Goal: Task Accomplishment & Management: Manage account settings

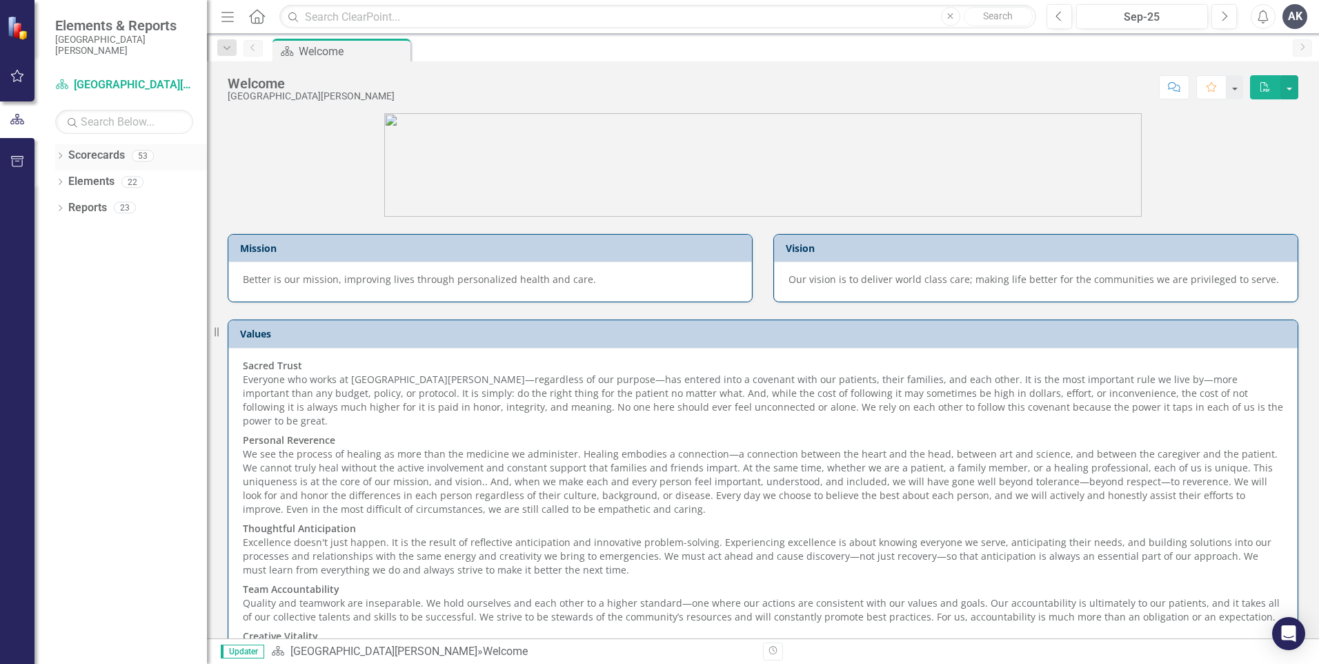
click at [57, 156] on icon "Dropdown" at bounding box center [60, 157] width 10 height 8
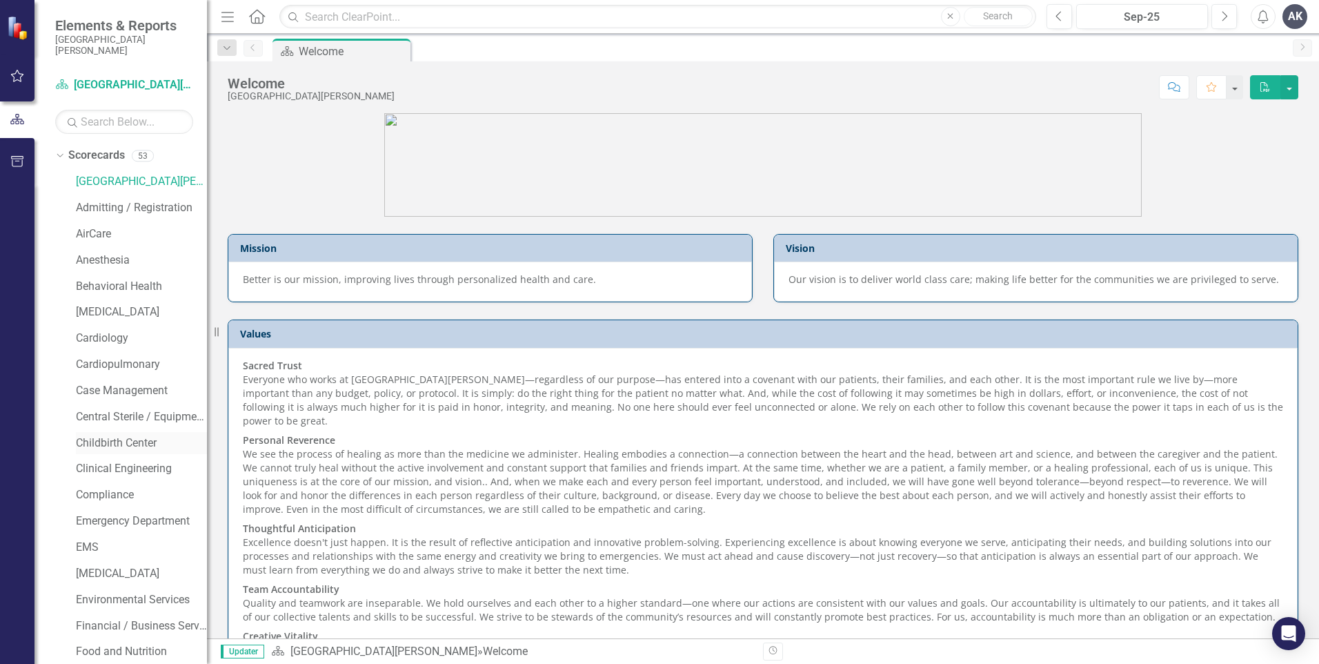
click at [119, 442] on link "Childbirth Center" at bounding box center [141, 443] width 131 height 16
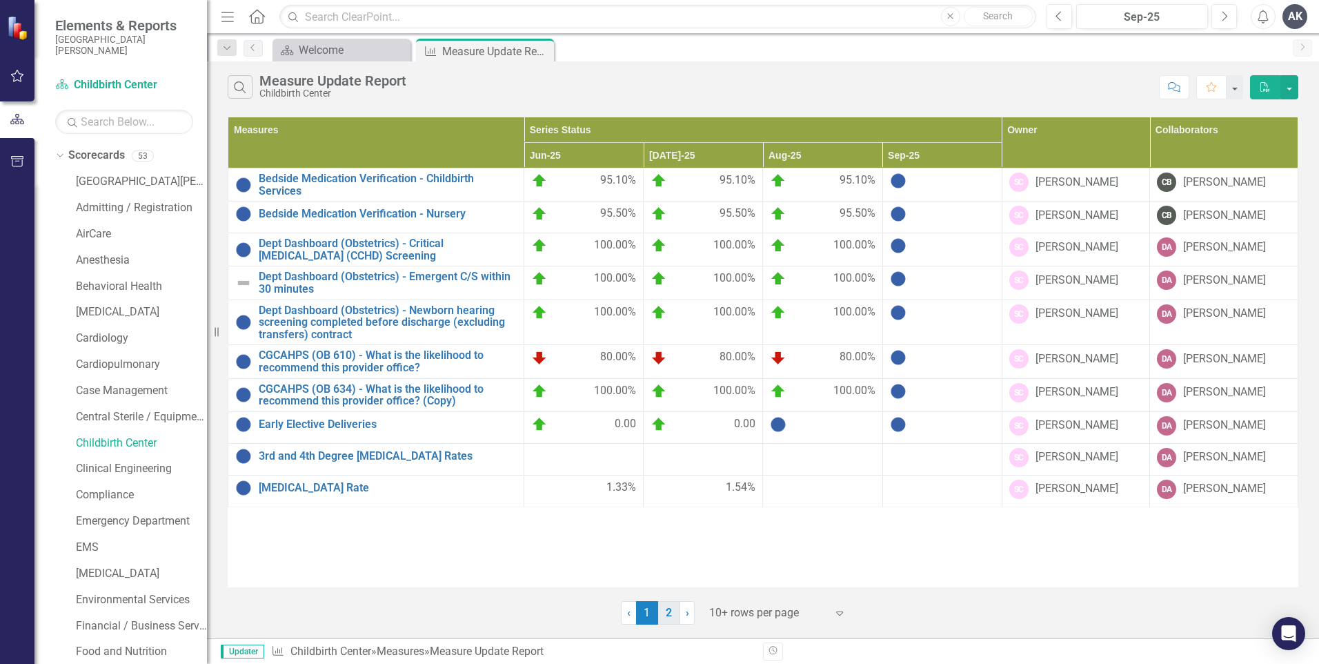
click at [672, 616] on link "2" at bounding box center [669, 612] width 22 height 23
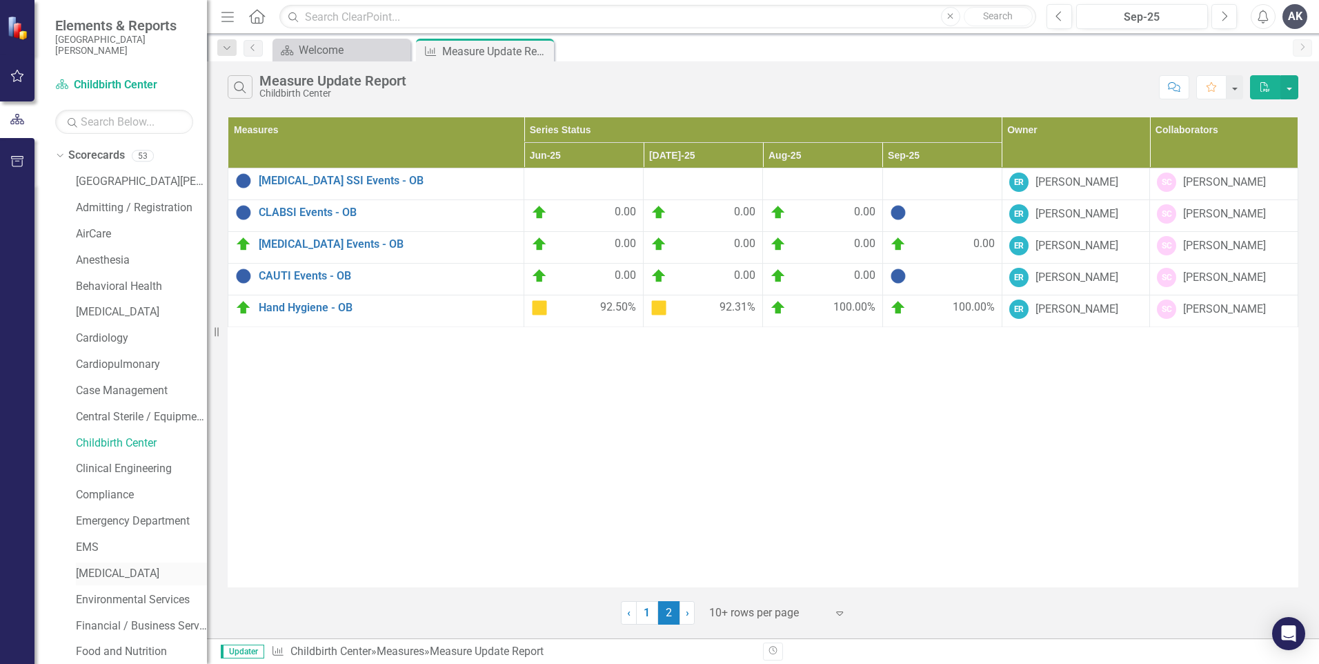
scroll to position [69, 0]
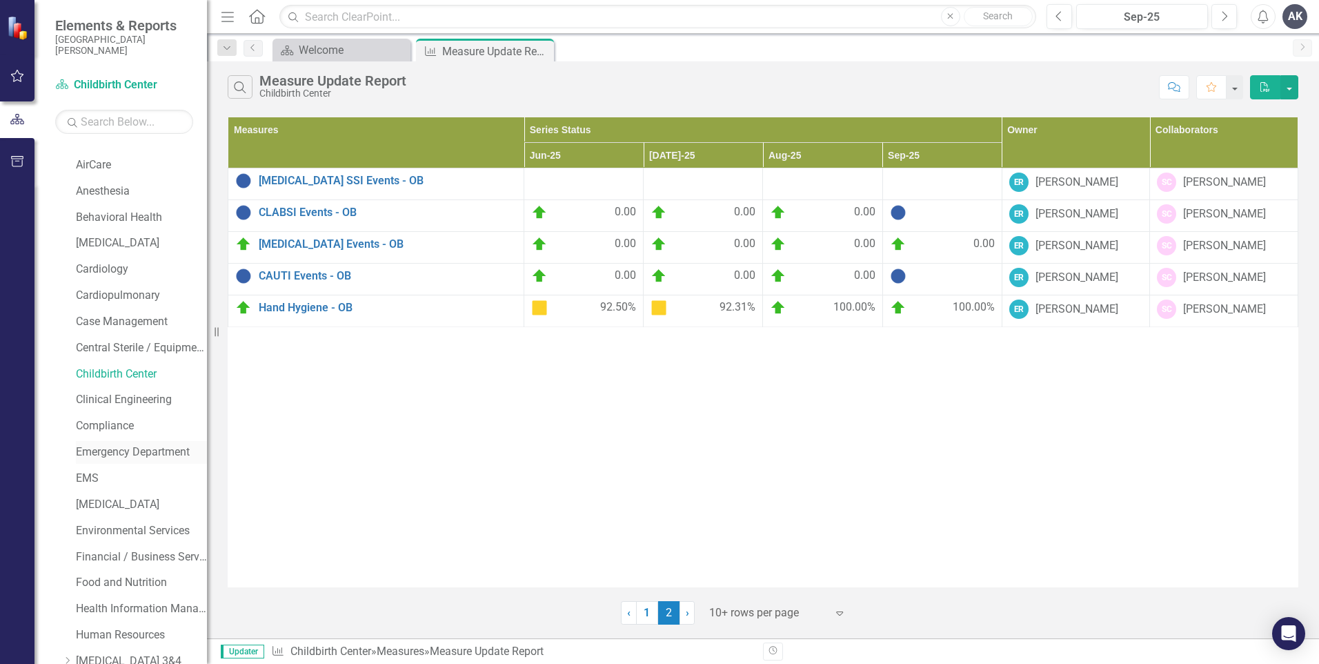
click at [148, 451] on link "Emergency Department" at bounding box center [141, 452] width 131 height 16
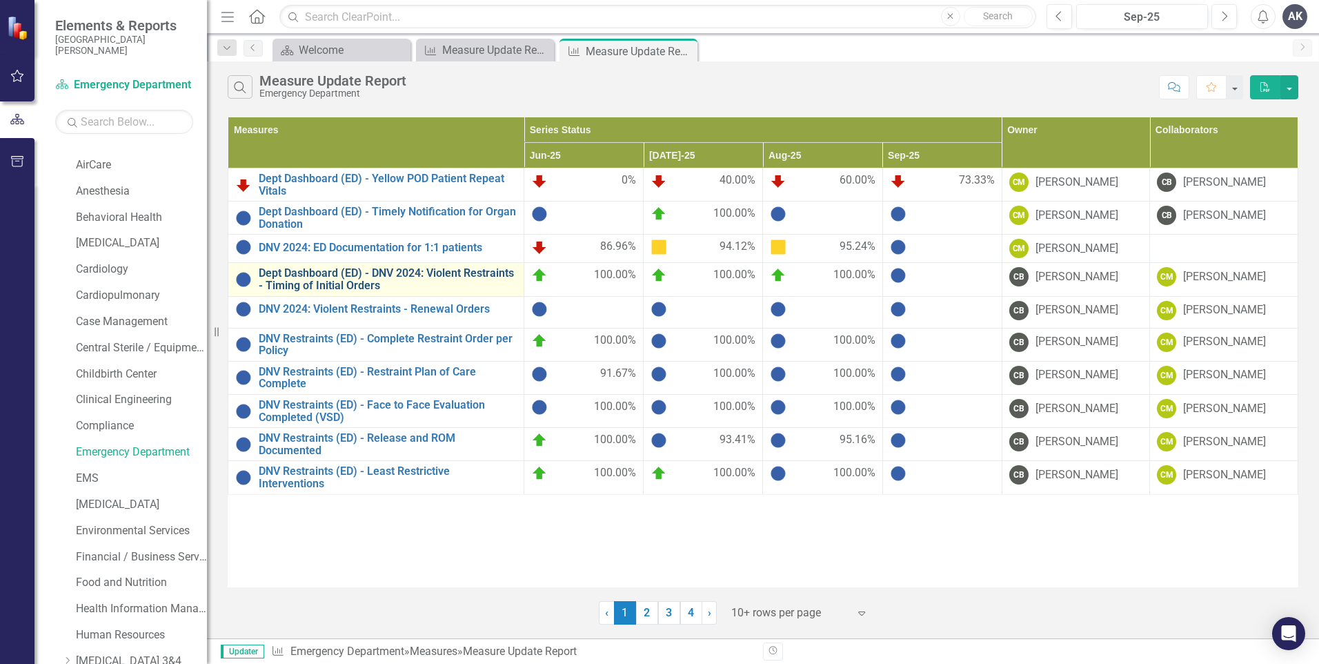
click at [446, 279] on link "Dept Dashboard (ED) - DNV 2024: Violent Restraints - Timing of Initial Orders" at bounding box center [388, 279] width 258 height 24
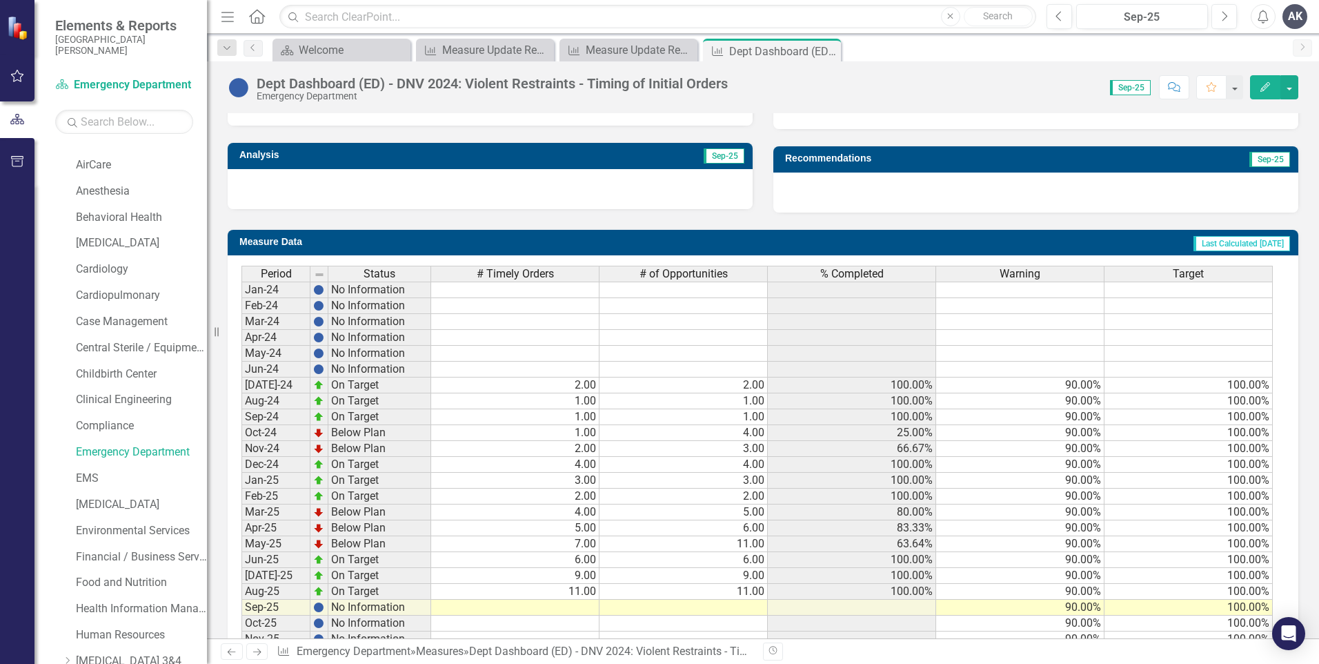
scroll to position [473, 0]
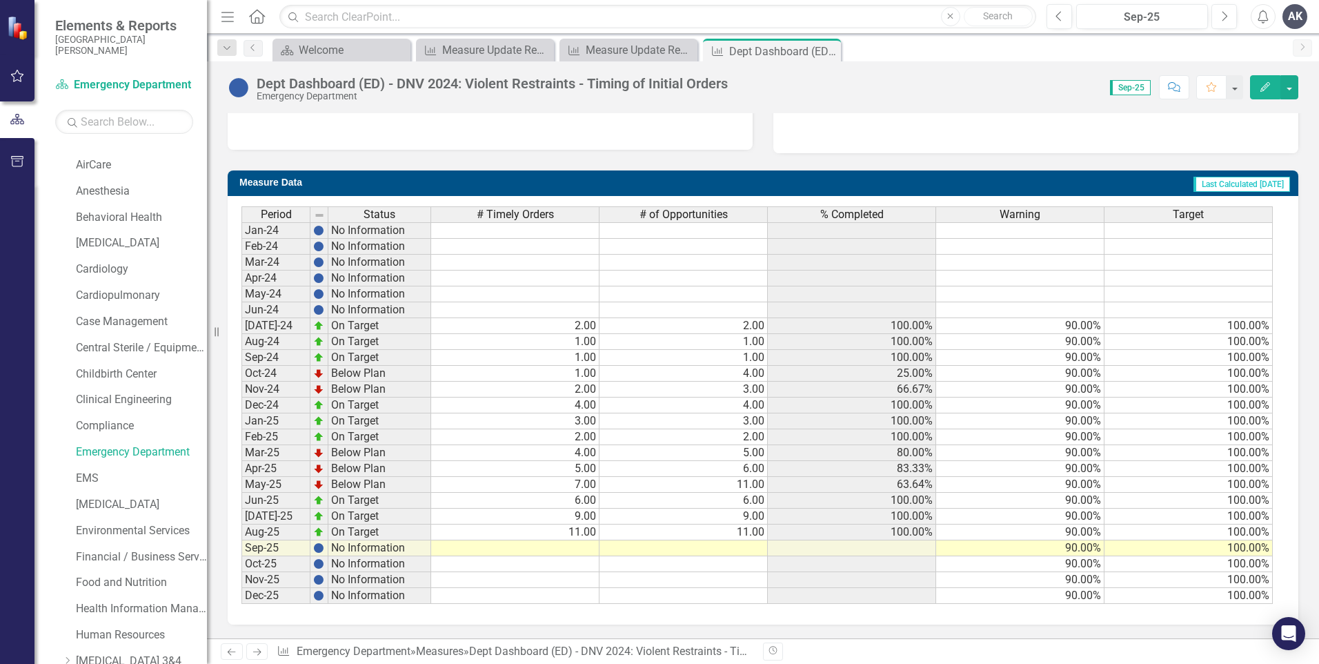
click at [582, 544] on td at bounding box center [515, 548] width 168 height 16
type textarea "3"
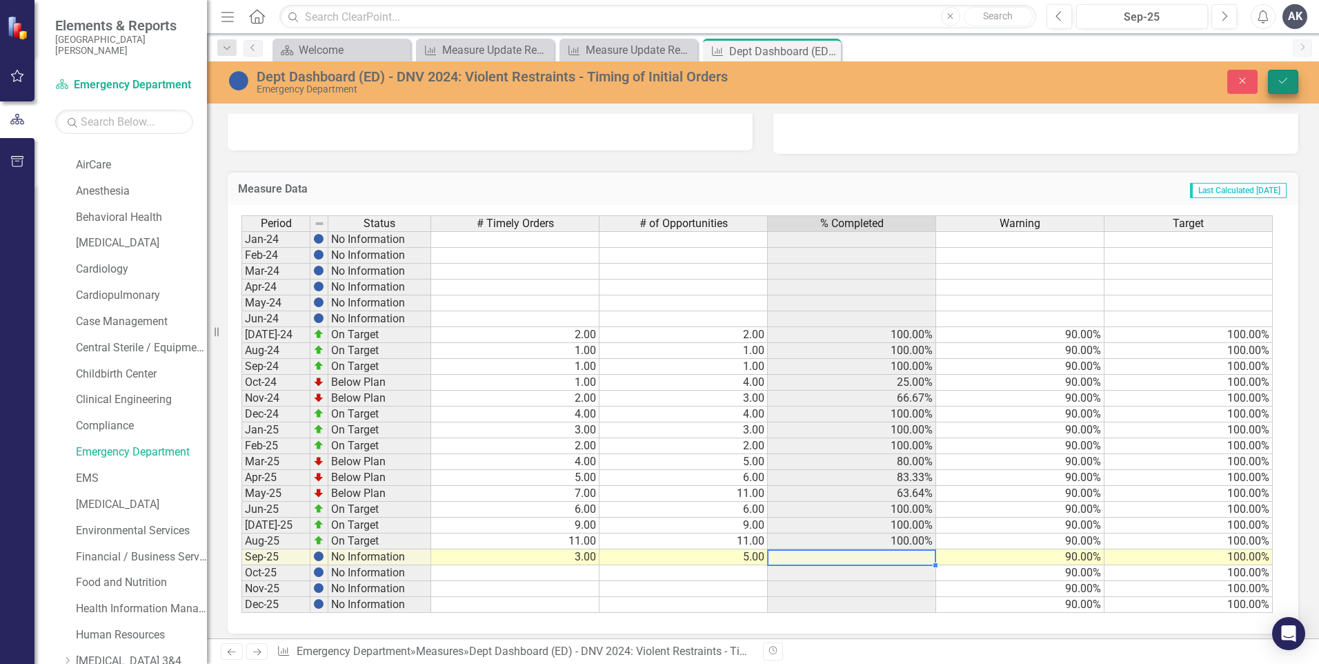
type textarea "5"
click at [1283, 81] on icon "Save" at bounding box center [1283, 81] width 12 height 10
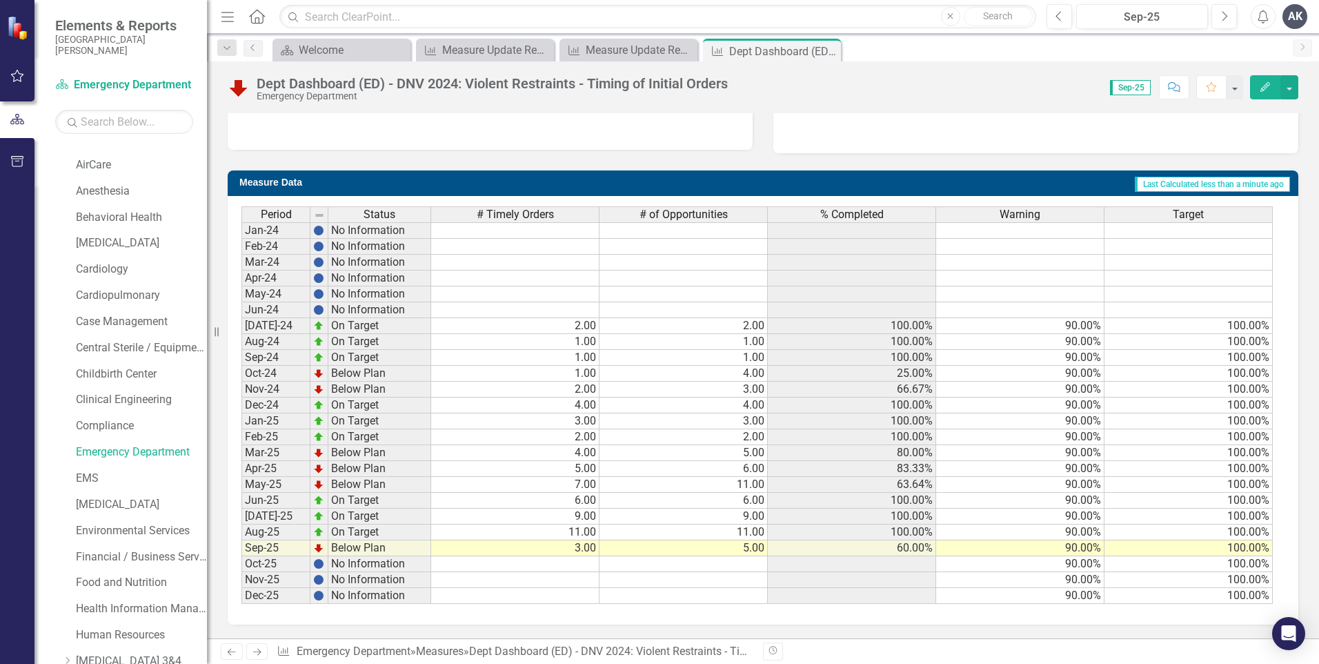
click at [261, 653] on icon "Next" at bounding box center [257, 651] width 12 height 9
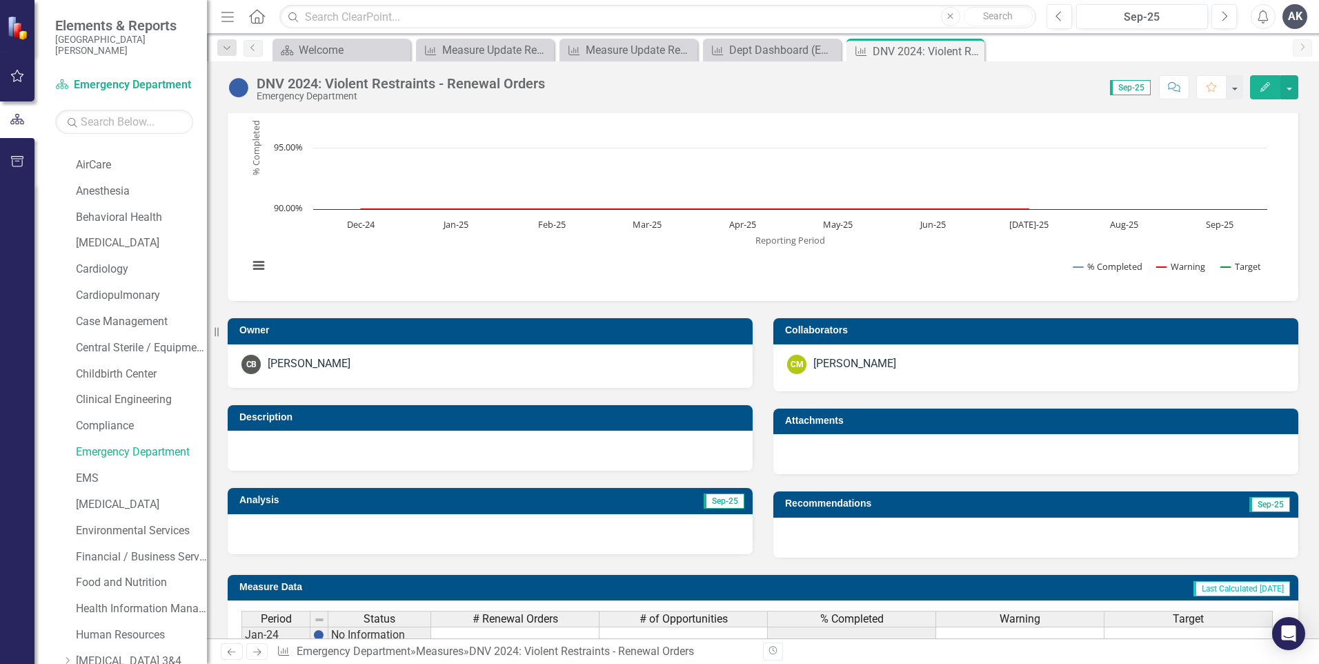
scroll to position [138, 0]
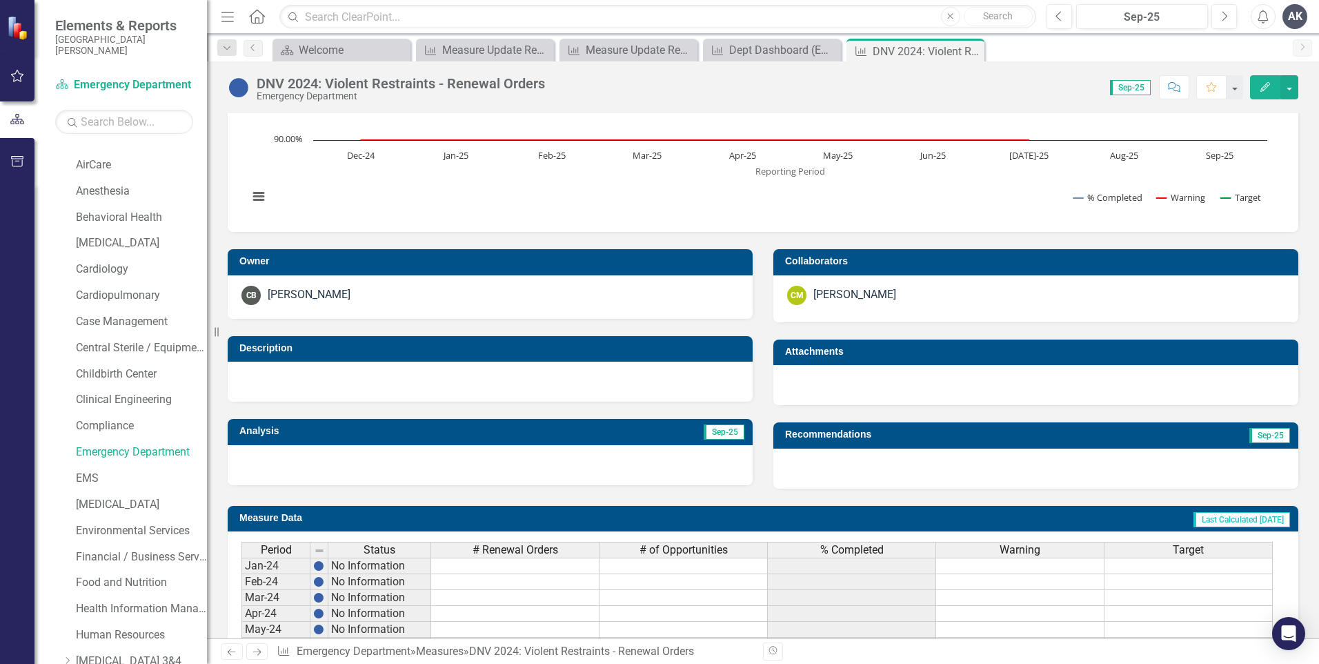
click at [261, 651] on icon "Next" at bounding box center [257, 651] width 12 height 9
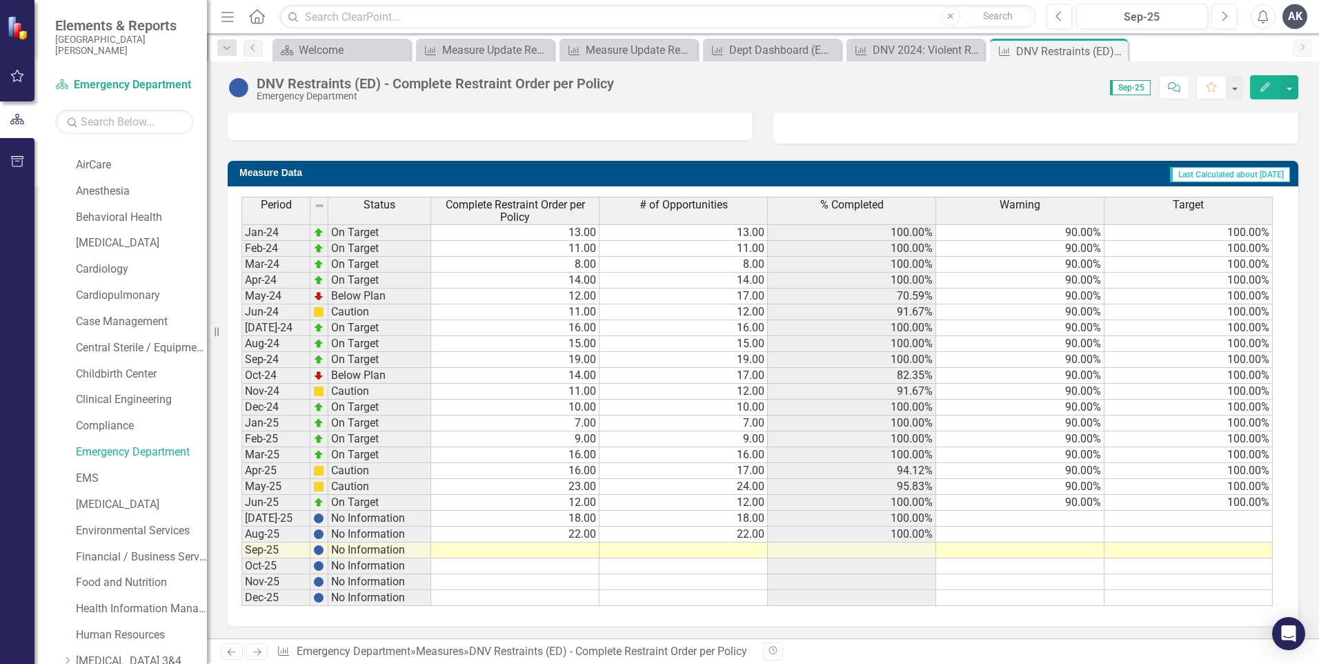
scroll to position [484, 0]
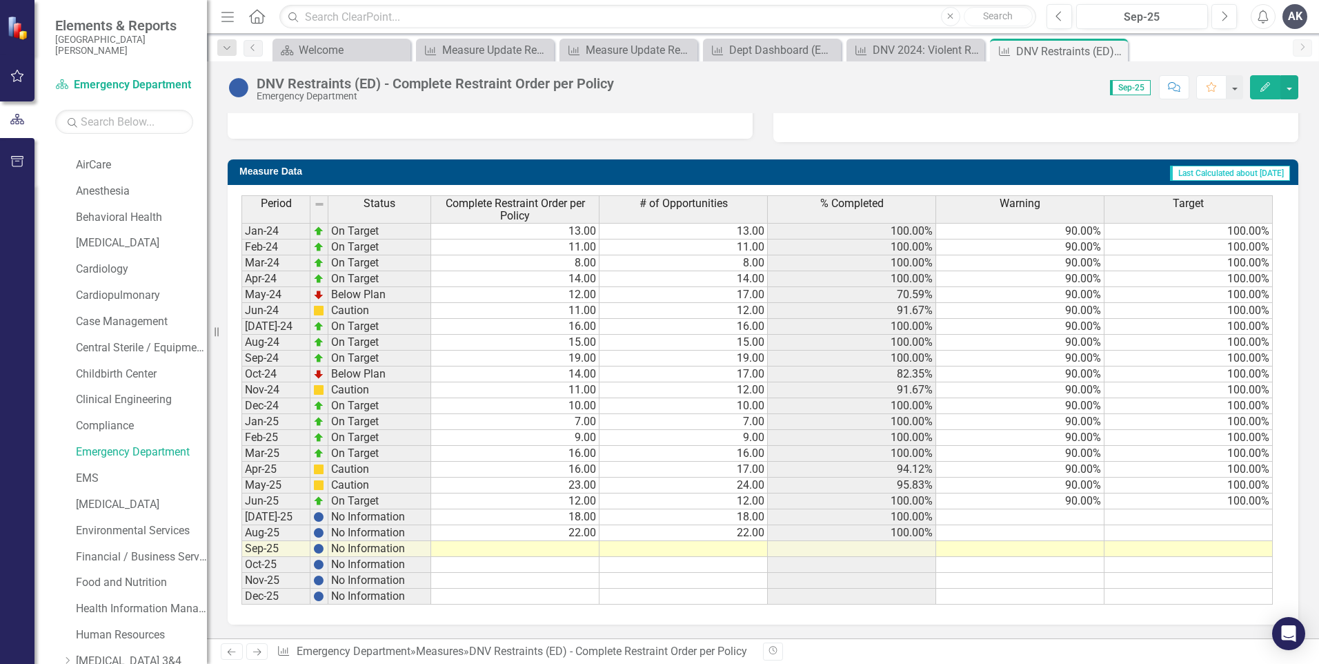
click at [590, 548] on td at bounding box center [515, 549] width 168 height 16
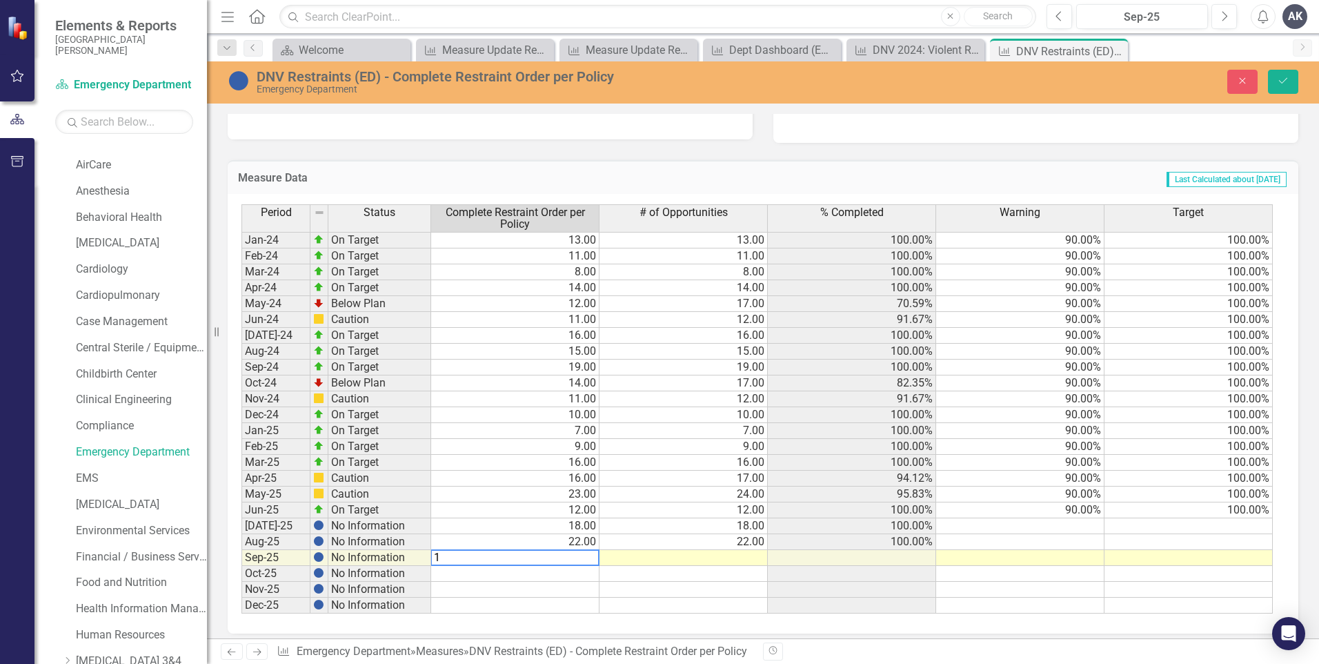
type textarea "18"
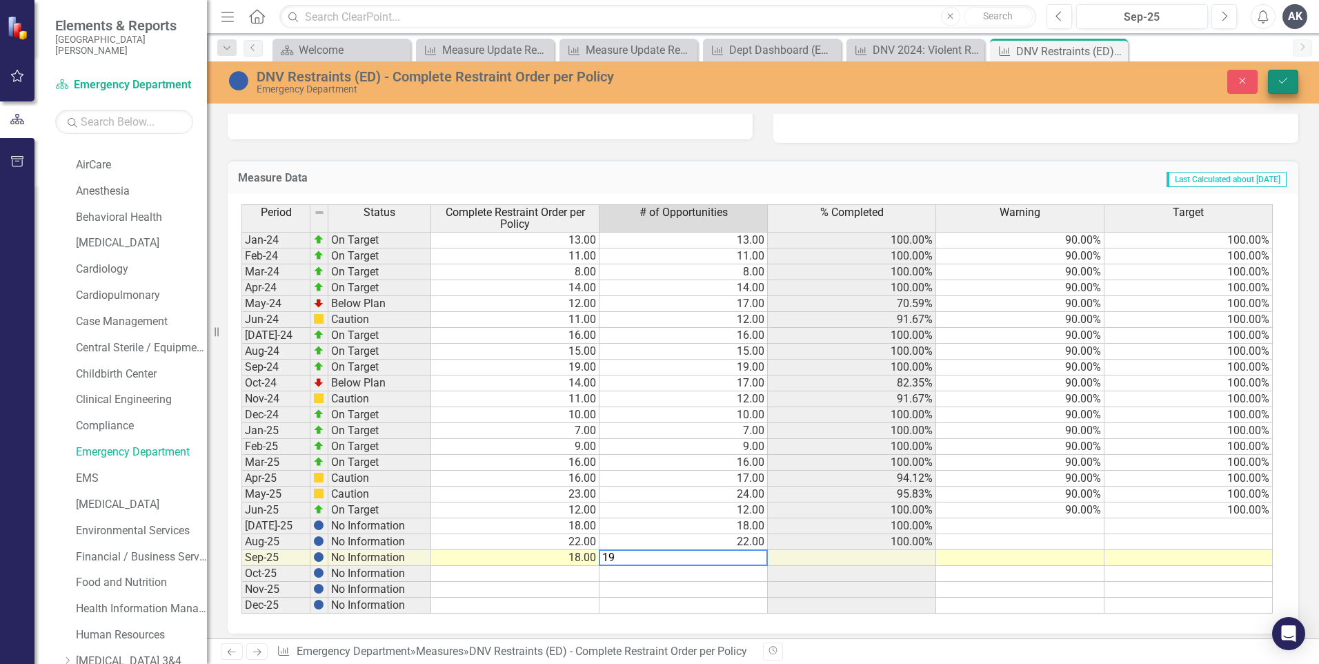
type textarea "19"
click at [1289, 77] on icon "Save" at bounding box center [1283, 81] width 12 height 10
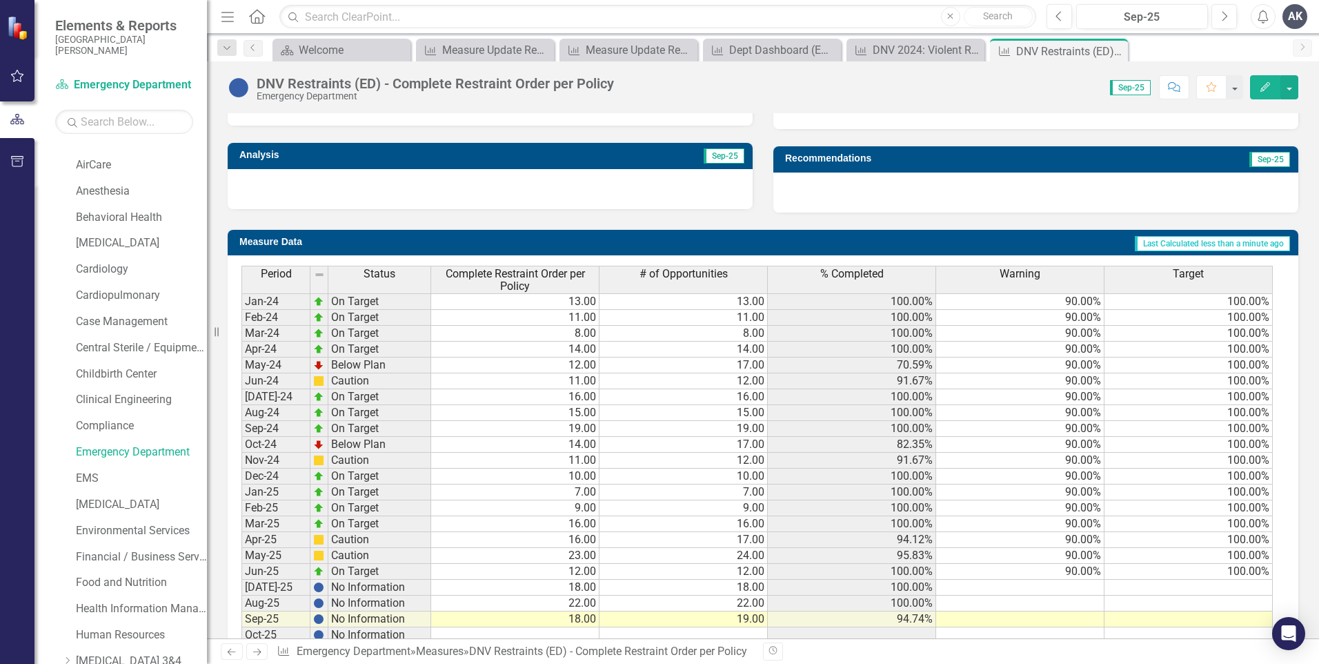
scroll to position [483, 0]
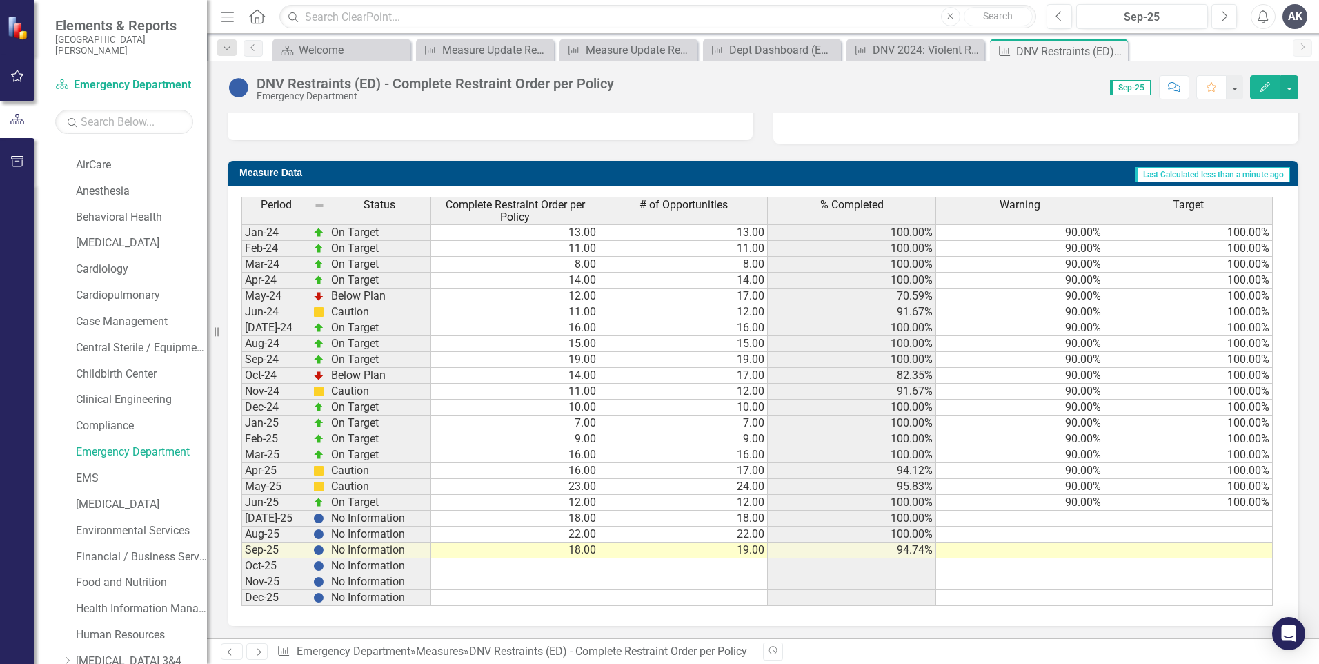
click at [260, 655] on icon "Next" at bounding box center [257, 651] width 12 height 9
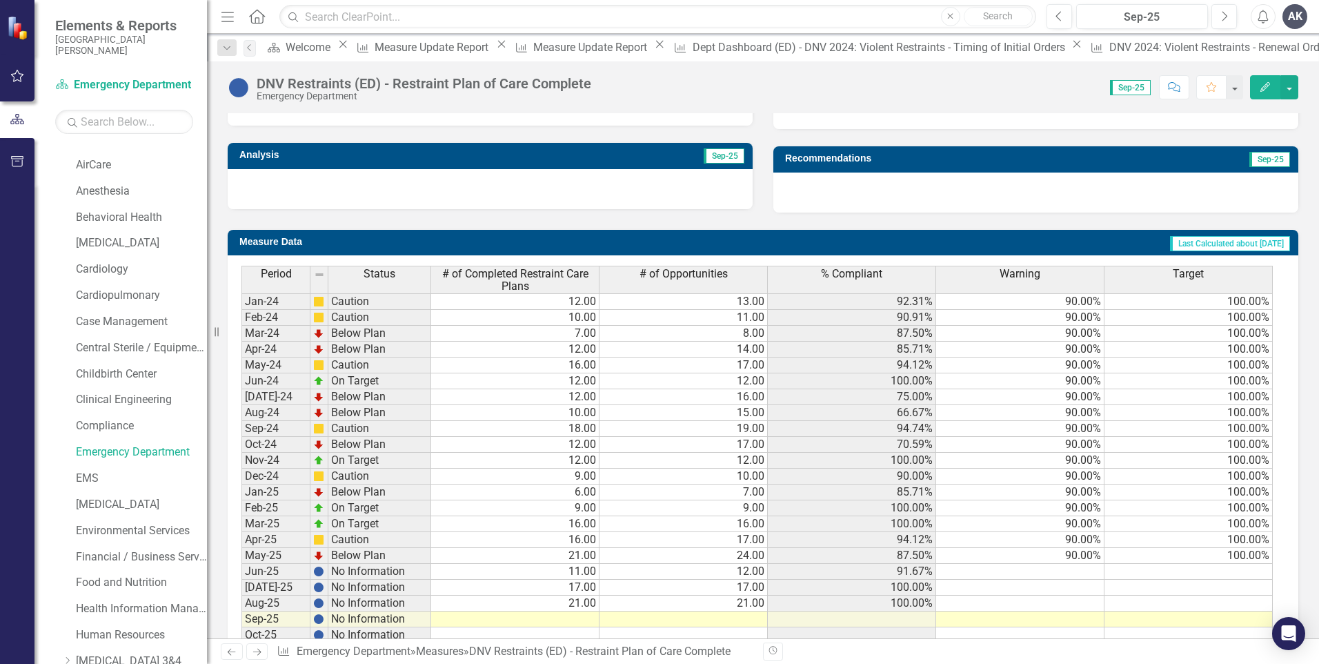
scroll to position [483, 0]
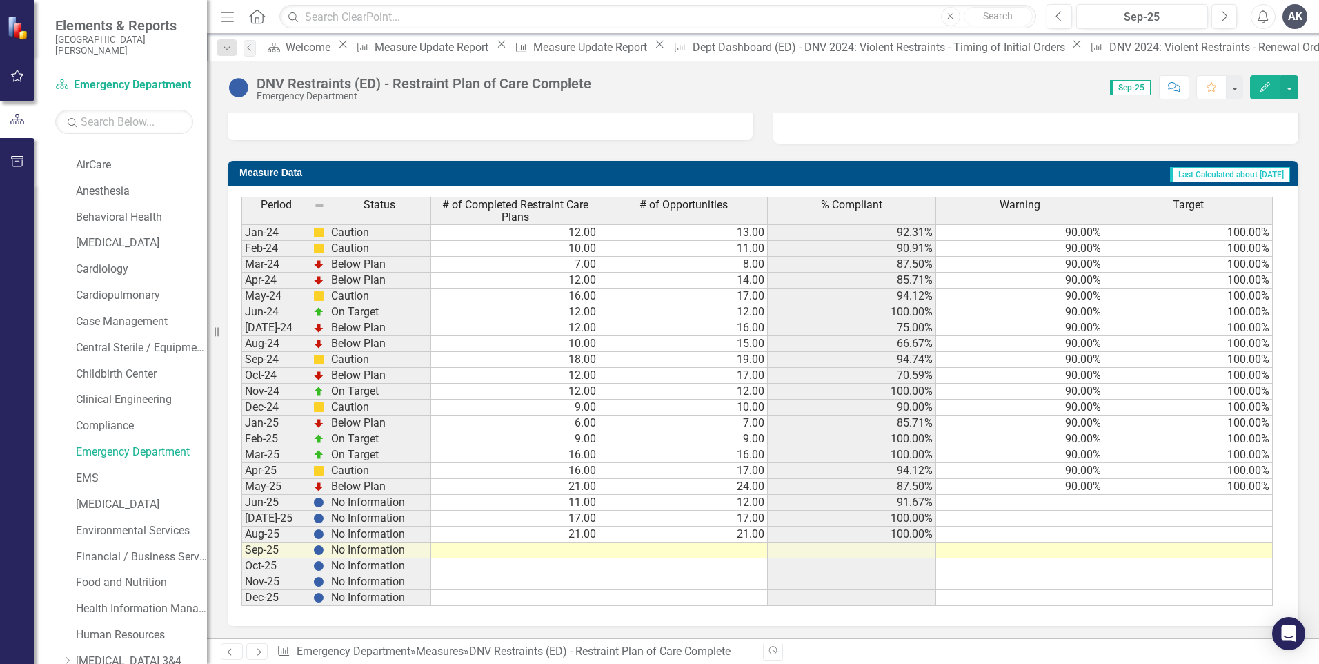
click at [241, 556] on div "Period Status # of Completed Restraint Care Plans # of Opportunities % Complian…" at bounding box center [241, 401] width 0 height 409
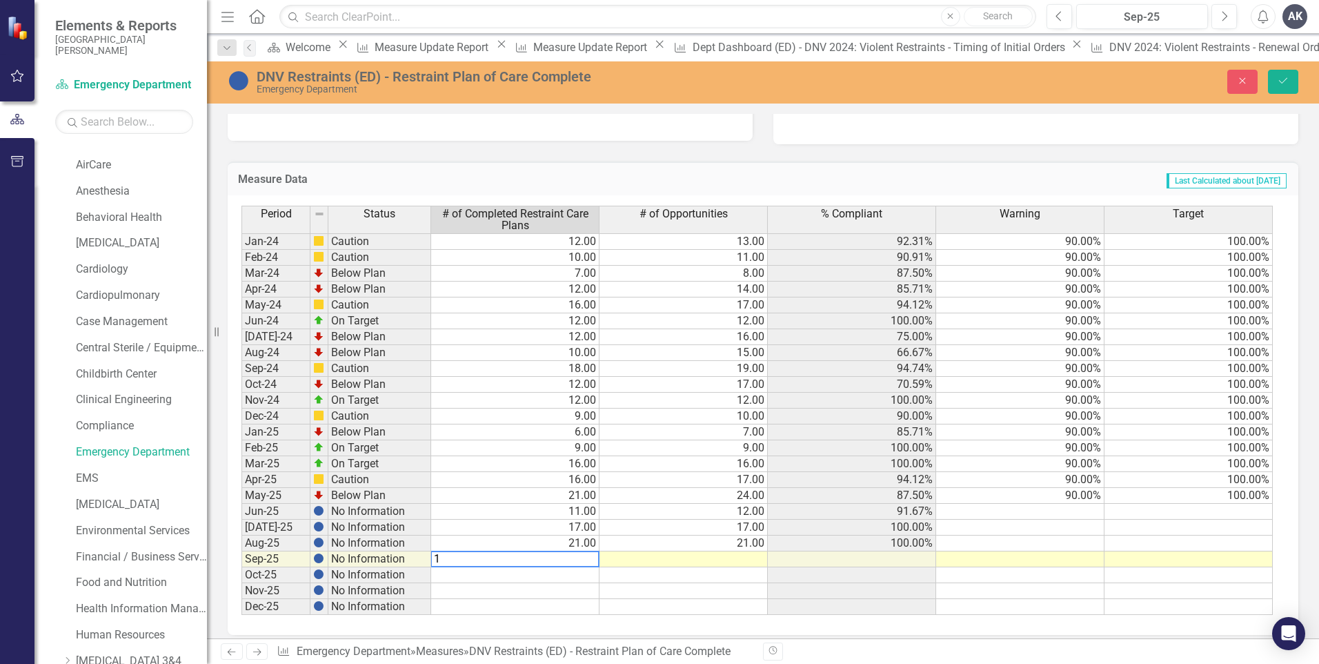
type textarea "19"
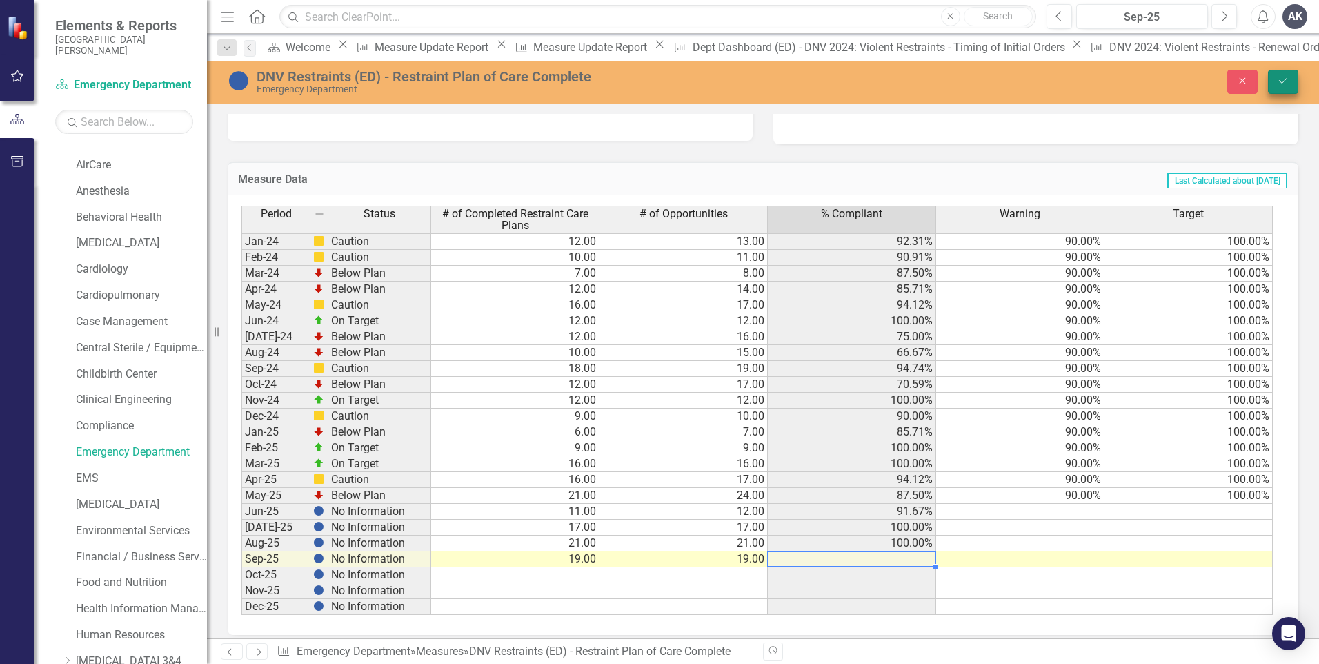
type textarea "19"
click at [1282, 82] on icon "Save" at bounding box center [1283, 81] width 12 height 10
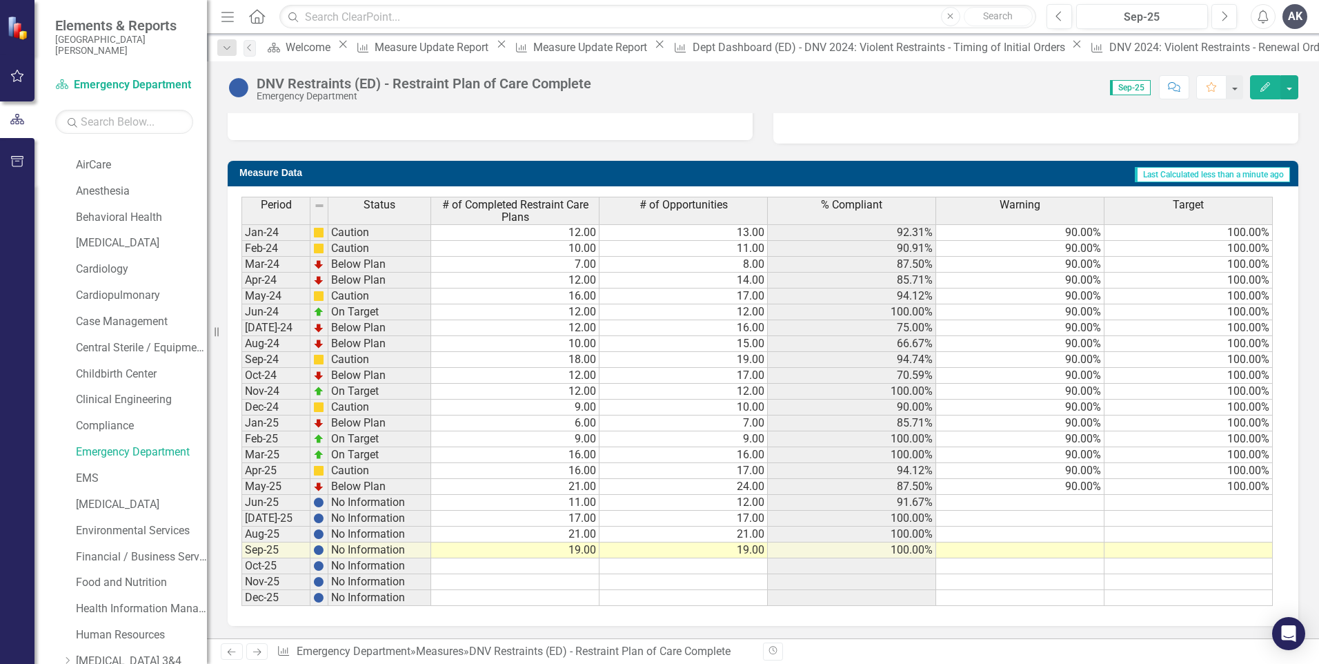
click at [257, 654] on icon "Next" at bounding box center [257, 651] width 12 height 9
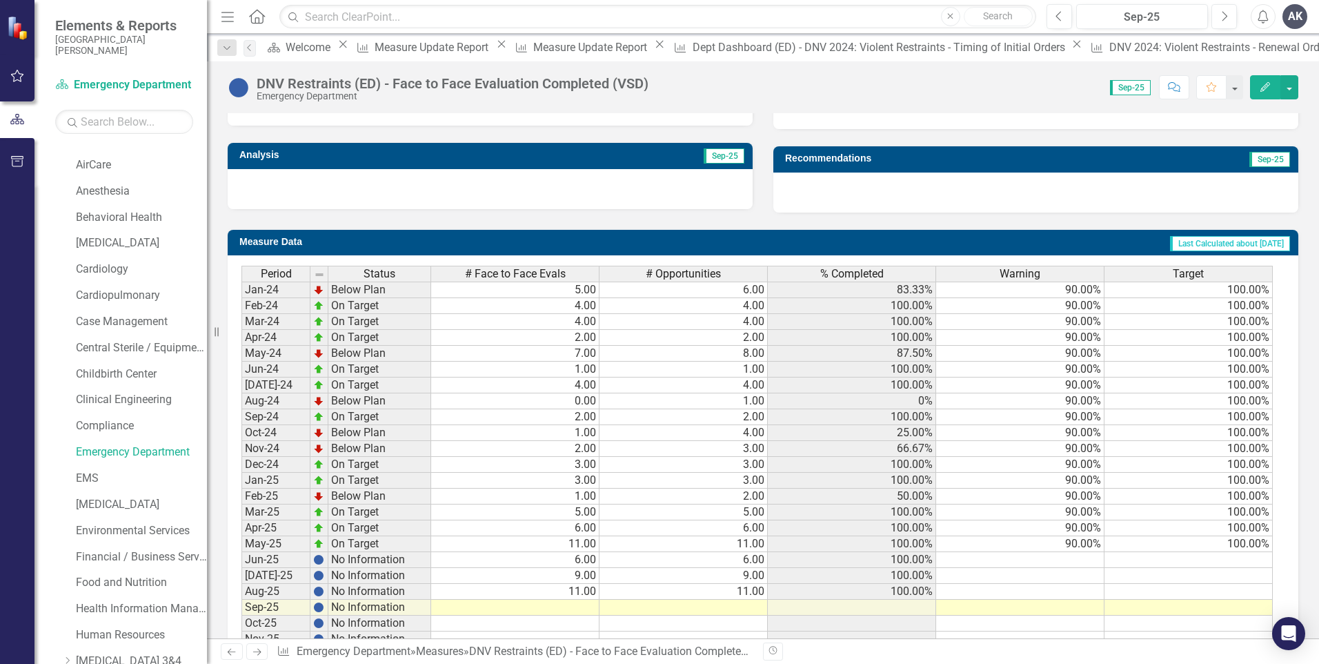
scroll to position [473, 0]
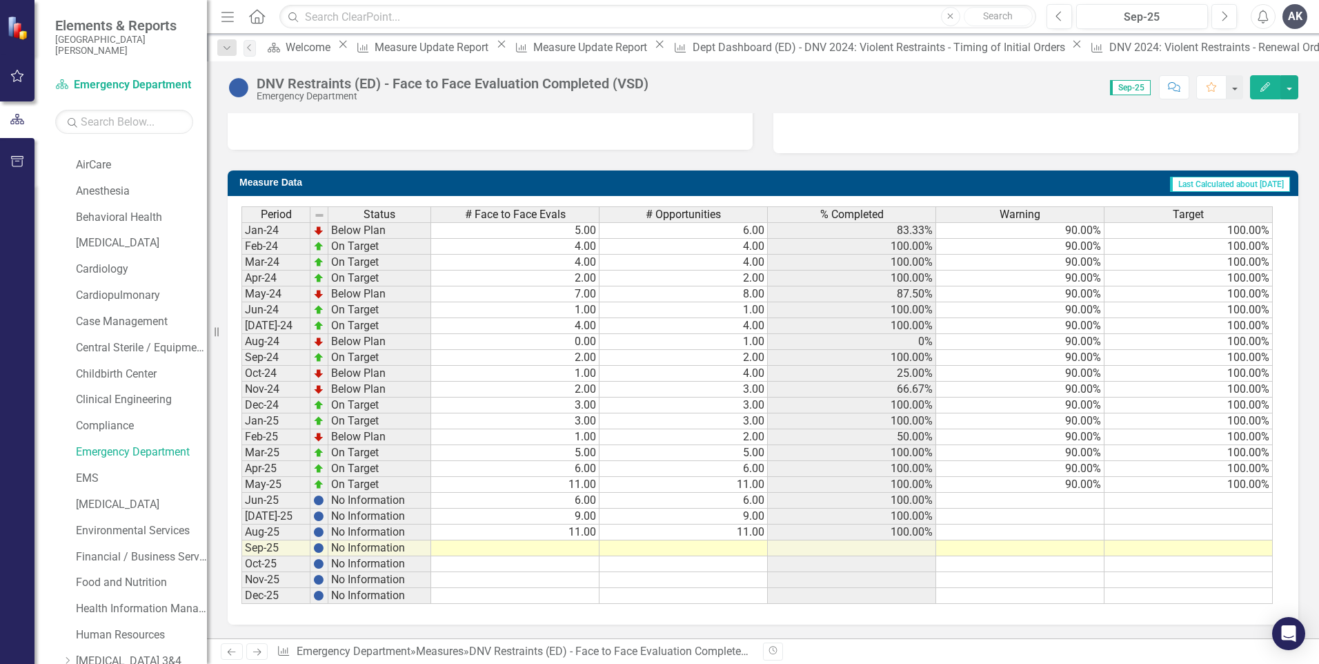
click at [588, 547] on td at bounding box center [515, 548] width 168 height 16
type textarea "6"
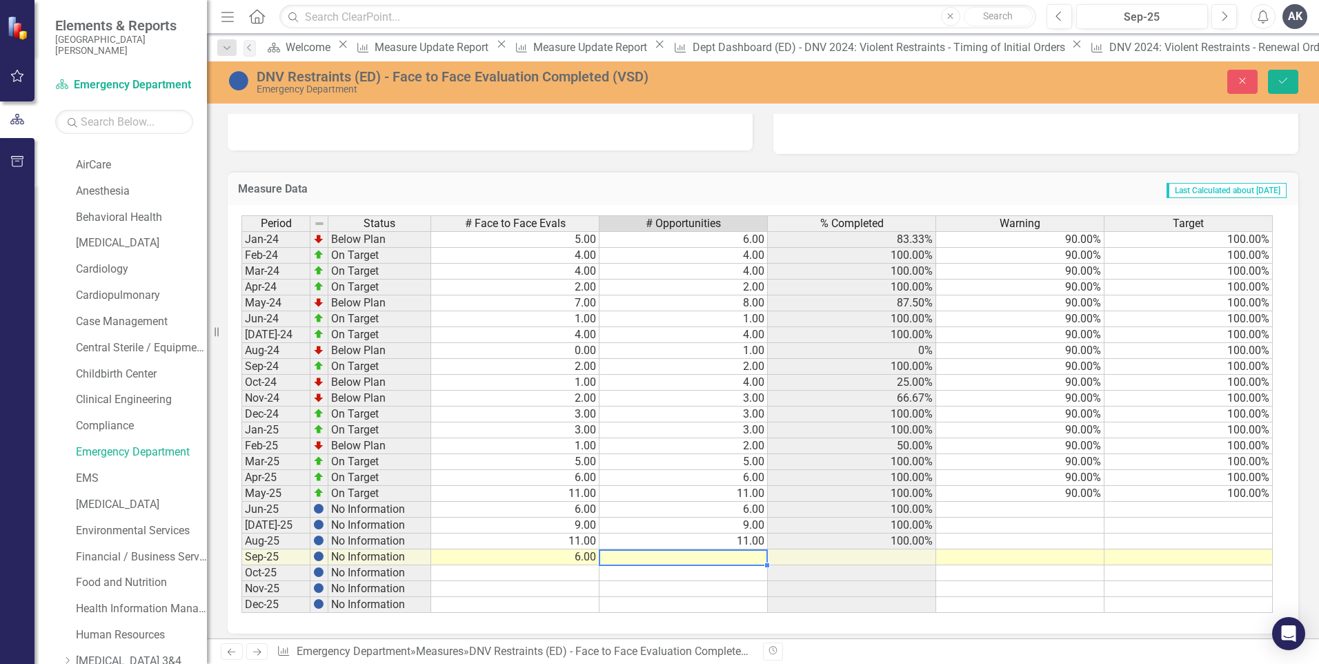
type textarea "6"
click at [1279, 81] on icon "submit" at bounding box center [1283, 81] width 8 height 6
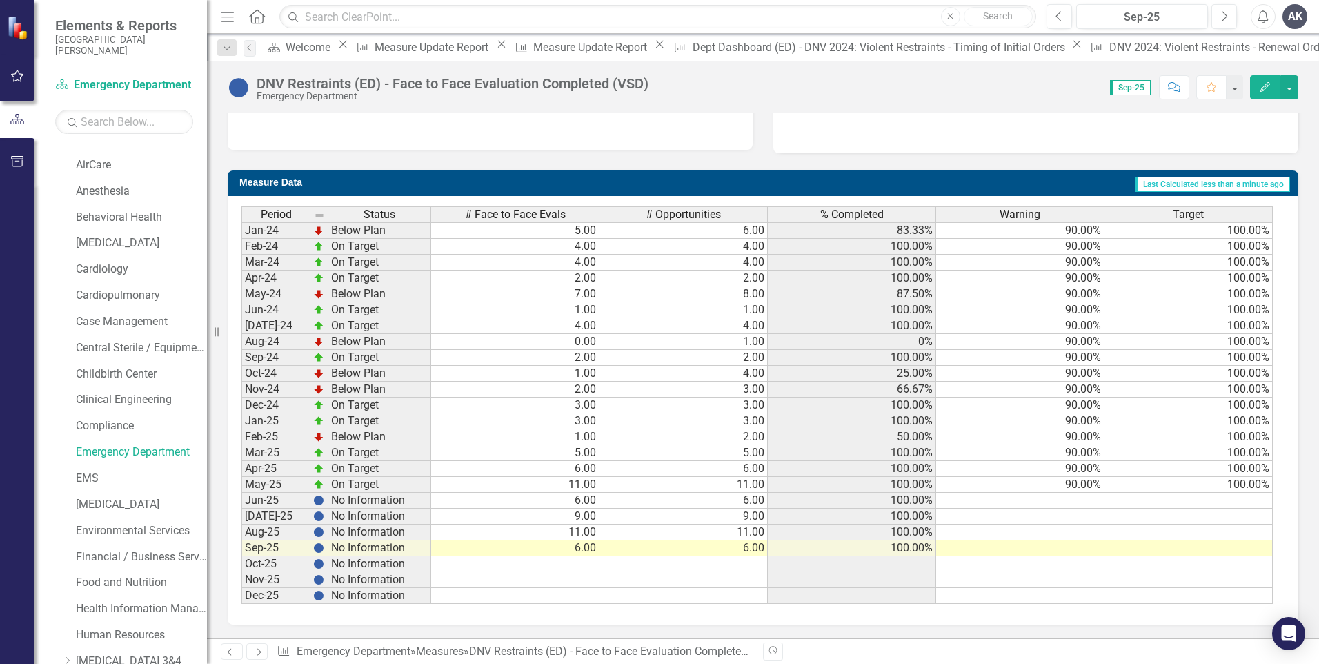
click at [253, 653] on icon "Next" at bounding box center [257, 651] width 12 height 9
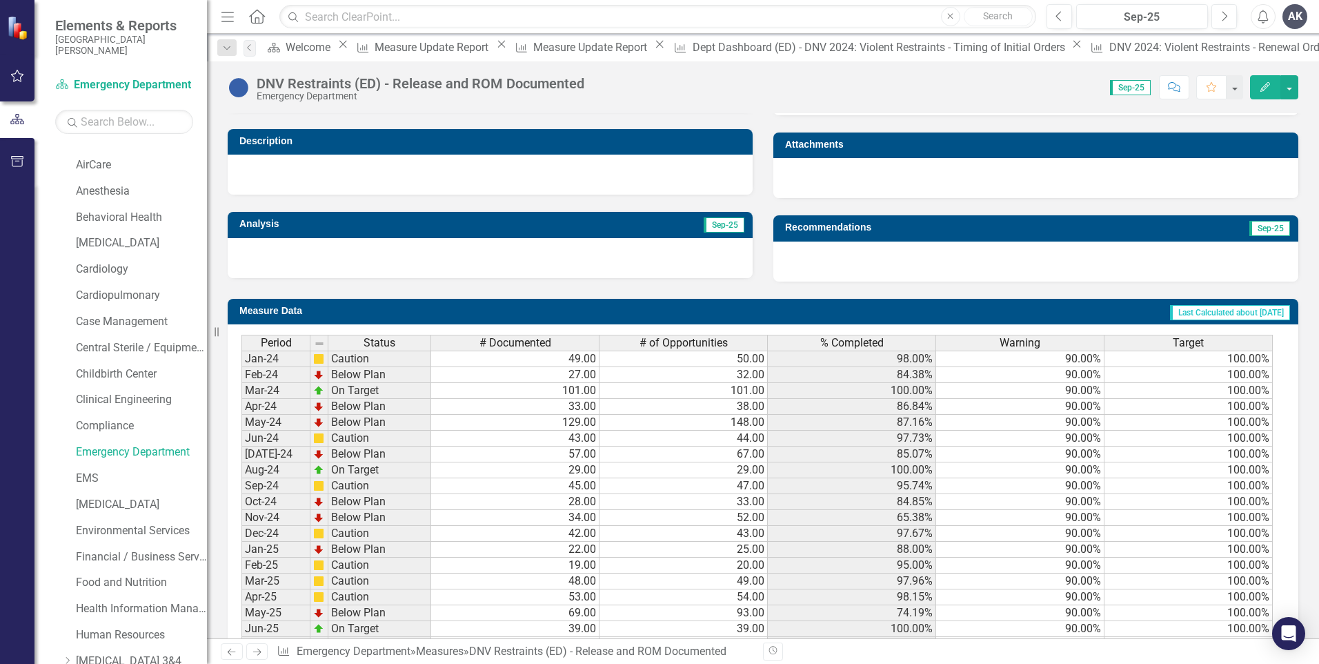
scroll to position [414, 0]
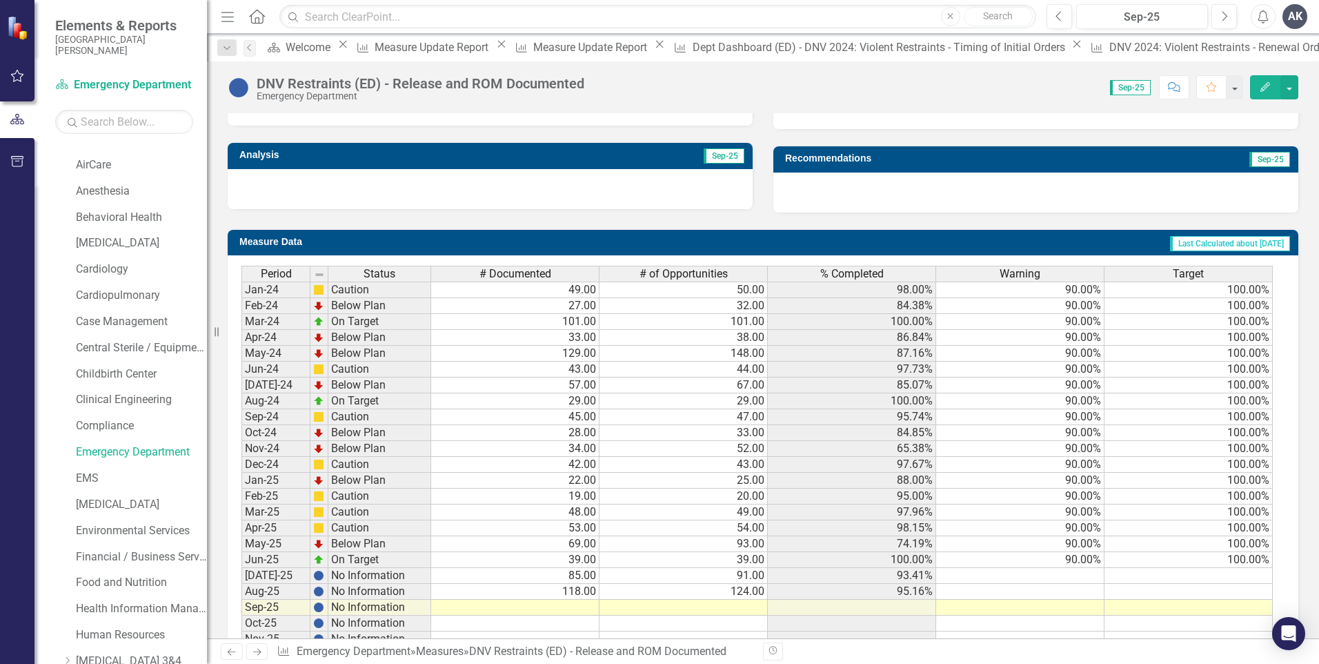
click at [579, 611] on td at bounding box center [515, 607] width 168 height 16
type textarea "48"
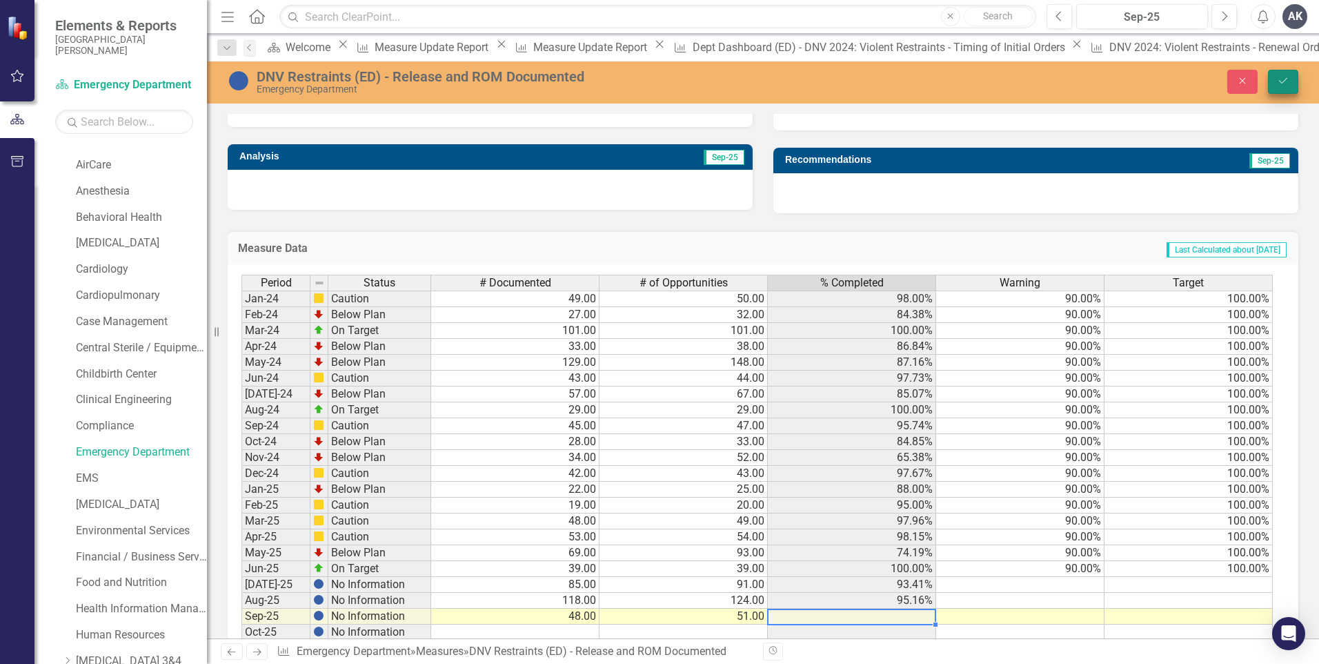
type textarea "51"
click at [1278, 80] on icon "Save" at bounding box center [1283, 81] width 12 height 10
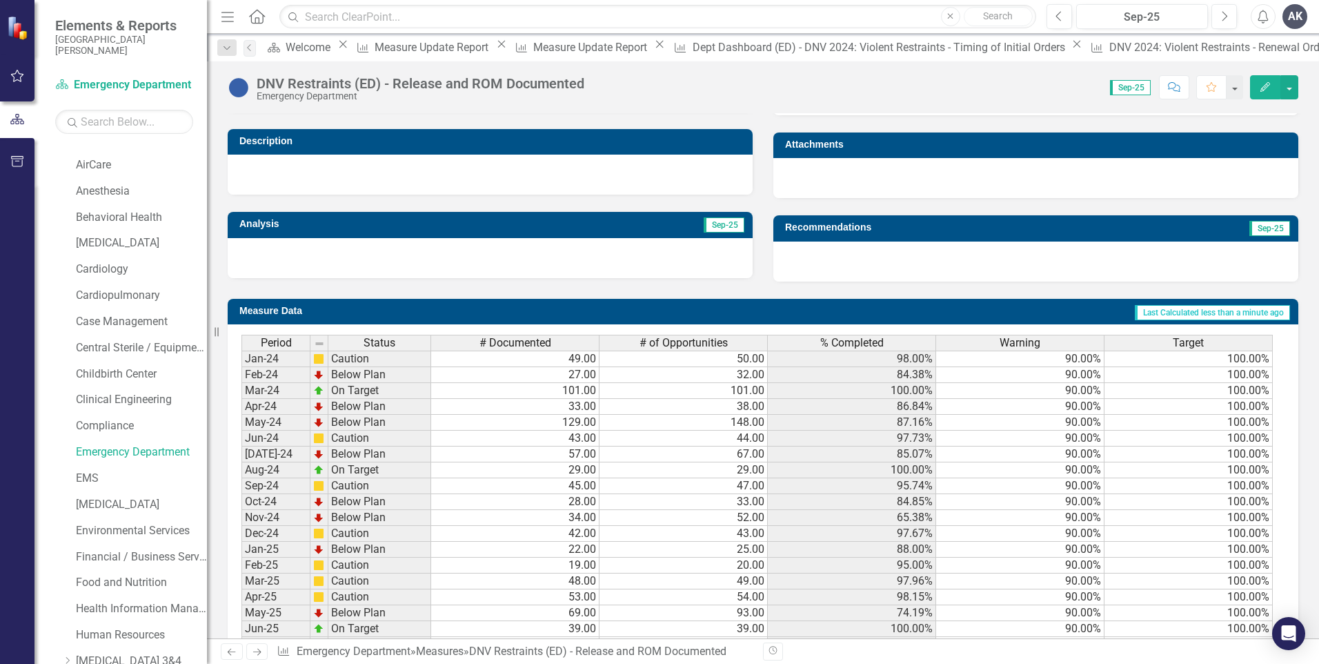
scroll to position [473, 0]
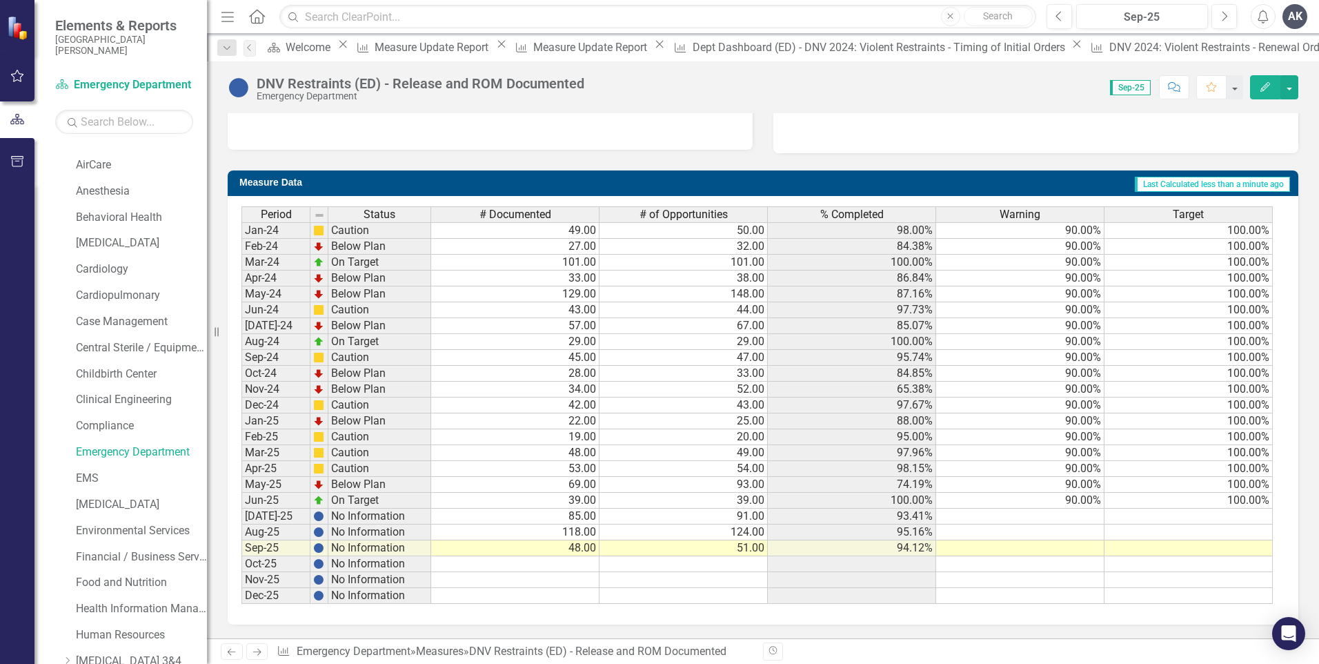
click at [255, 653] on icon "Next" at bounding box center [257, 651] width 12 height 9
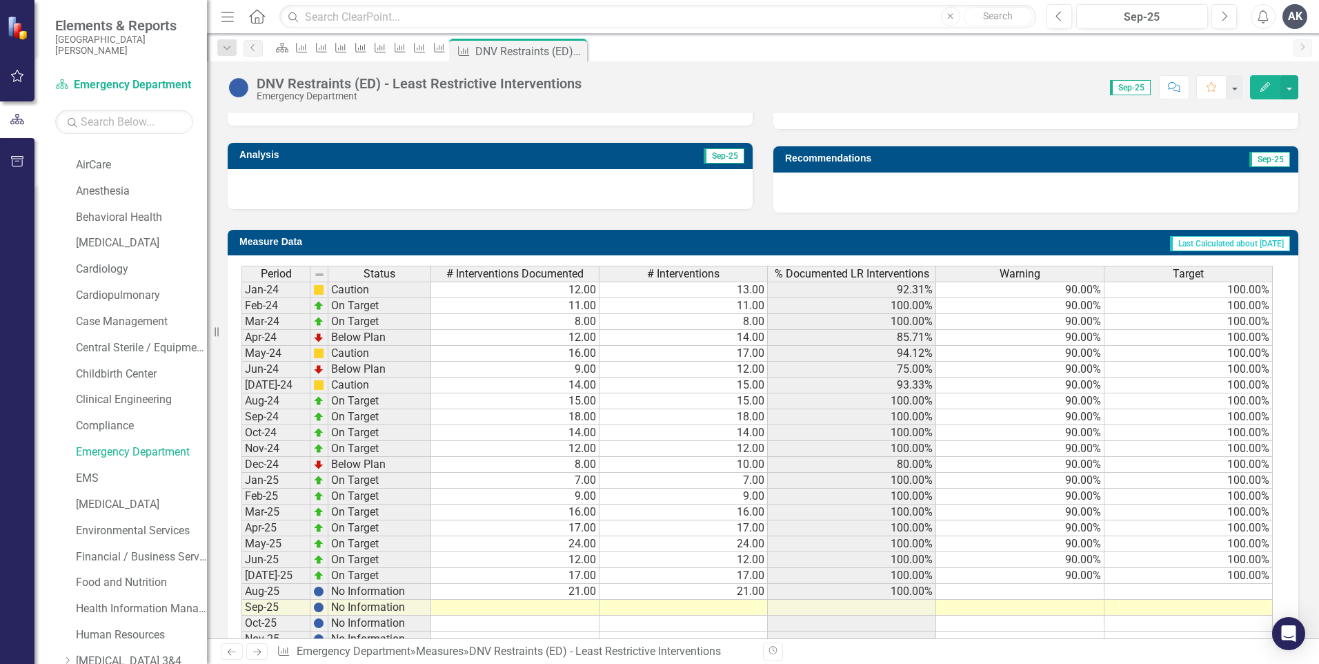
scroll to position [473, 0]
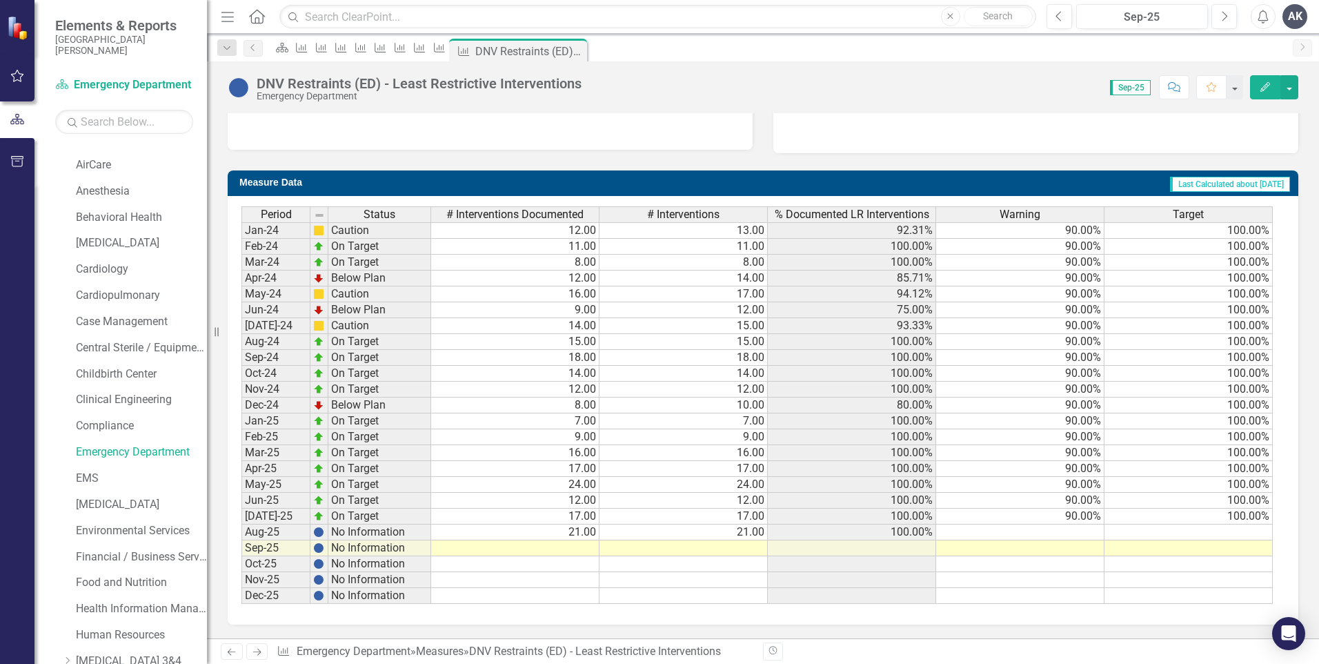
click at [579, 548] on td at bounding box center [515, 548] width 168 height 16
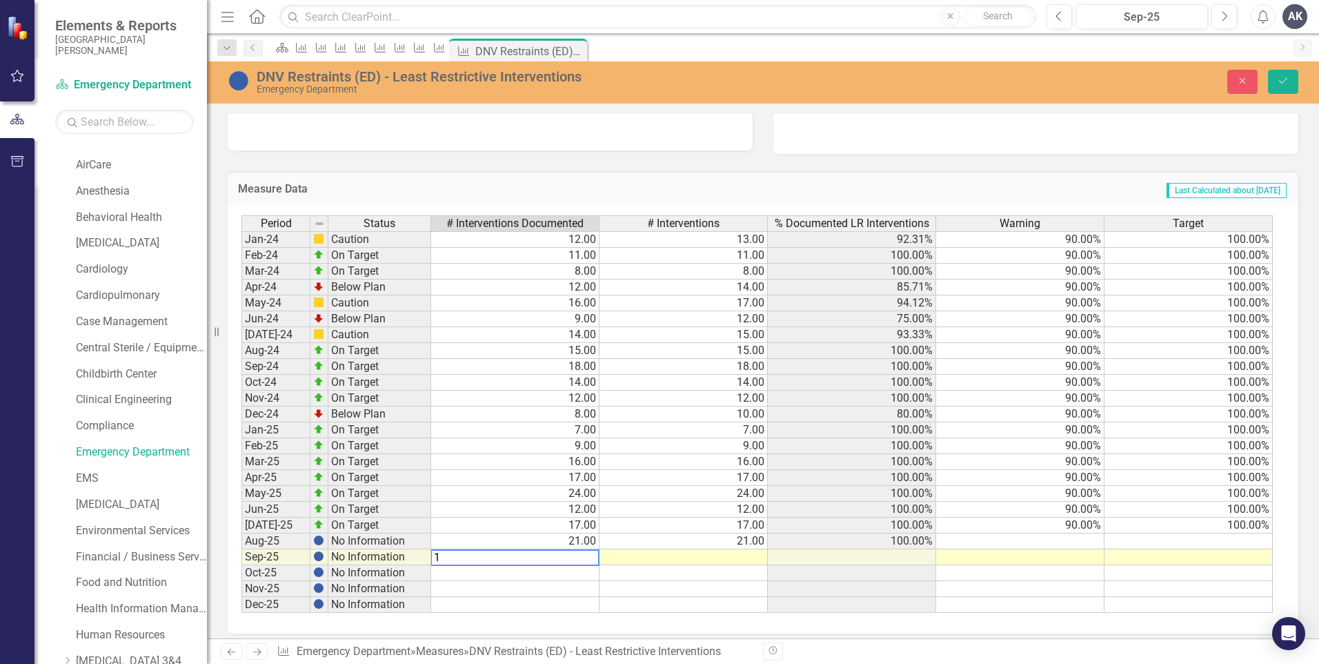
type textarea "19"
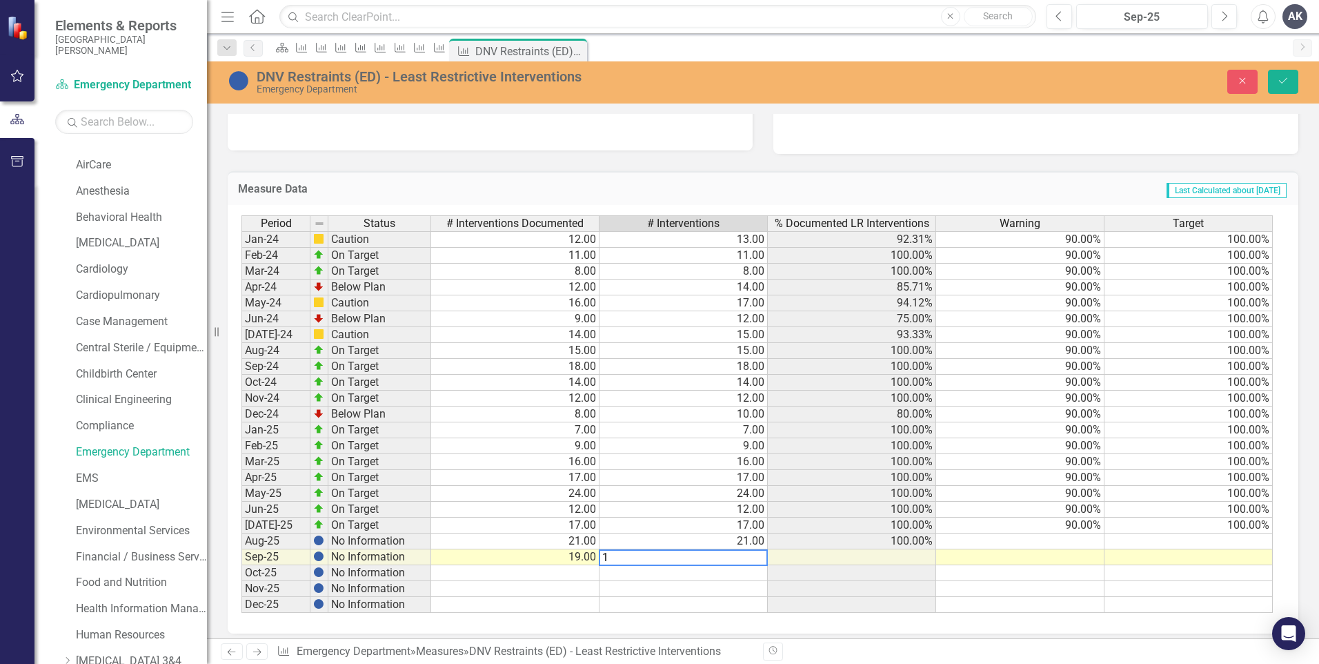
type textarea "19"
click at [1287, 86] on button "Save" at bounding box center [1283, 82] width 30 height 24
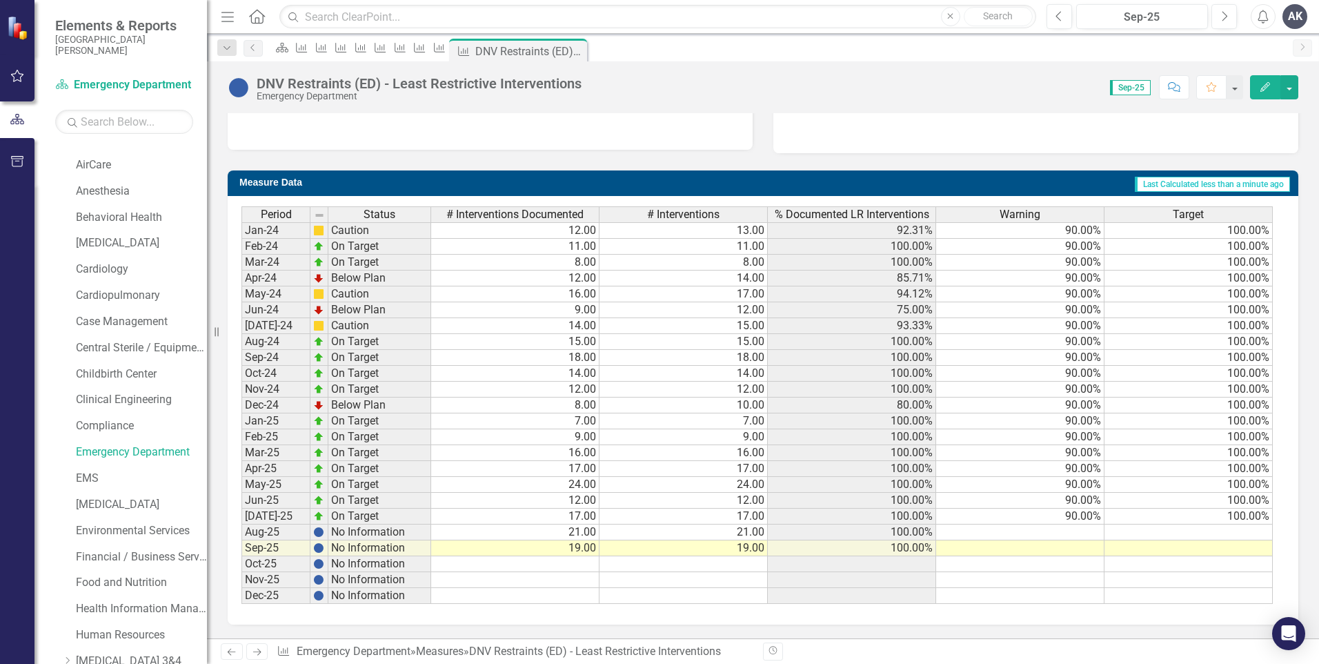
click at [252, 652] on icon "Next" at bounding box center [257, 651] width 12 height 9
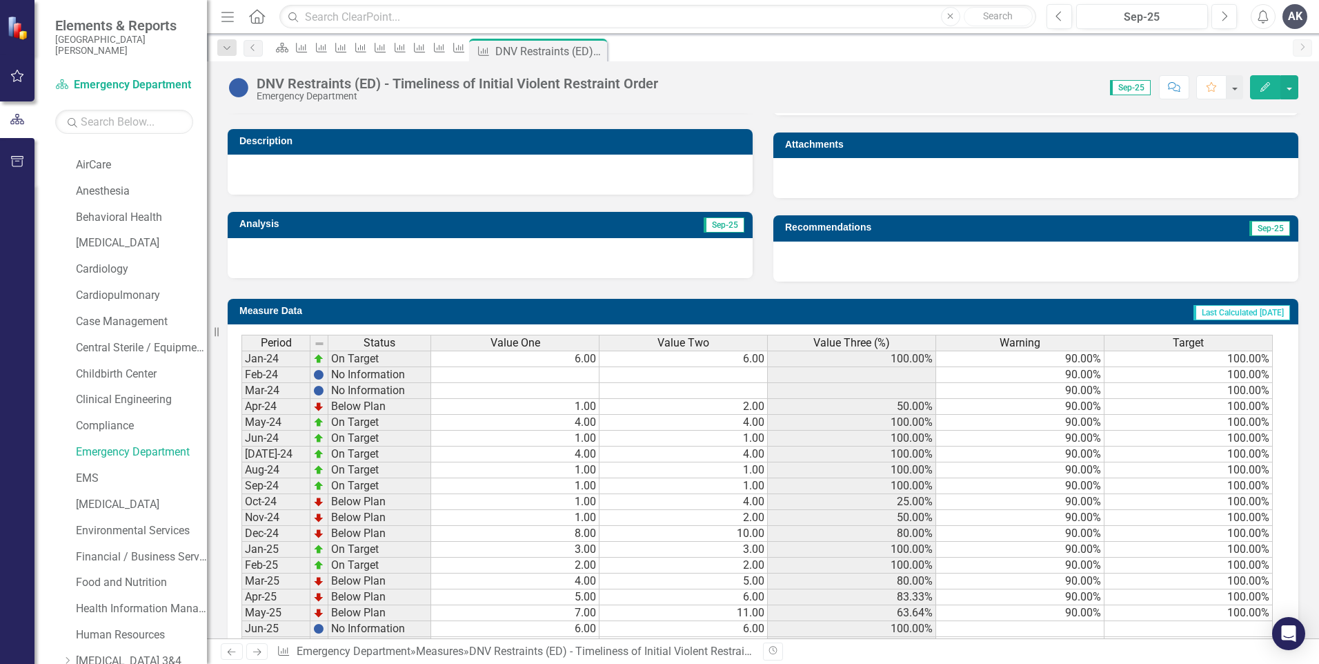
scroll to position [414, 0]
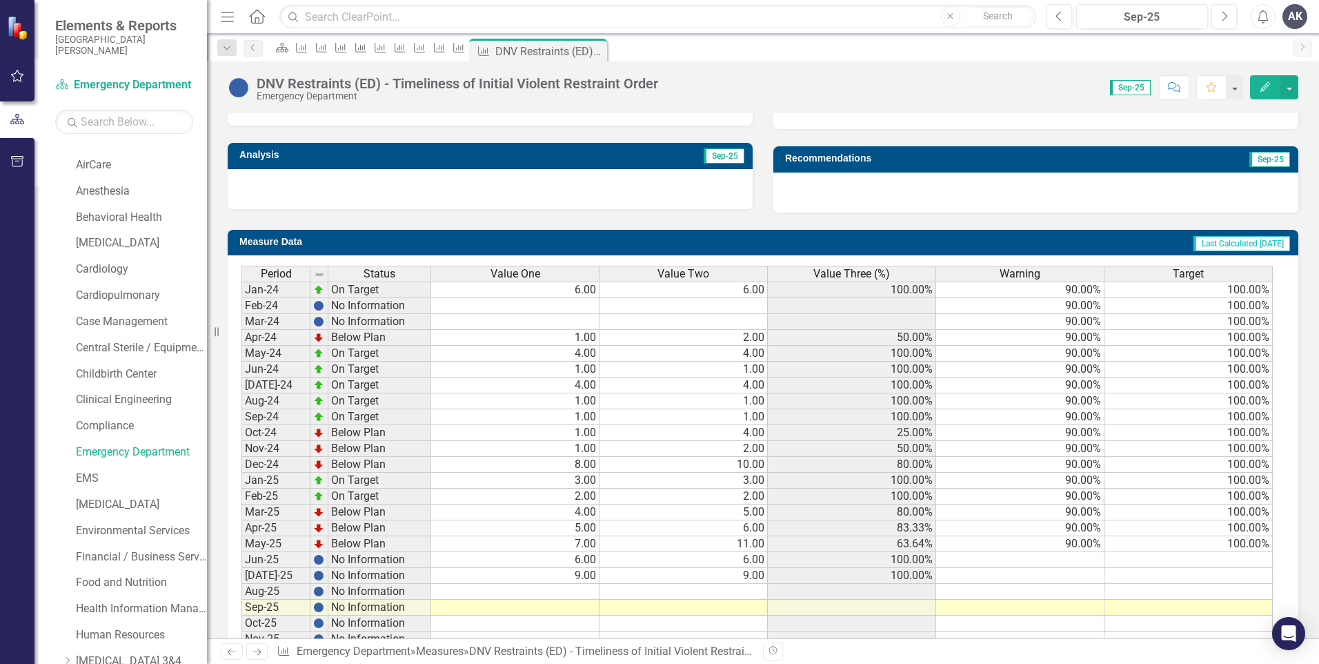
click at [588, 611] on td at bounding box center [515, 607] width 168 height 16
type textarea "3"
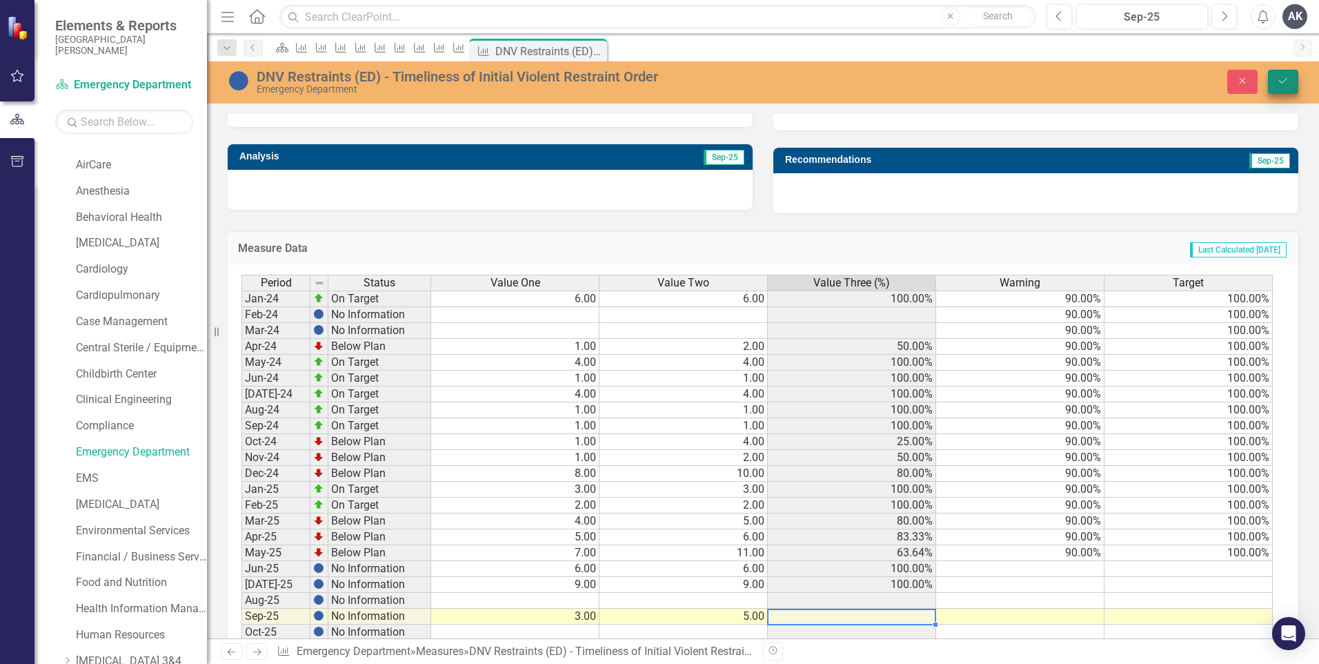
type textarea "5"
click at [1285, 77] on icon "Save" at bounding box center [1283, 81] width 12 height 10
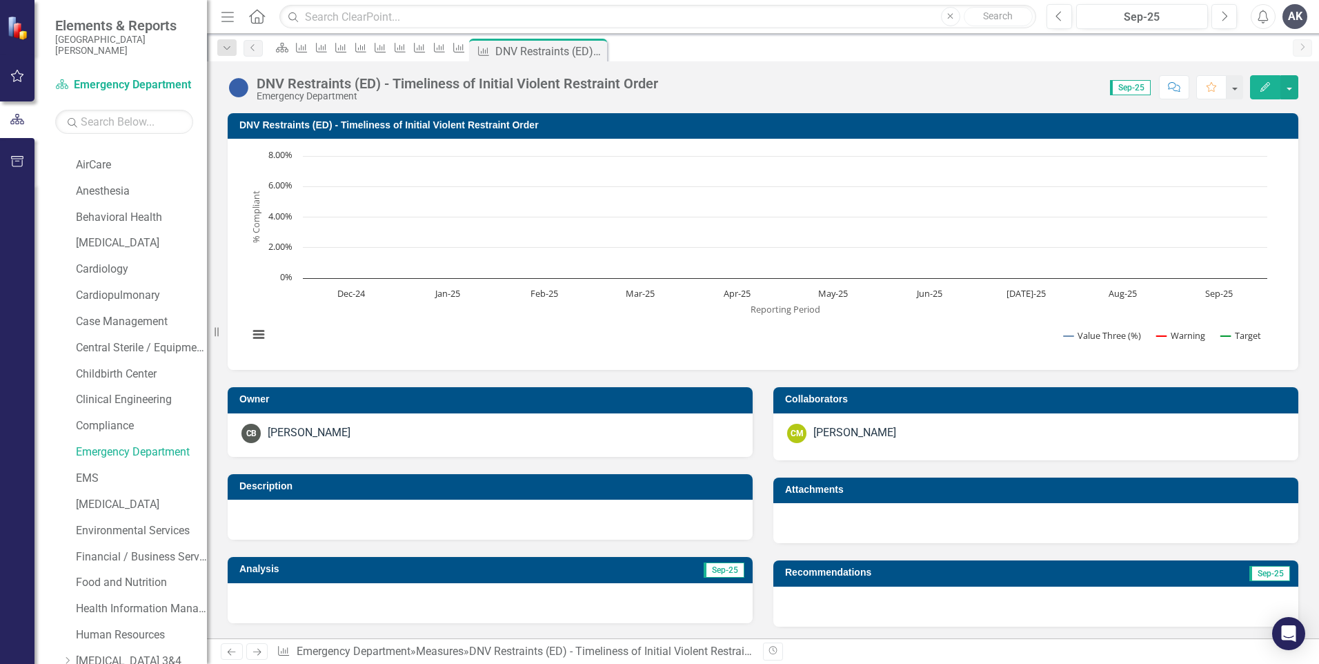
scroll to position [473, 0]
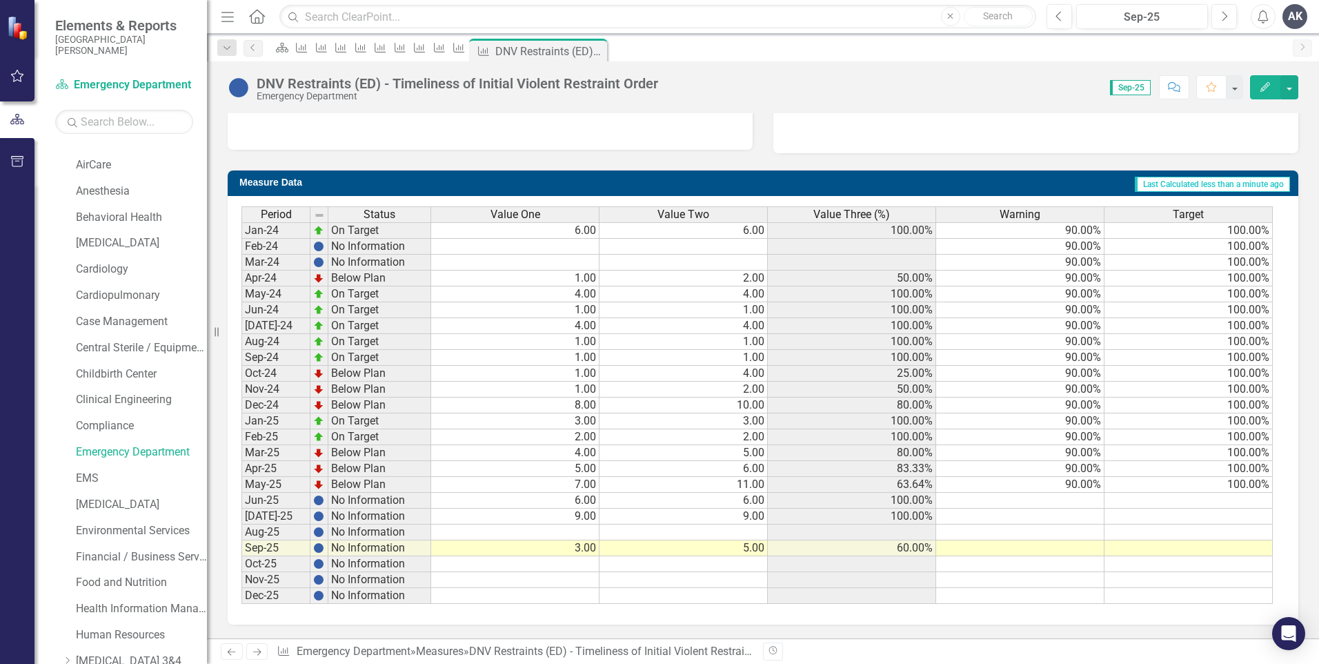
click at [259, 654] on icon at bounding box center [257, 651] width 8 height 7
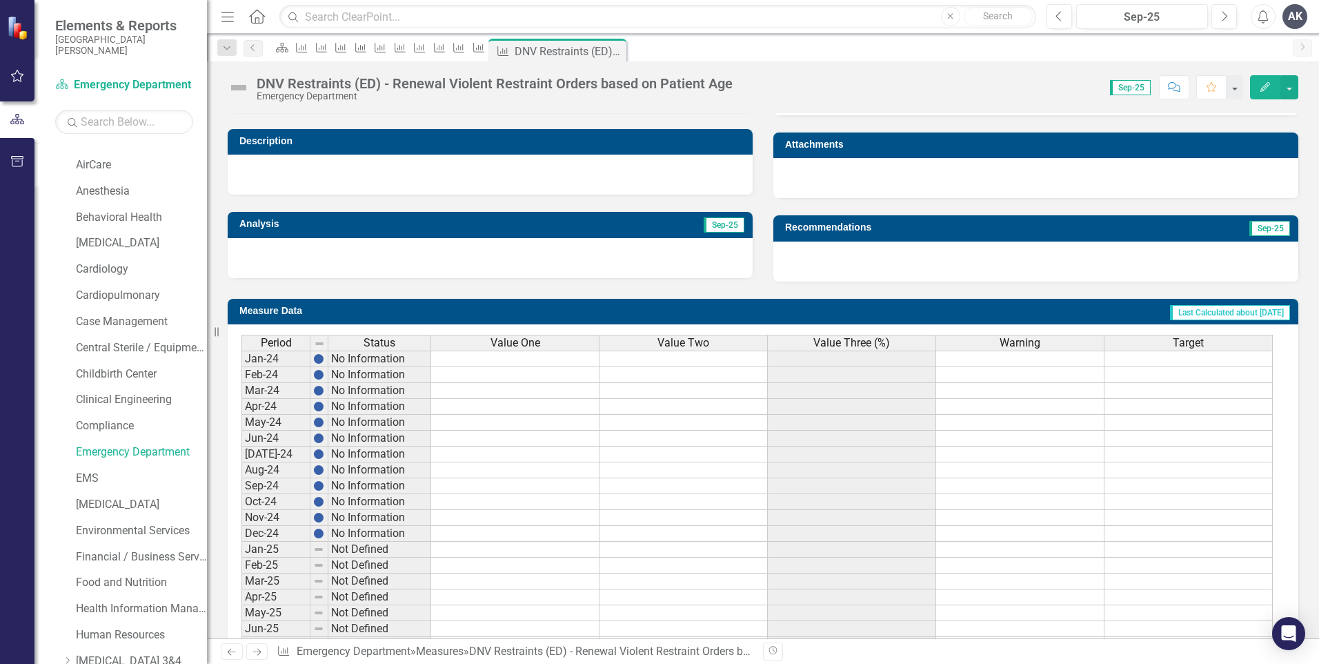
scroll to position [473, 0]
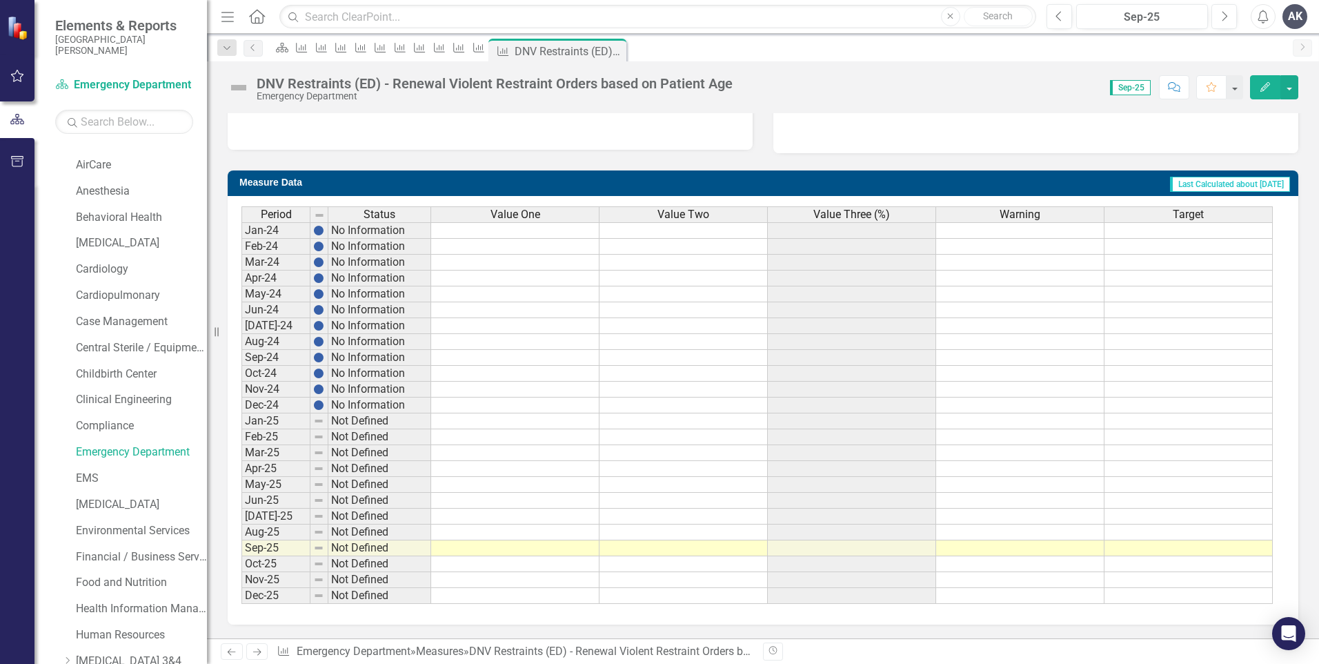
click at [253, 648] on icon "Next" at bounding box center [257, 651] width 12 height 9
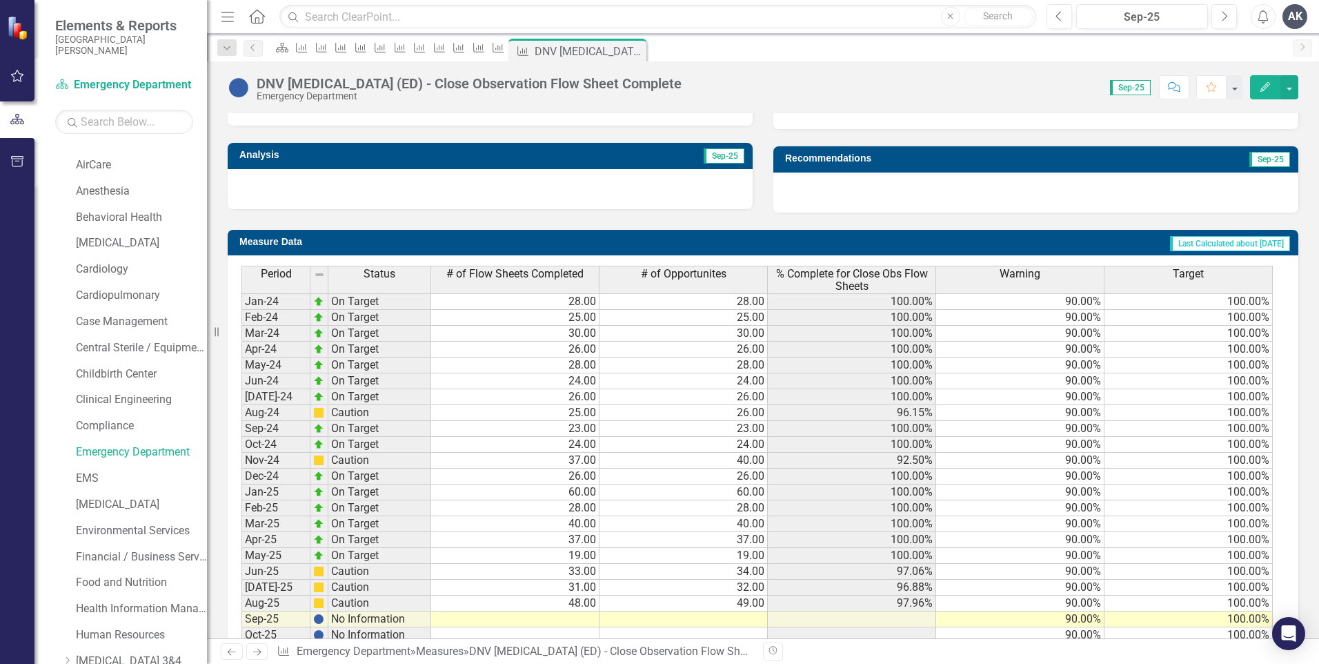
scroll to position [484, 0]
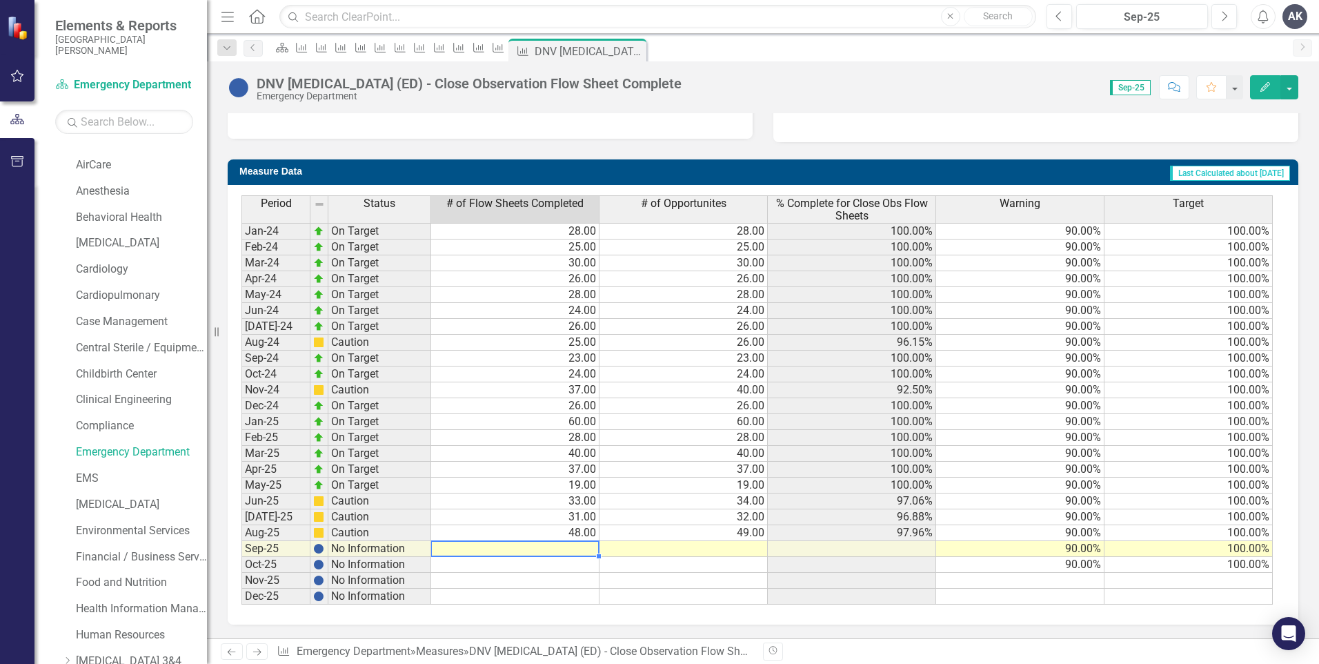
click at [566, 553] on td at bounding box center [515, 549] width 168 height 16
type textarea "45"
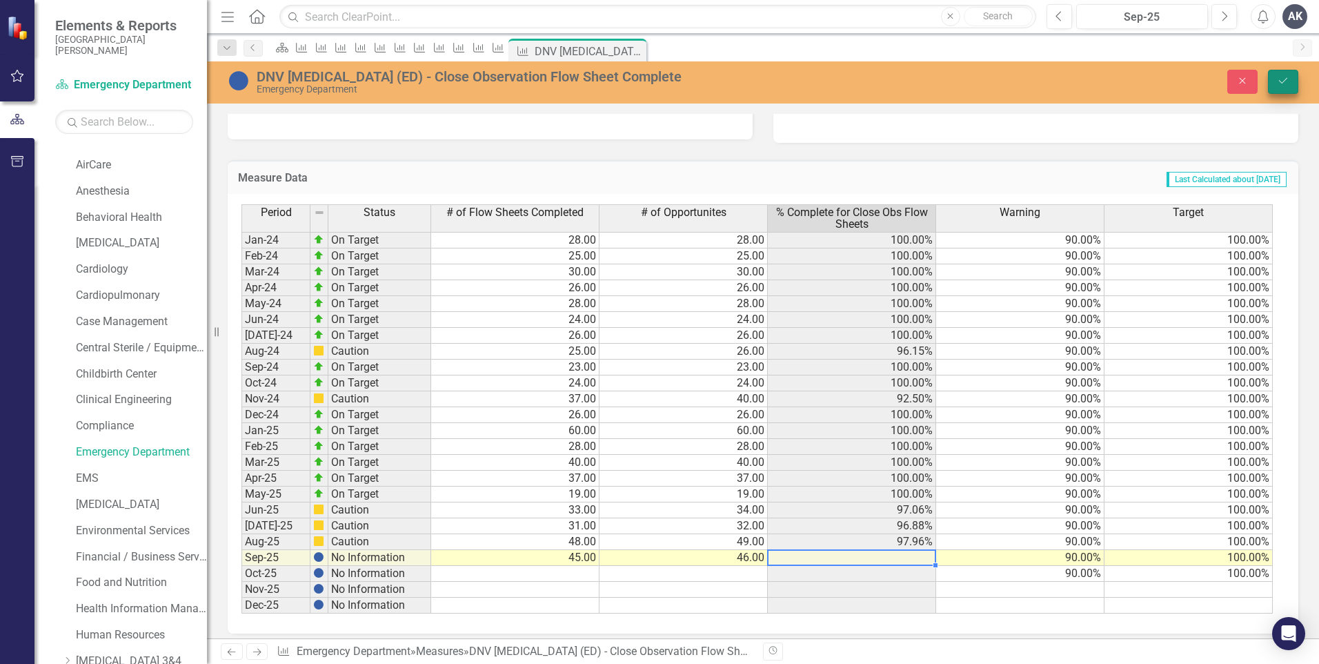
type textarea "46"
click at [1276, 81] on button "Save" at bounding box center [1283, 82] width 30 height 24
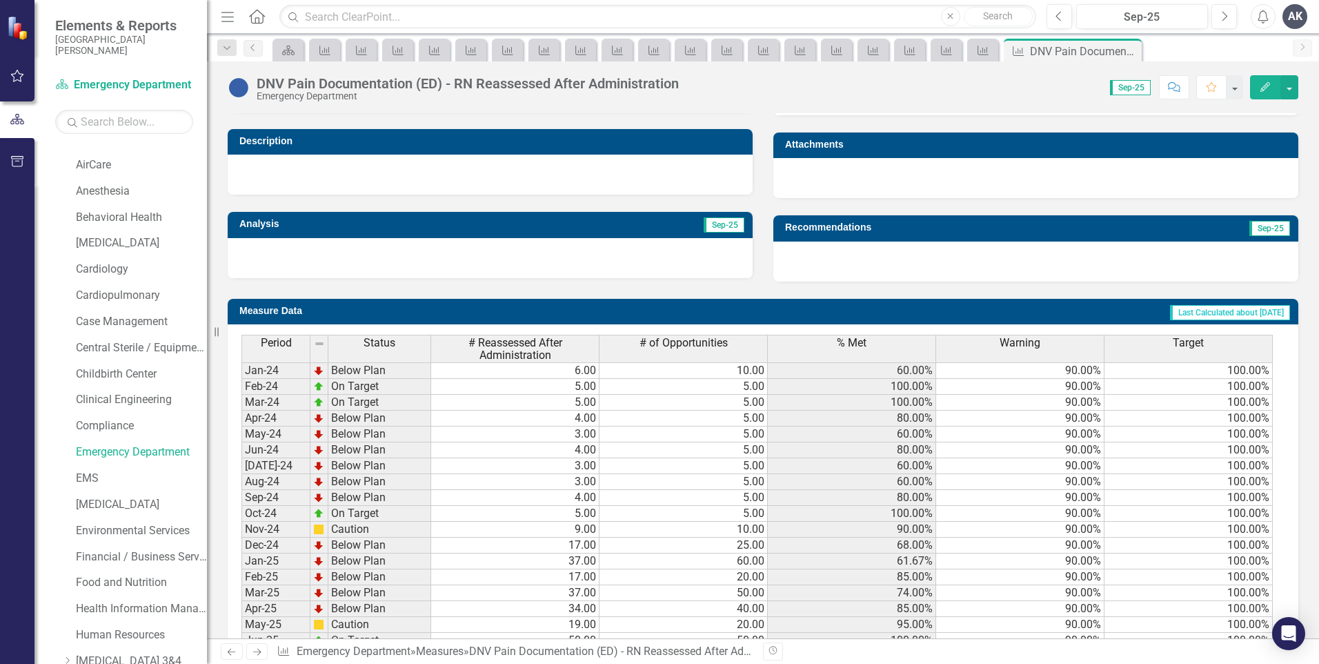
scroll to position [484, 0]
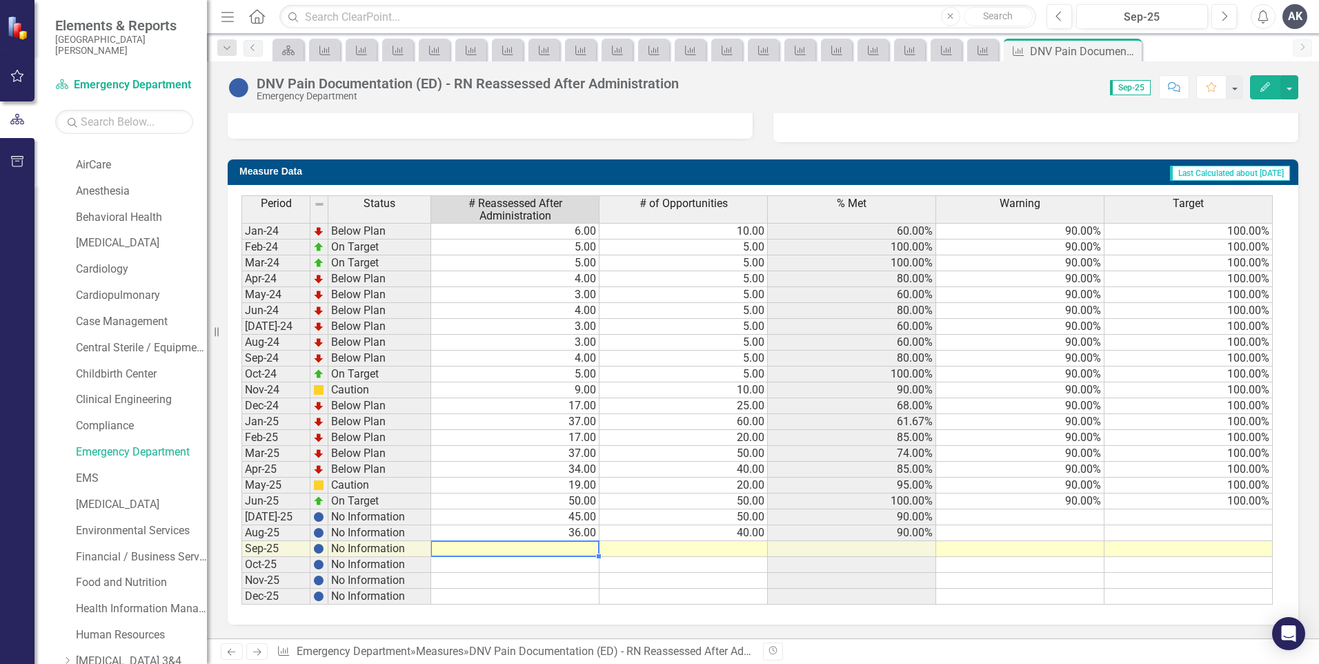
click at [593, 550] on td at bounding box center [515, 549] width 168 height 16
type textarea "32"
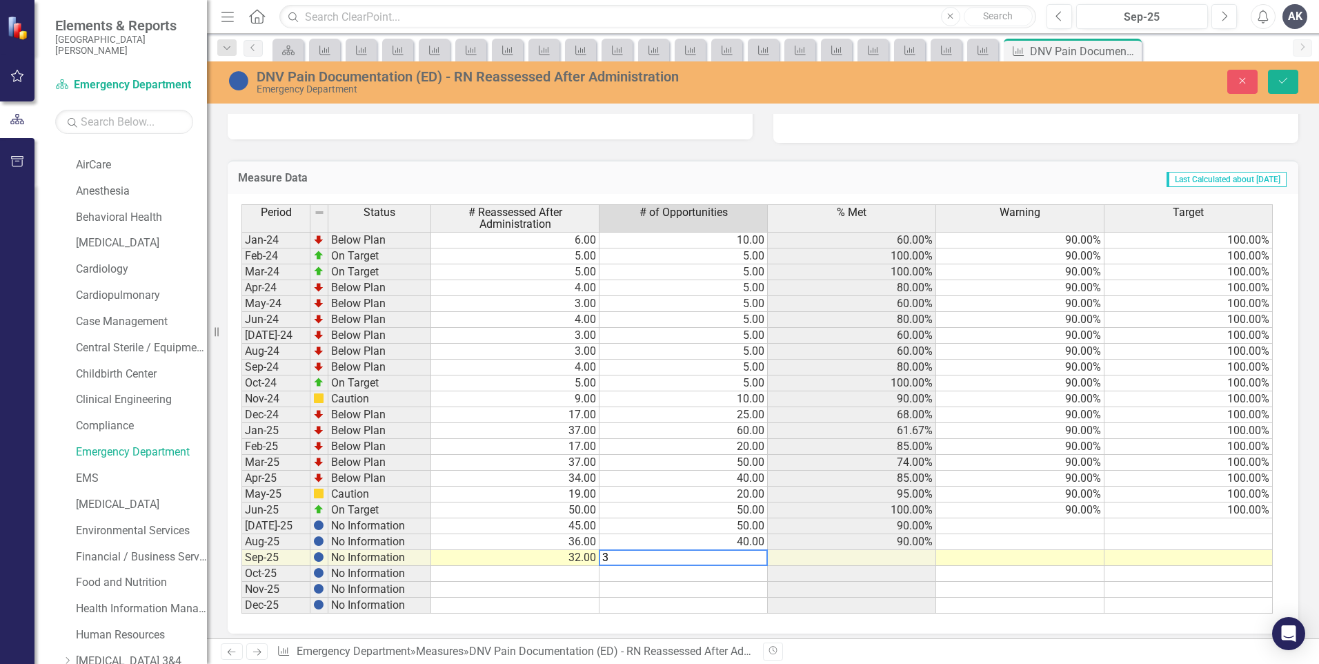
type textarea "34"
click at [1284, 83] on icon "Save" at bounding box center [1283, 81] width 12 height 10
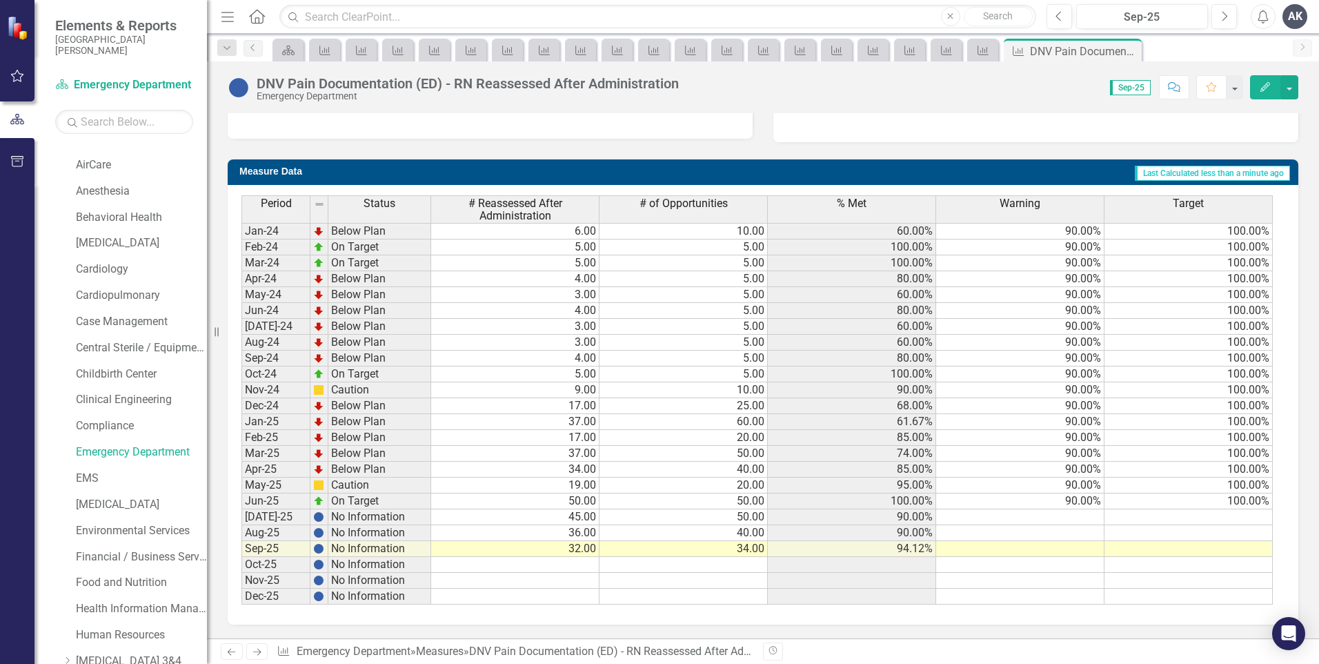
click at [257, 652] on icon at bounding box center [257, 651] width 8 height 7
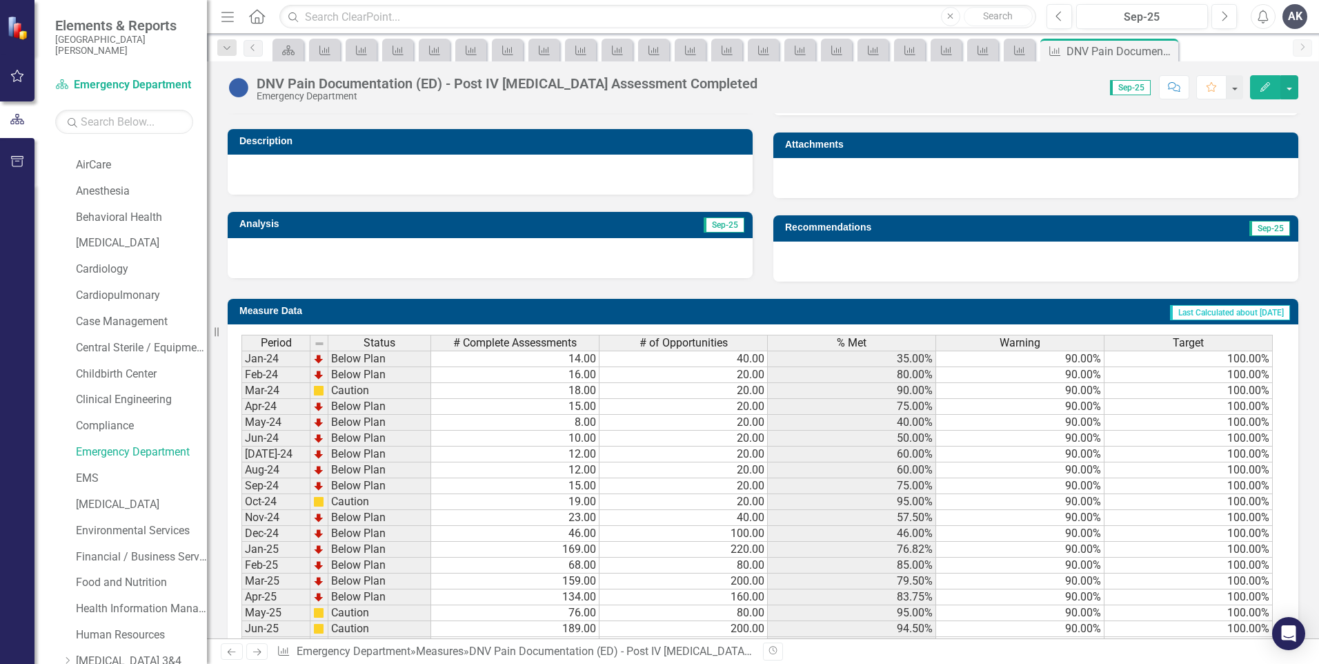
scroll to position [473, 0]
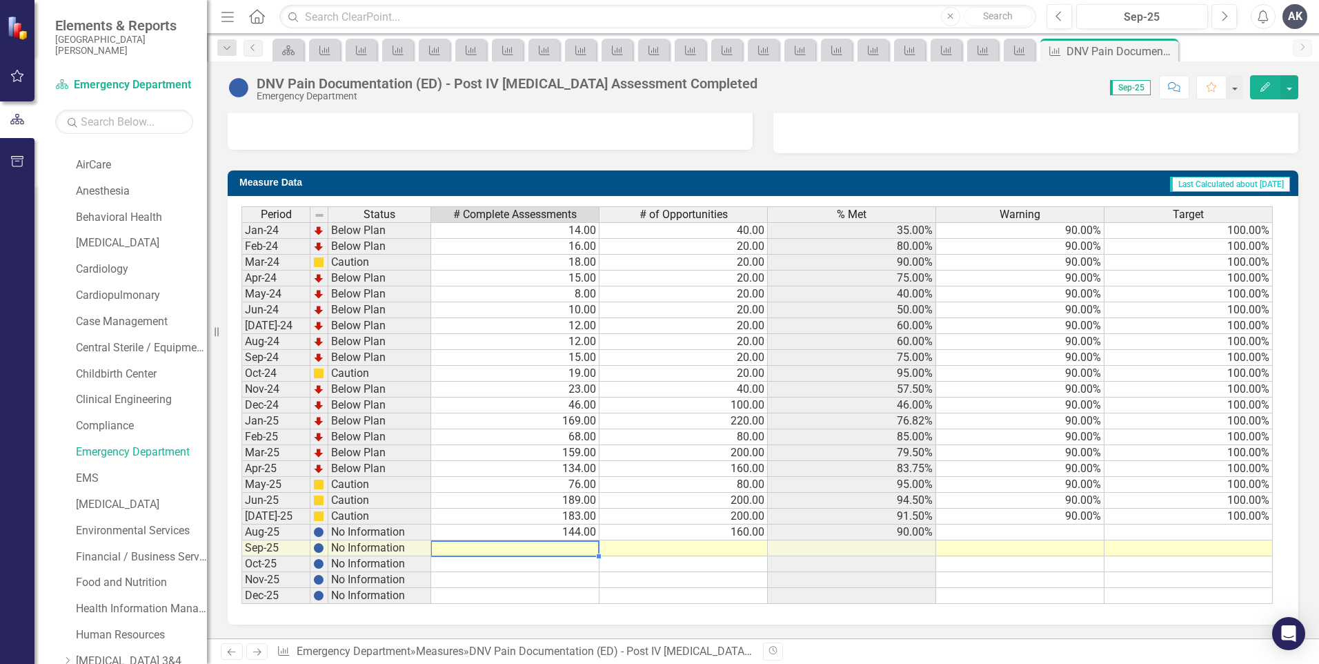
click at [588, 549] on td at bounding box center [515, 548] width 168 height 16
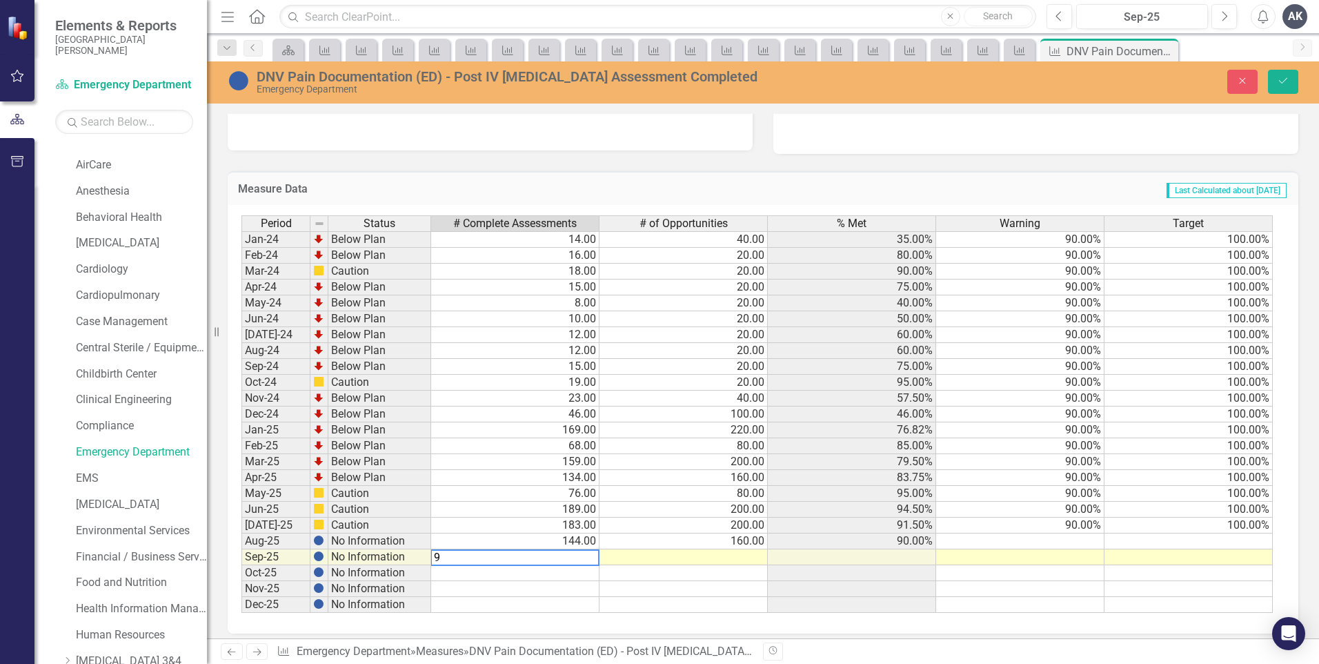
type textarea "92"
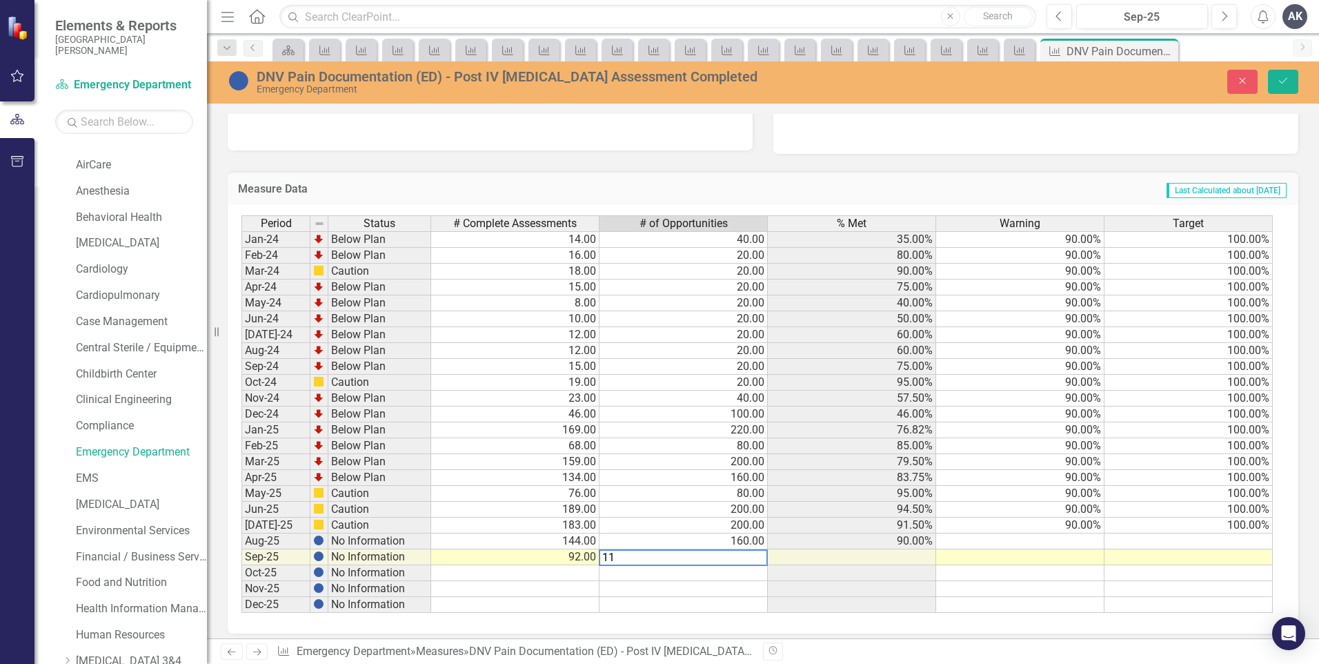
type textarea "116"
click at [1290, 81] on button "Save" at bounding box center [1283, 82] width 30 height 24
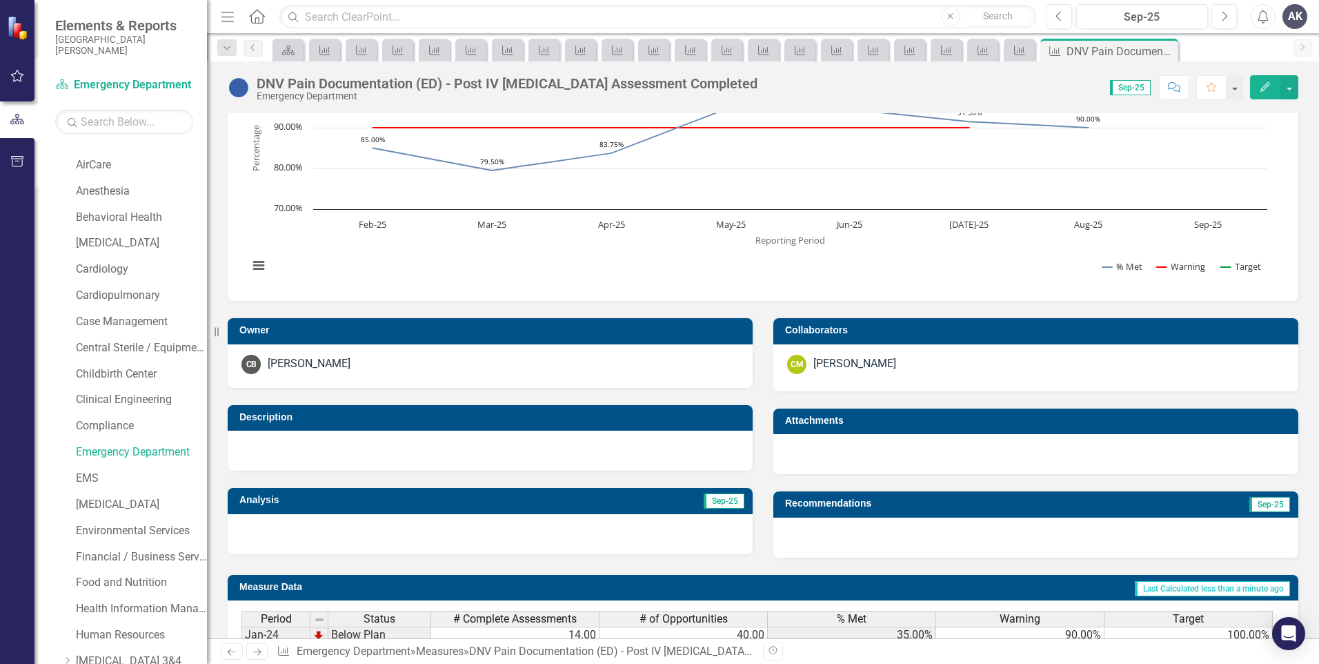
scroll to position [207, 0]
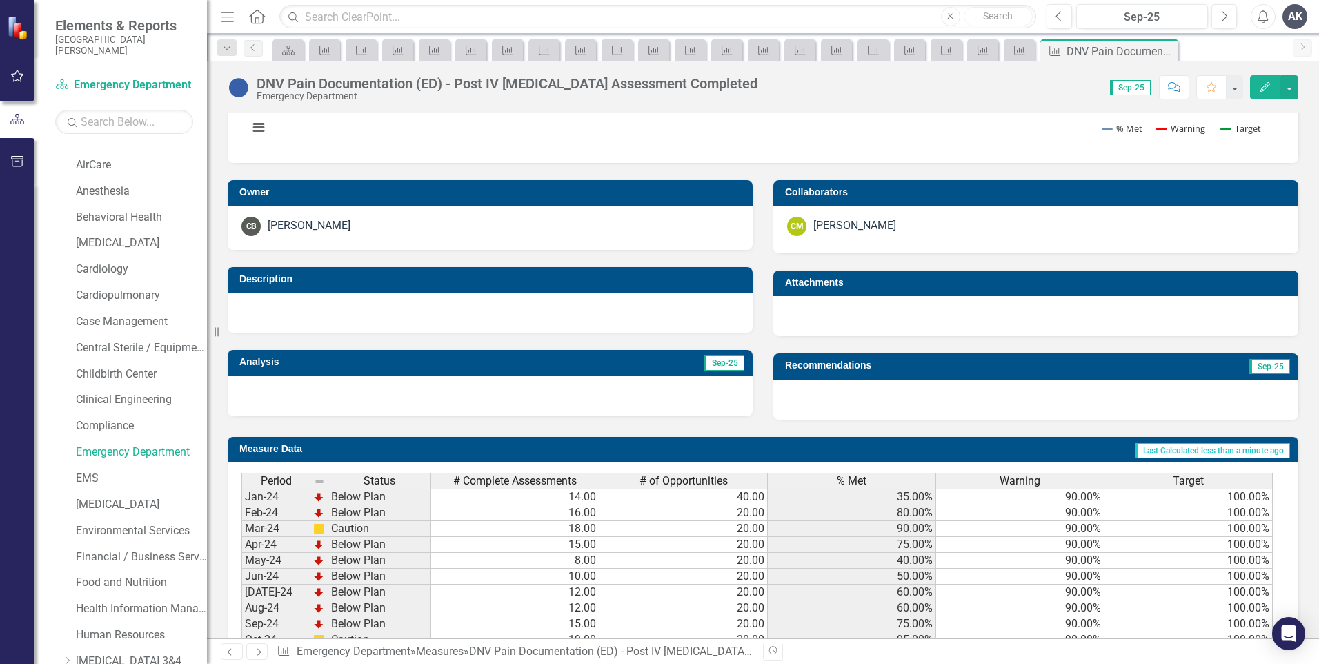
click at [260, 655] on icon "Next" at bounding box center [257, 651] width 12 height 9
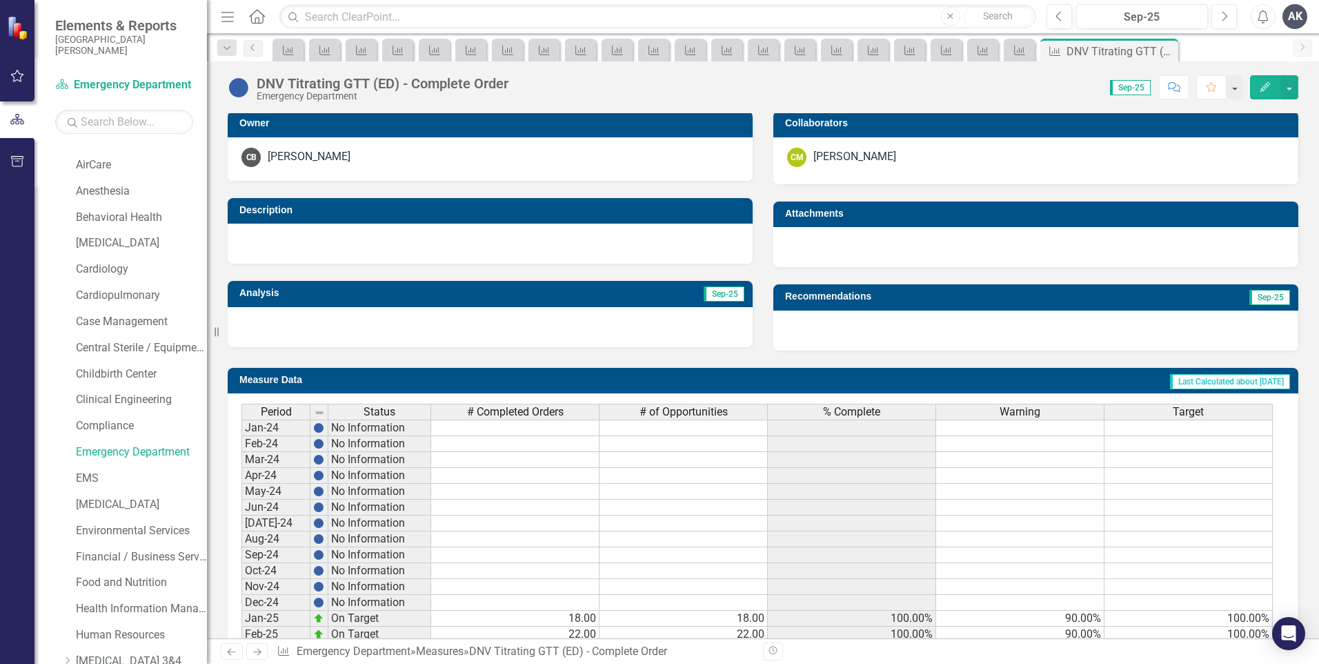
scroll to position [473, 0]
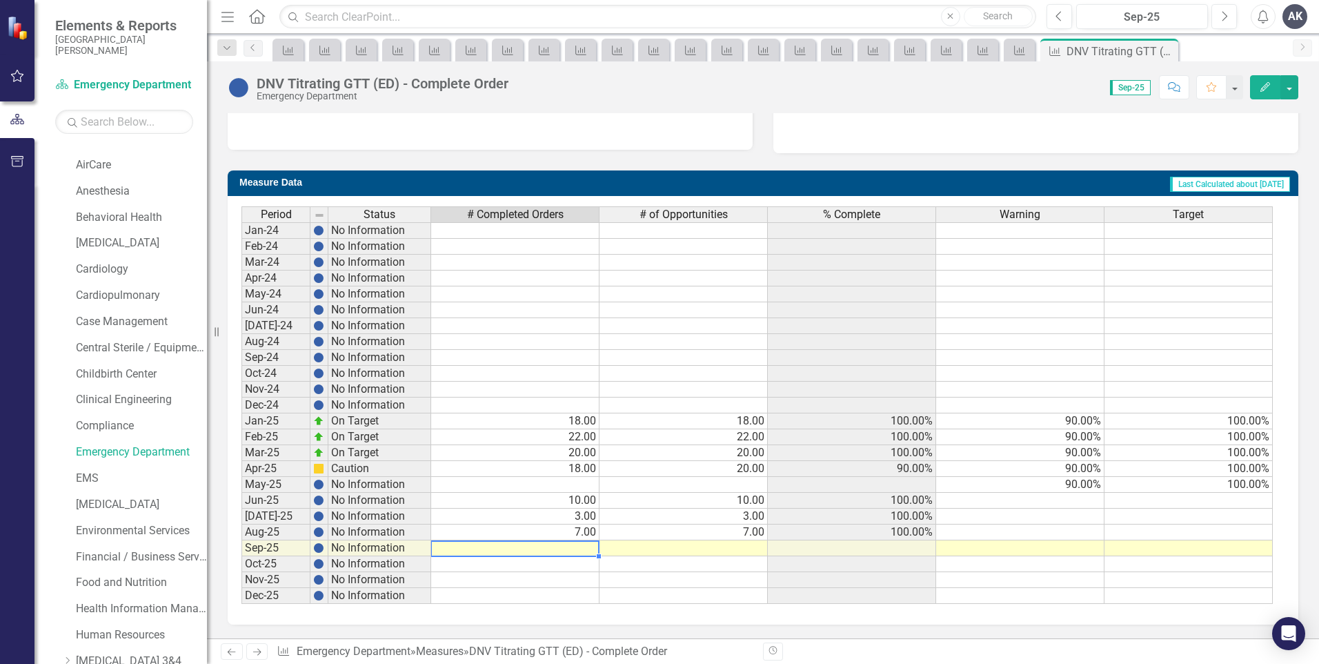
click at [580, 547] on td at bounding box center [515, 548] width 168 height 16
type textarea "10"
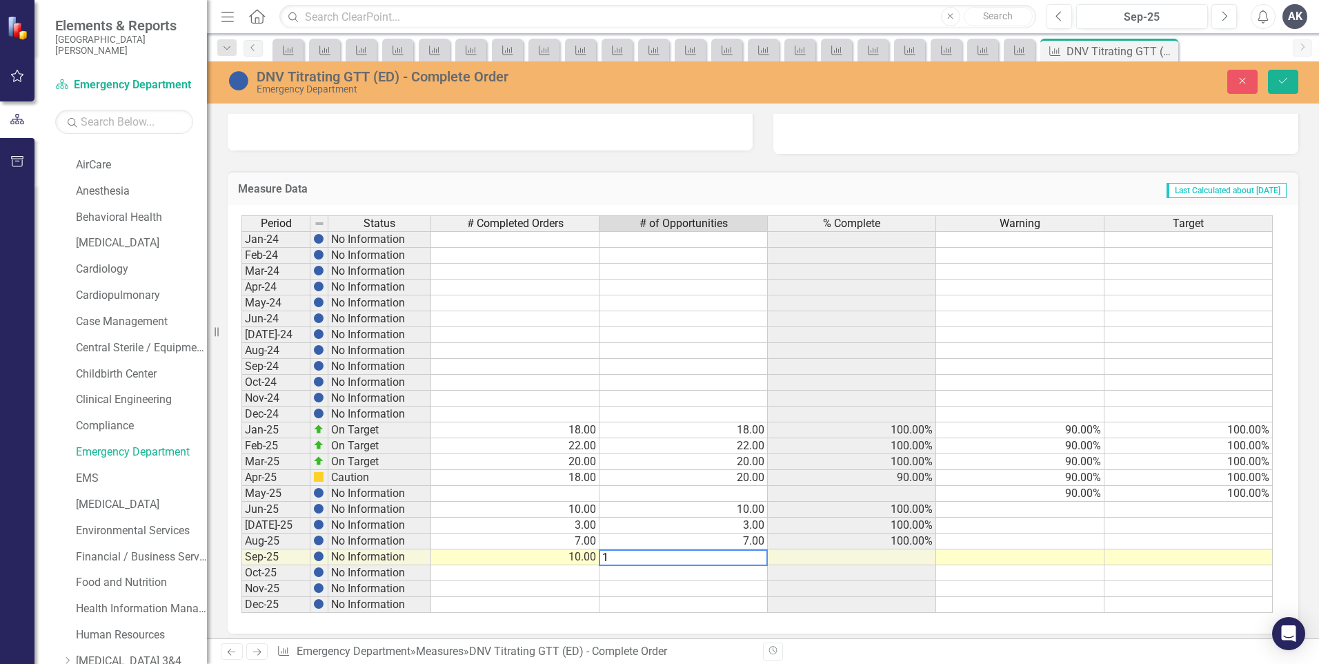
type textarea "10"
click at [1280, 82] on icon "submit" at bounding box center [1283, 81] width 8 height 6
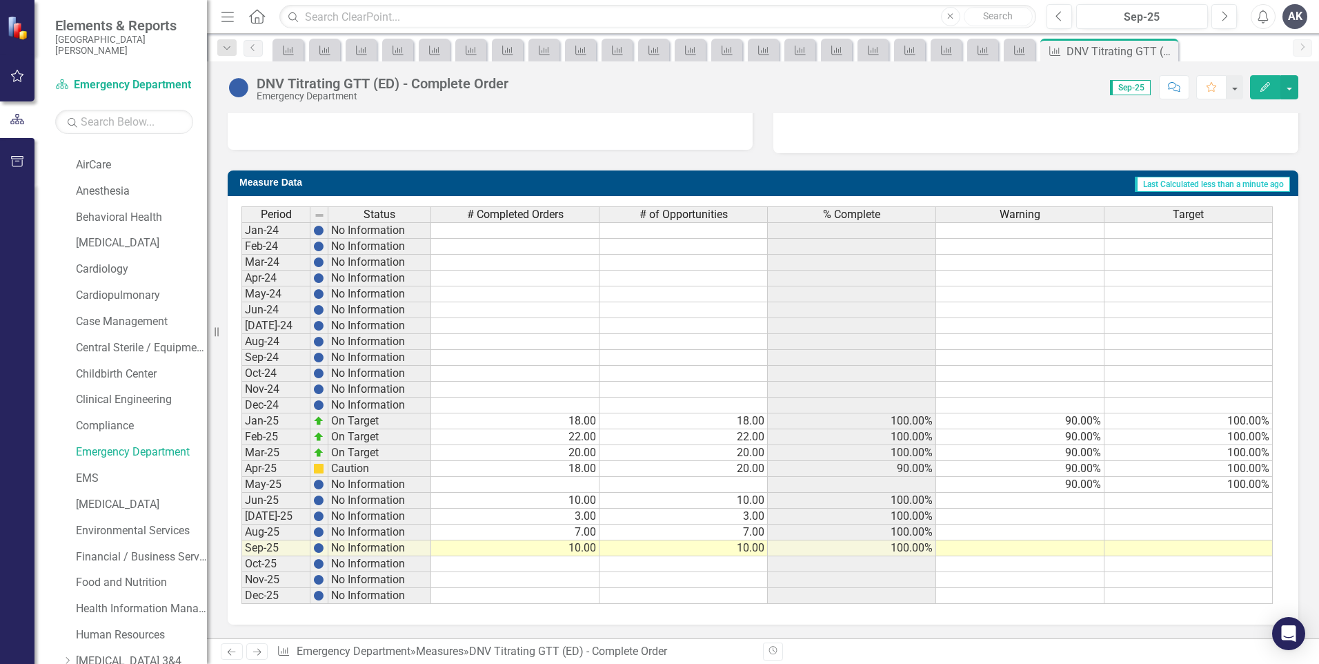
click at [258, 655] on icon "Next" at bounding box center [257, 651] width 12 height 9
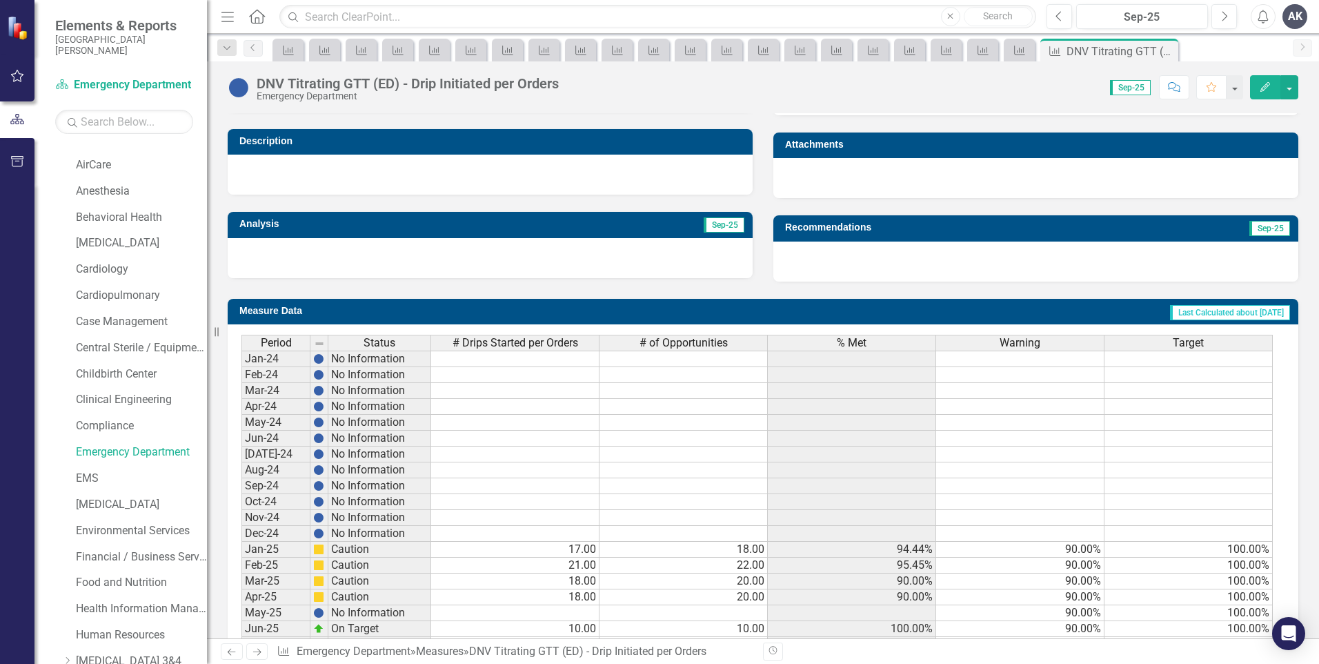
scroll to position [473, 0]
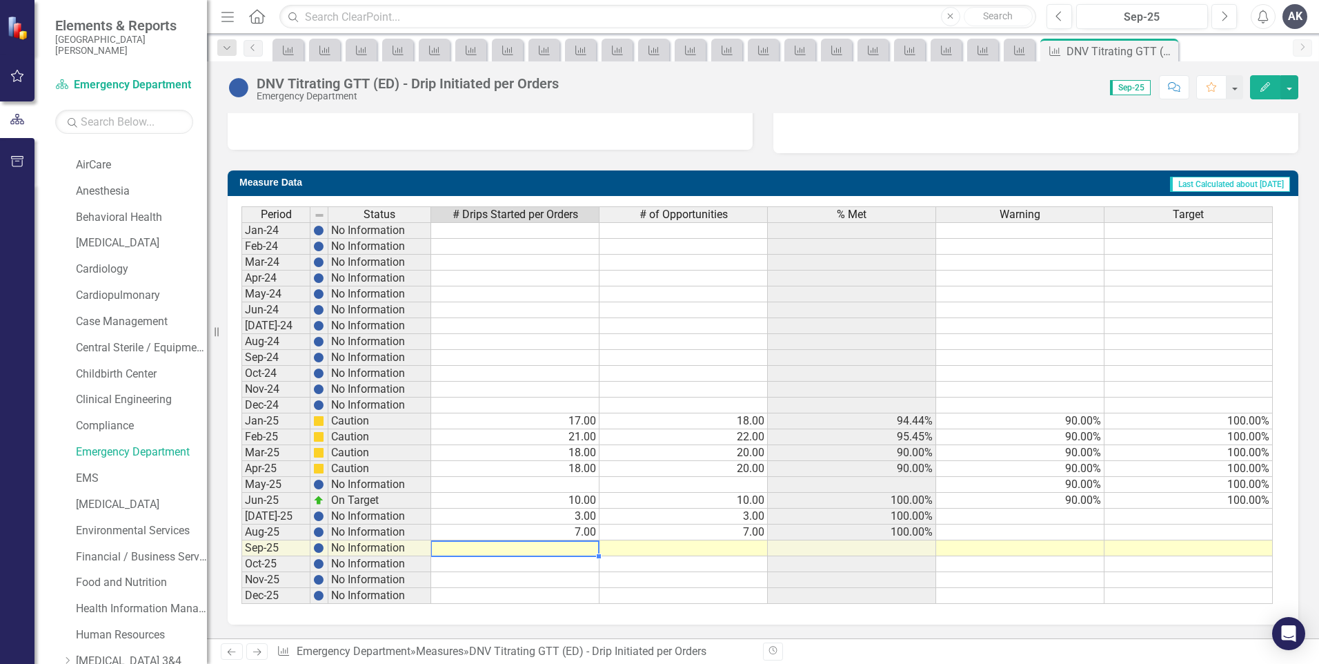
click at [593, 548] on td at bounding box center [515, 548] width 168 height 16
type textarea "9"
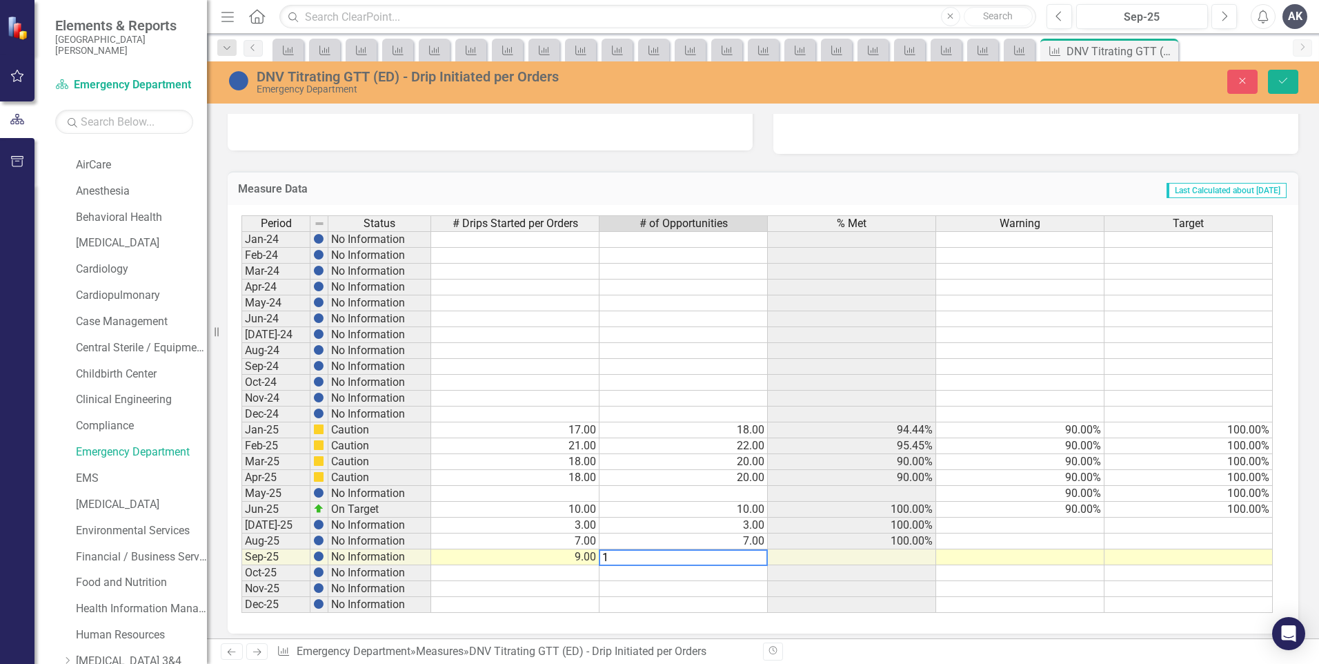
type textarea "10"
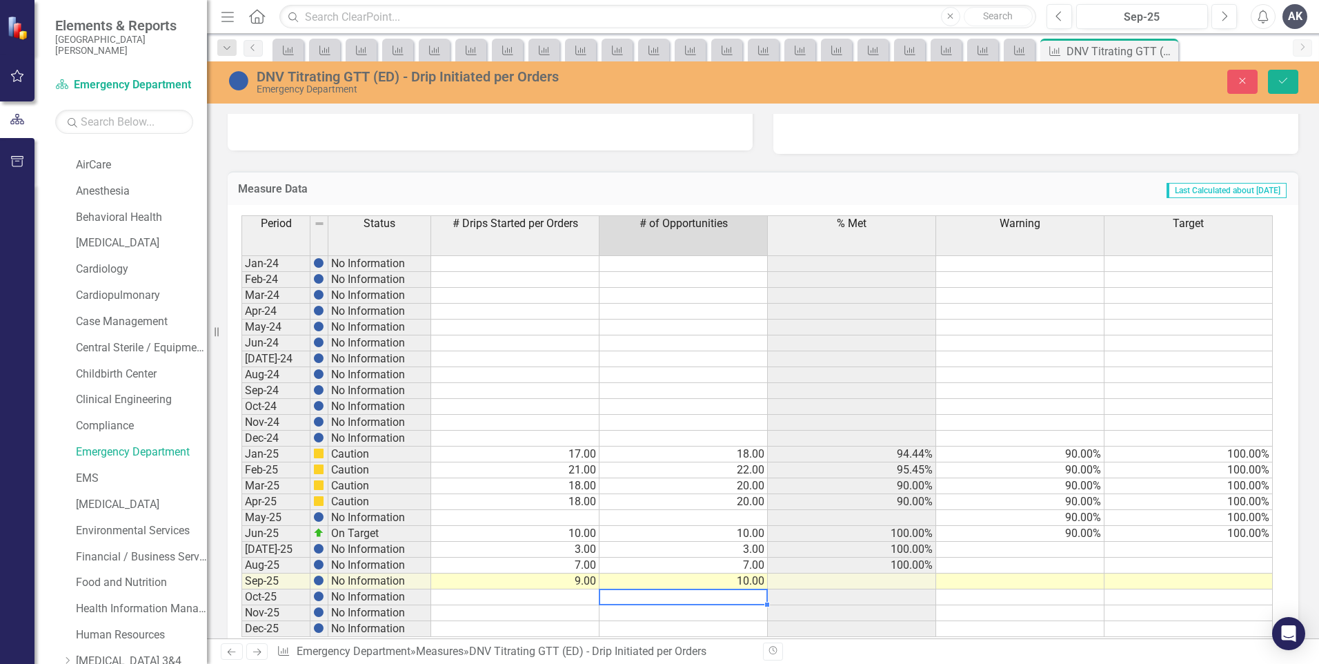
scroll to position [505, 0]
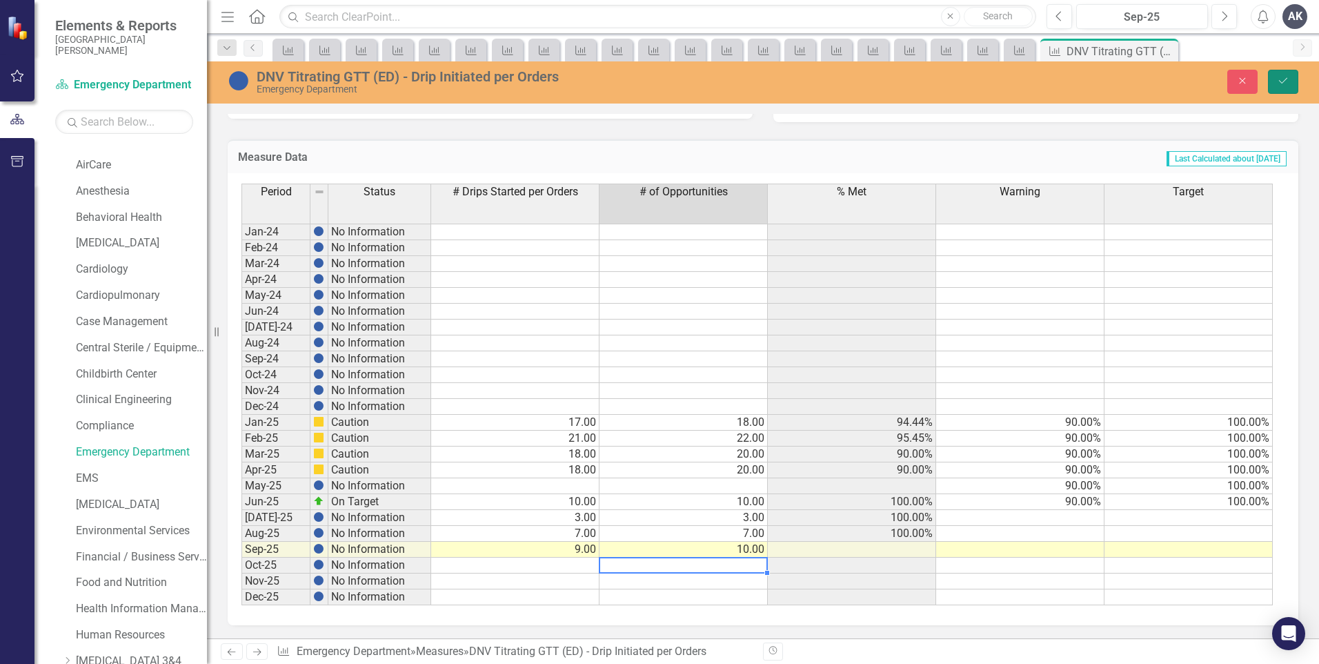
click at [1287, 77] on icon "Save" at bounding box center [1283, 81] width 12 height 10
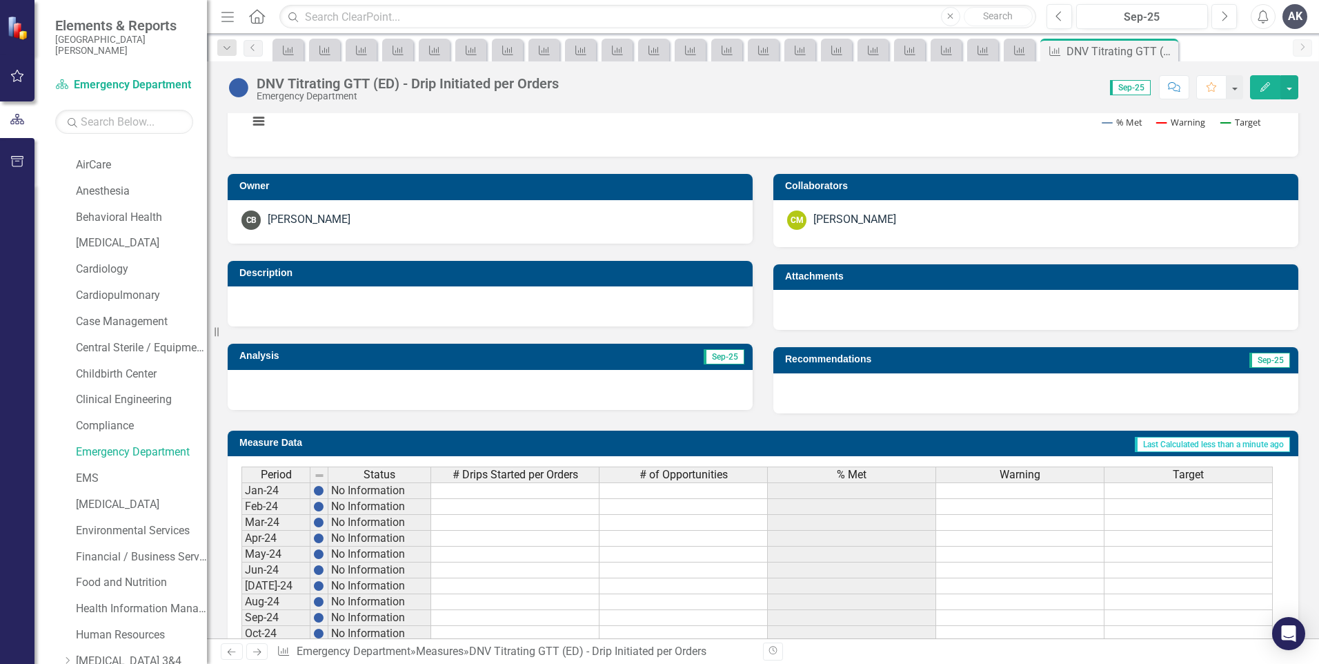
scroll to position [473, 0]
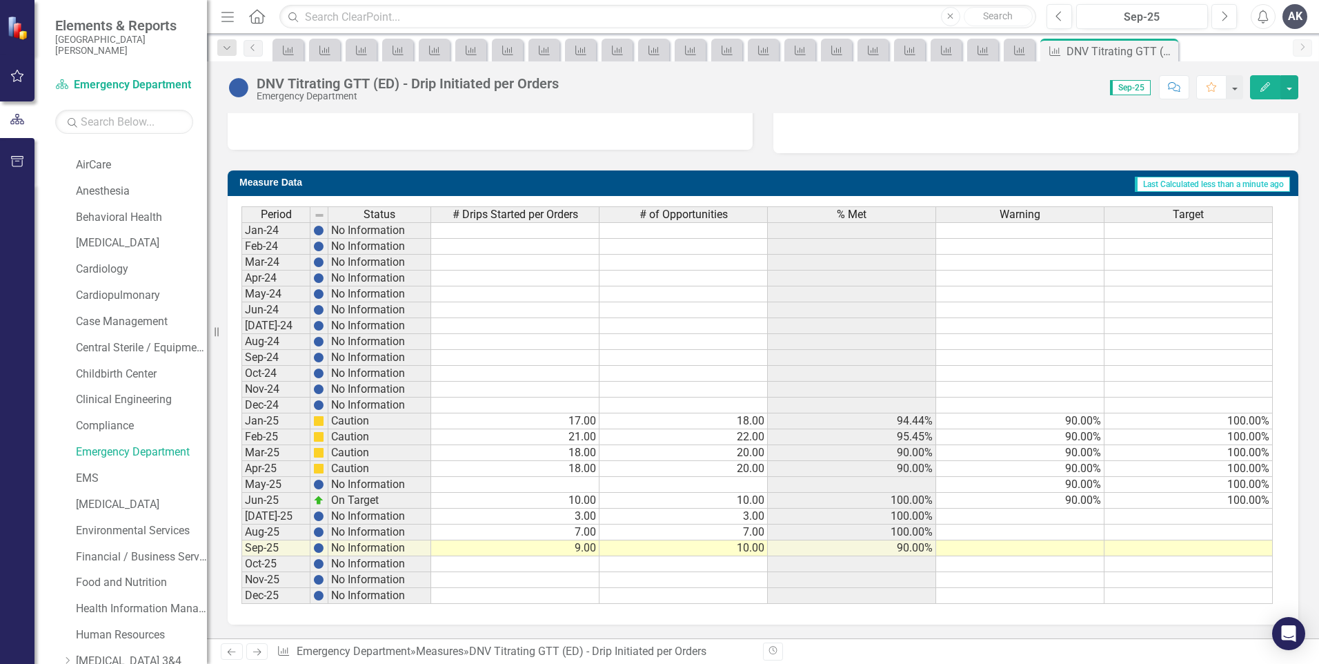
click at [259, 648] on icon "Next" at bounding box center [257, 651] width 12 height 9
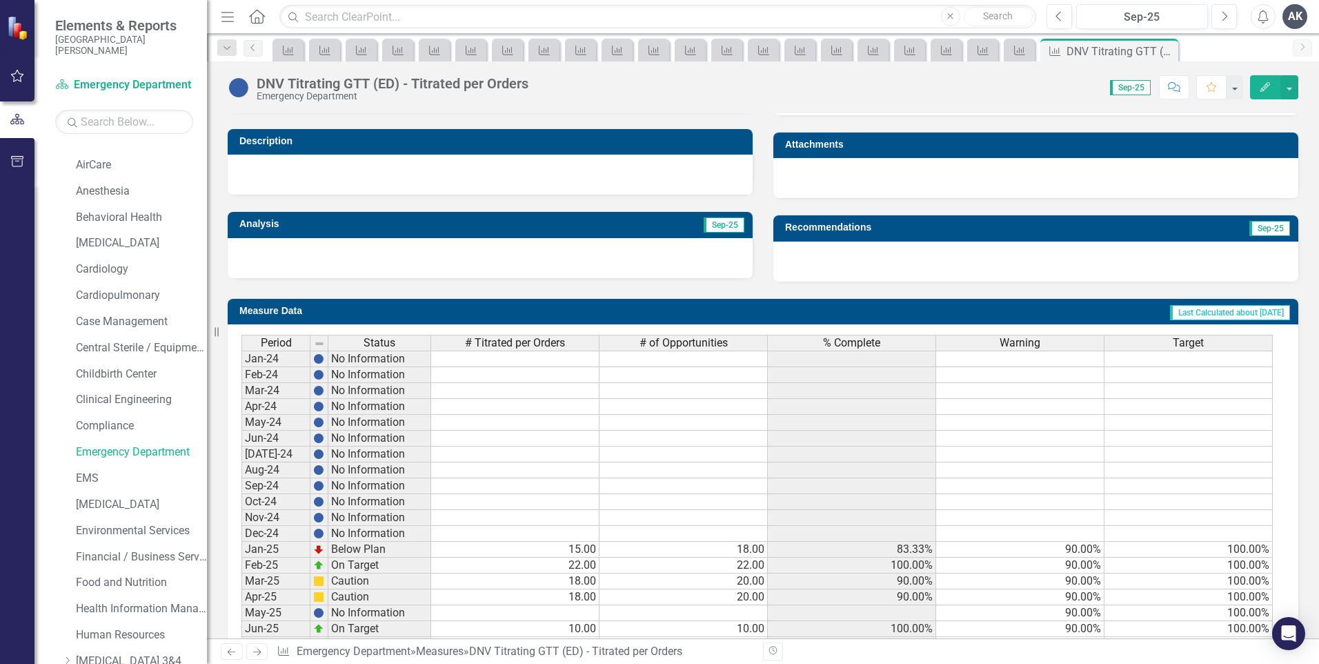
scroll to position [473, 0]
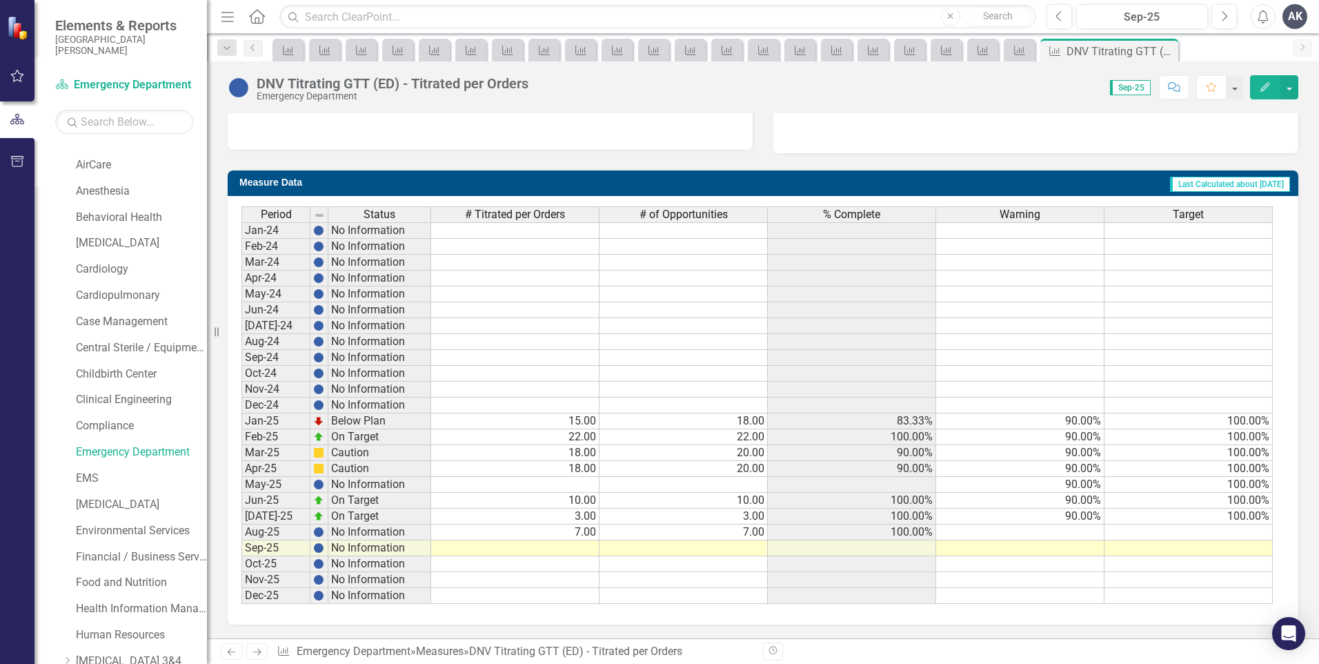
drag, startPoint x: 578, startPoint y: 544, endPoint x: 625, endPoint y: 541, distance: 47.0
click at [581, 544] on td at bounding box center [515, 548] width 168 height 16
type textarea "10"
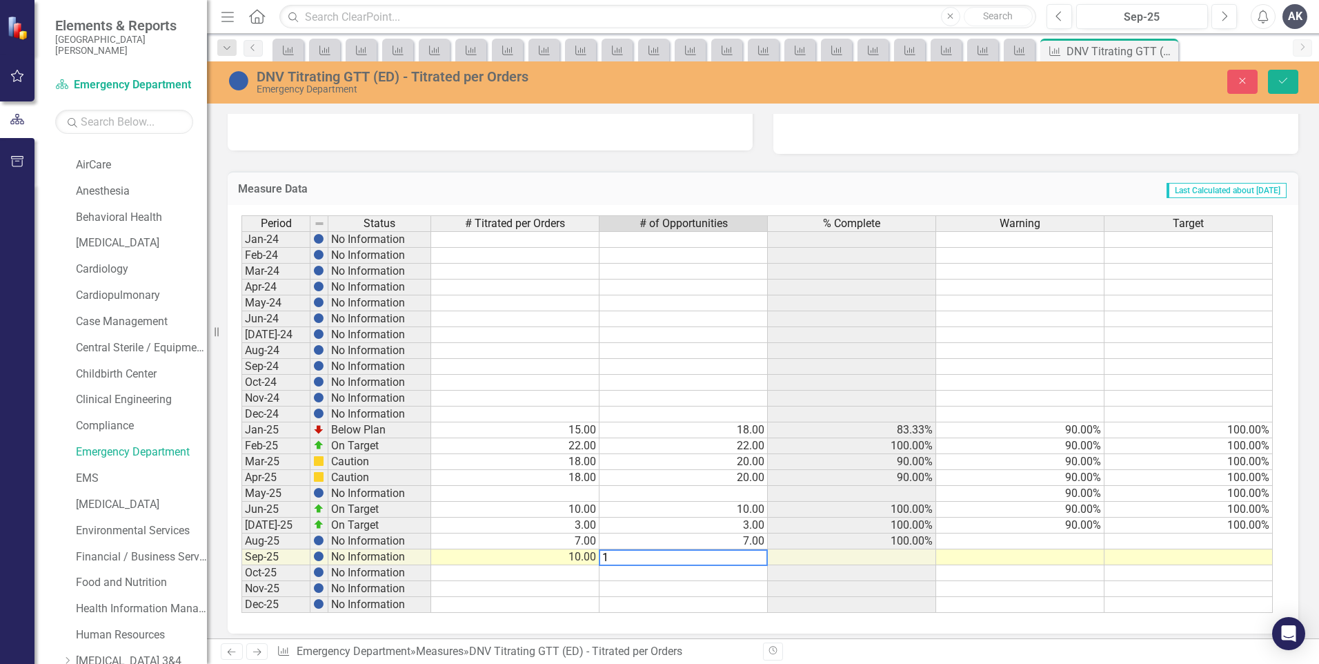
type textarea "10"
click at [1284, 87] on button "Save" at bounding box center [1283, 82] width 30 height 24
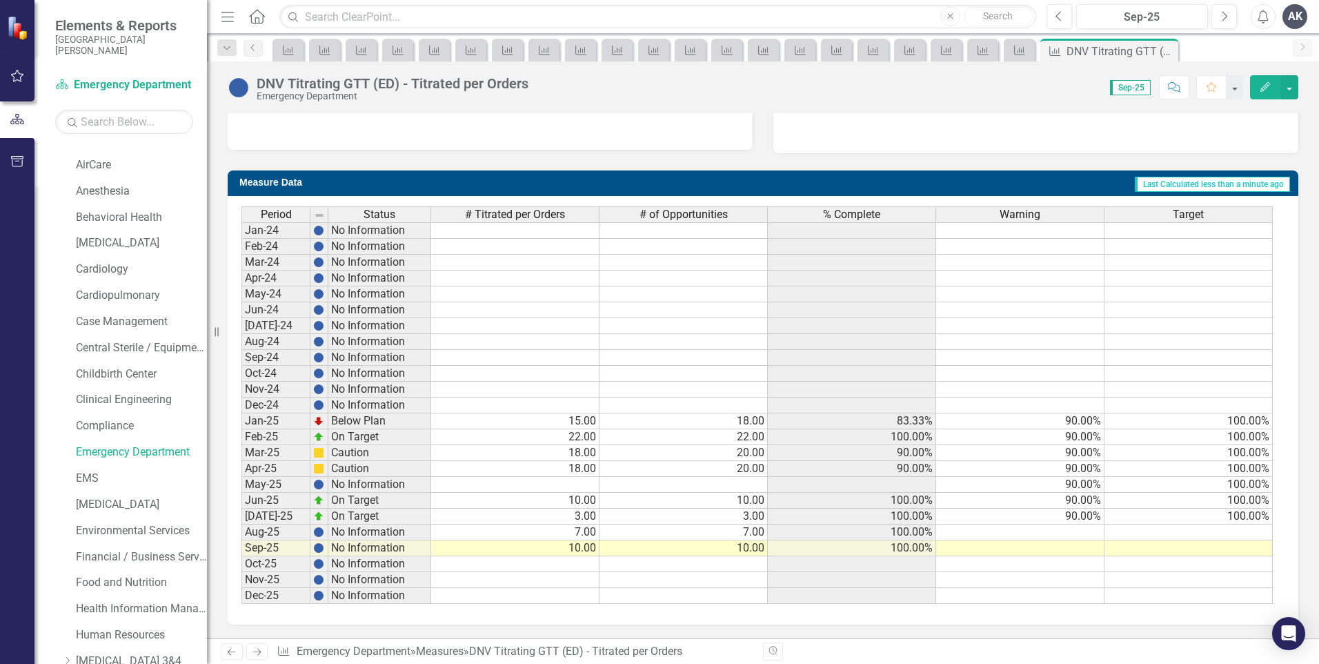
click at [257, 651] on icon "Next" at bounding box center [257, 651] width 12 height 9
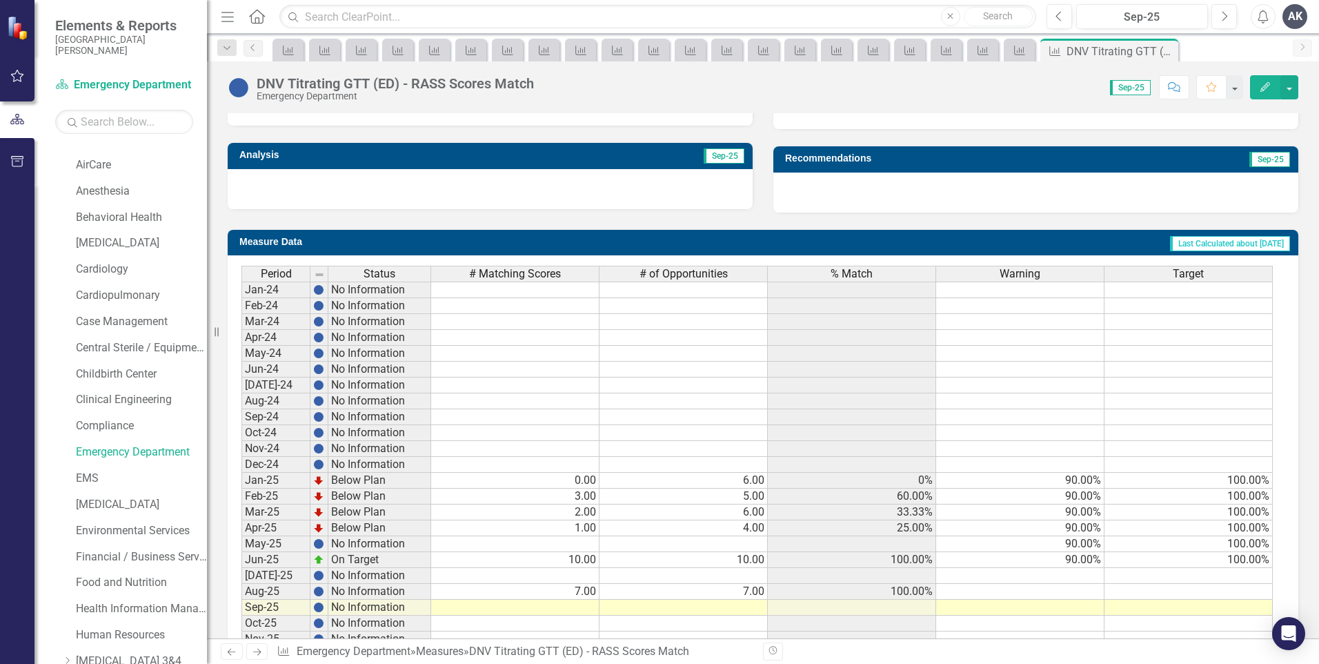
scroll to position [473, 0]
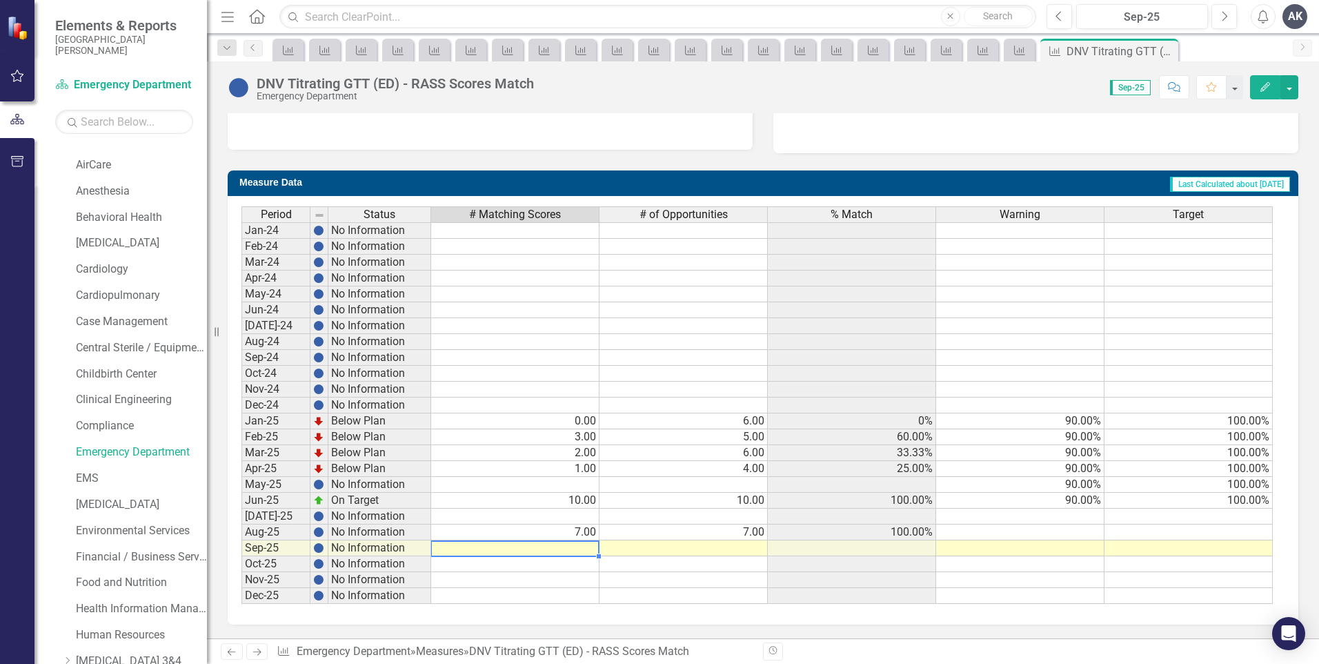
click at [576, 547] on td at bounding box center [515, 548] width 168 height 16
type textarea "6"
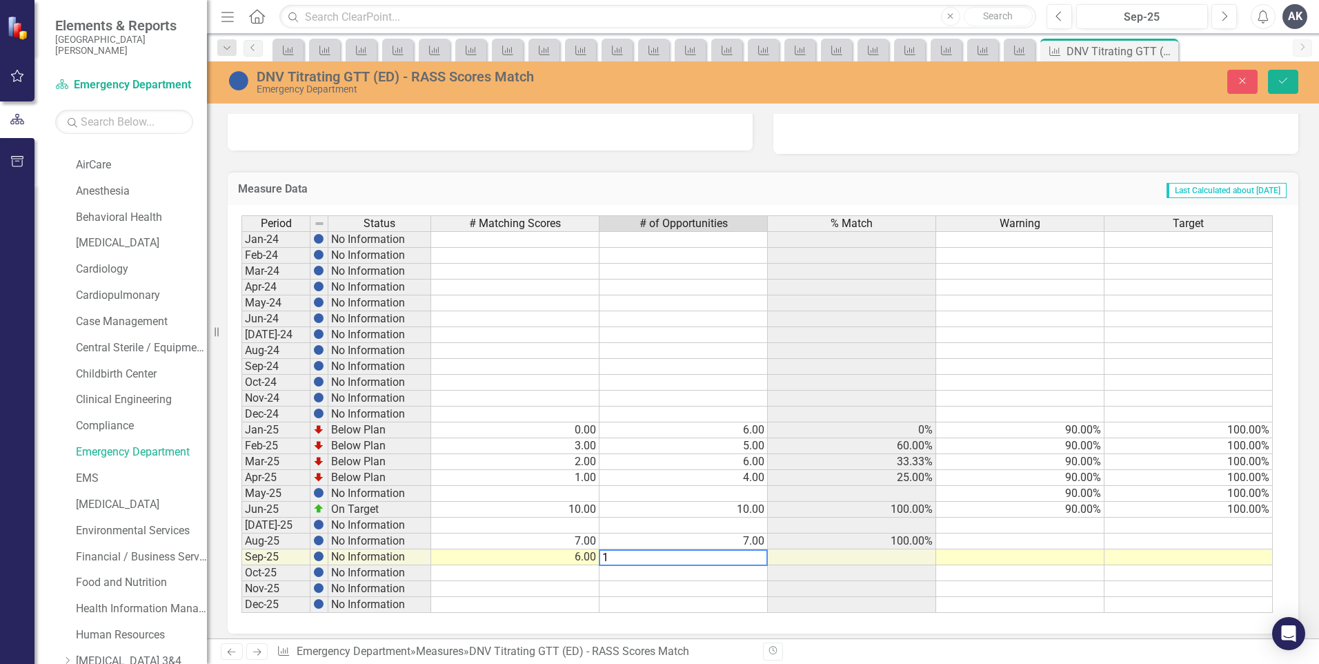
type textarea "10"
click at [1291, 83] on button "Save" at bounding box center [1283, 82] width 30 height 24
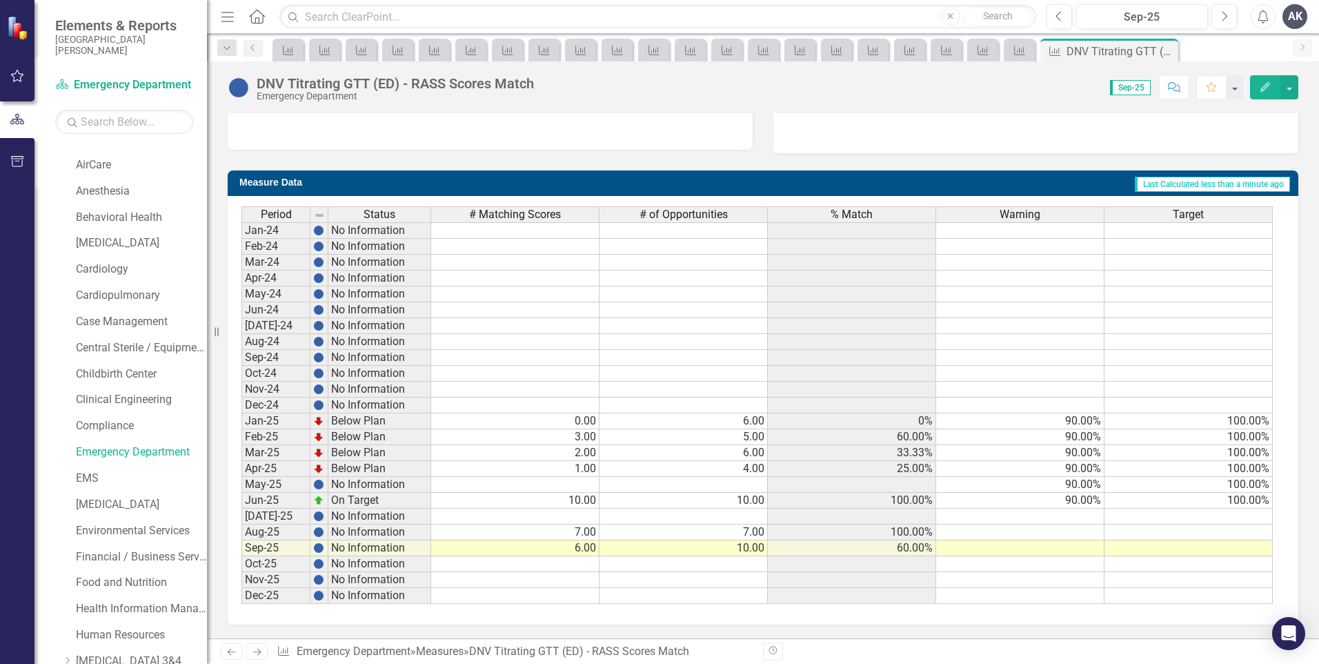
click at [257, 652] on icon at bounding box center [257, 651] width 8 height 7
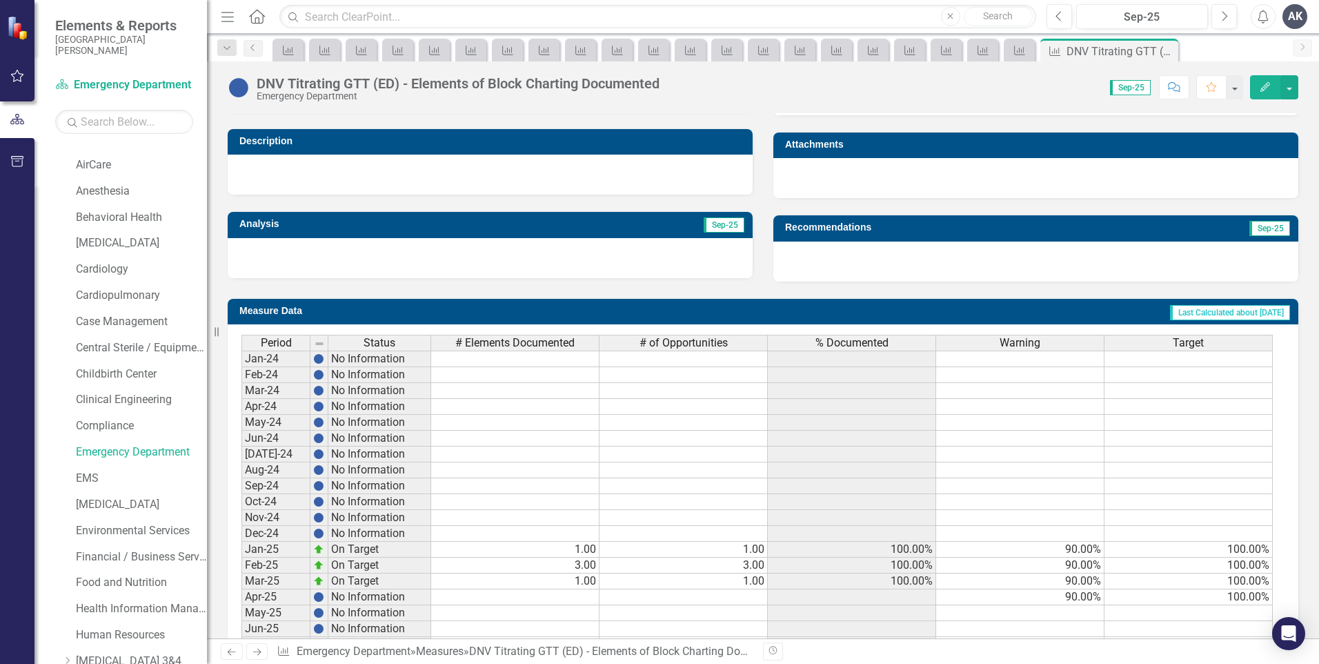
scroll to position [473, 0]
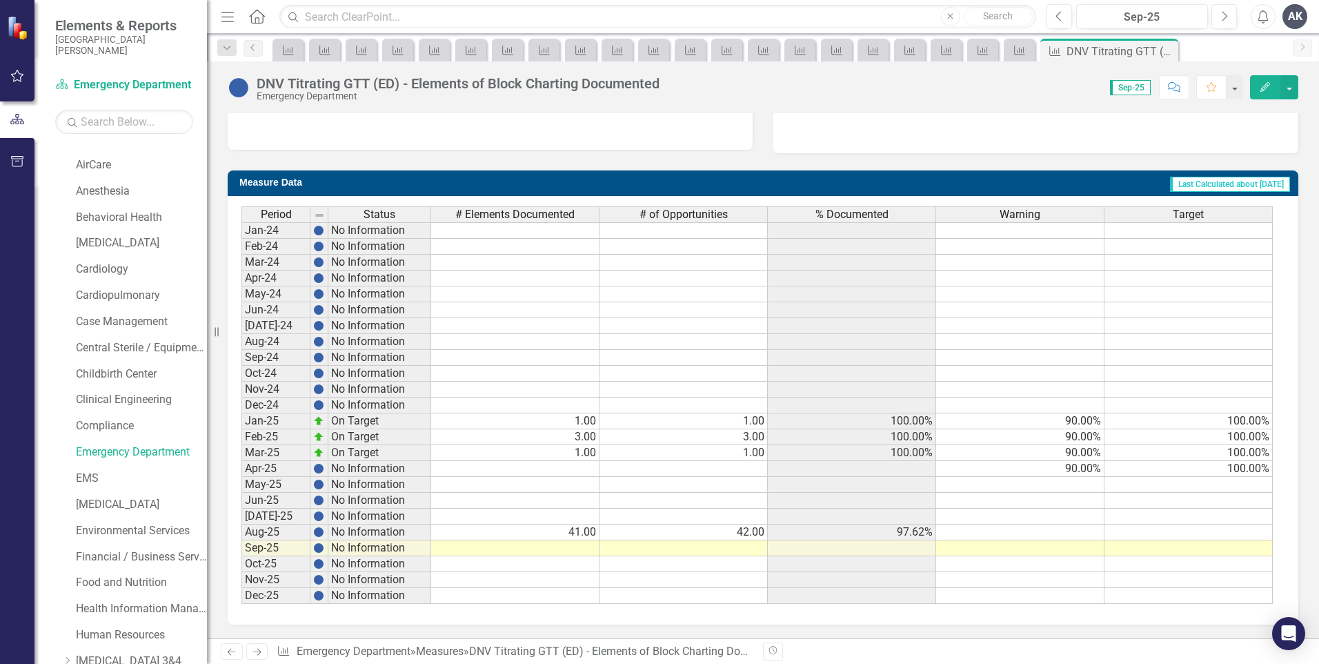
click at [252, 653] on icon "Next" at bounding box center [257, 651] width 12 height 9
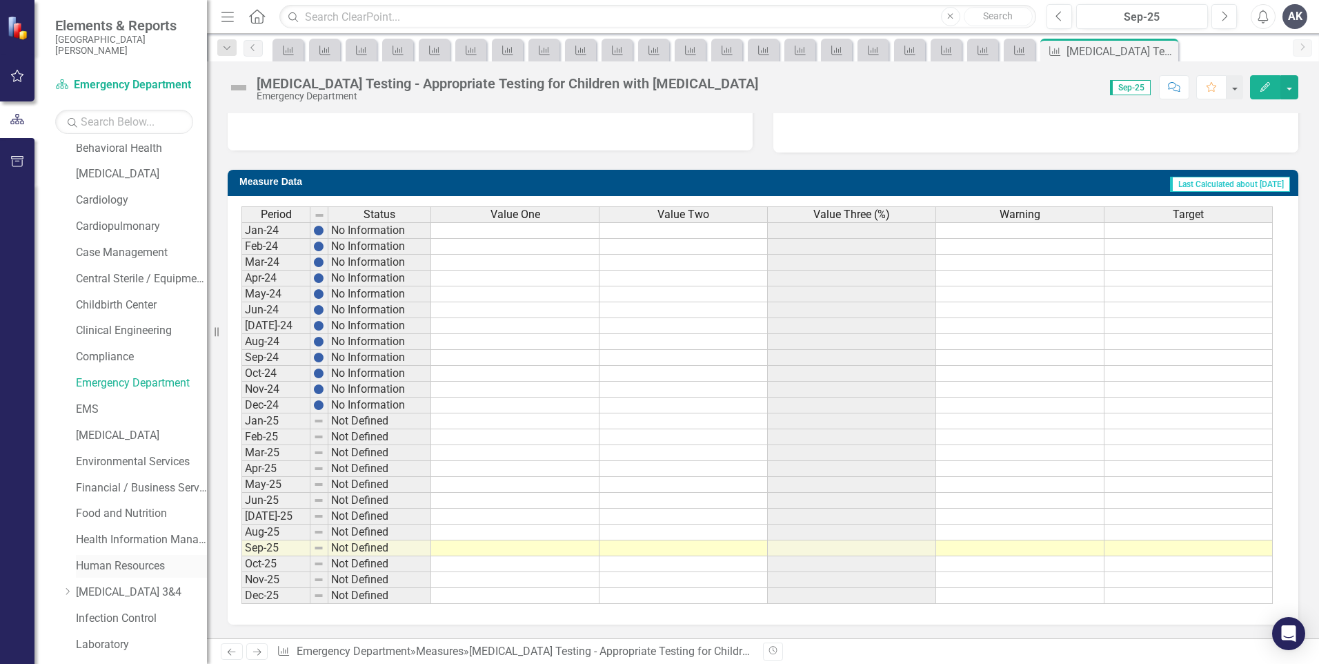
scroll to position [207, 0]
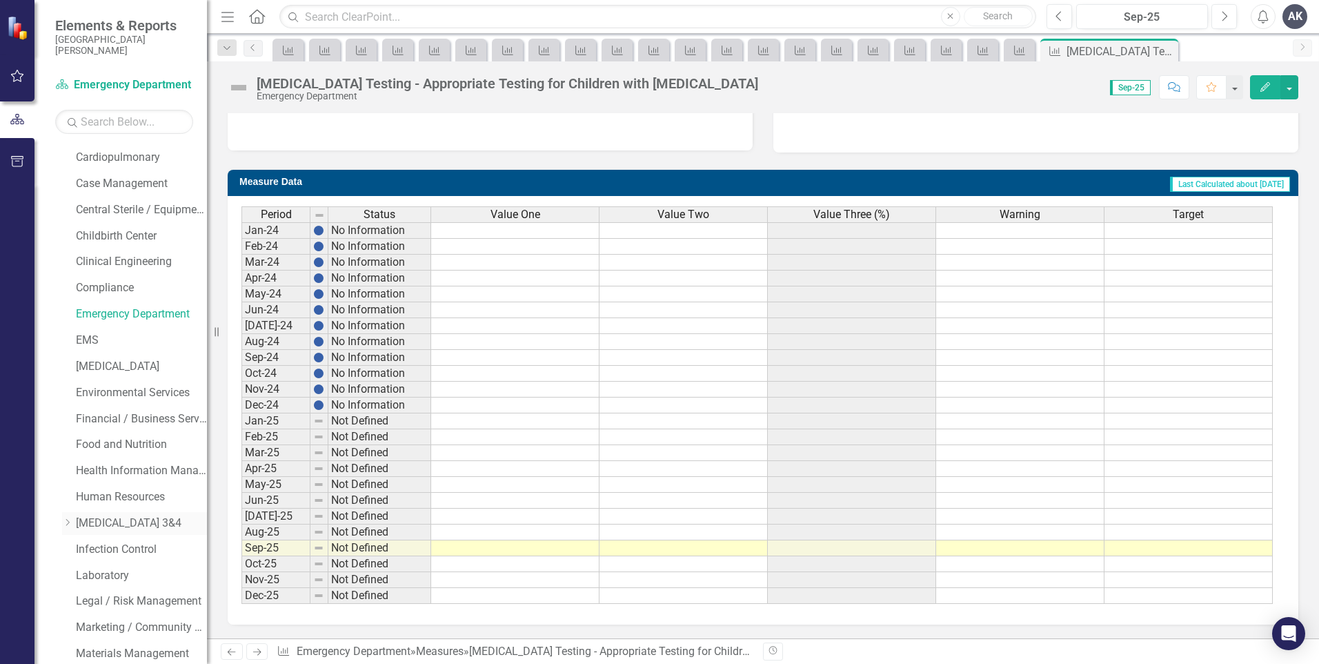
click at [112, 524] on link "[MEDICAL_DATA] 3&4" at bounding box center [141, 523] width 131 height 16
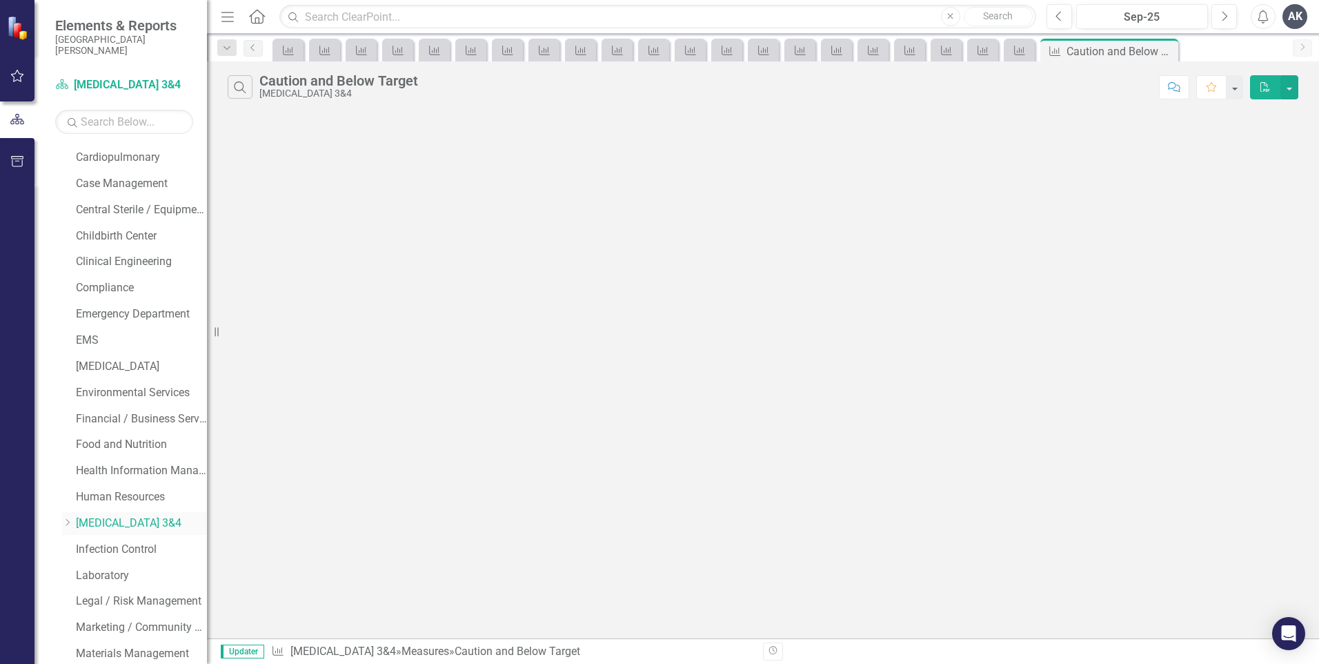
click at [67, 522] on icon "Dropdown" at bounding box center [67, 522] width 10 height 8
click at [93, 550] on link "[MEDICAL_DATA] 3" at bounding box center [141, 546] width 131 height 16
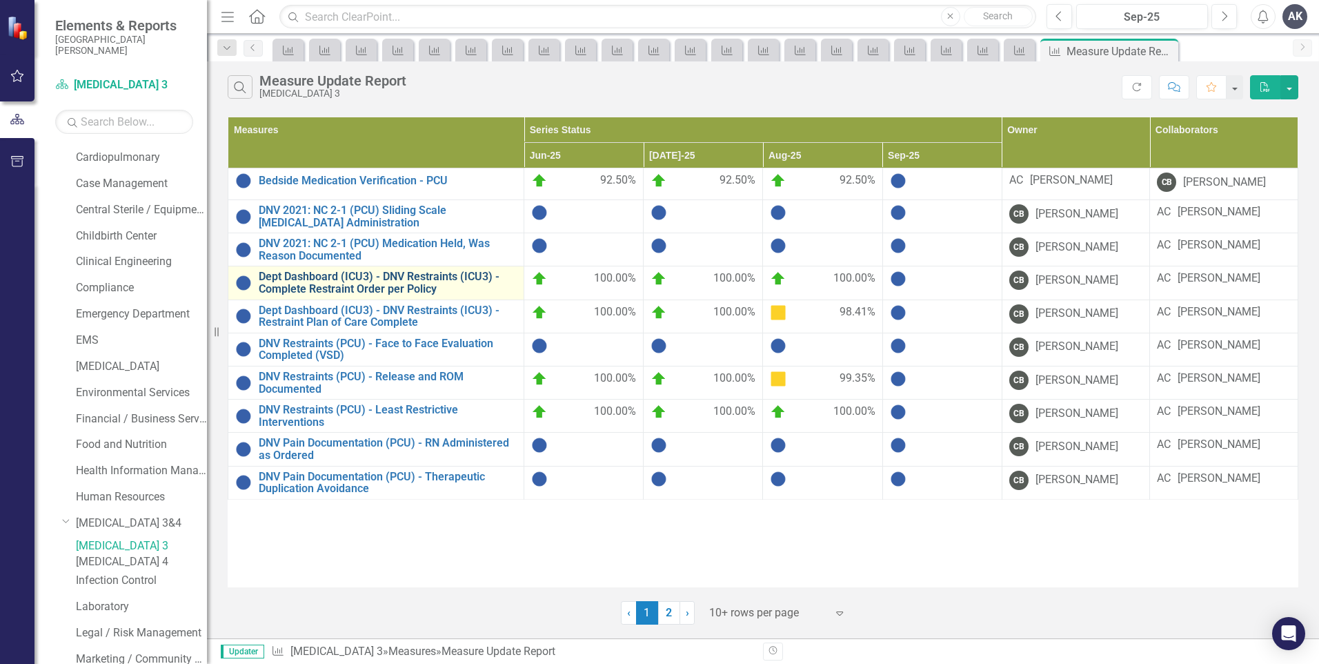
click at [397, 283] on link "Dept Dashboard (ICU3) - DNV Restraints (ICU3) - Complete Restraint Order per Po…" at bounding box center [388, 282] width 258 height 24
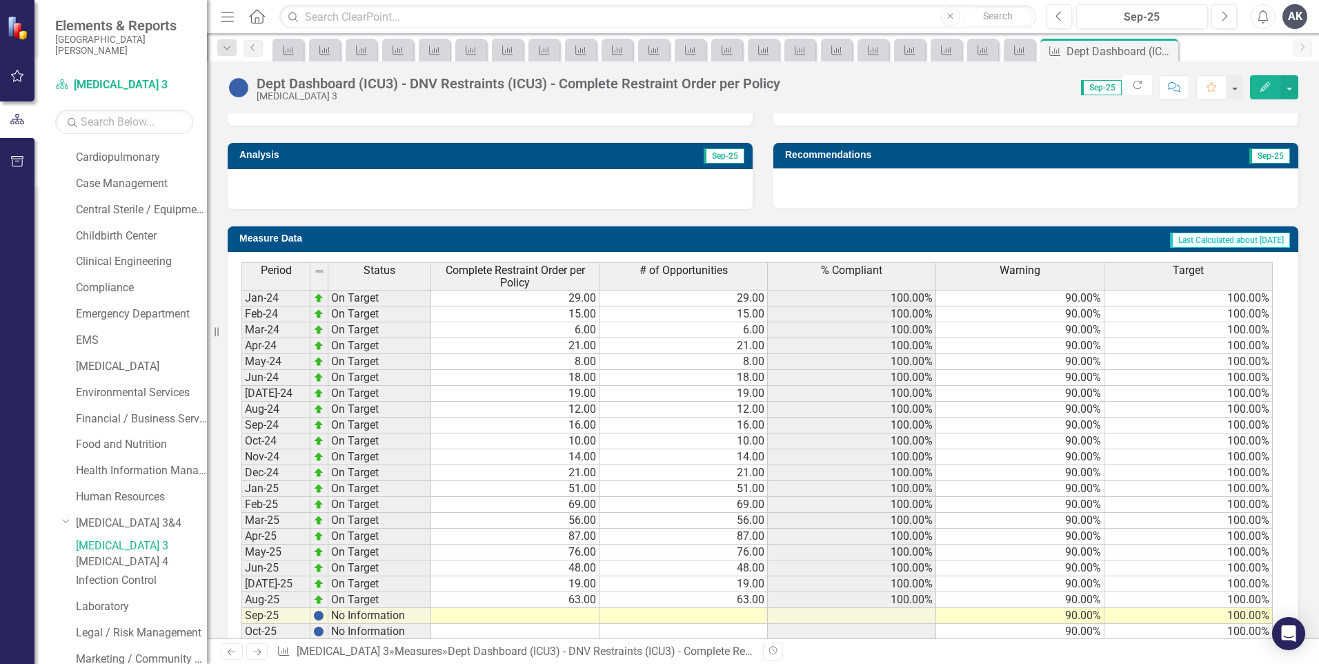
scroll to position [484, 0]
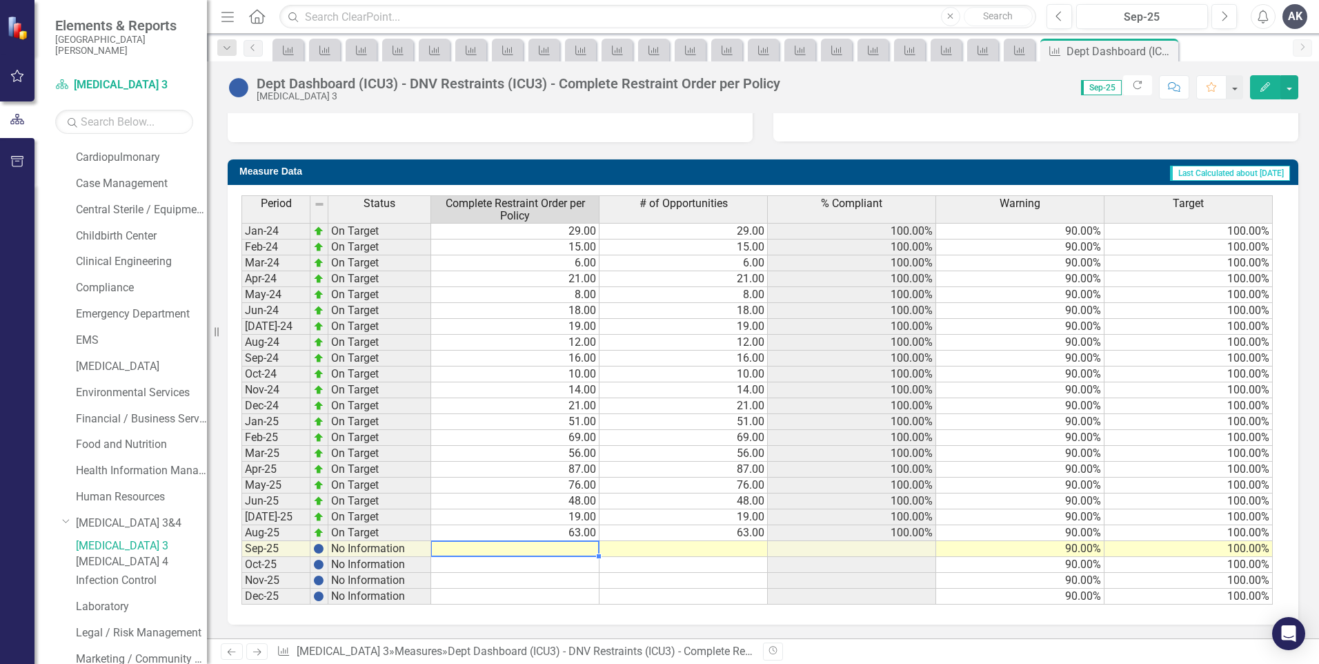
click at [582, 550] on td at bounding box center [515, 549] width 168 height 16
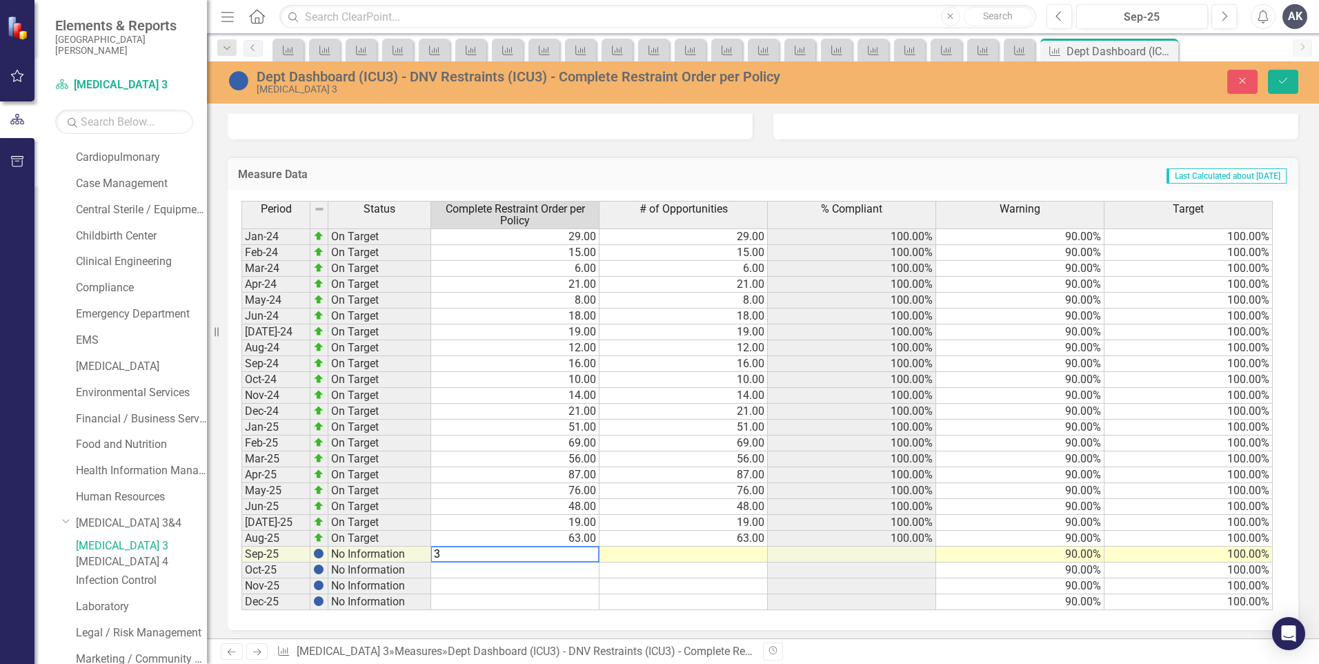
type textarea "35"
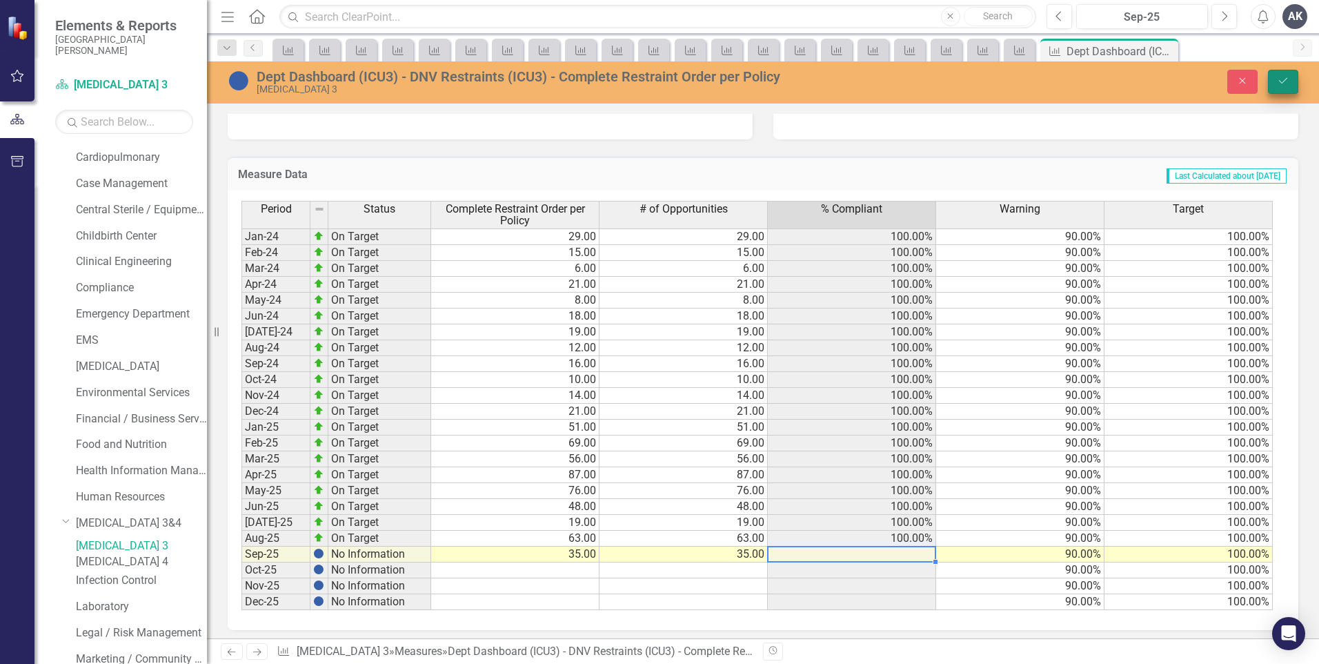
type textarea "35"
click at [1279, 82] on icon "Save" at bounding box center [1283, 81] width 12 height 10
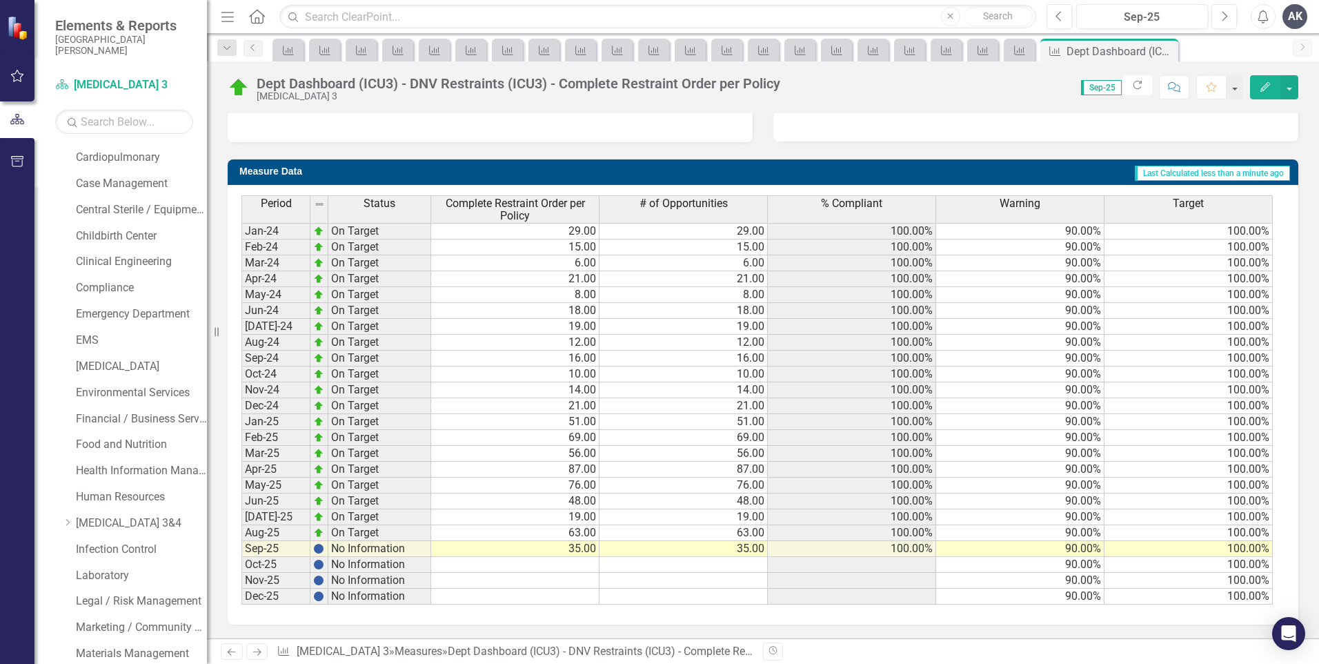
click at [258, 652] on icon at bounding box center [257, 651] width 8 height 7
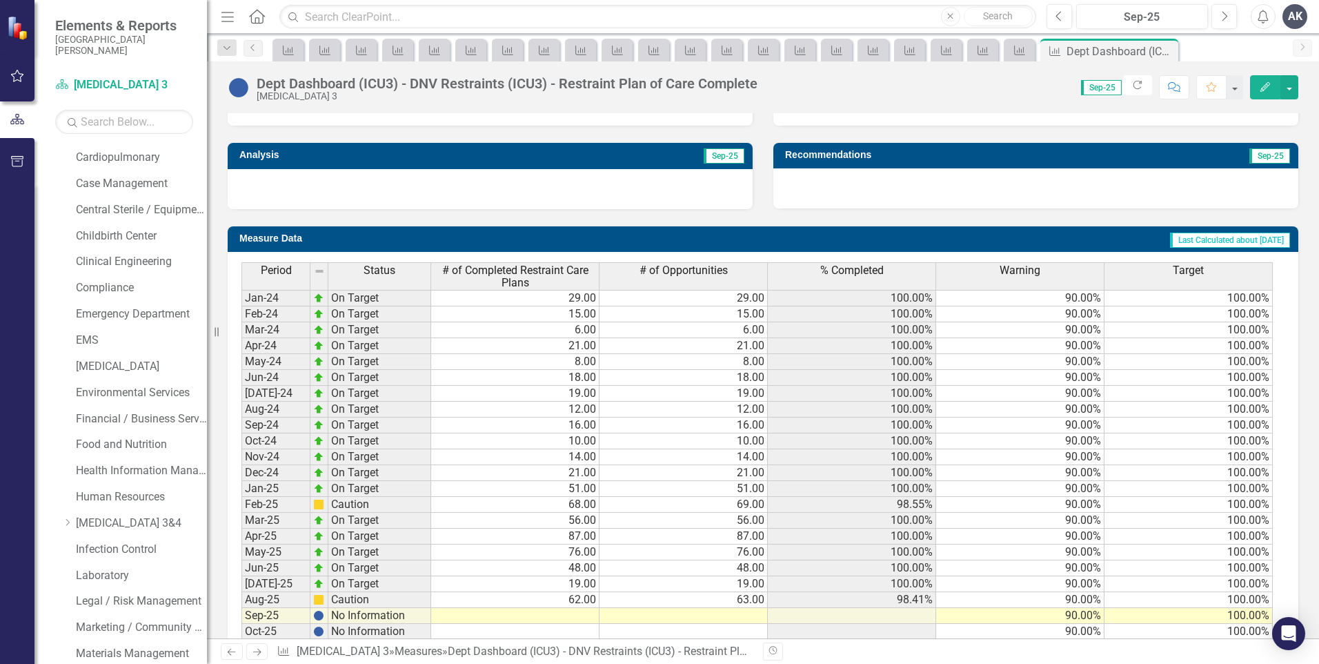
scroll to position [484, 0]
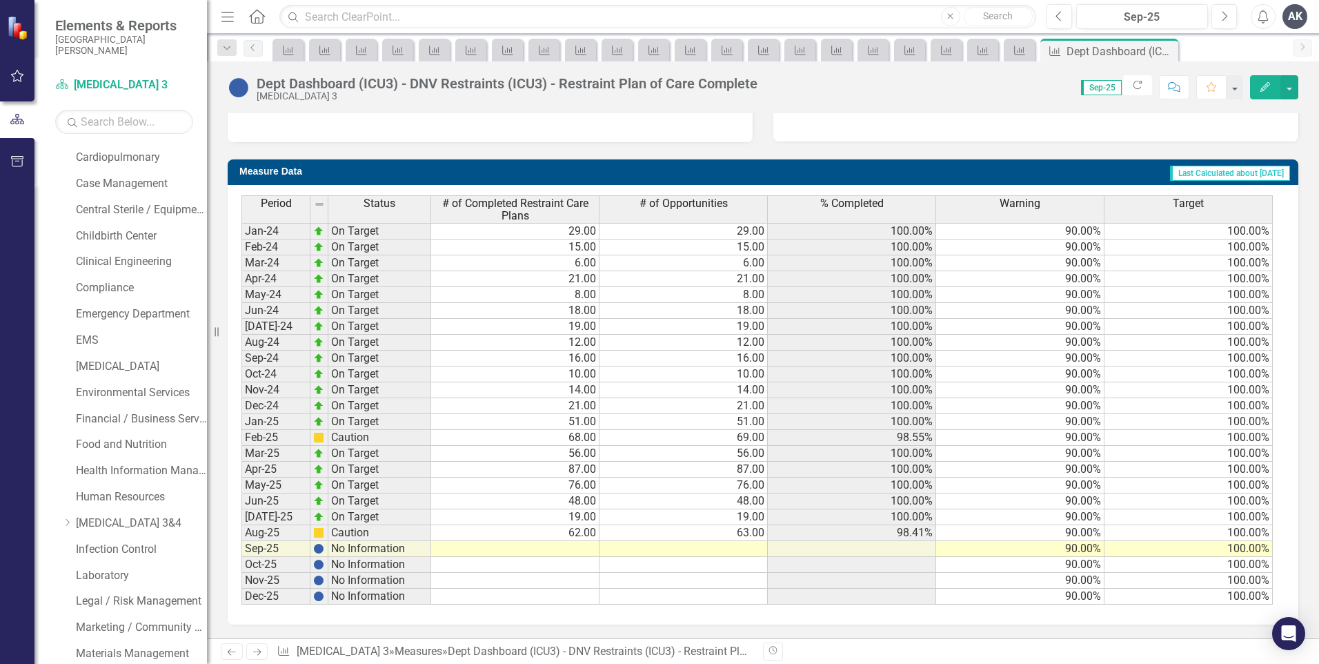
click at [577, 548] on td at bounding box center [515, 549] width 168 height 16
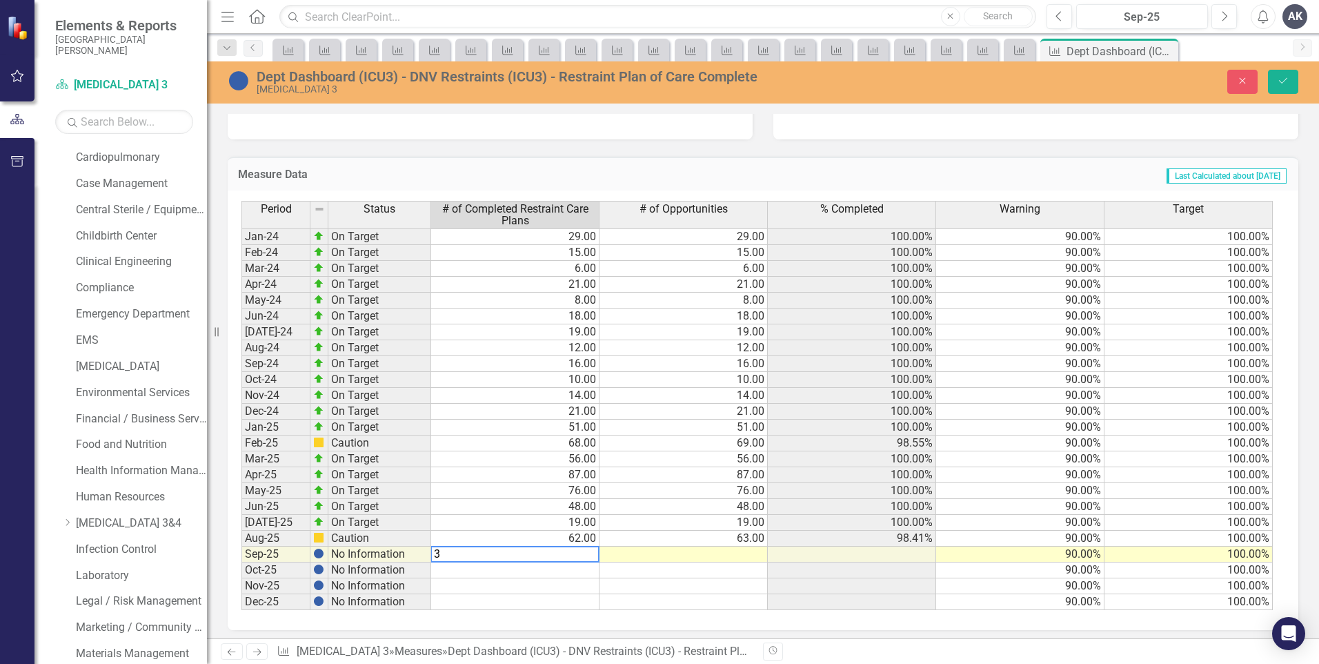
type textarea "34"
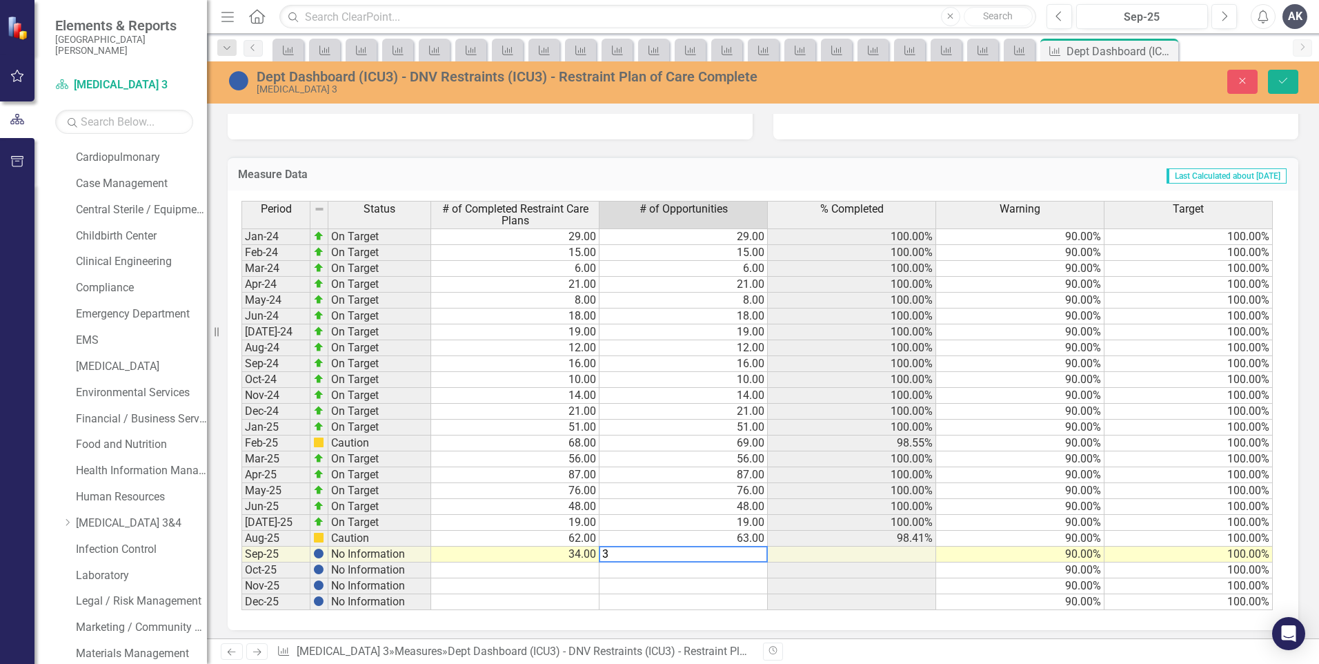
type textarea "35"
click at [1291, 89] on button "Save" at bounding box center [1283, 82] width 30 height 24
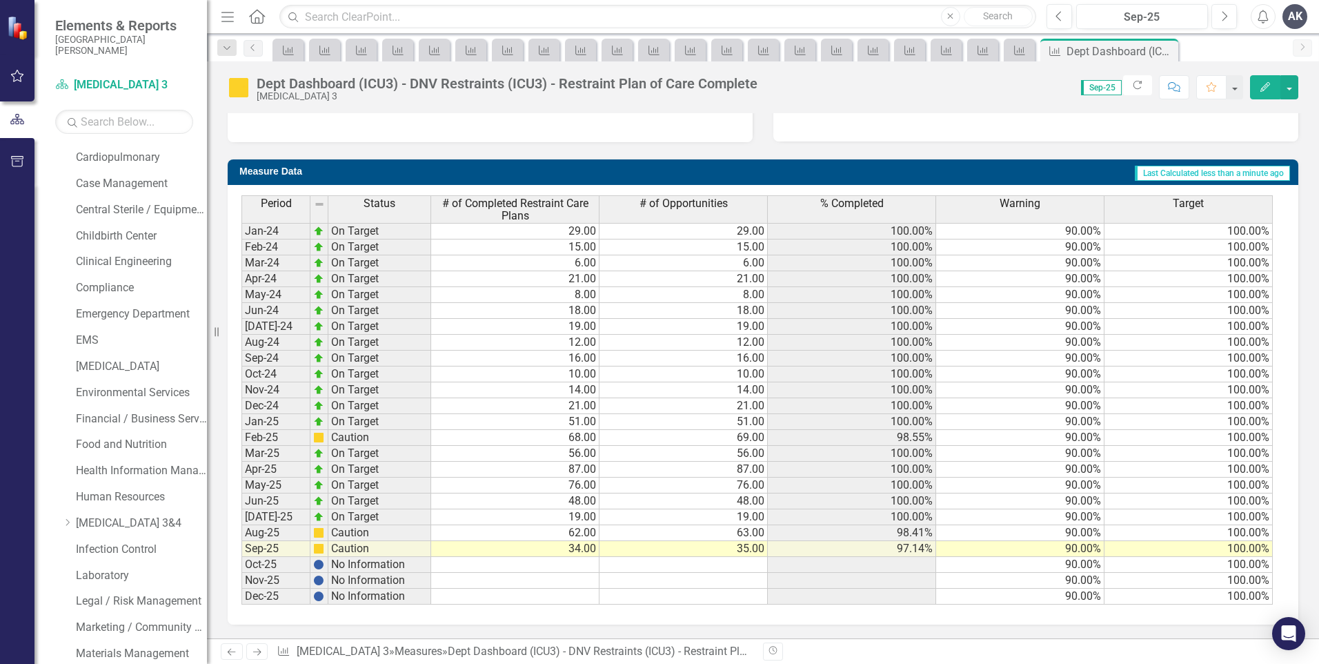
click at [257, 654] on icon "Next" at bounding box center [257, 651] width 12 height 9
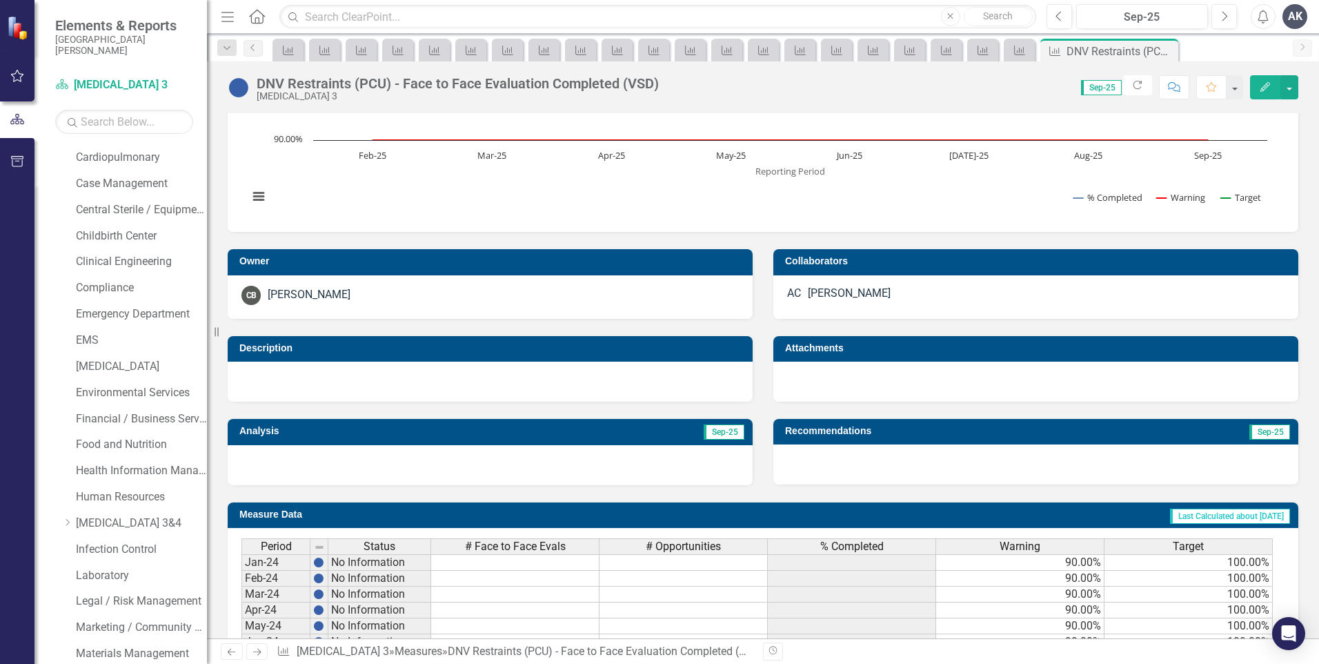
scroll to position [414, 0]
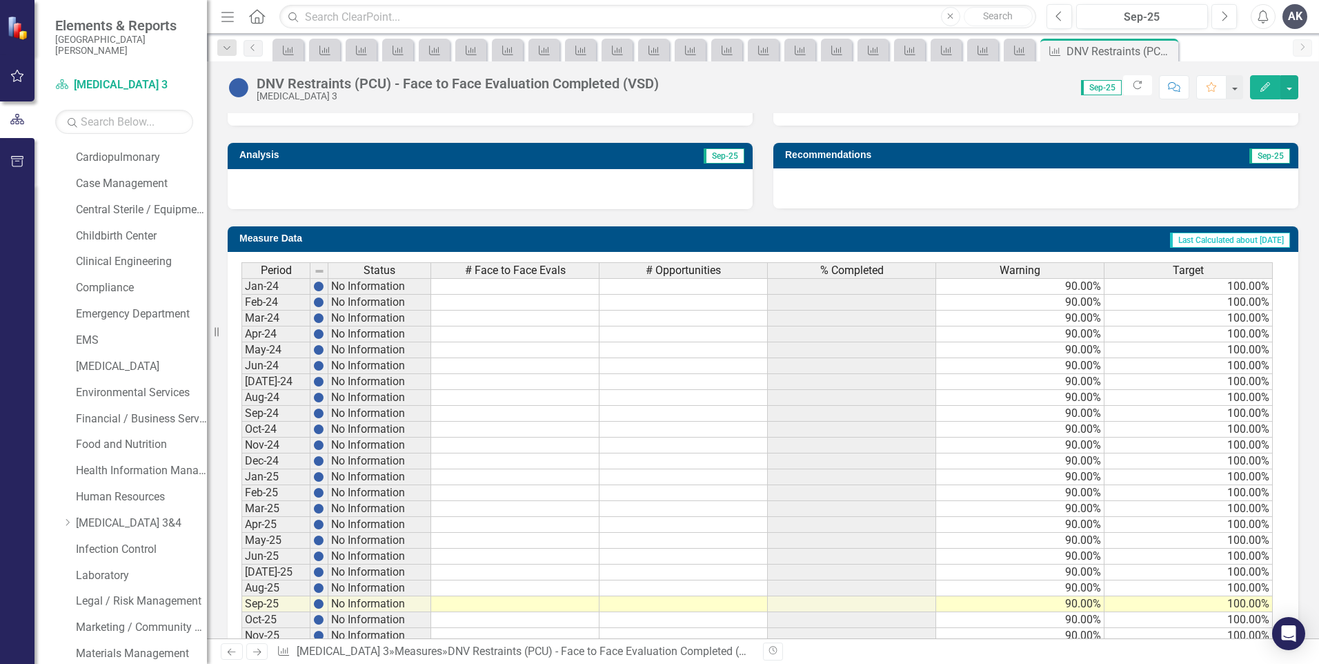
click at [259, 653] on icon "Next" at bounding box center [257, 651] width 12 height 9
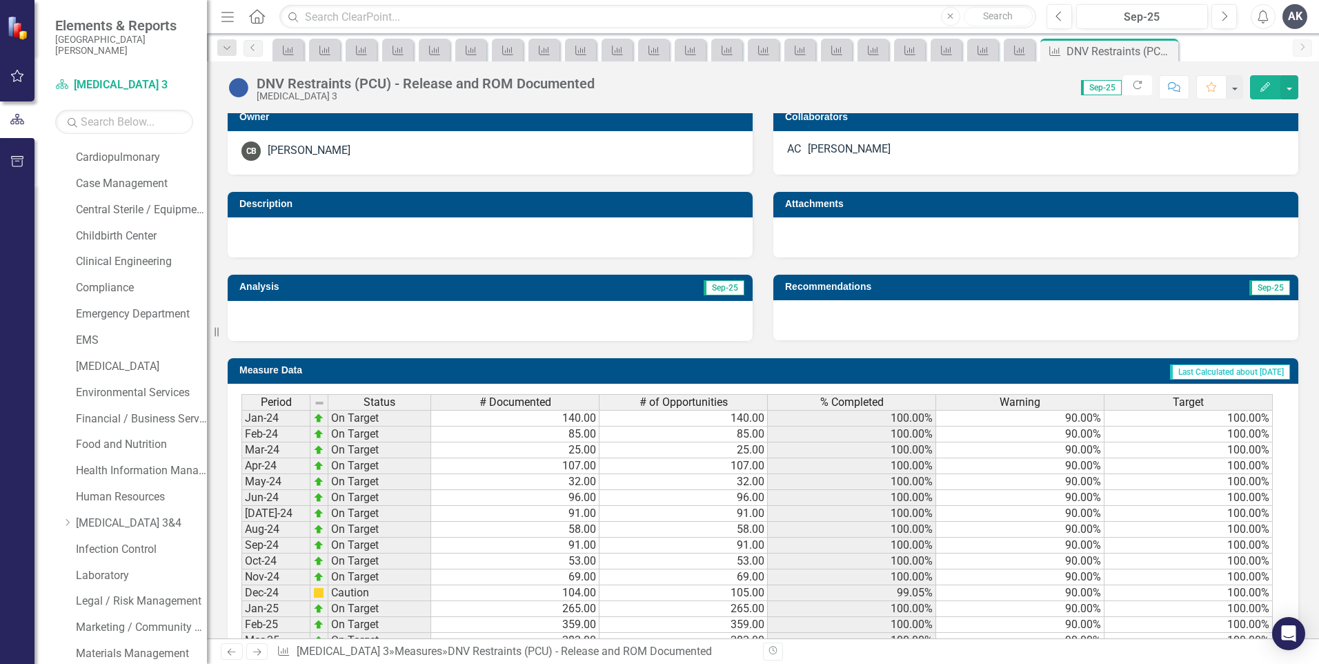
scroll to position [473, 0]
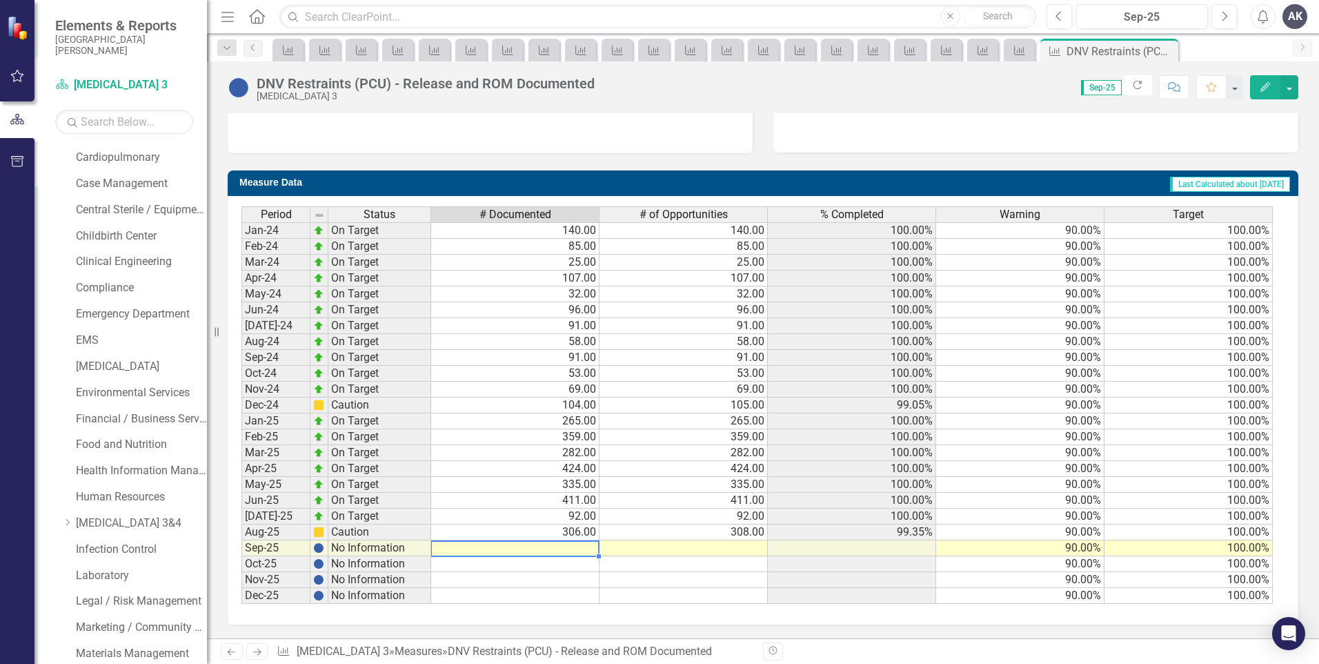
click at [573, 545] on td at bounding box center [515, 548] width 168 height 16
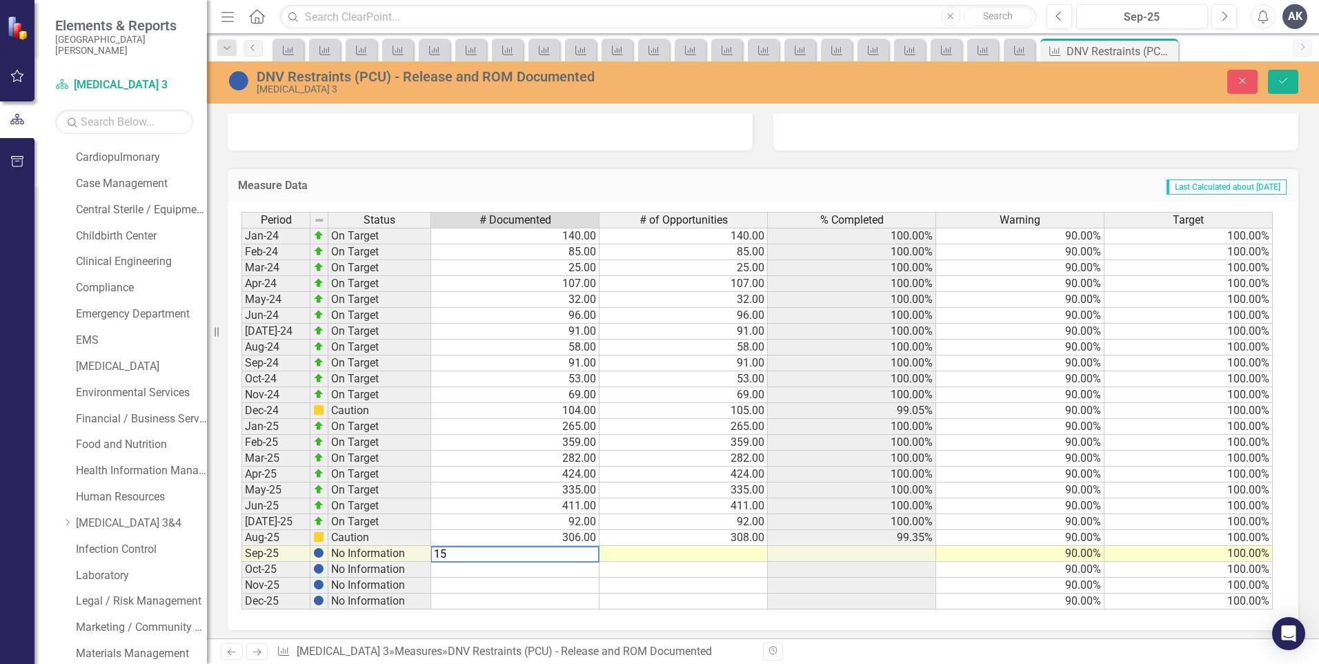
type textarea "159"
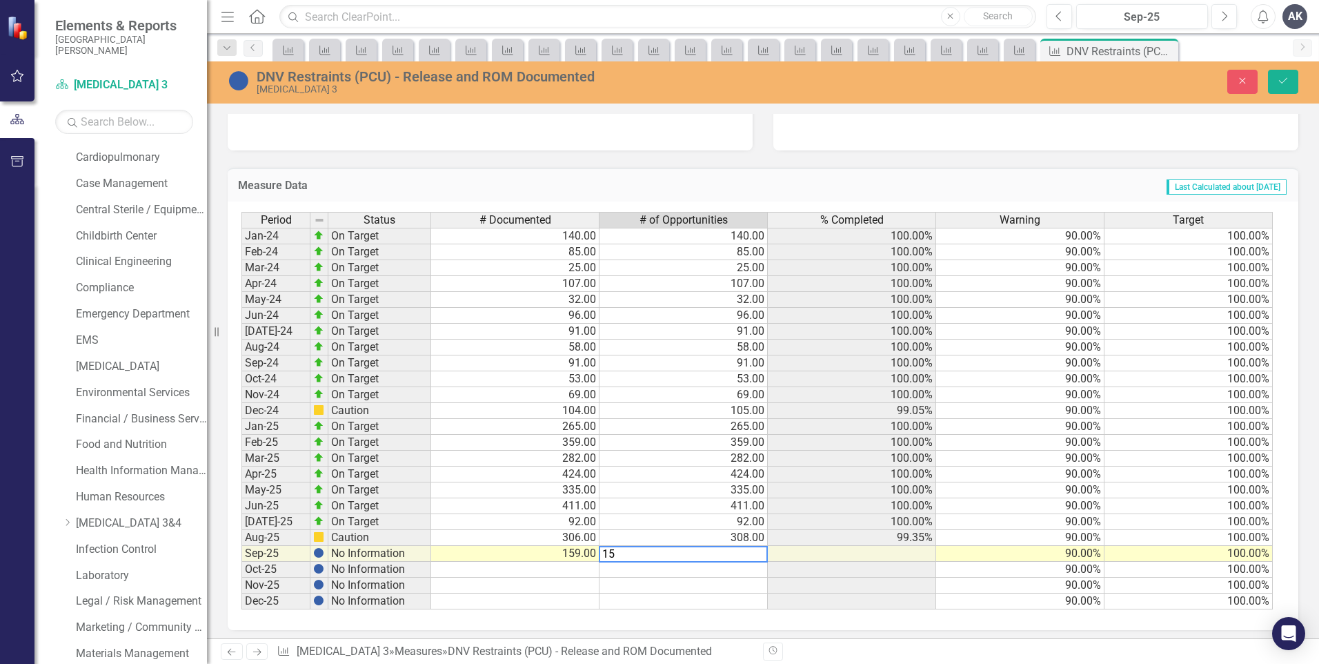
type textarea "159"
click at [1282, 83] on icon "submit" at bounding box center [1283, 81] width 8 height 6
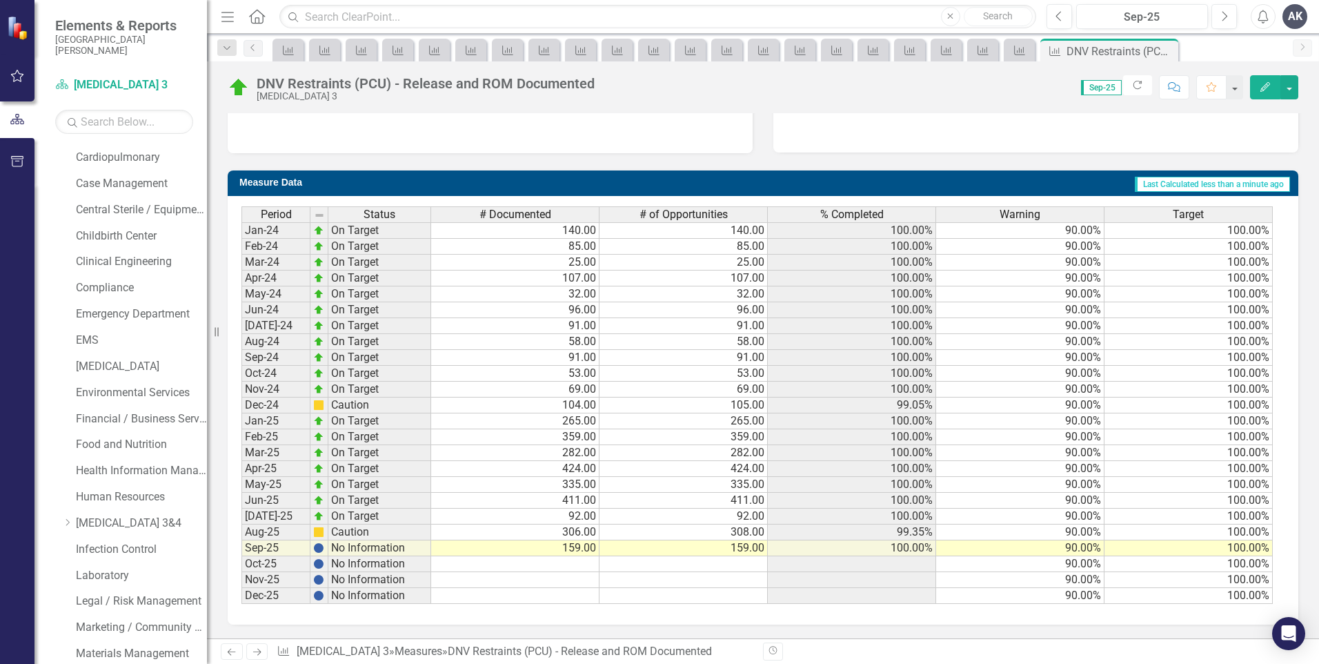
click at [259, 649] on icon "Next" at bounding box center [257, 651] width 12 height 9
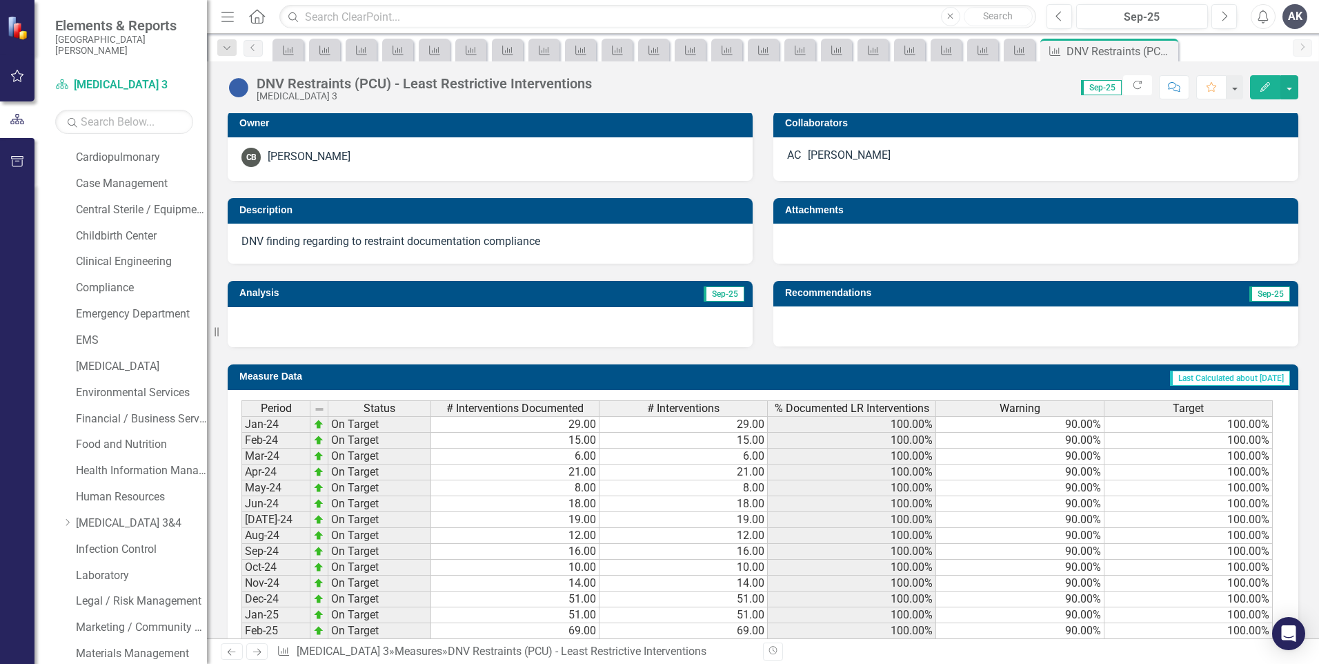
scroll to position [414, 0]
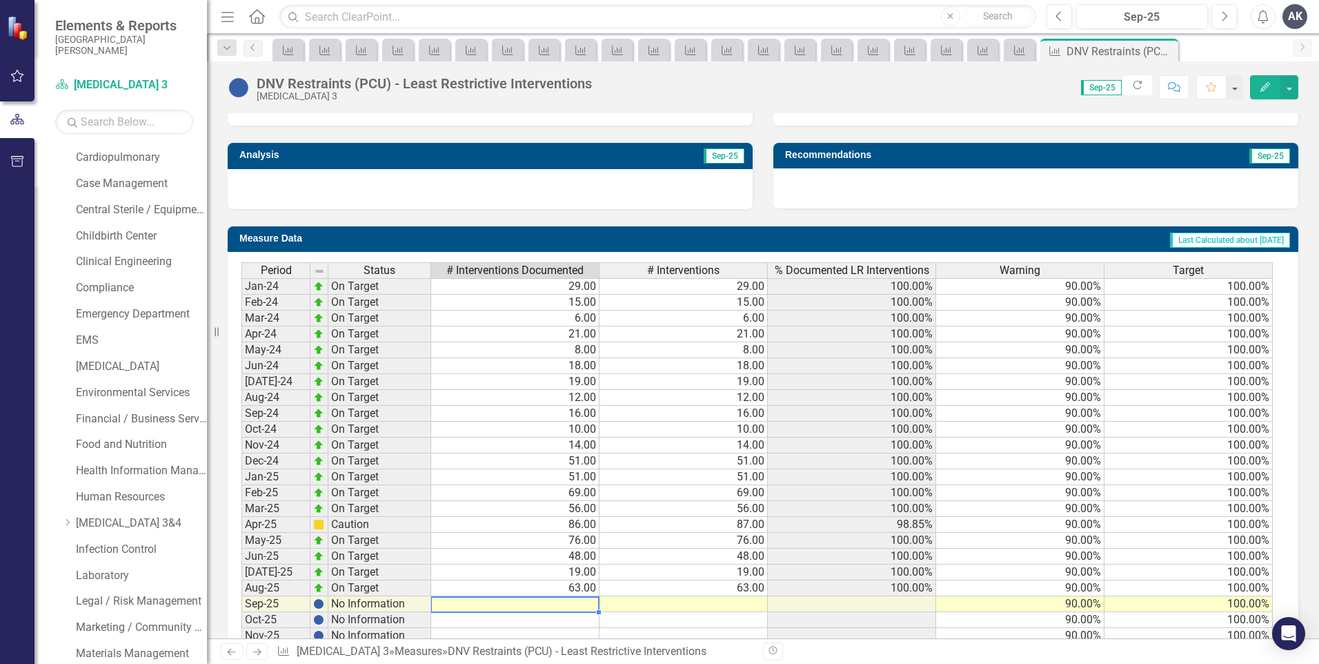
click at [585, 606] on td at bounding box center [515, 604] width 168 height 16
type textarea "35"
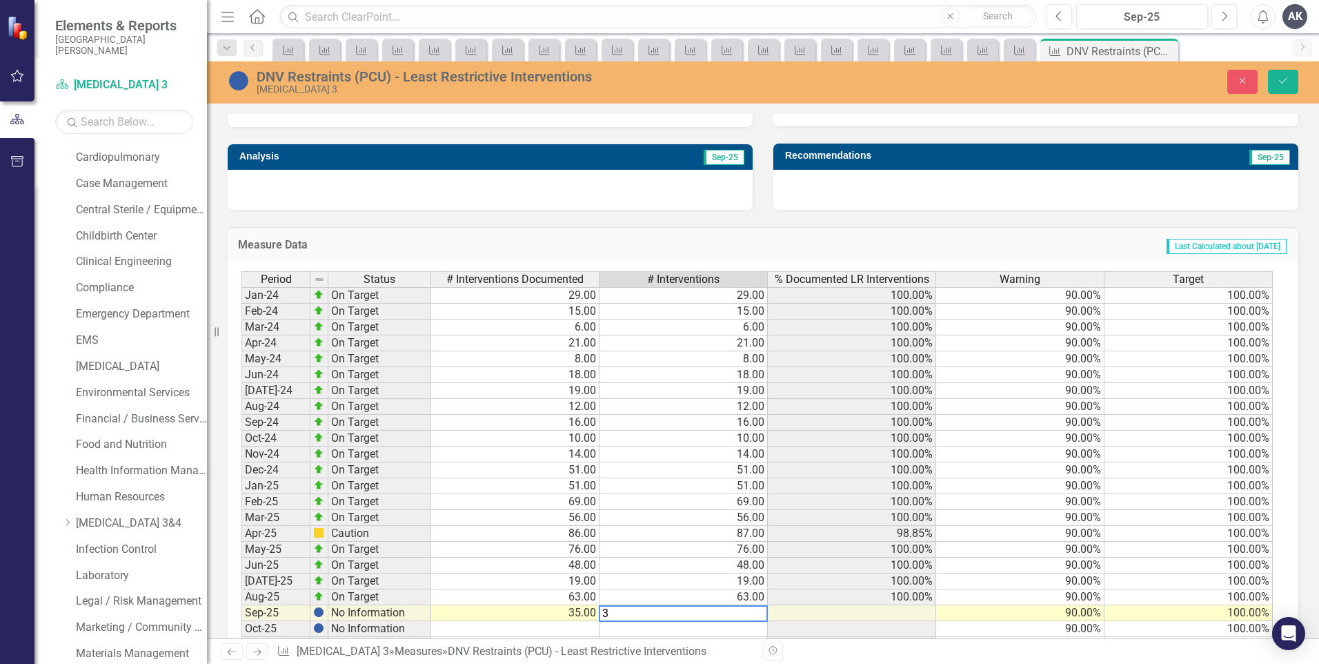
type textarea "35"
click at [1282, 78] on icon "Save" at bounding box center [1283, 81] width 12 height 10
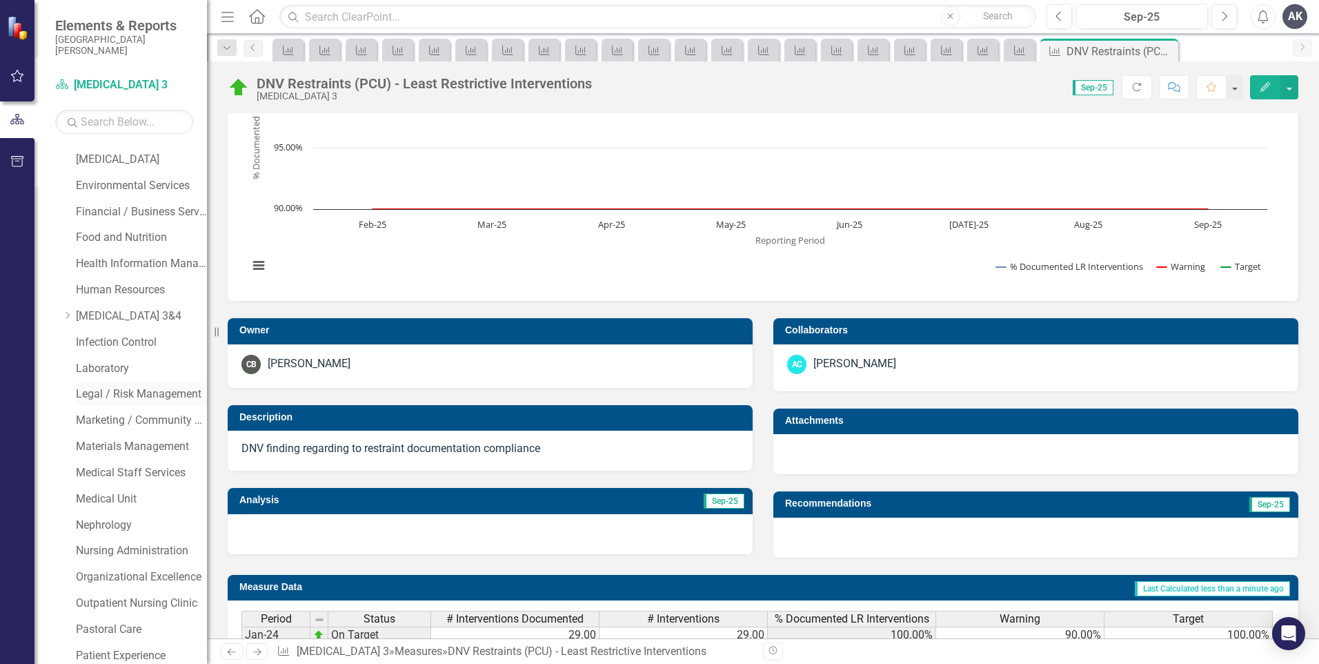
scroll to position [276, 0]
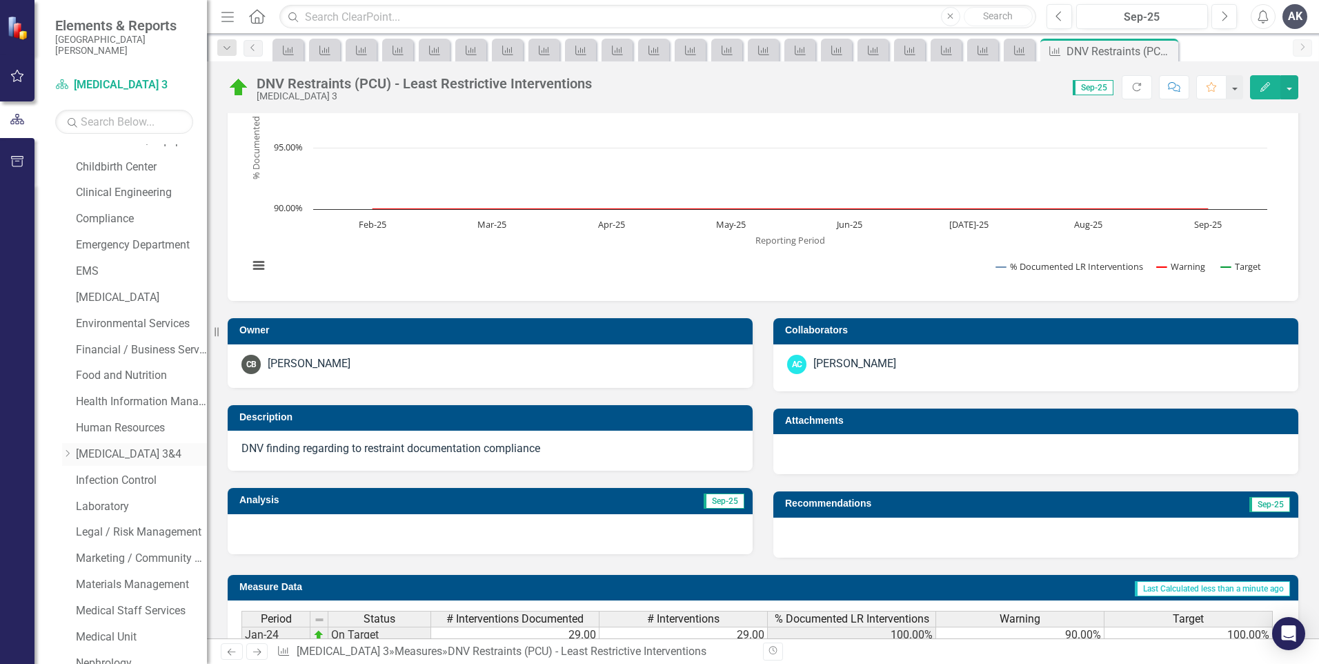
click at [68, 453] on icon "Dropdown" at bounding box center [67, 453] width 10 height 8
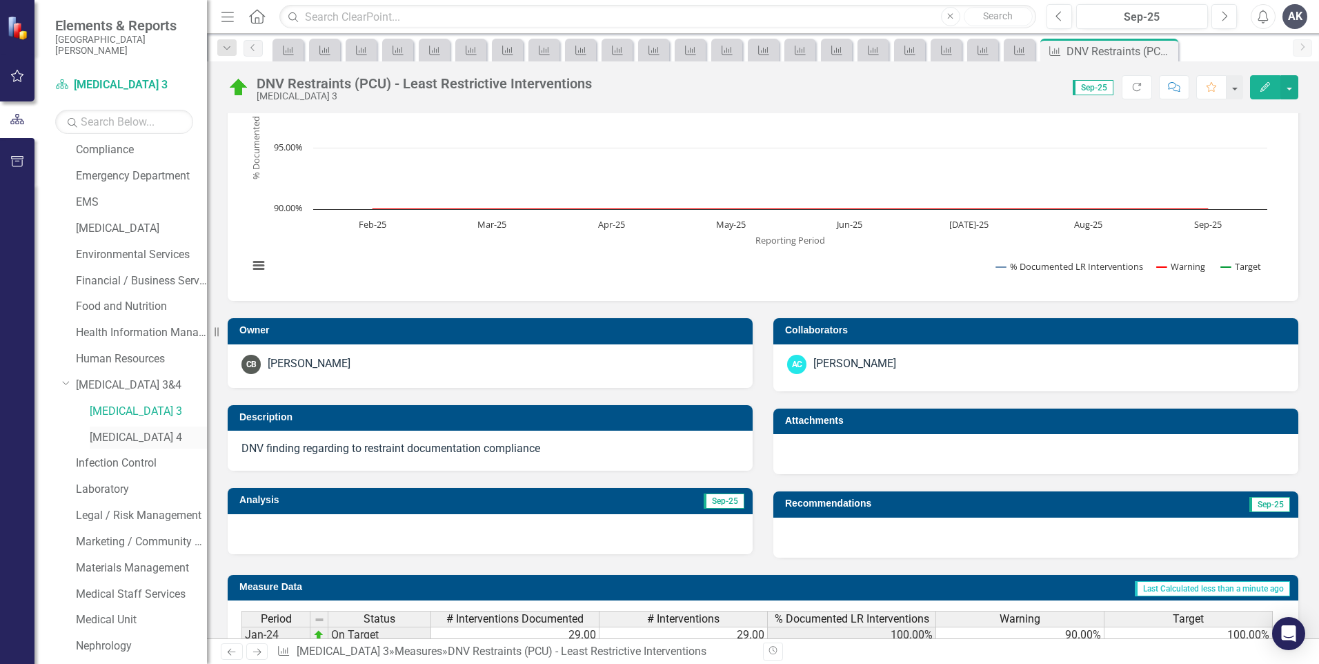
click at [119, 438] on link "[MEDICAL_DATA] 4" at bounding box center [148, 438] width 117 height 16
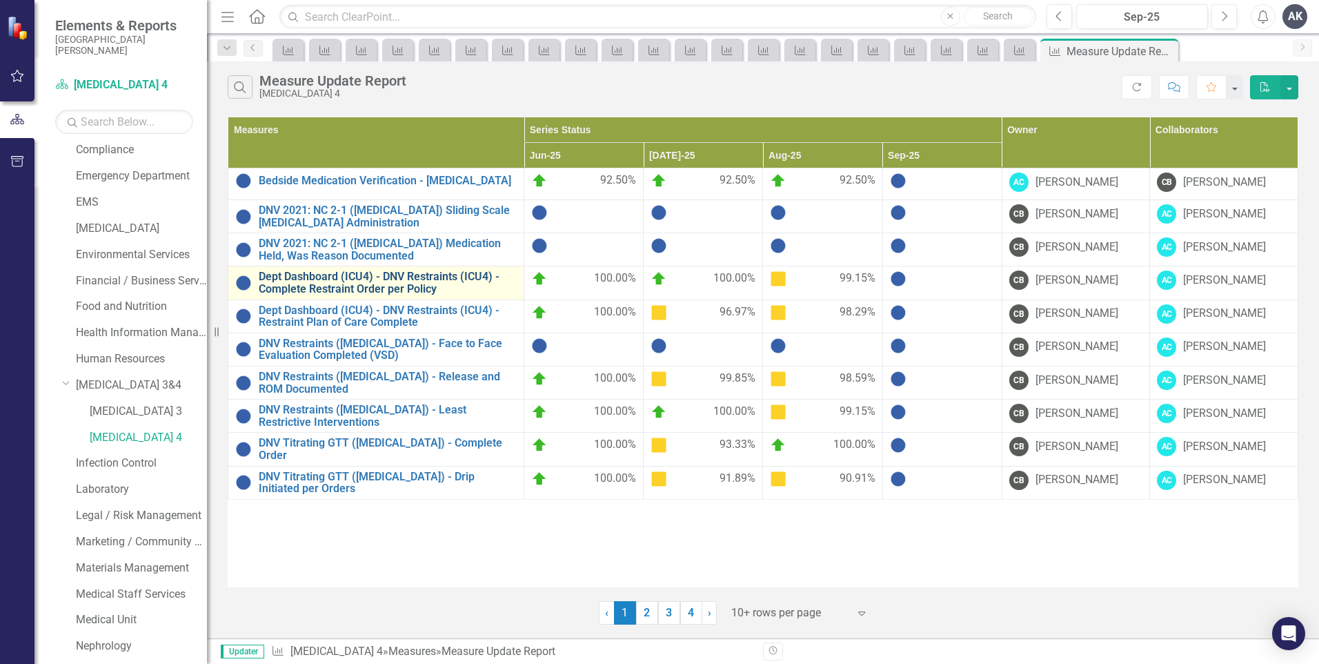
click at [430, 280] on link "Dept Dashboard (ICU4) - DNV Restraints (ICU4) - Complete Restraint Order per Po…" at bounding box center [388, 282] width 258 height 24
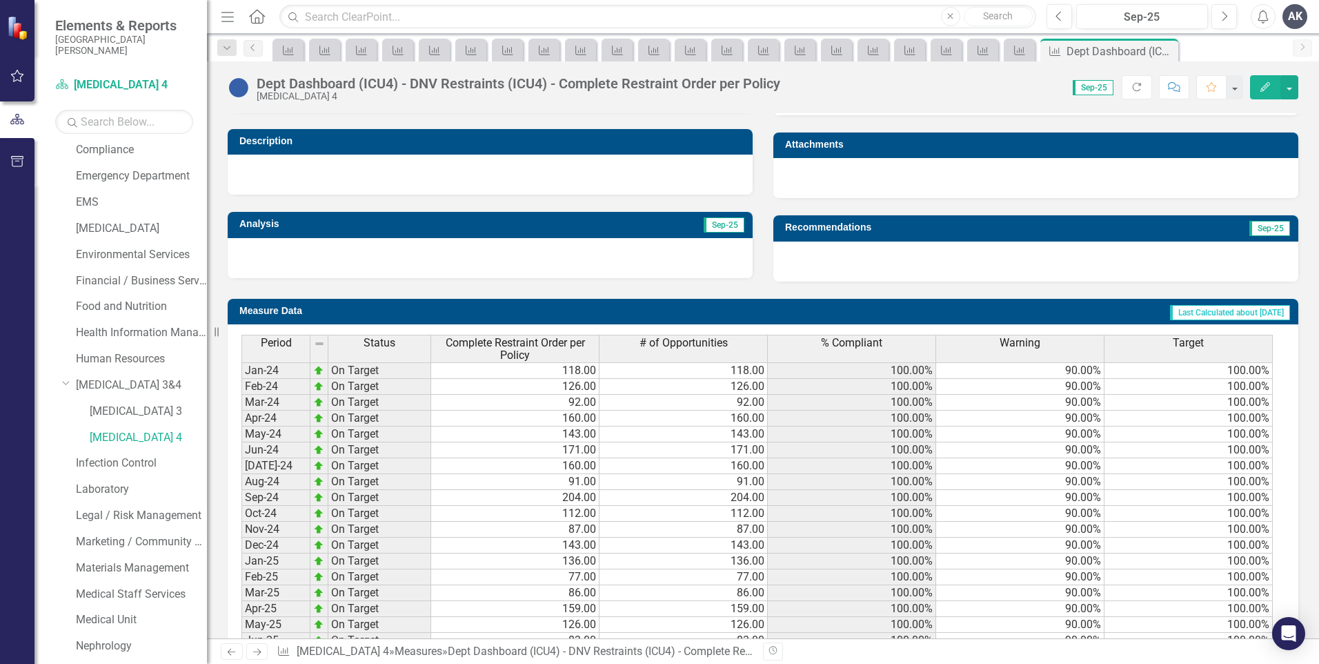
scroll to position [484, 0]
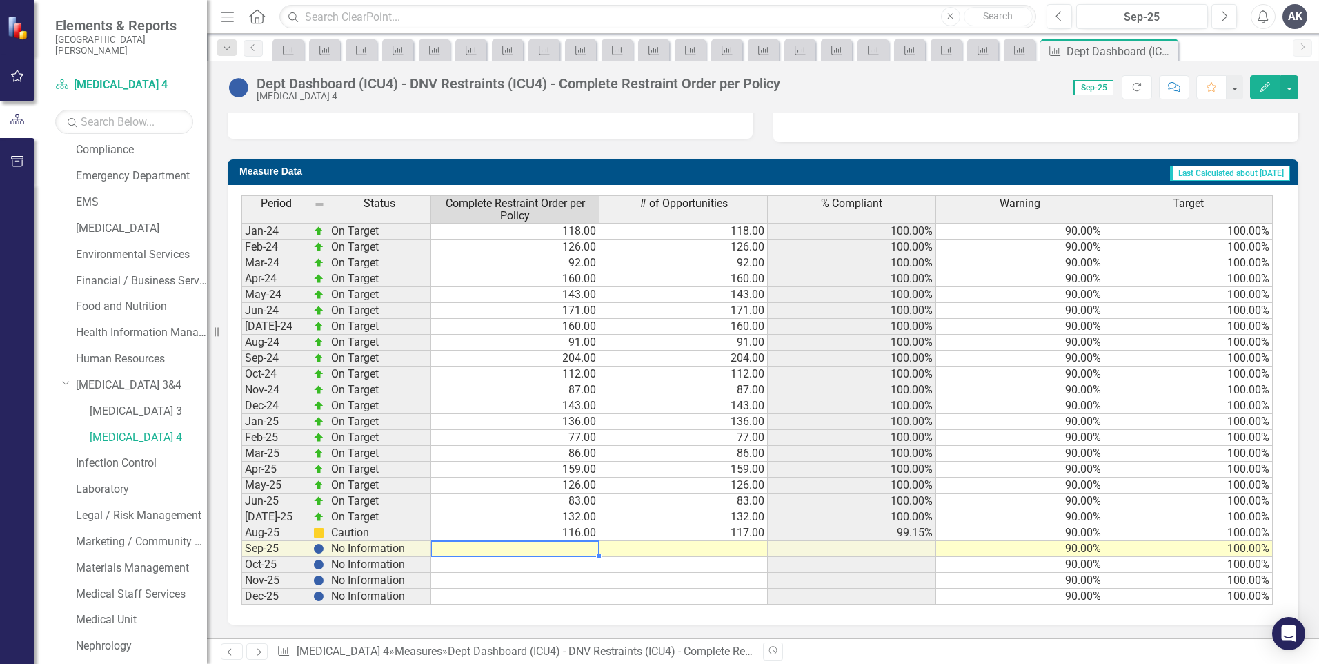
click at [582, 550] on td at bounding box center [515, 549] width 168 height 16
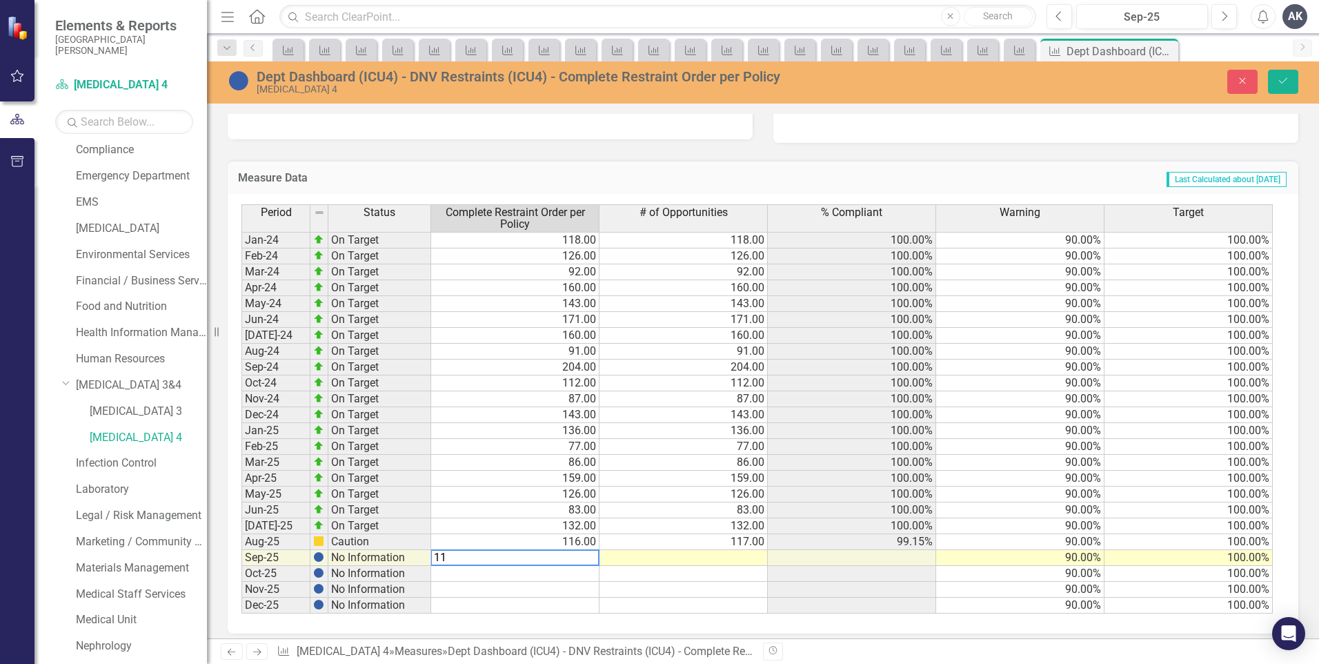
type textarea "112"
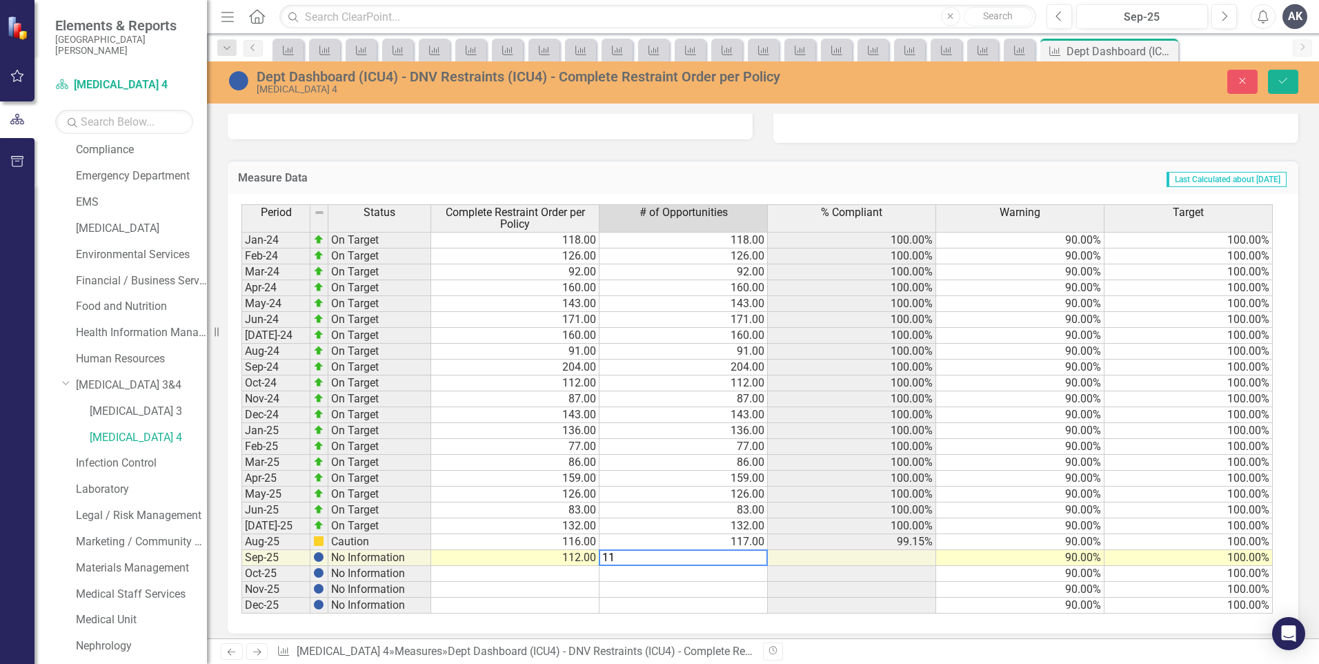
type textarea "112"
click at [1291, 81] on button "Save" at bounding box center [1283, 82] width 30 height 24
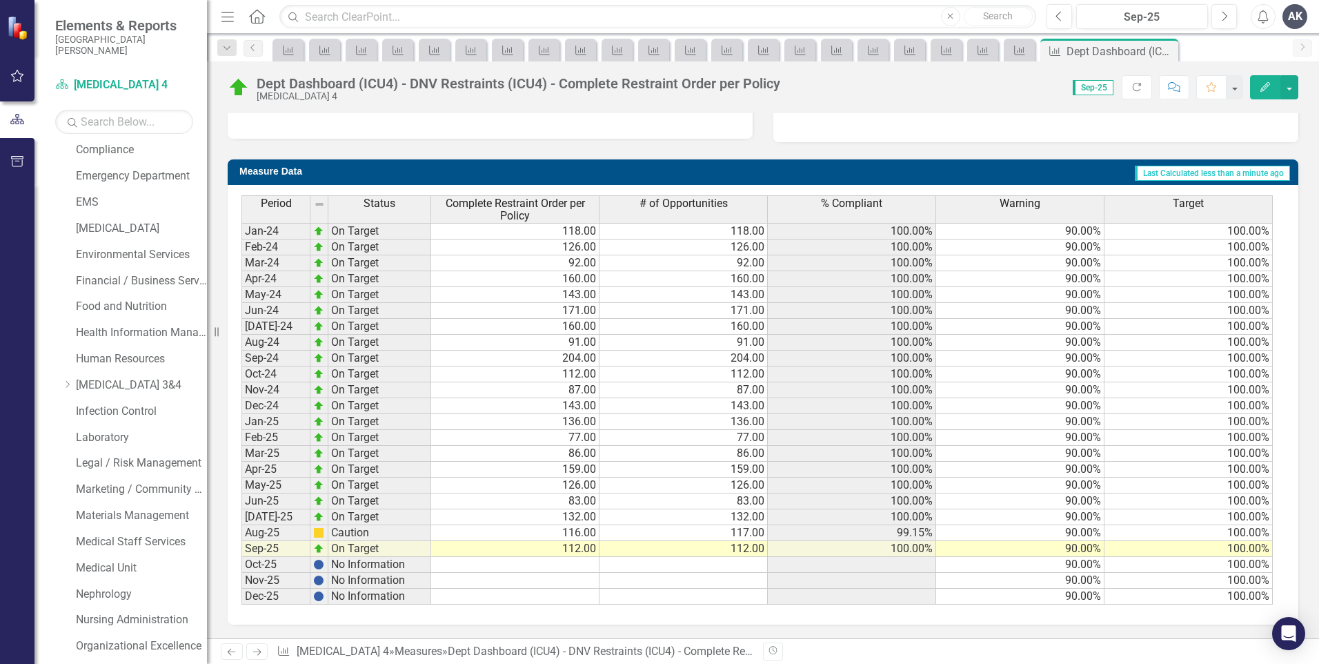
click at [258, 651] on icon "Next" at bounding box center [257, 651] width 12 height 9
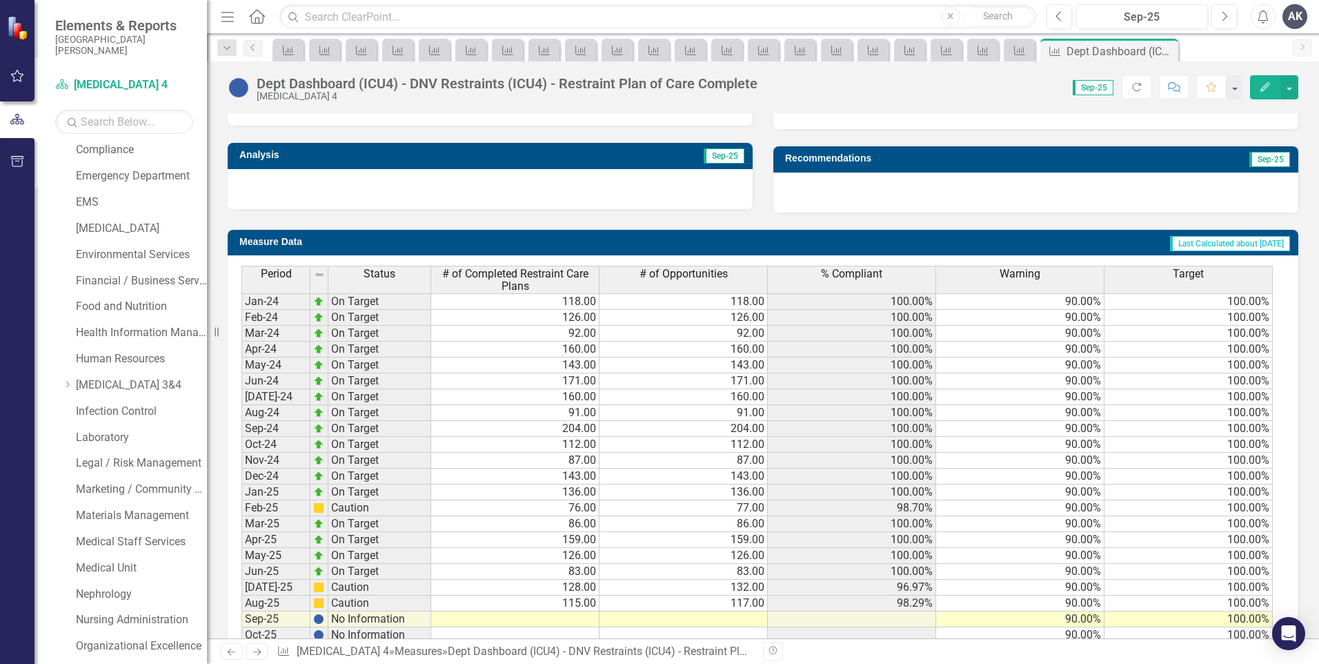
scroll to position [483, 0]
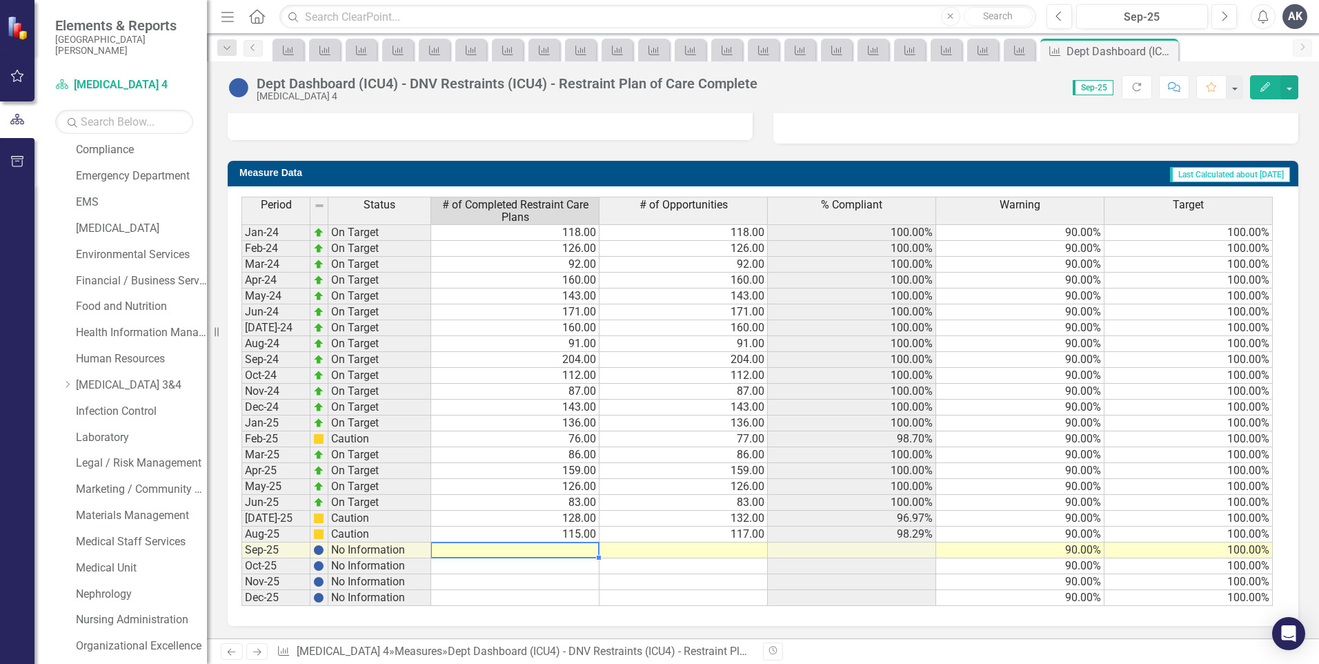
click at [583, 549] on td at bounding box center [515, 550] width 168 height 16
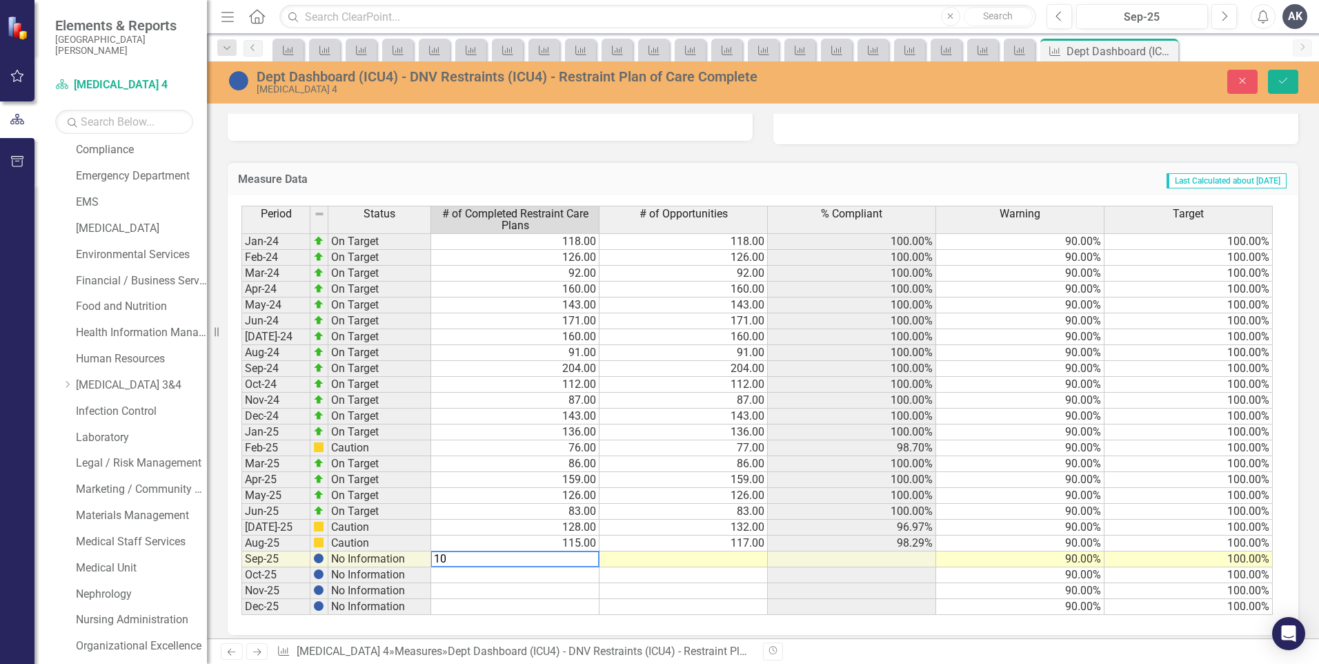
type textarea "109"
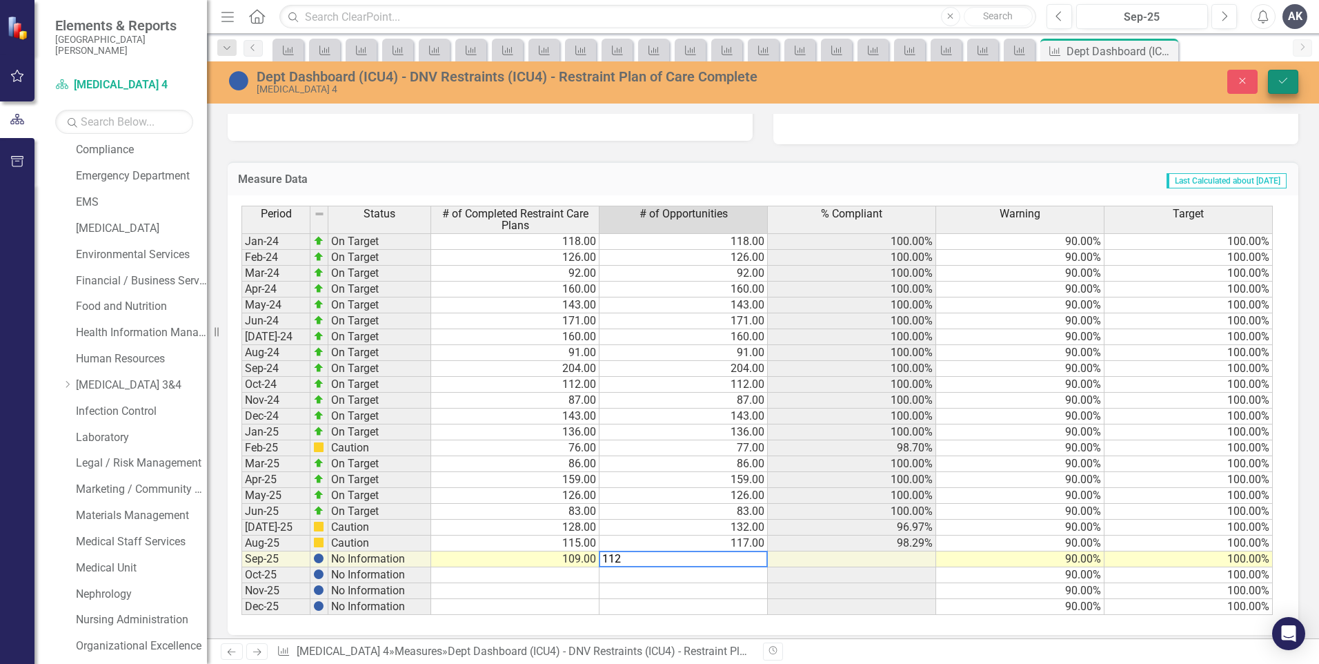
type textarea "112"
click at [1284, 77] on icon "Save" at bounding box center [1283, 81] width 12 height 10
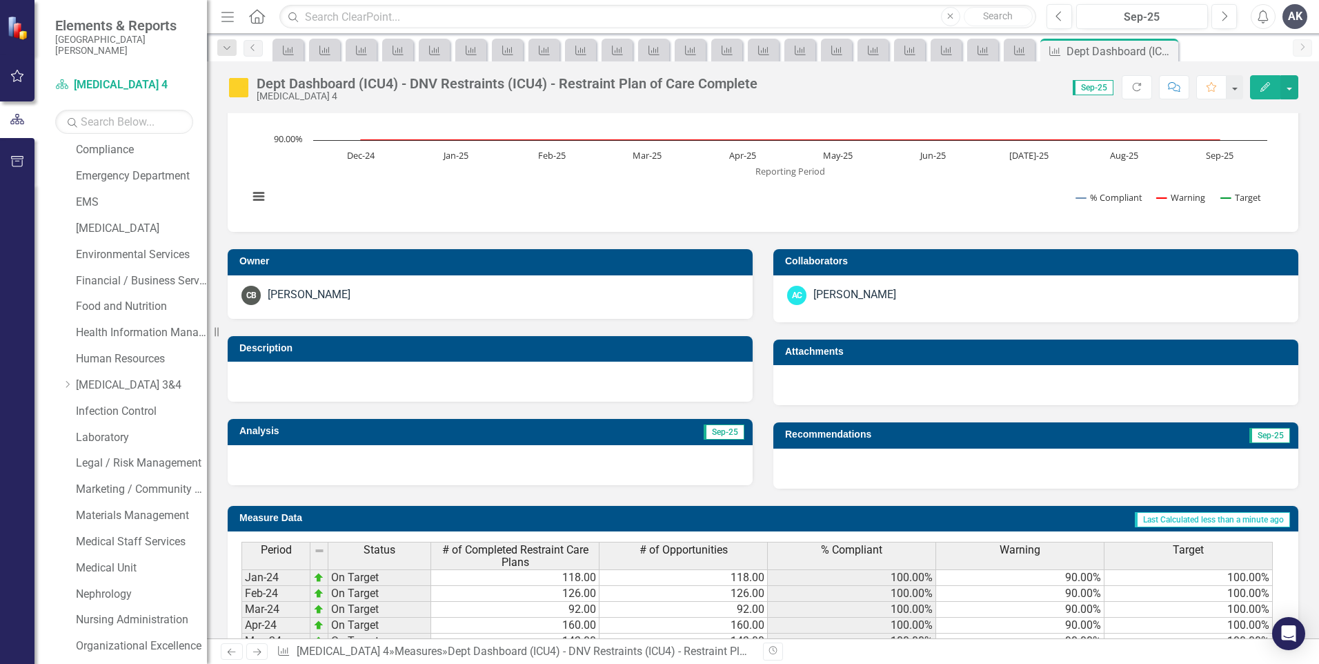
scroll to position [484, 0]
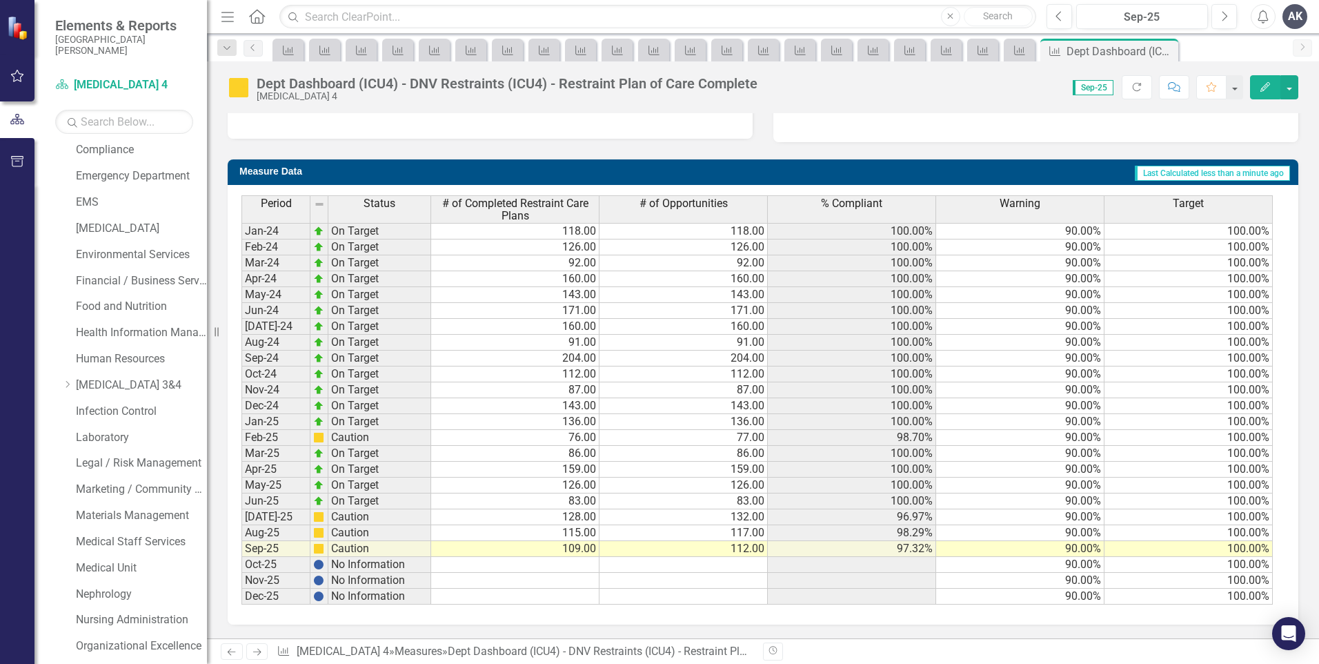
click at [253, 652] on icon "Next" at bounding box center [257, 651] width 12 height 9
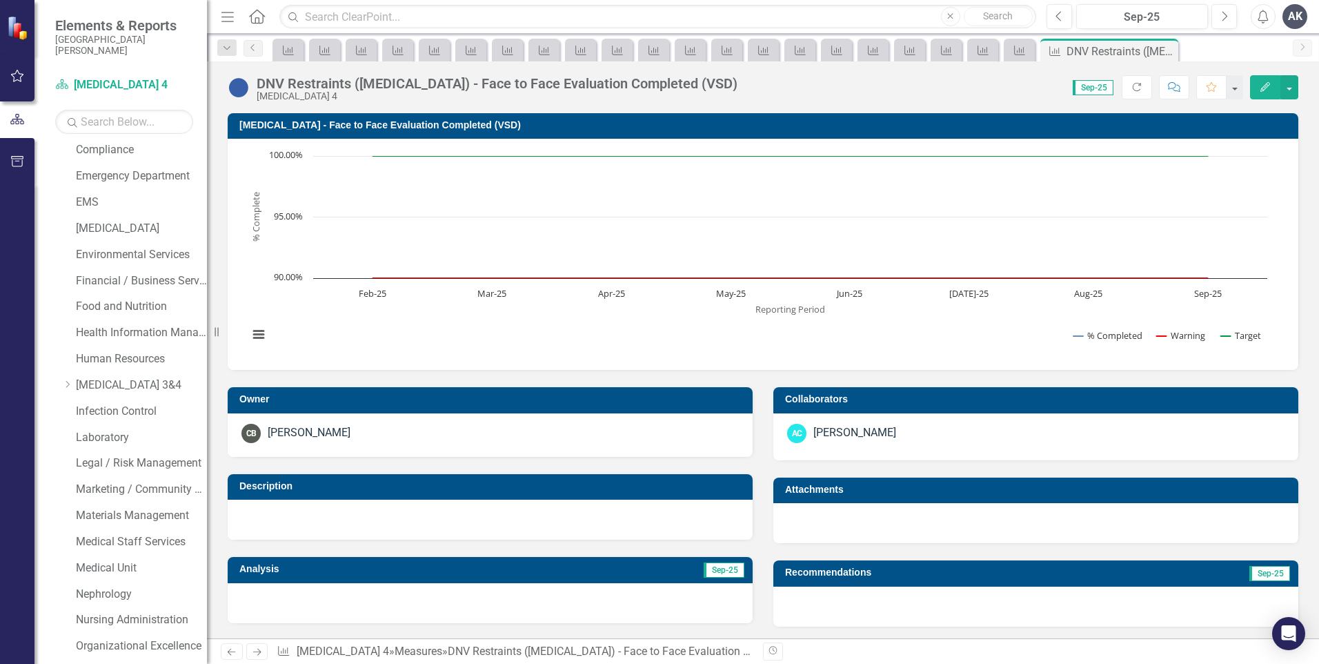
click at [253, 652] on icon "Next" at bounding box center [257, 651] width 12 height 9
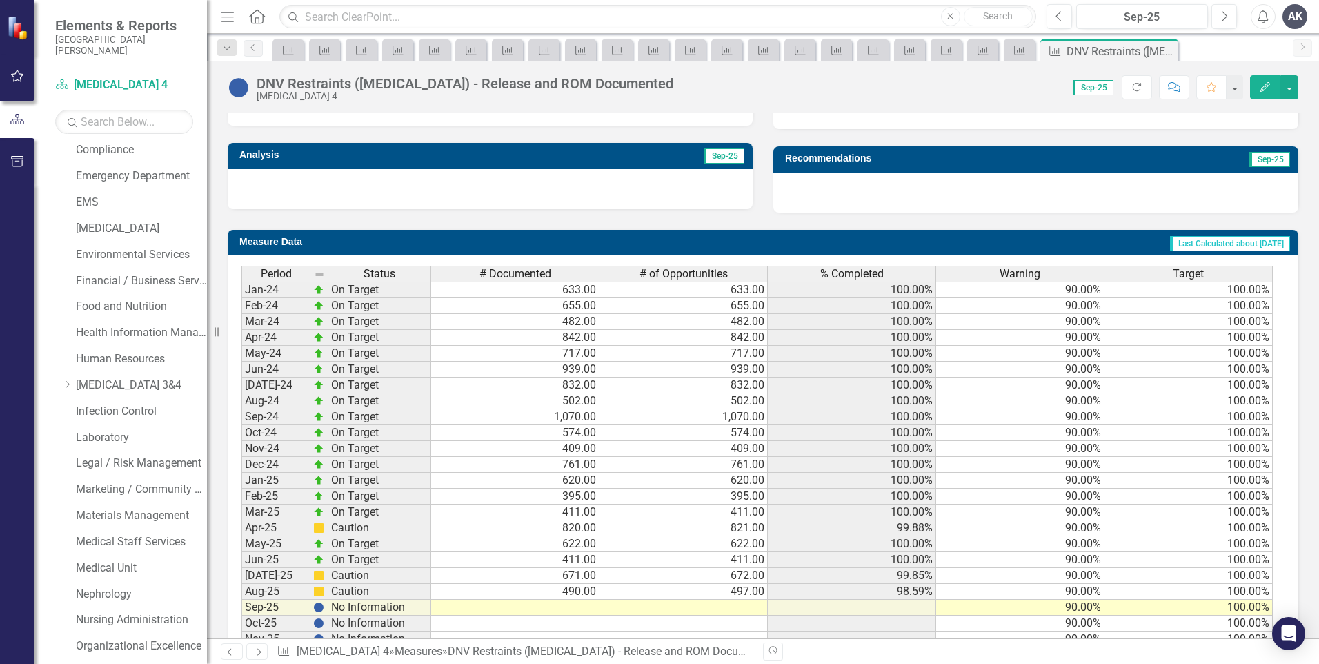
scroll to position [473, 0]
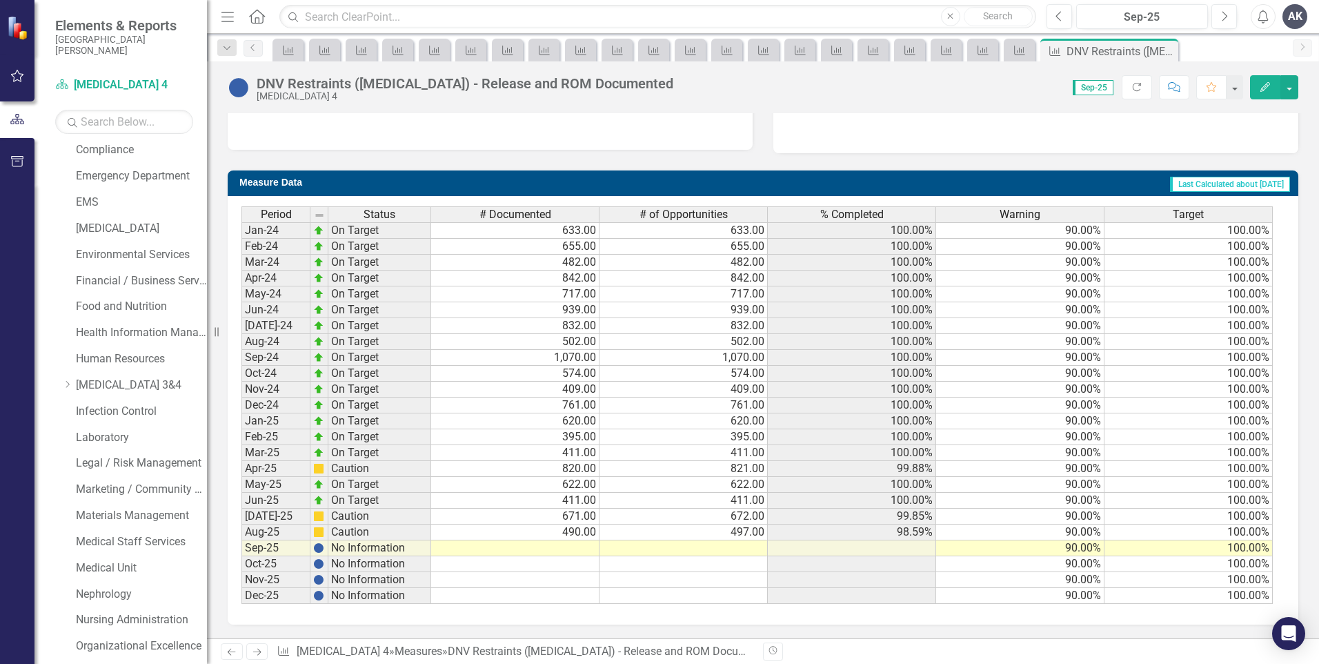
click at [577, 542] on td at bounding box center [515, 548] width 168 height 16
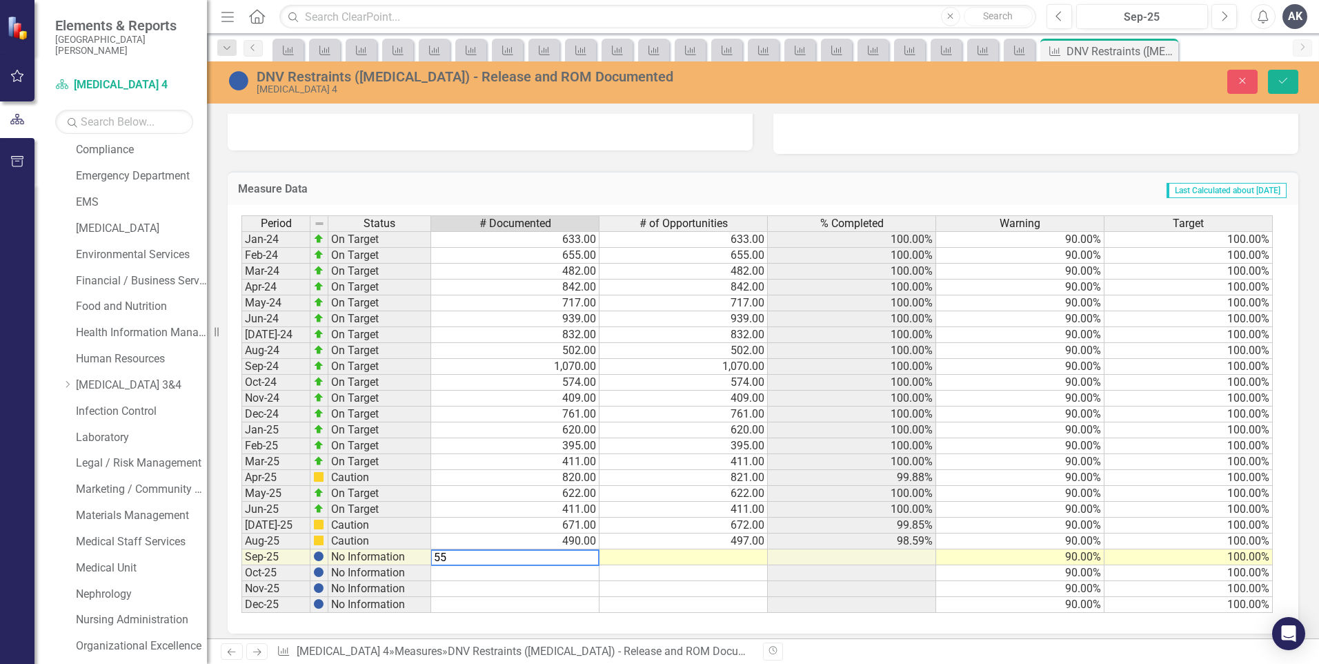
type textarea "555"
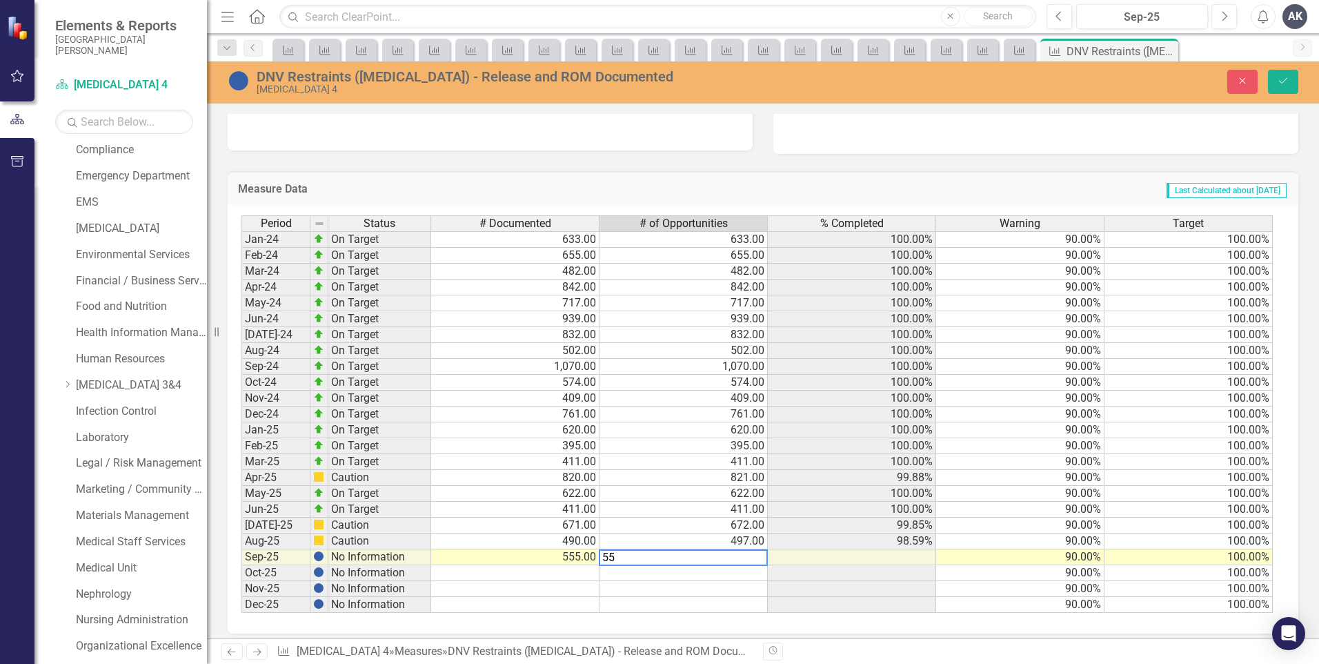
type textarea "556"
click at [1289, 80] on icon "Save" at bounding box center [1283, 81] width 12 height 10
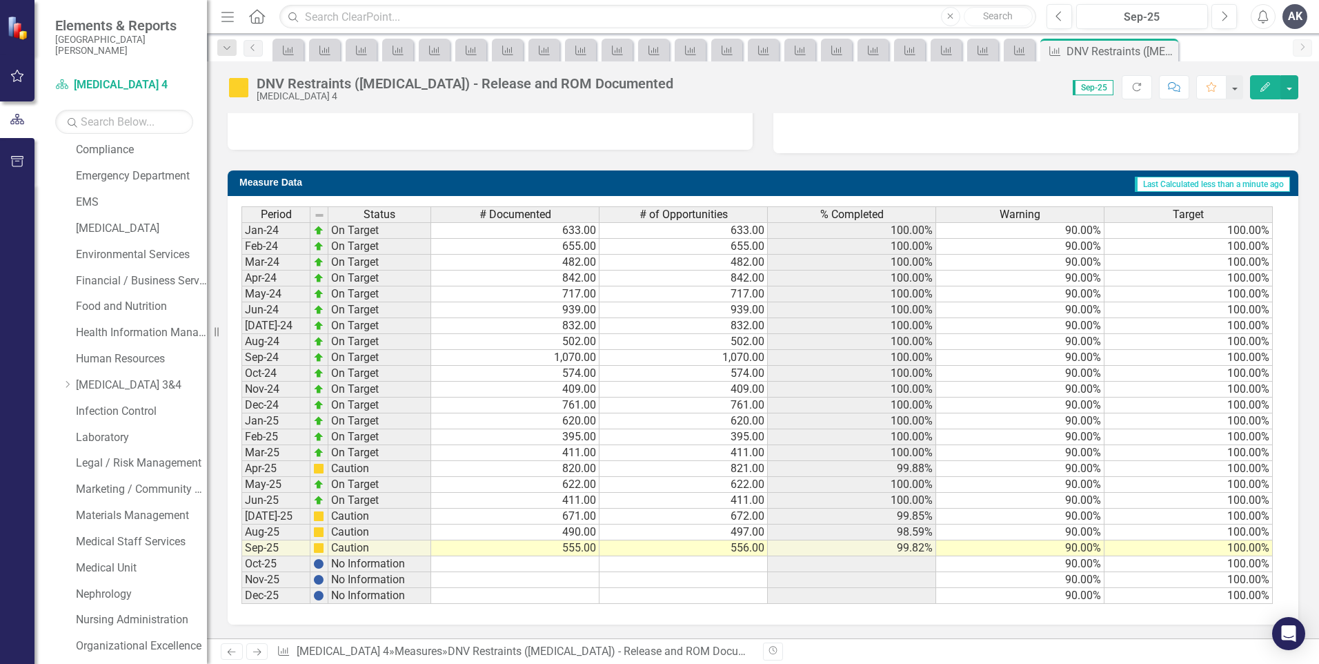
click at [258, 653] on icon "Next" at bounding box center [257, 651] width 12 height 9
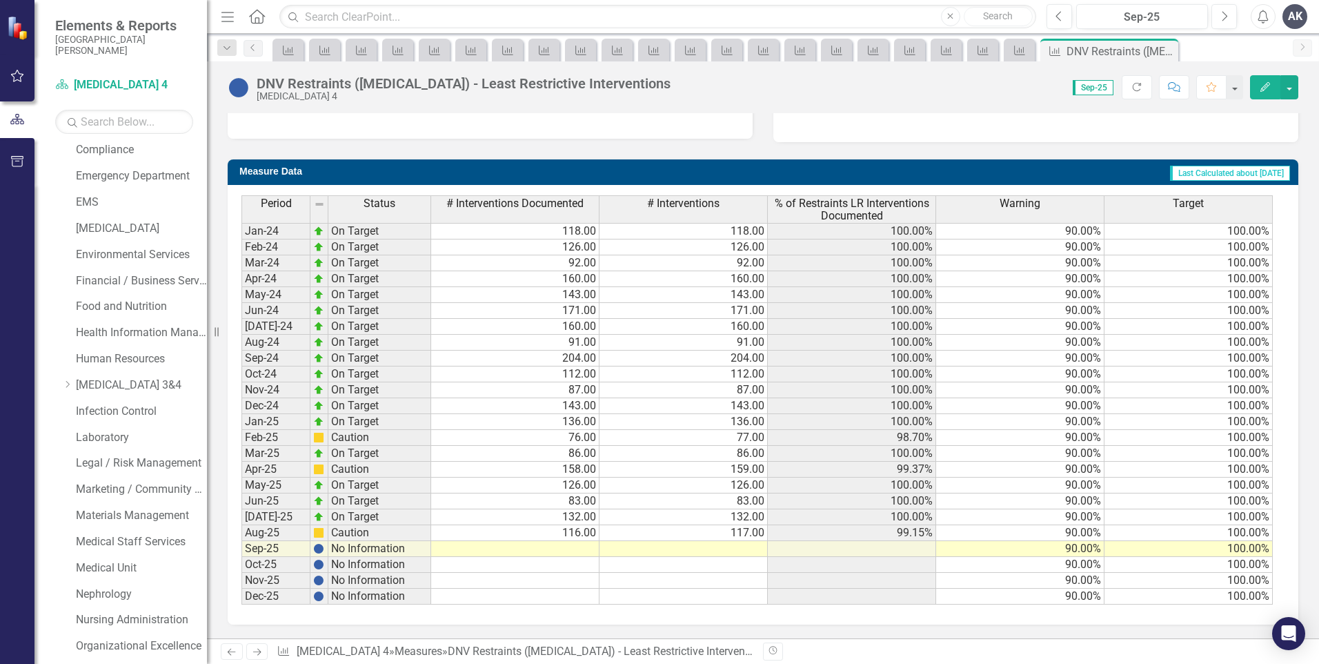
scroll to position [415, 0]
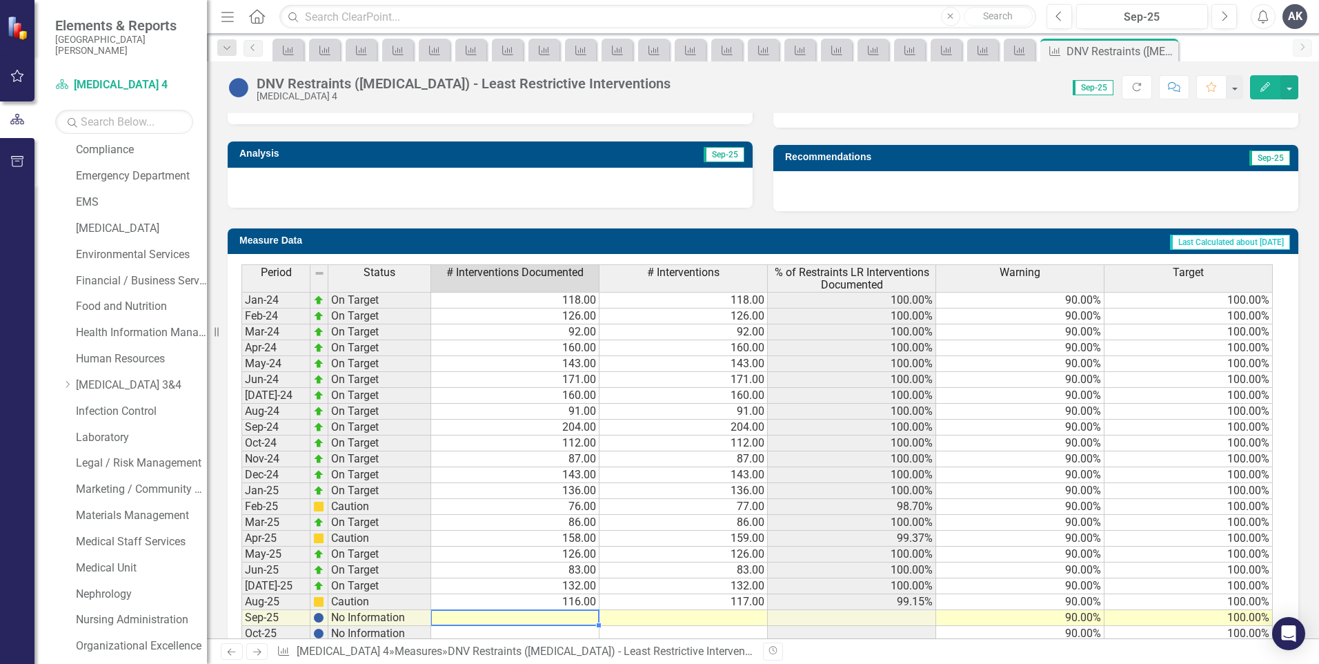
click at [582, 615] on td at bounding box center [515, 618] width 168 height 16
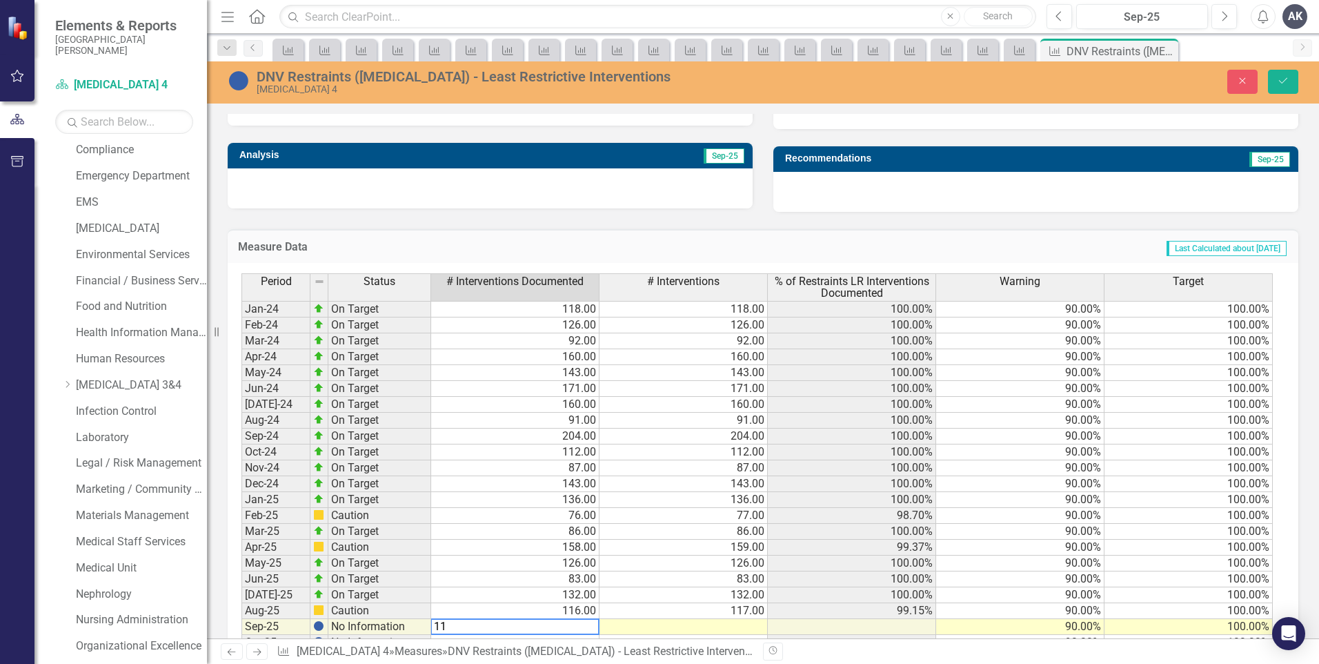
type textarea "111"
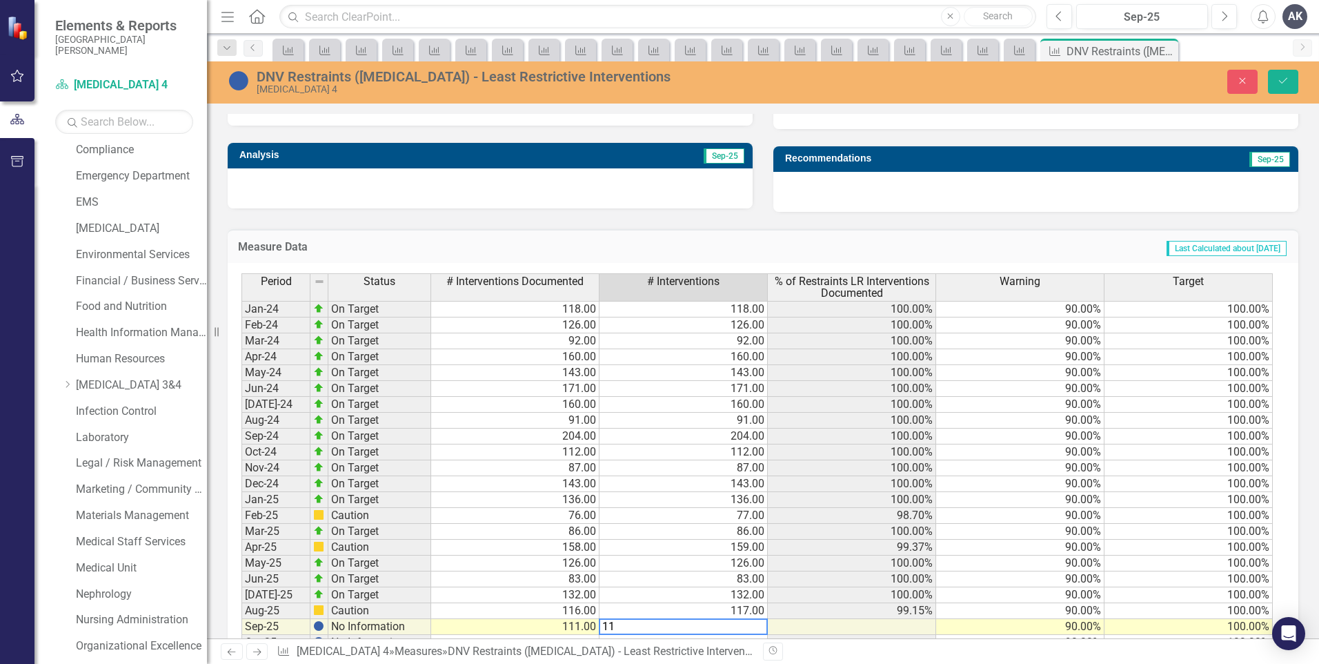
type textarea "112"
click at [1278, 89] on button "Save" at bounding box center [1283, 82] width 30 height 24
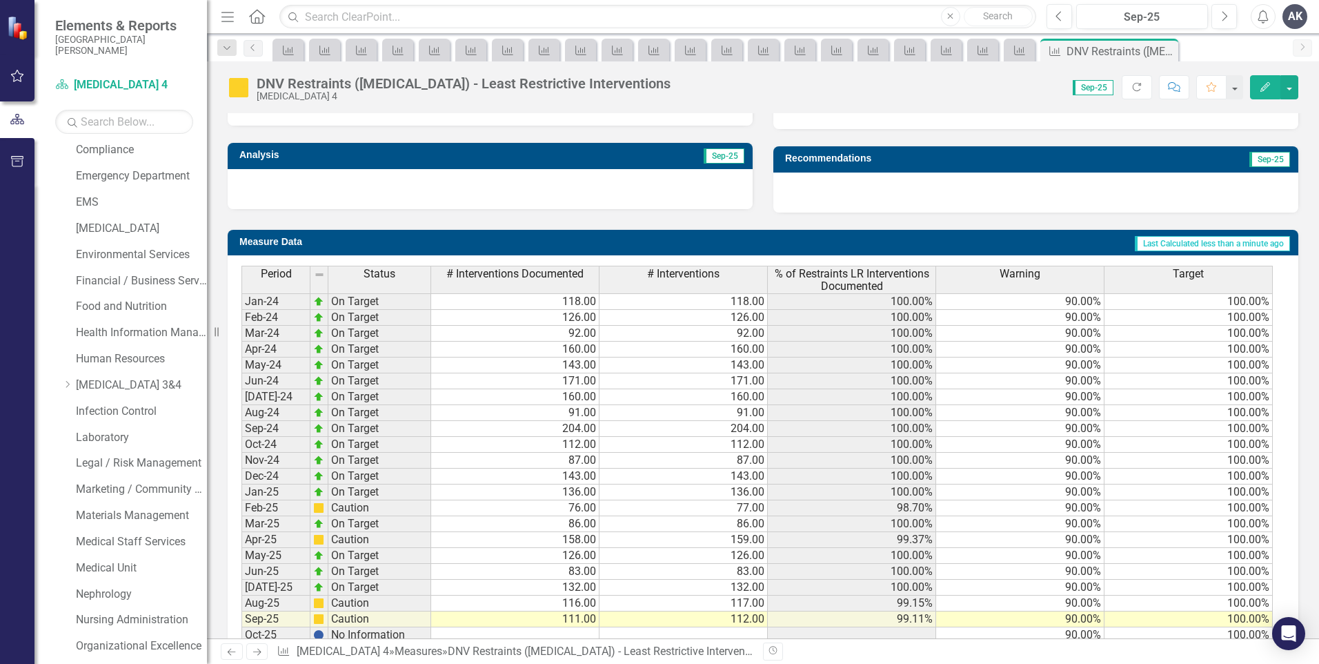
scroll to position [484, 0]
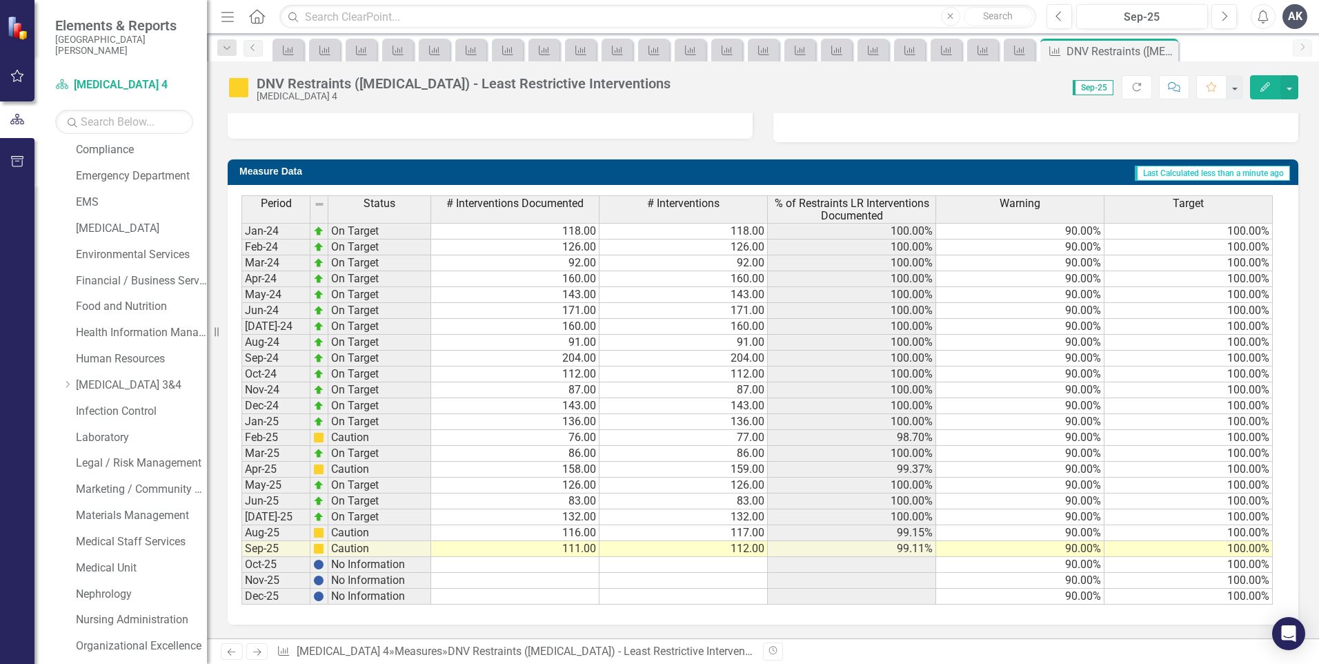
click at [260, 651] on icon at bounding box center [257, 651] width 8 height 7
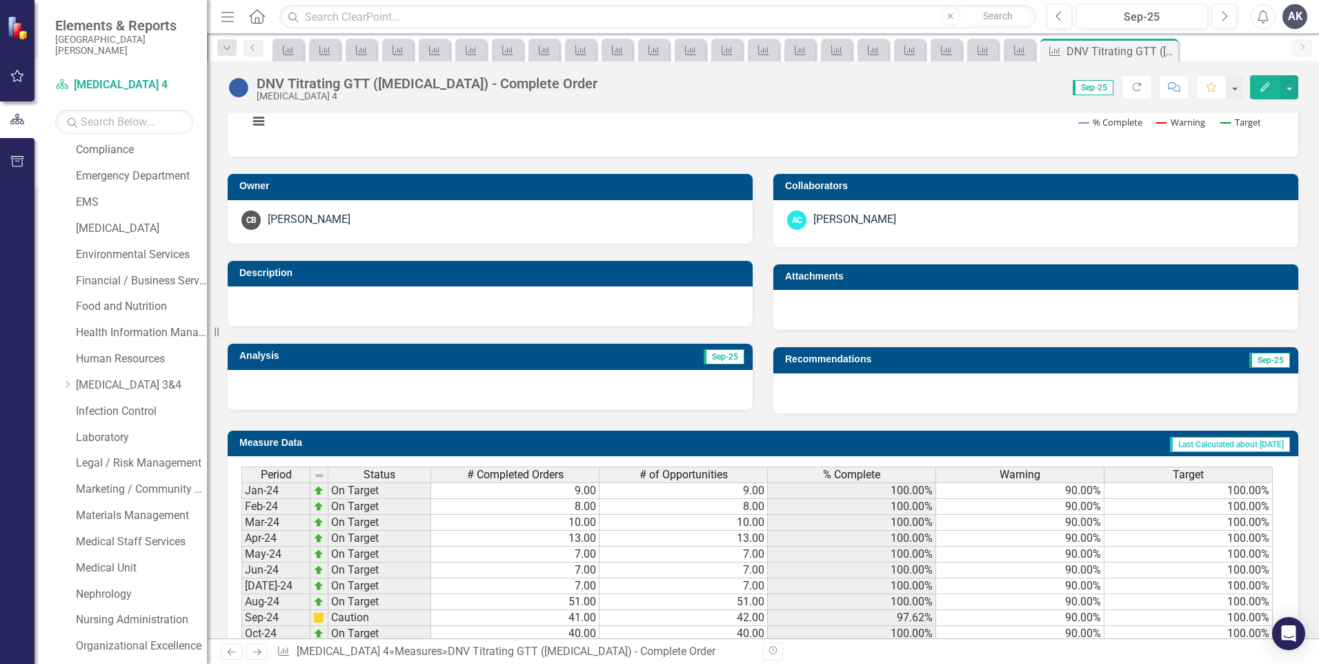
scroll to position [473, 0]
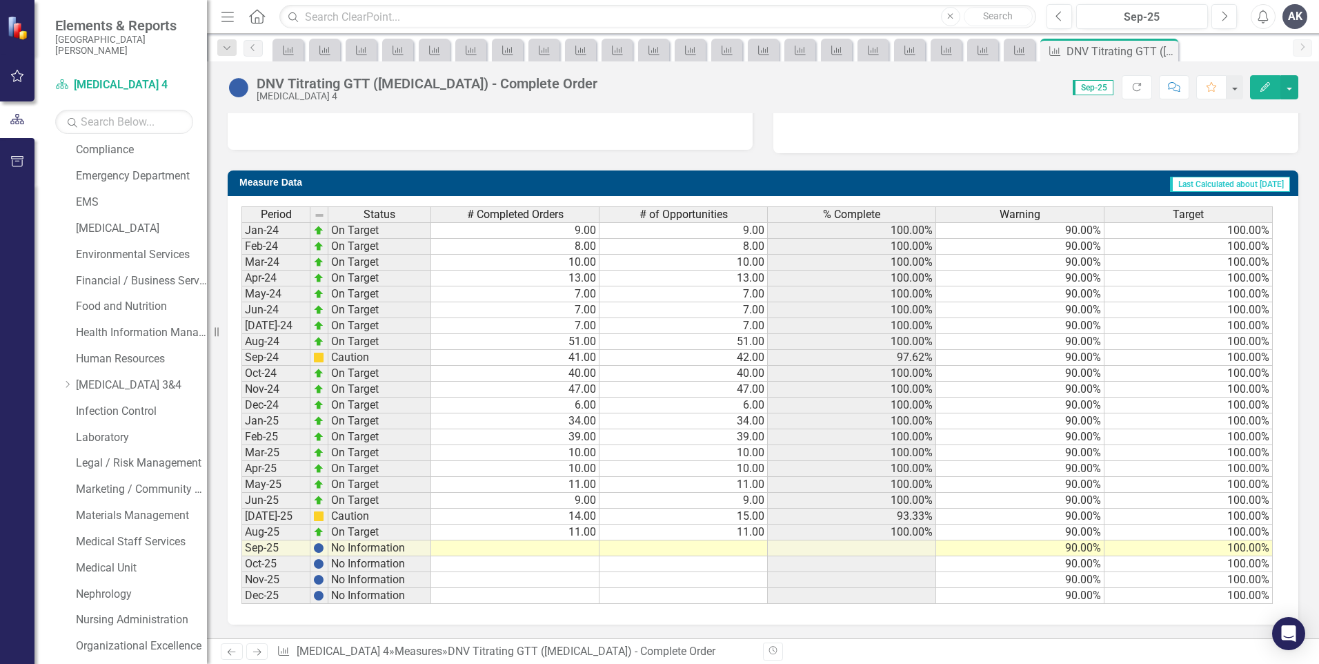
click at [241, 541] on div "Period Status # Completed Orders # of Opportunities % Complete Warning Target J…" at bounding box center [241, 404] width 0 height 397
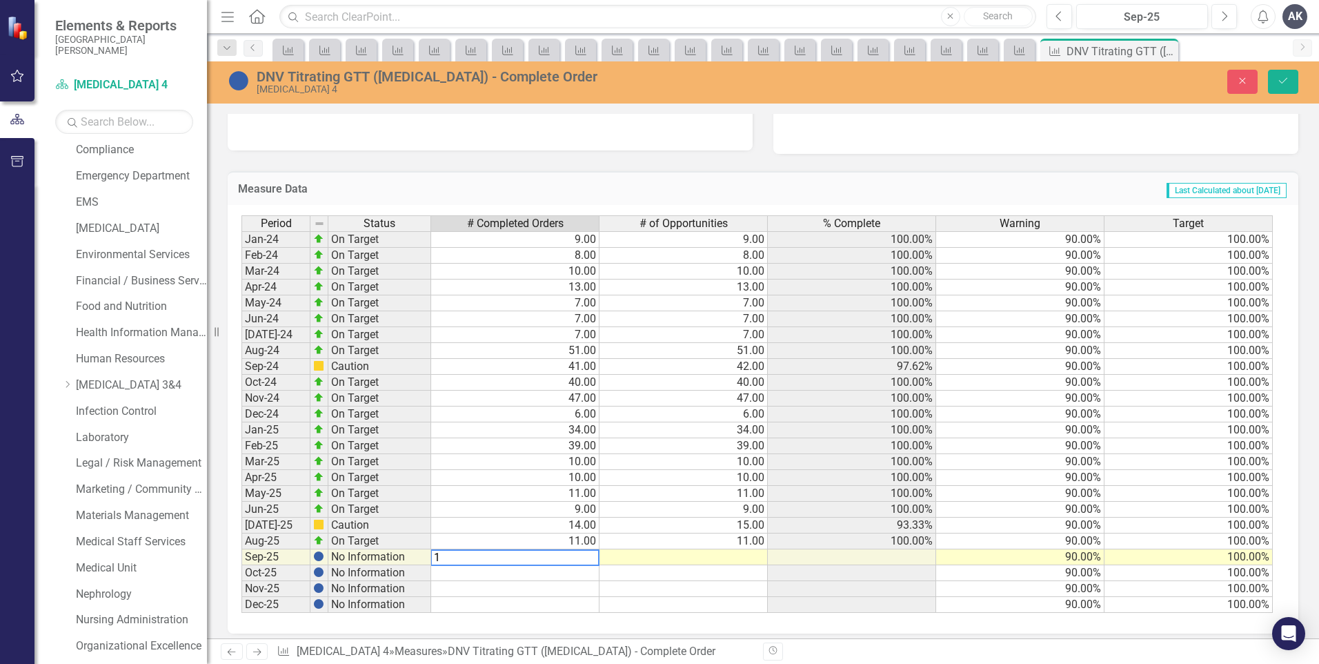
type textarea "12"
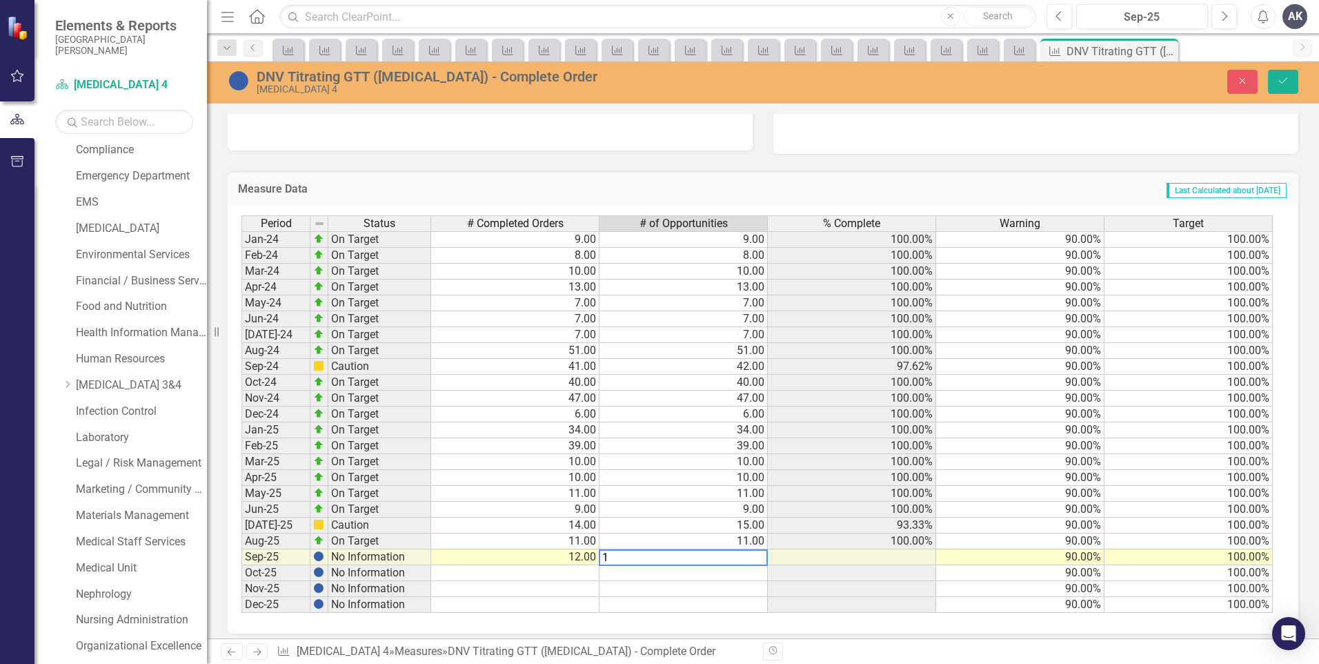
type textarea "12"
click at [1290, 81] on button "Save" at bounding box center [1283, 82] width 30 height 24
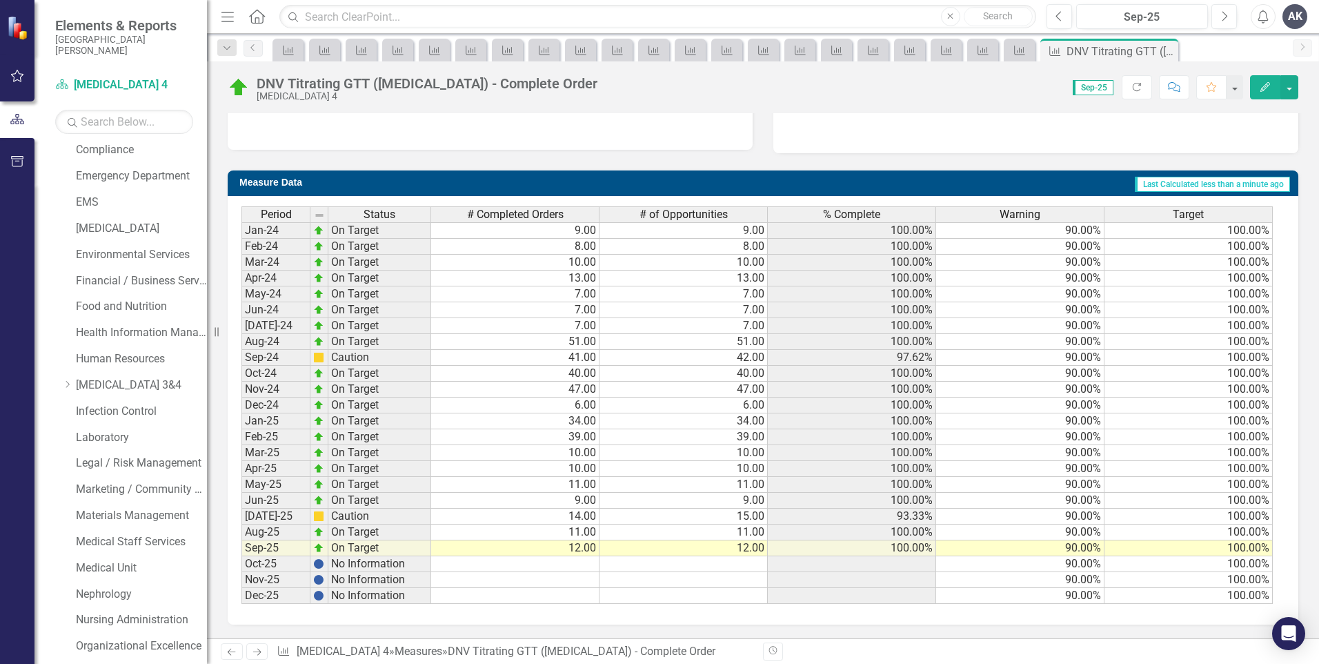
click at [259, 650] on icon at bounding box center [257, 651] width 8 height 7
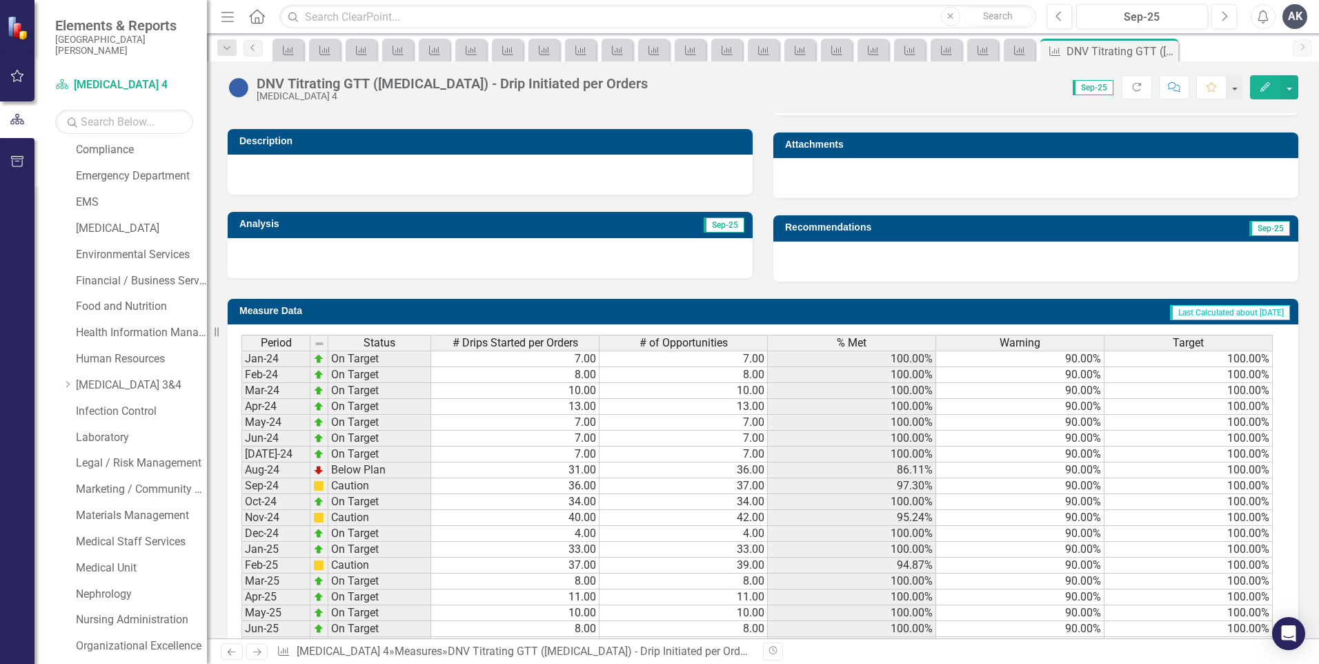
scroll to position [473, 0]
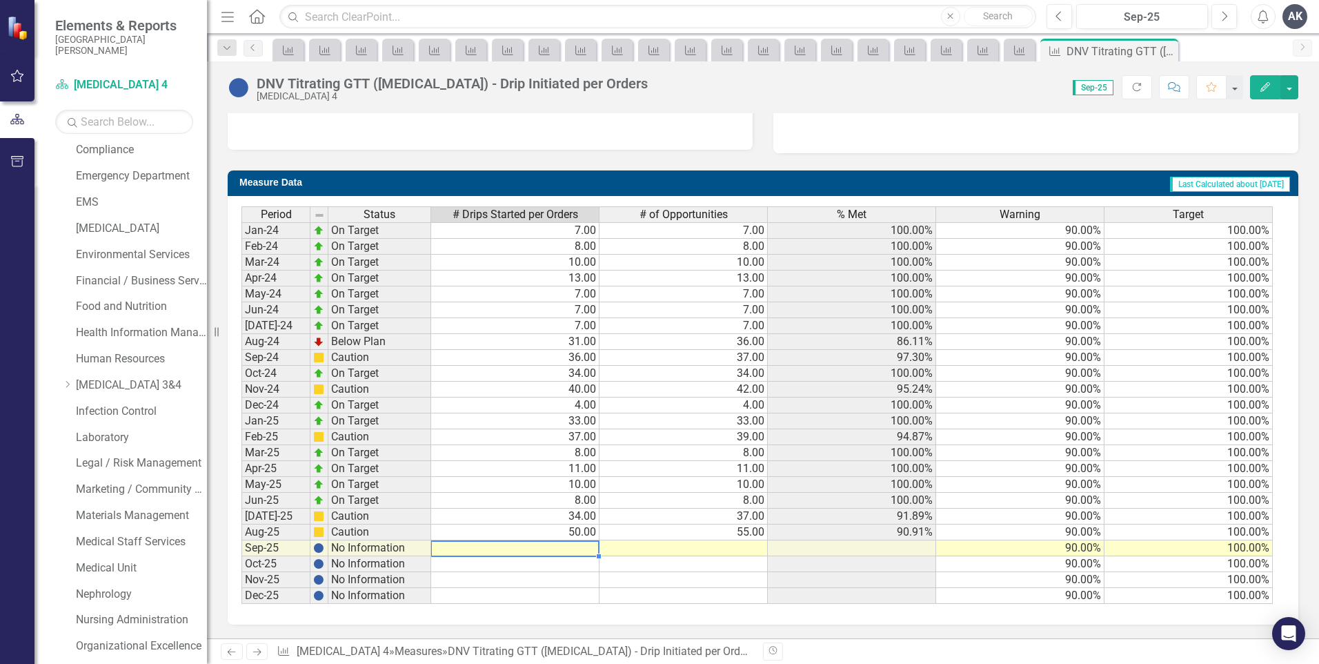
click at [586, 550] on td at bounding box center [515, 548] width 168 height 16
type textarea "8"
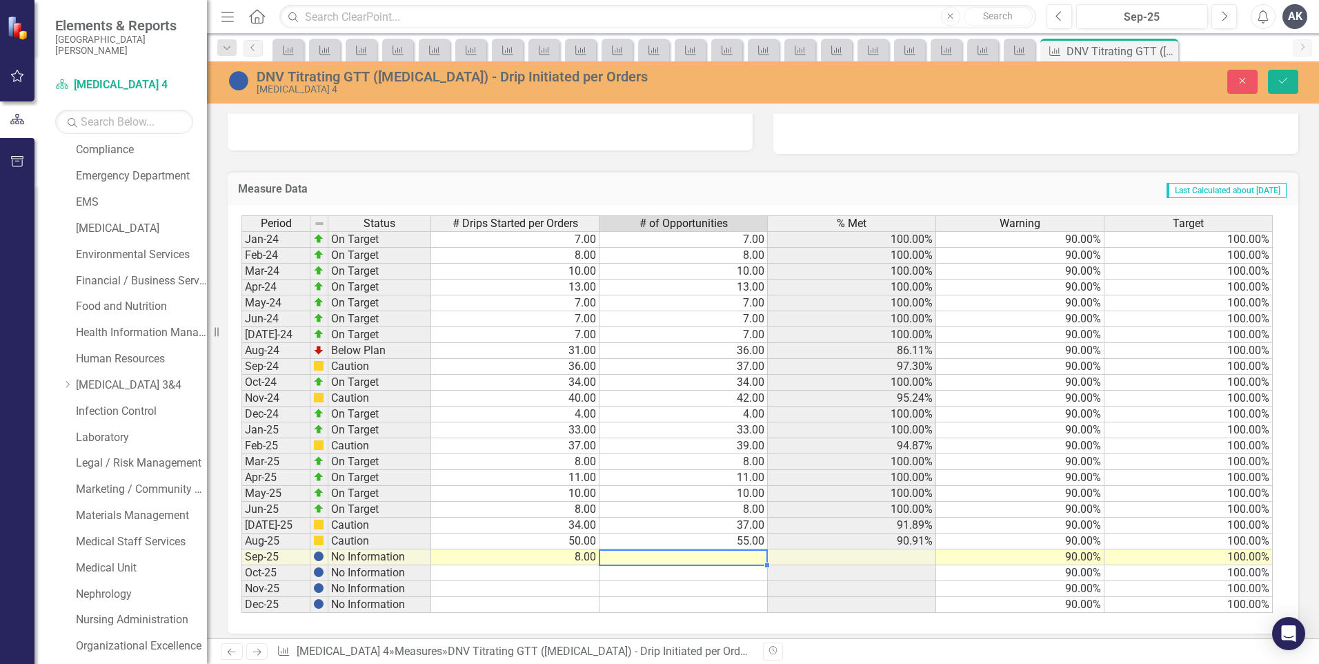
type textarea "9"
click at [1281, 79] on icon "Save" at bounding box center [1283, 81] width 12 height 10
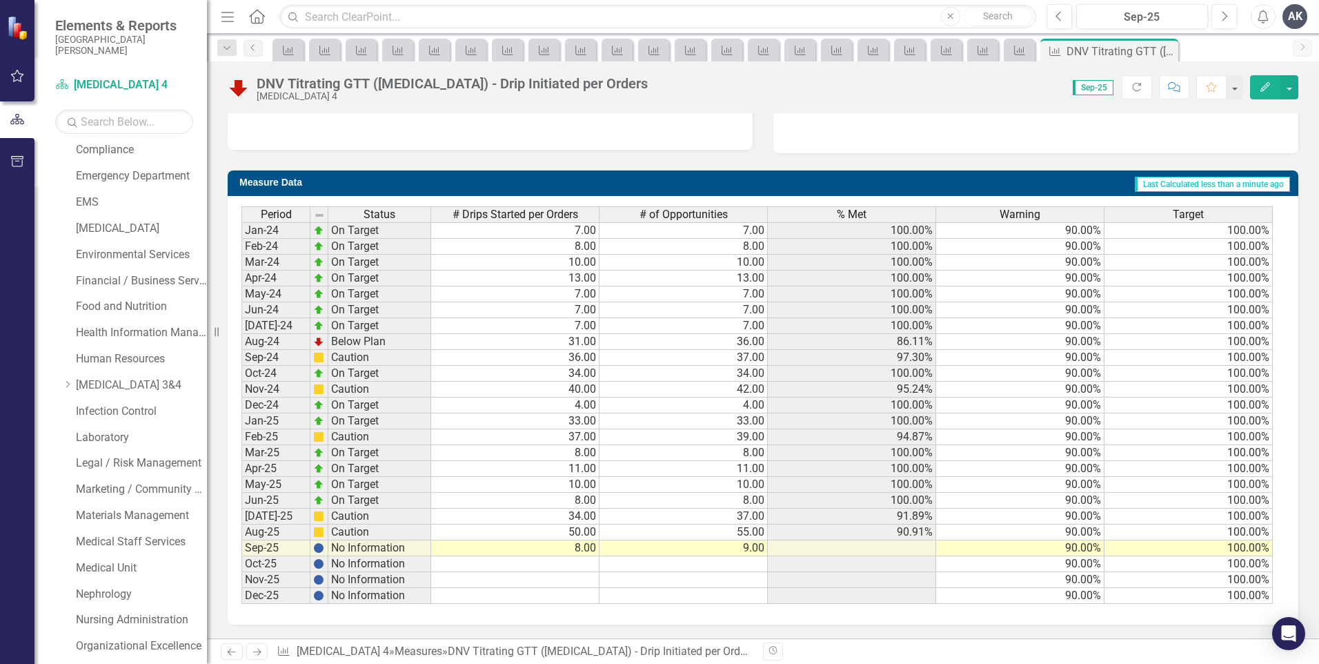
click at [255, 653] on icon "Next" at bounding box center [257, 651] width 12 height 9
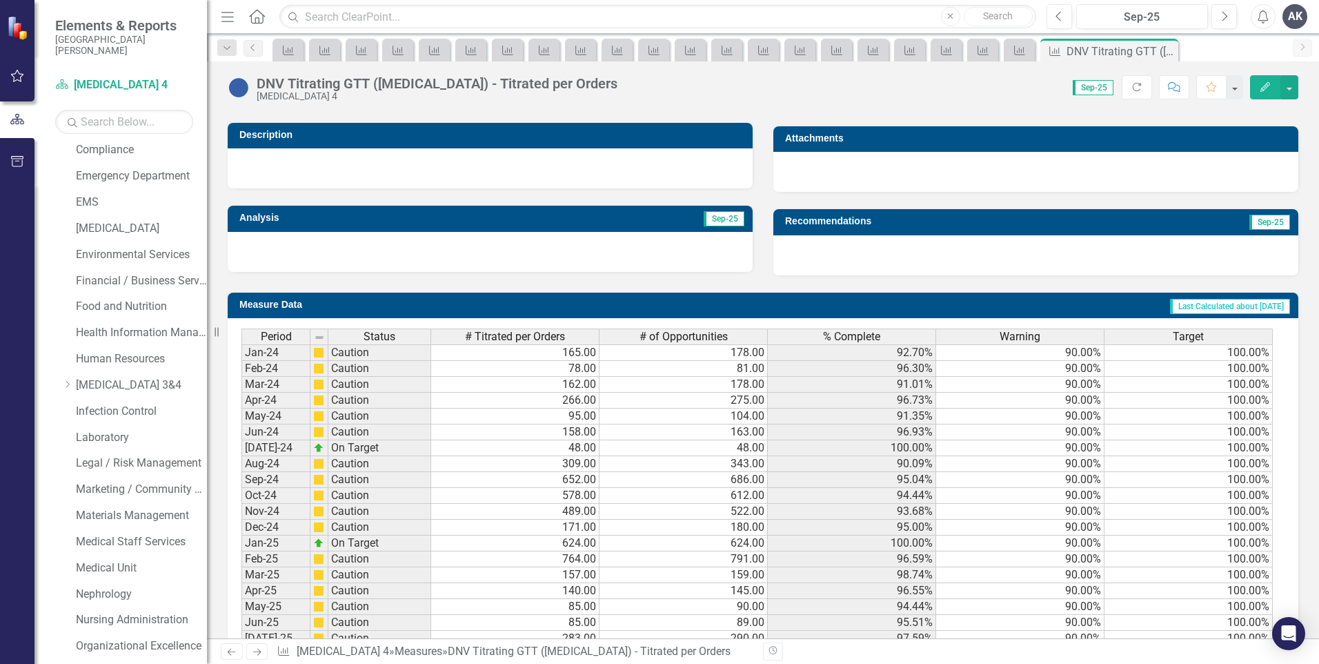
scroll to position [420, 0]
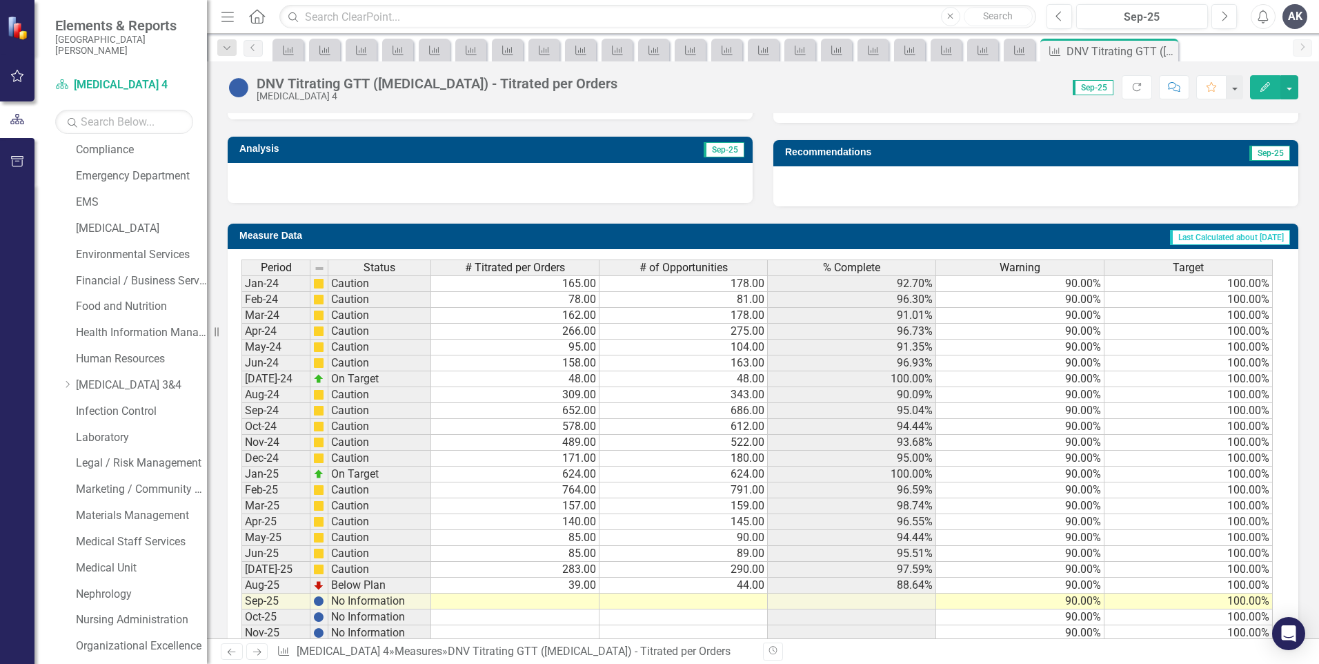
click at [577, 599] on td at bounding box center [515, 601] width 168 height 16
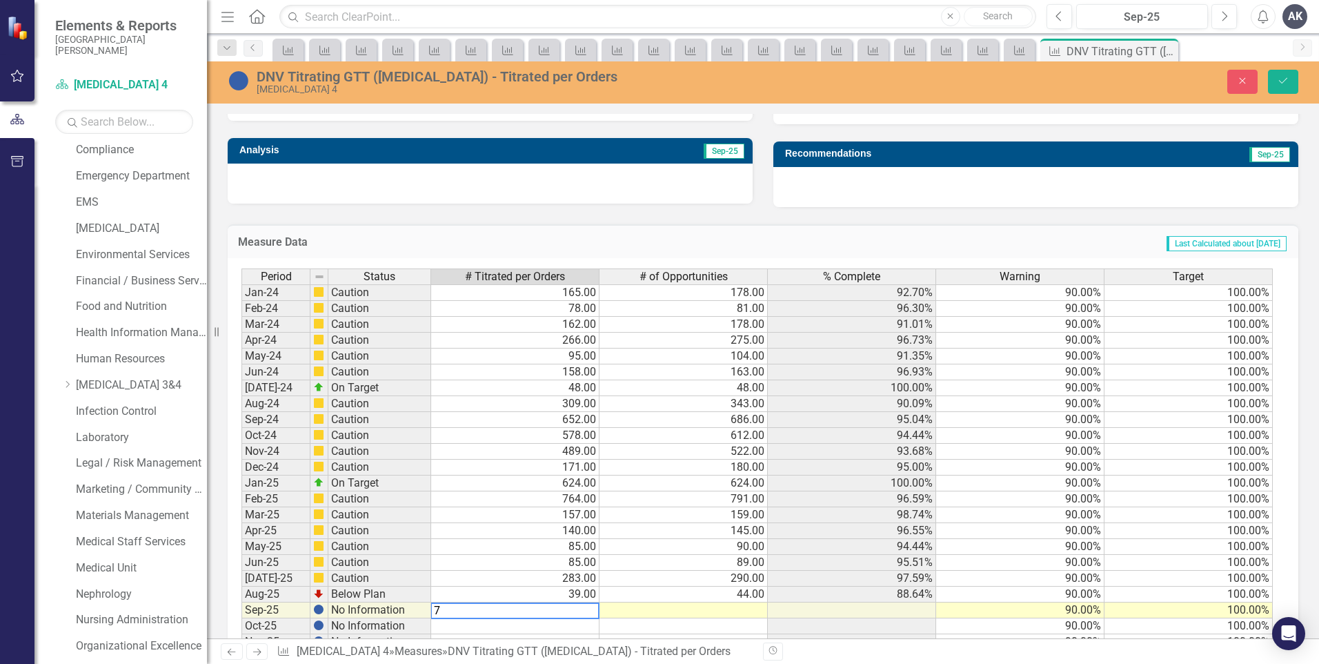
type textarea "74"
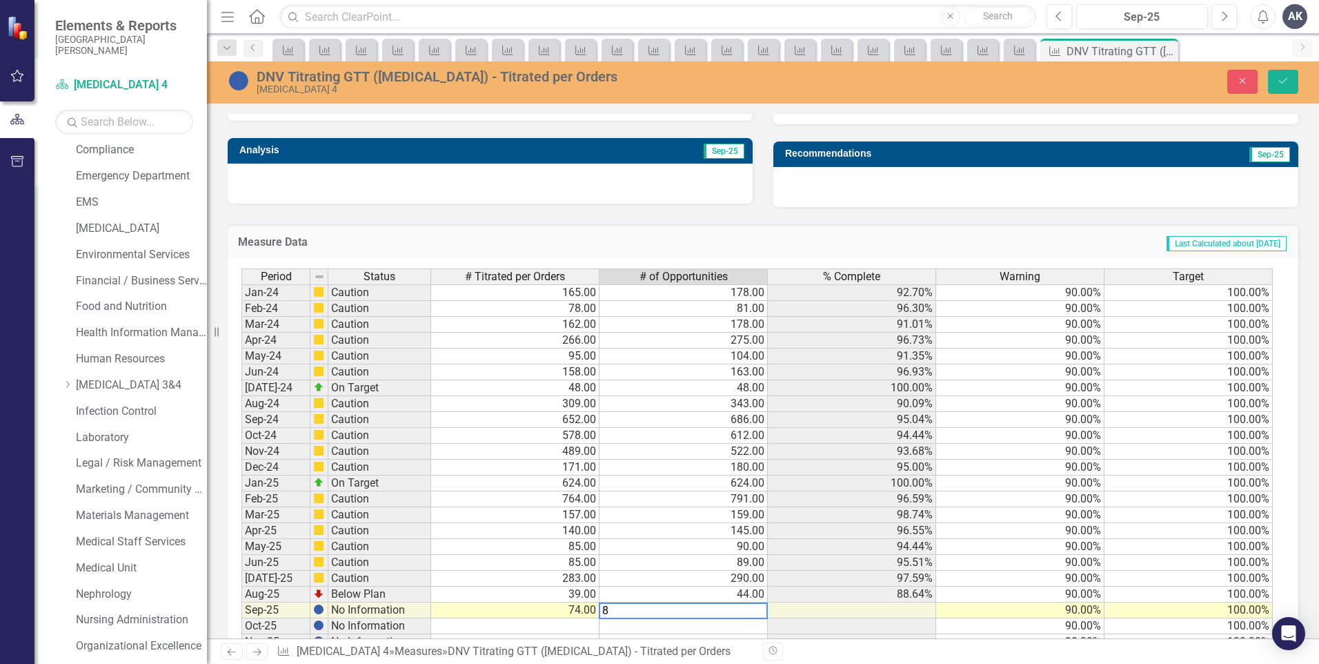
type textarea "83"
click at [1289, 75] on button "Save" at bounding box center [1283, 82] width 30 height 24
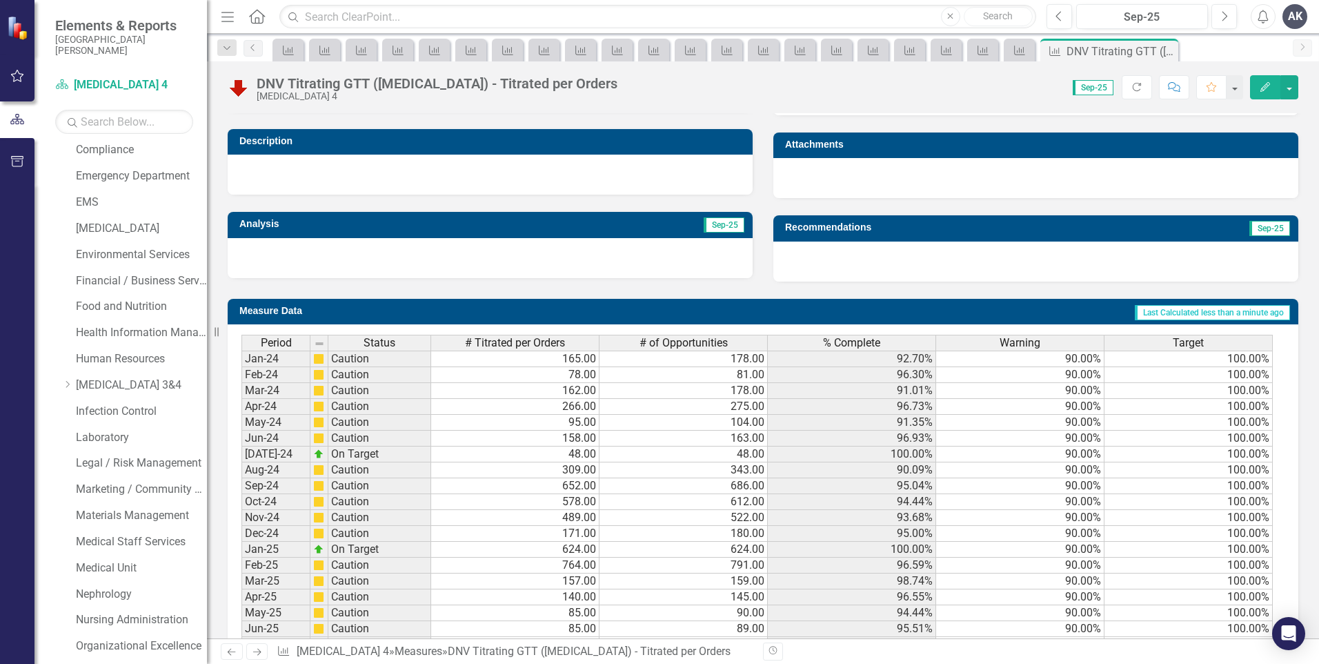
scroll to position [473, 0]
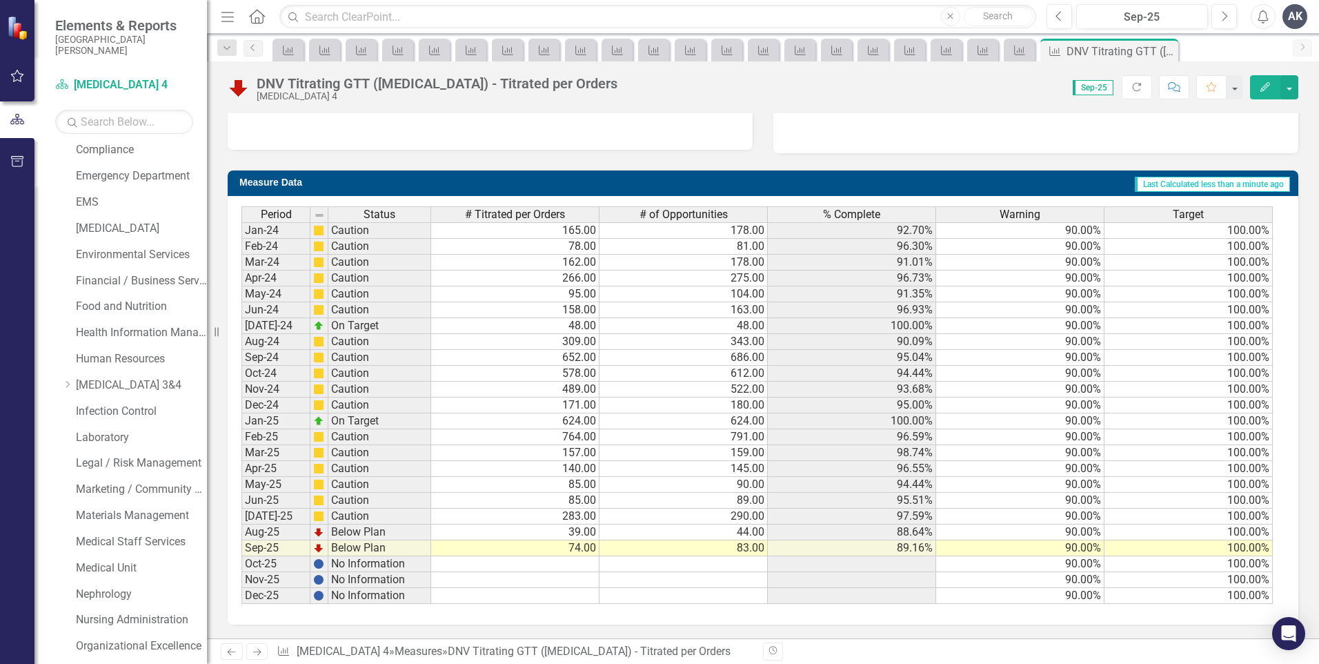
click at [260, 650] on icon "Next" at bounding box center [257, 651] width 12 height 9
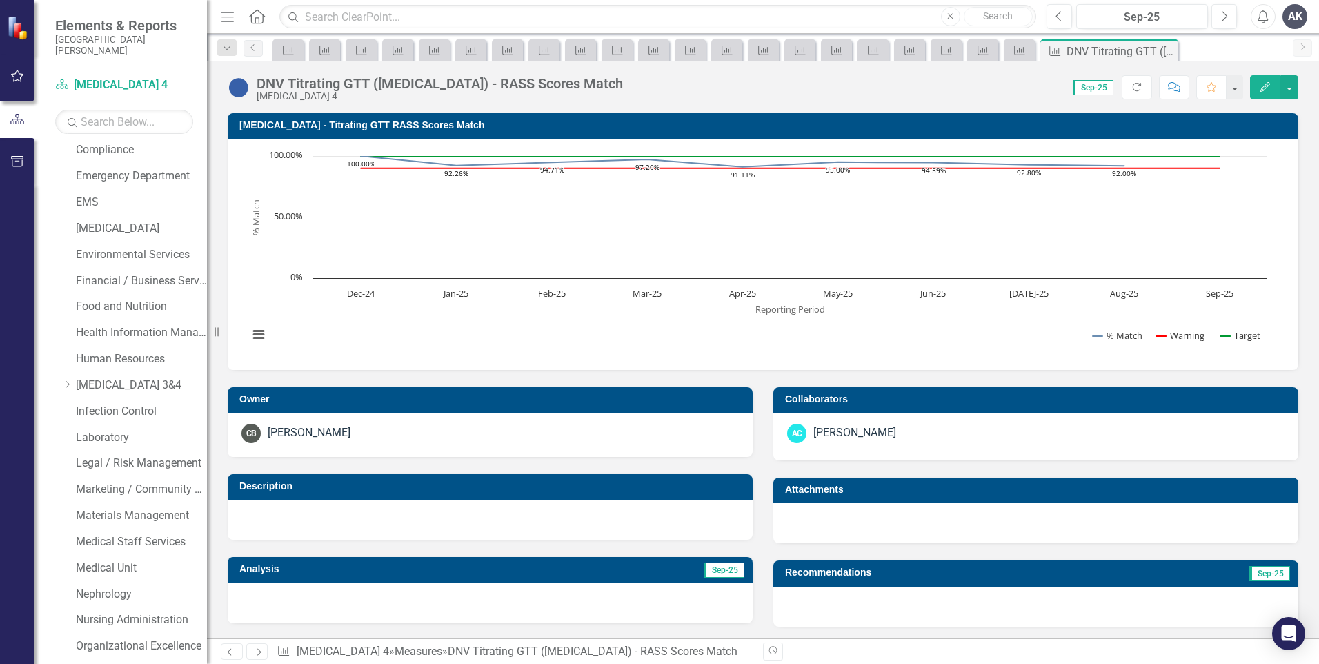
click at [259, 651] on icon "Next" at bounding box center [257, 651] width 12 height 9
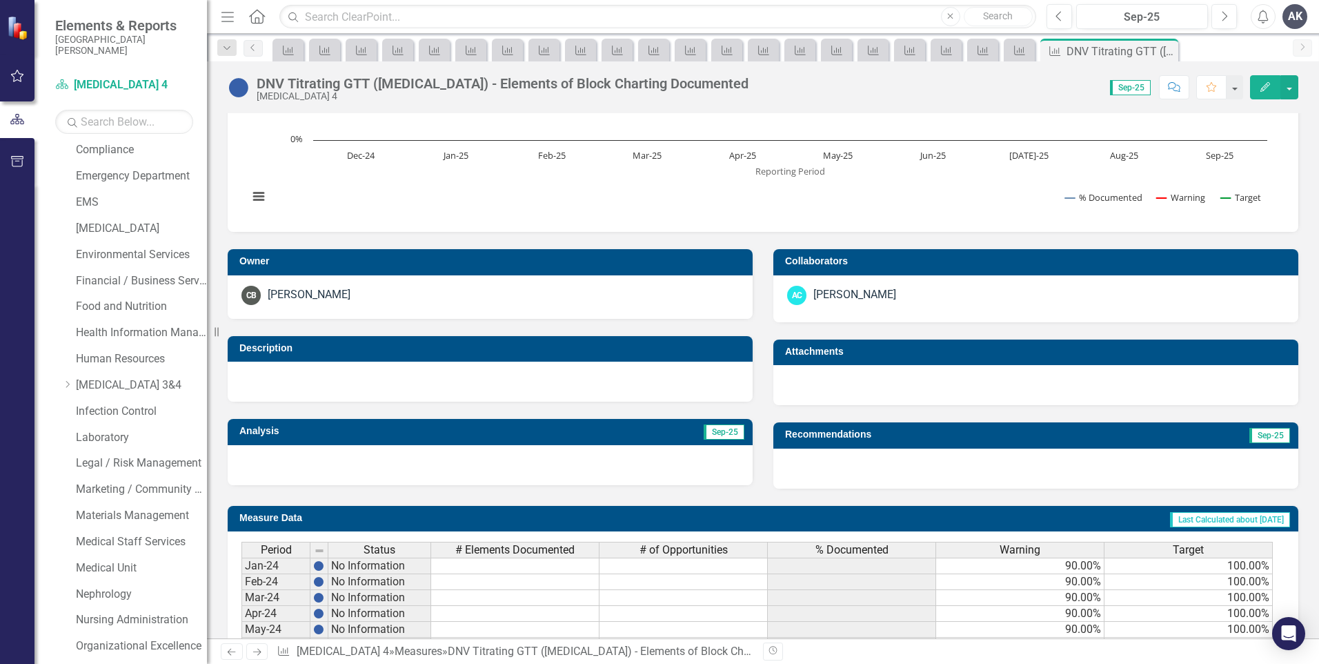
scroll to position [345, 0]
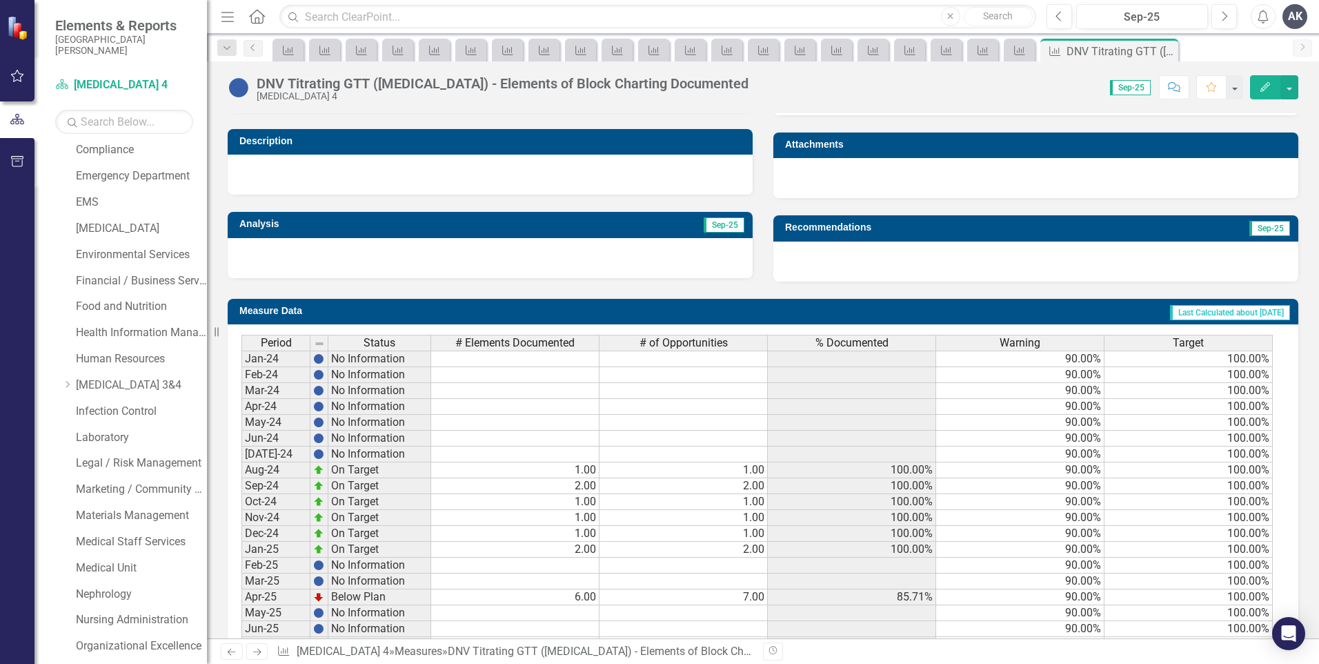
click at [263, 653] on icon "Next" at bounding box center [257, 651] width 12 height 9
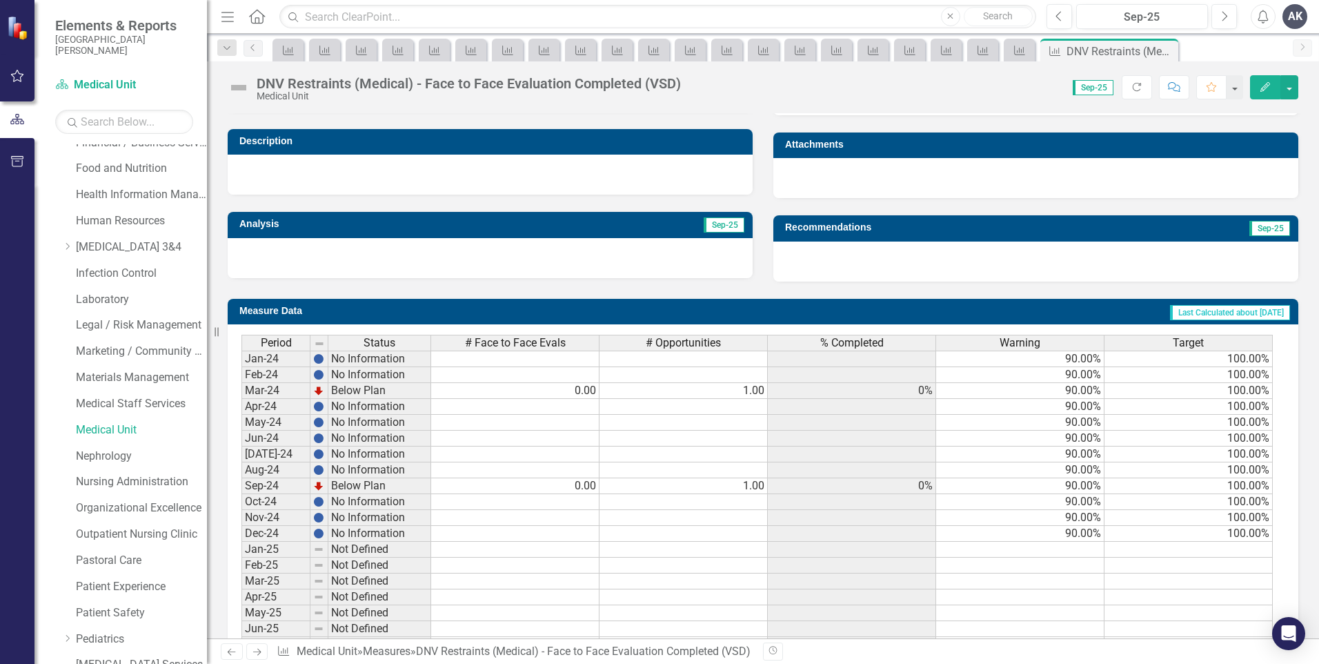
scroll to position [473, 0]
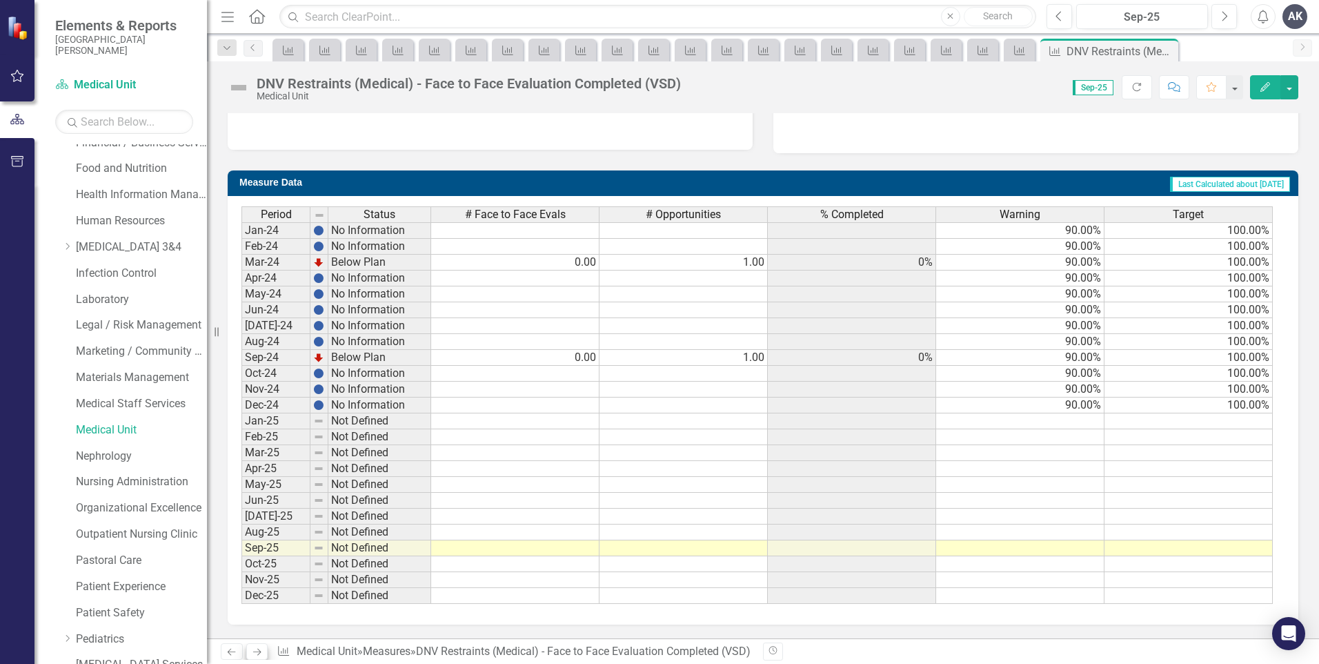
click at [259, 653] on icon "Next" at bounding box center [257, 651] width 12 height 9
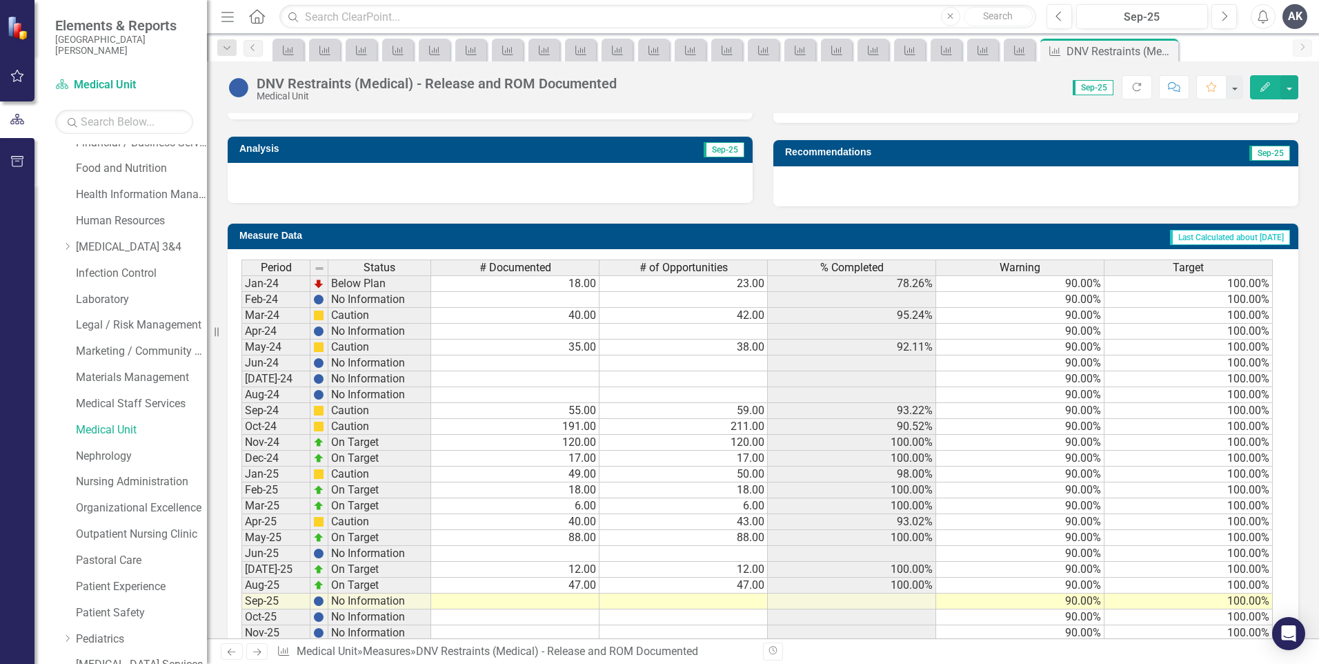
scroll to position [473, 0]
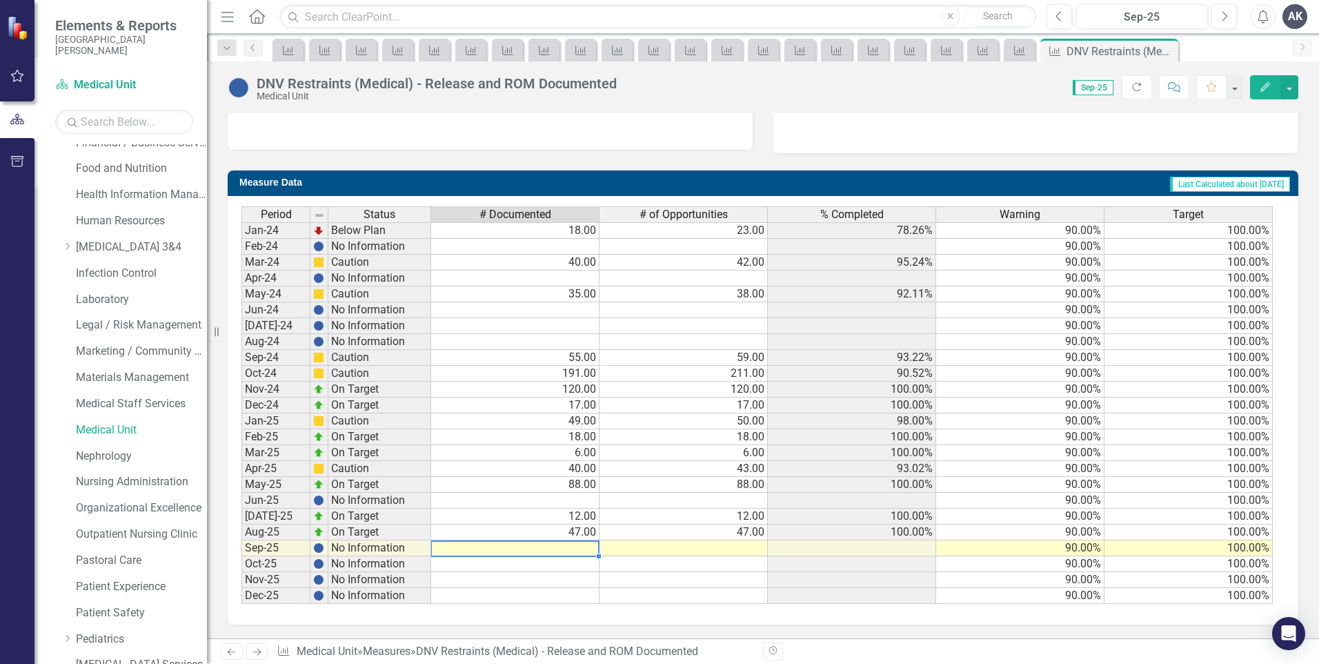
click at [579, 542] on td at bounding box center [515, 548] width 168 height 16
type textarea "6"
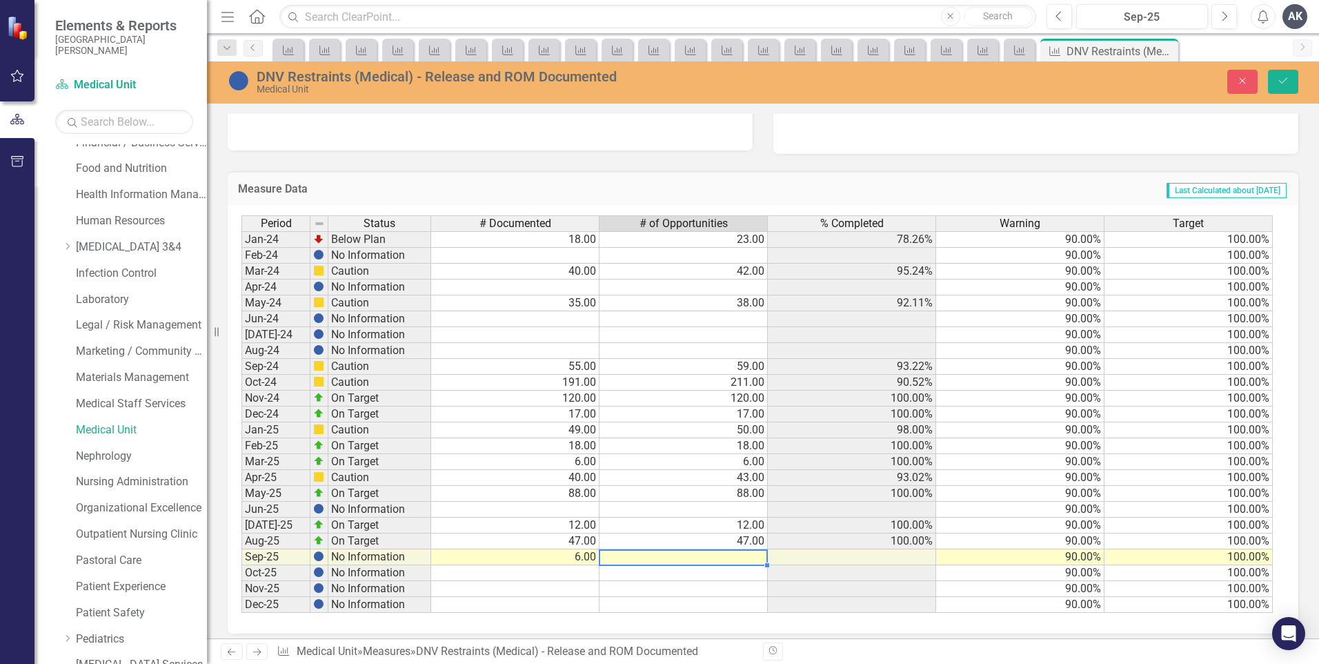
type textarea "6"
click at [1289, 79] on icon "Save" at bounding box center [1283, 81] width 12 height 10
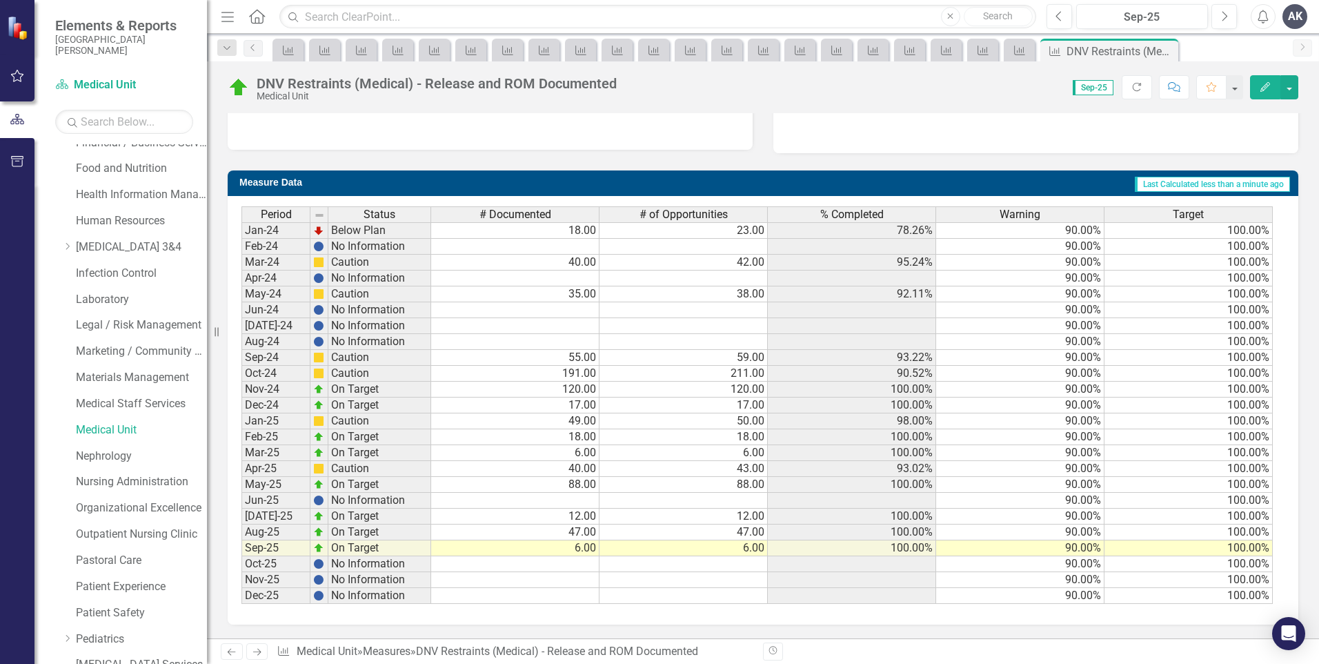
click at [260, 648] on icon "Next" at bounding box center [257, 651] width 12 height 9
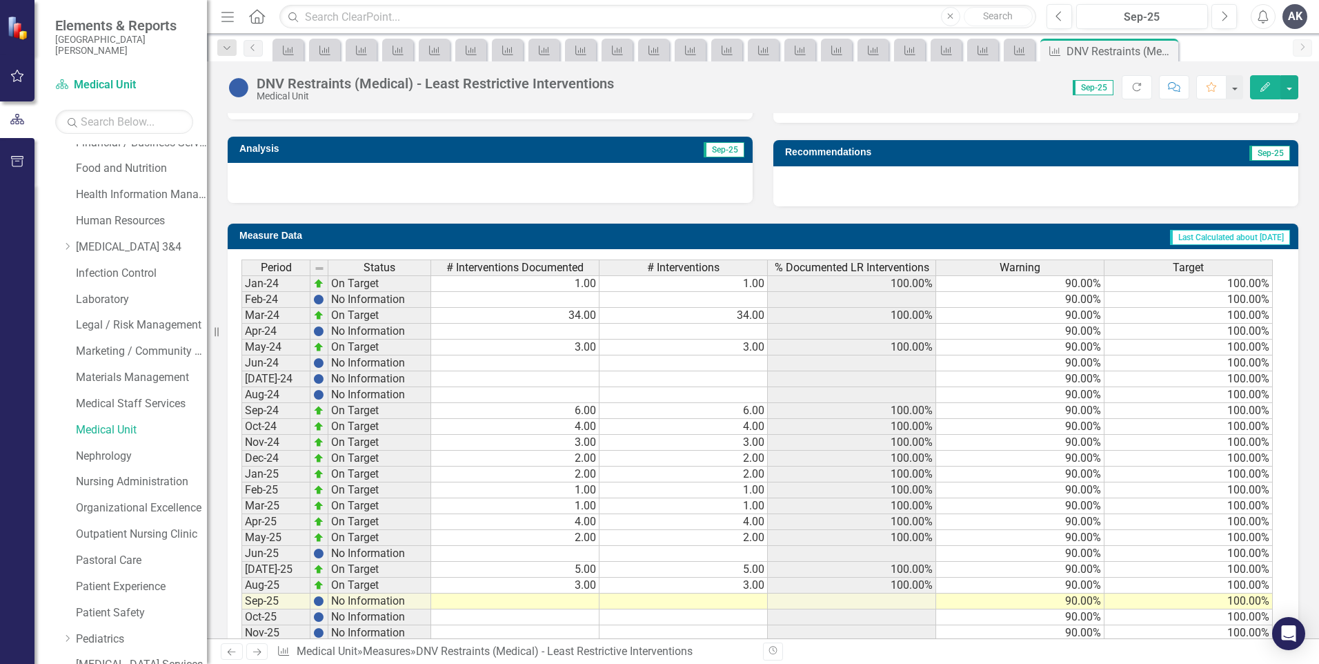
scroll to position [473, 0]
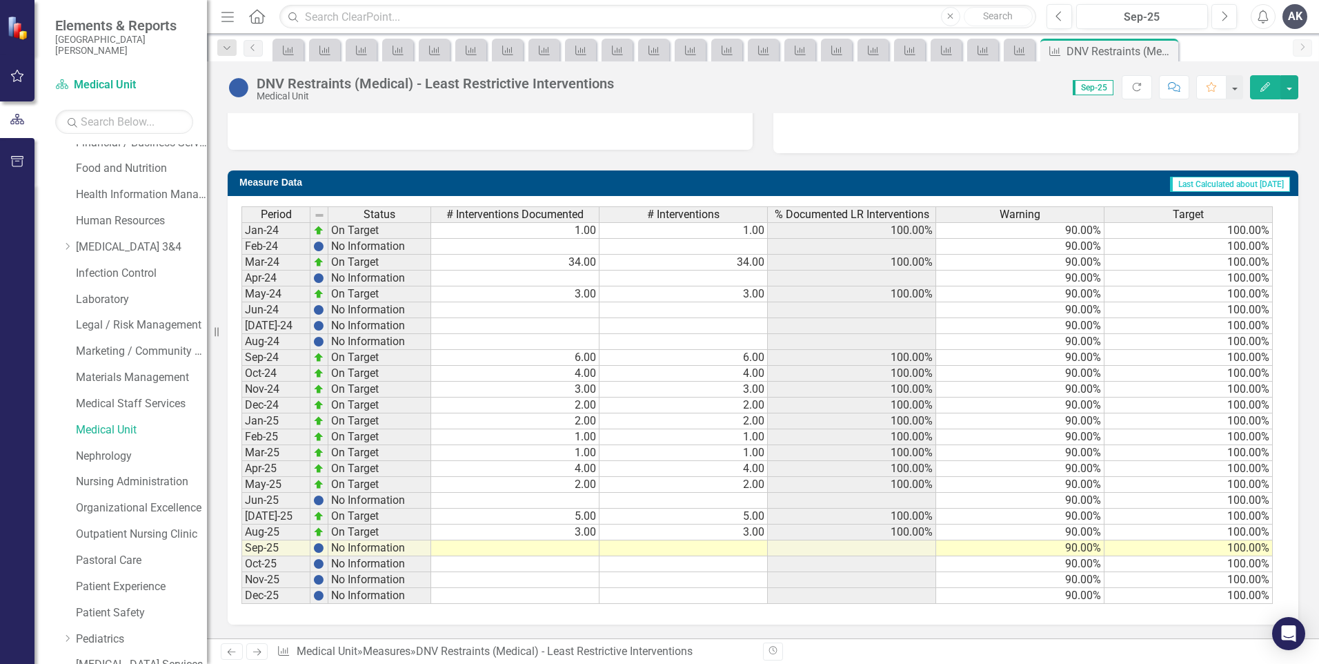
click at [588, 546] on td at bounding box center [515, 548] width 168 height 16
type textarea "2"
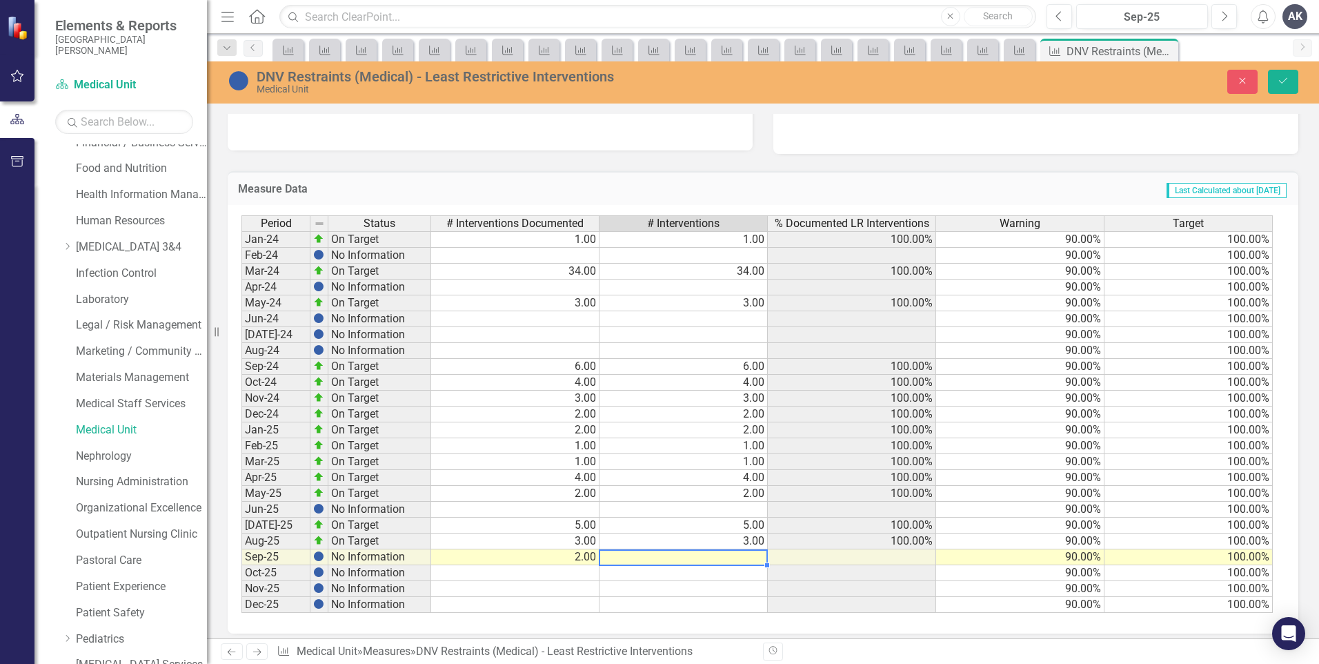
type textarea "2"
click at [1282, 83] on icon "submit" at bounding box center [1283, 81] width 8 height 6
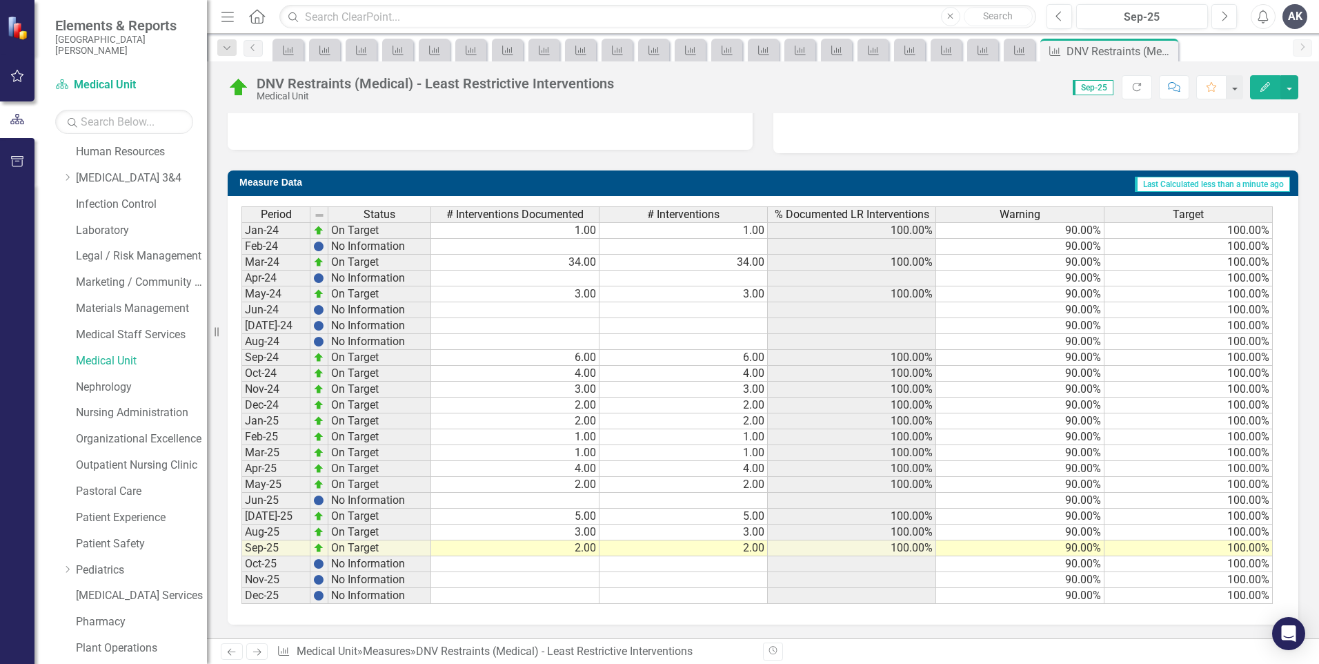
click at [258, 651] on icon "Next" at bounding box center [257, 651] width 12 height 9
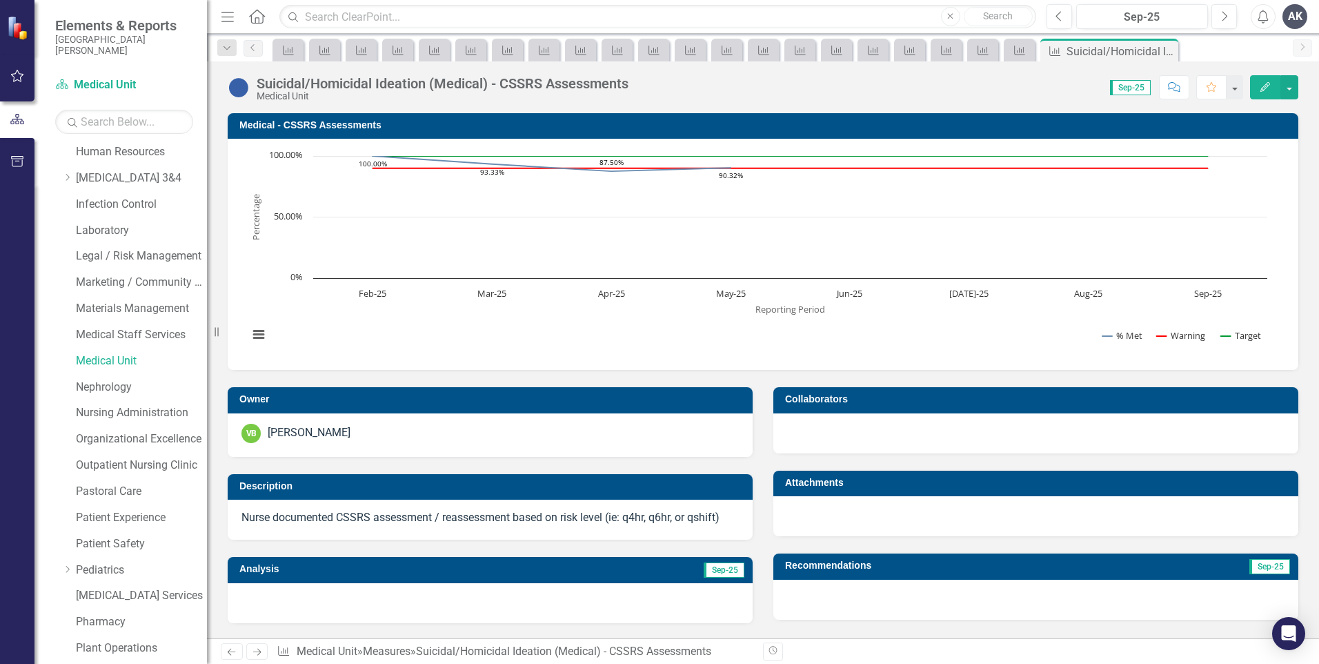
click at [258, 651] on icon "Next" at bounding box center [257, 651] width 12 height 9
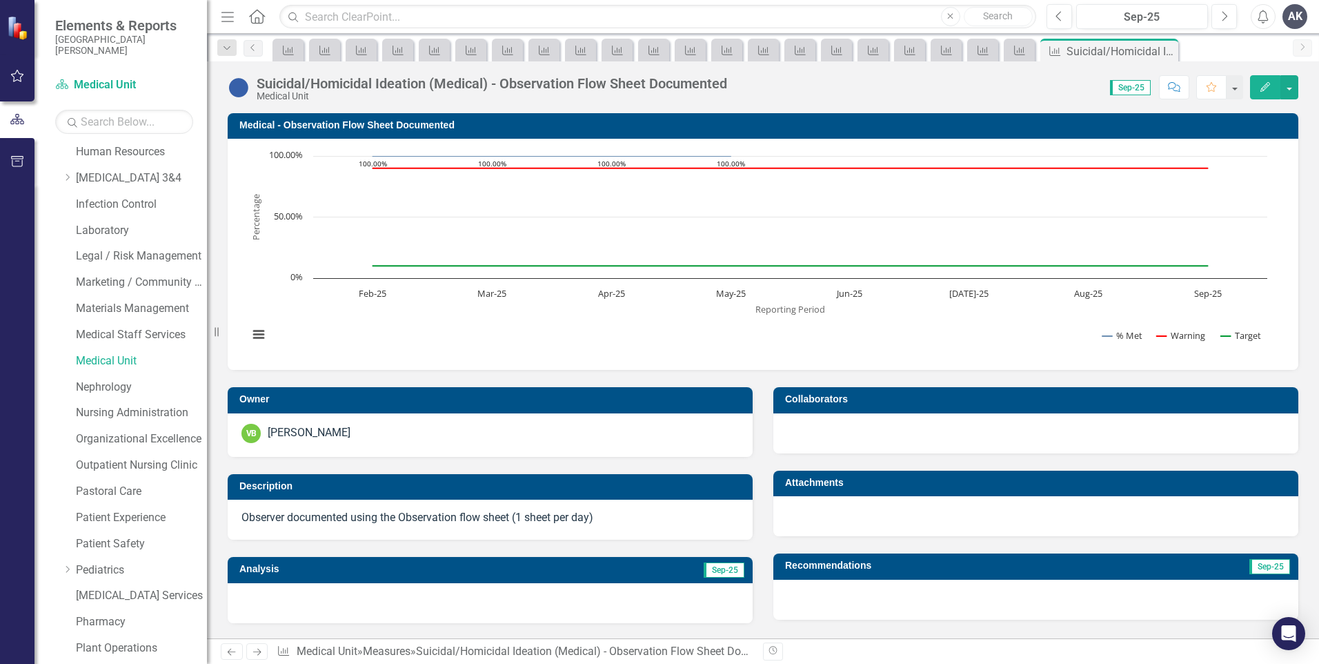
click at [258, 651] on icon "Next" at bounding box center [257, 651] width 12 height 9
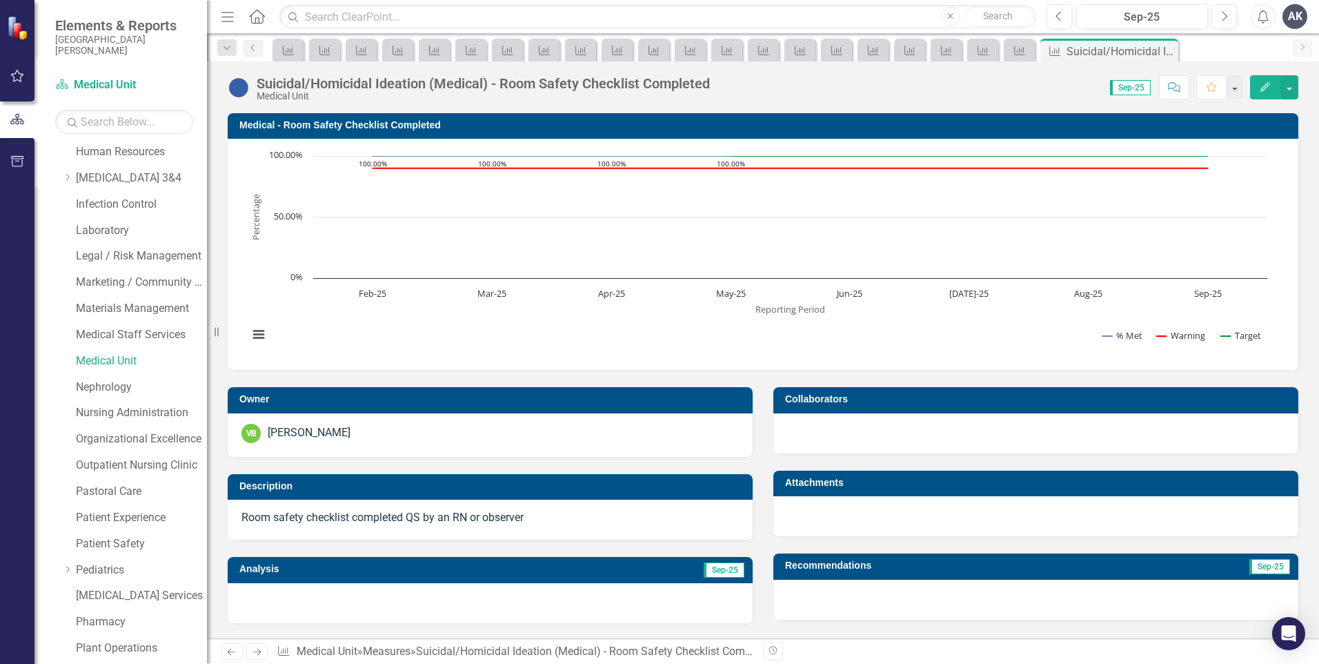
click at [258, 651] on icon "Next" at bounding box center [257, 651] width 12 height 9
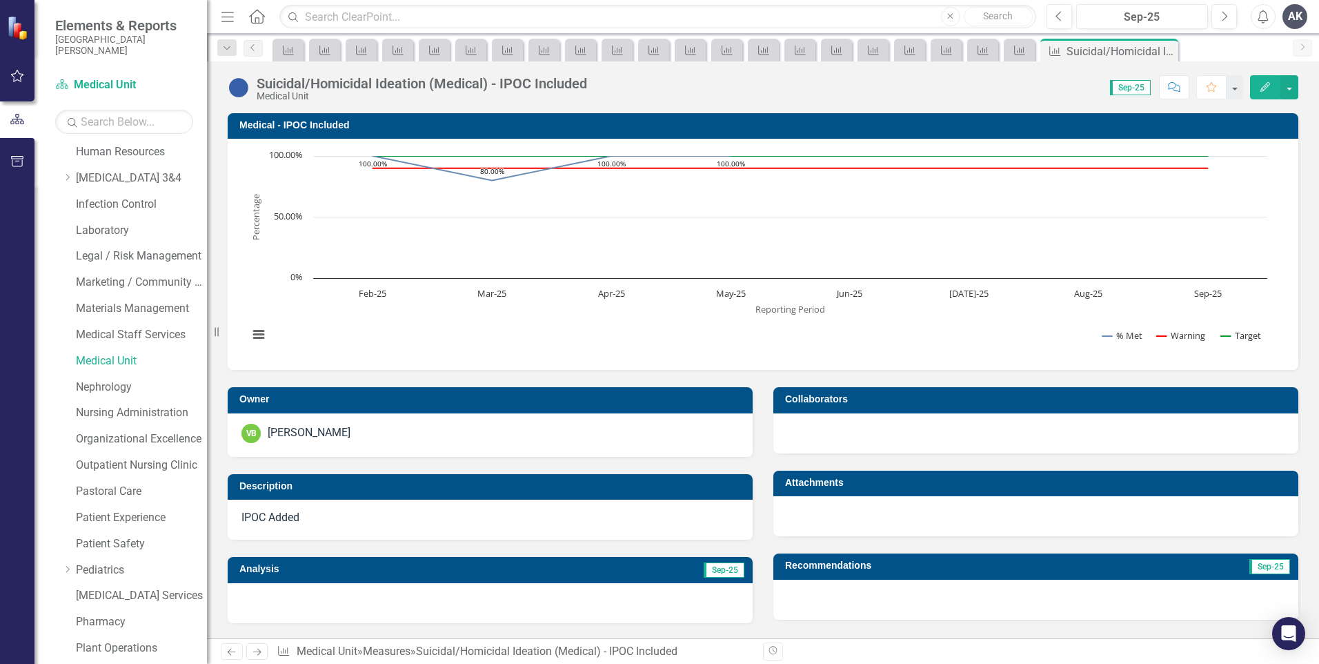
click at [258, 651] on icon "Next" at bounding box center [257, 651] width 12 height 9
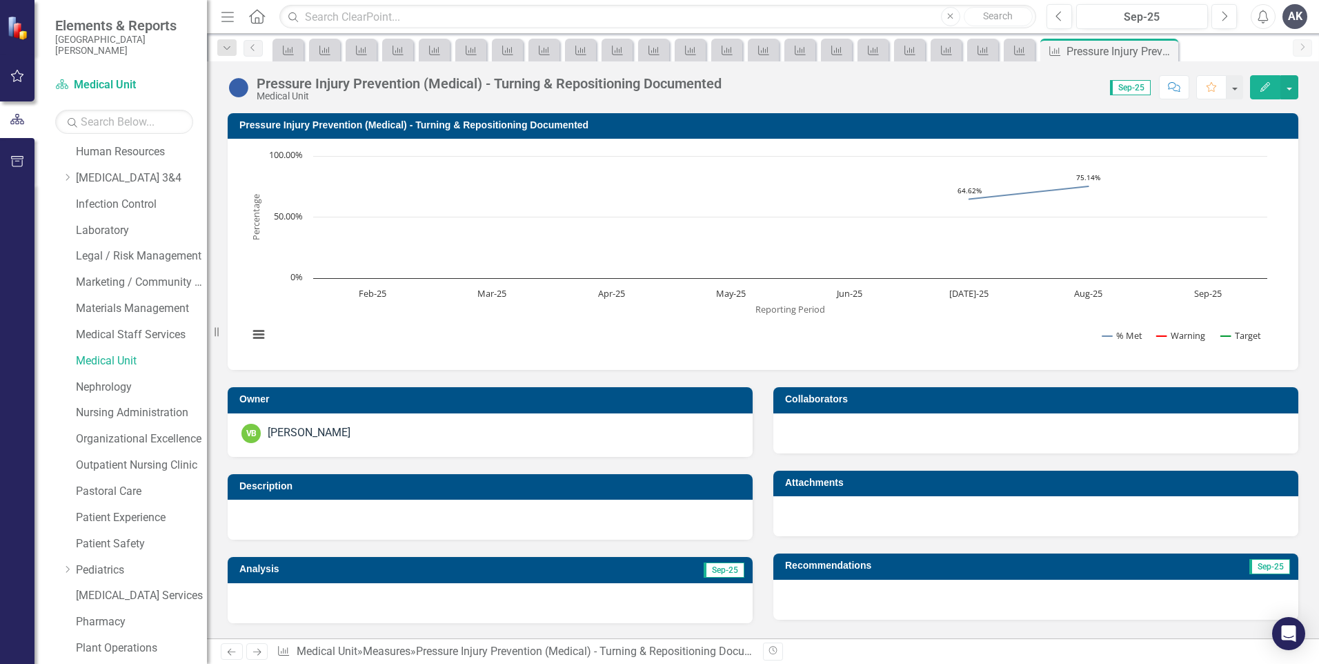
click at [258, 651] on icon "Next" at bounding box center [257, 651] width 12 height 9
click at [101, 366] on link "Medical Unit" at bounding box center [141, 361] width 131 height 16
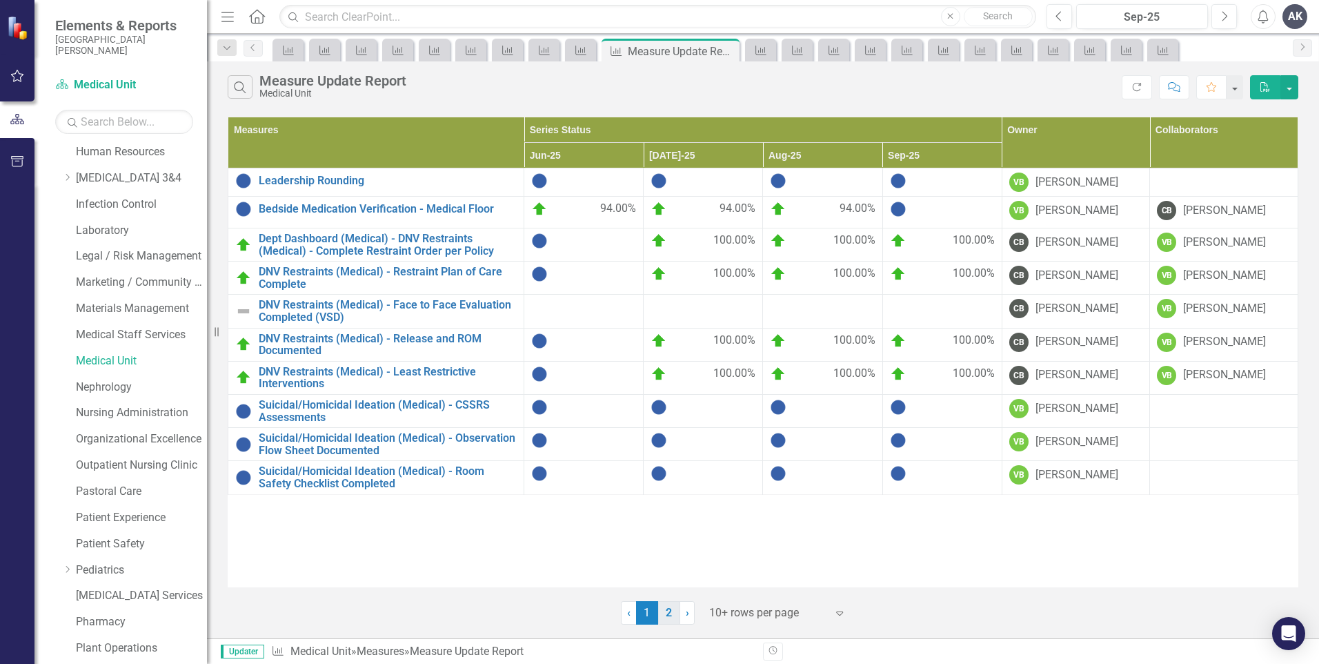
click at [669, 616] on link "2" at bounding box center [669, 612] width 22 height 23
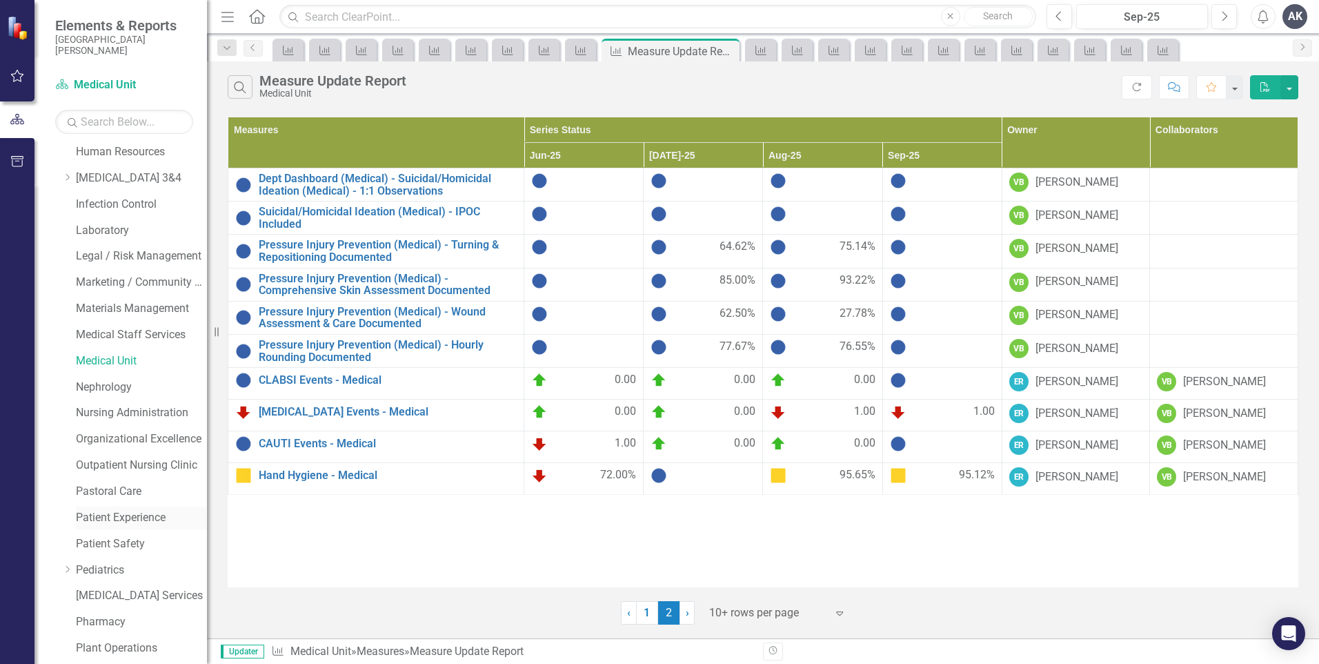
scroll to position [621, 0]
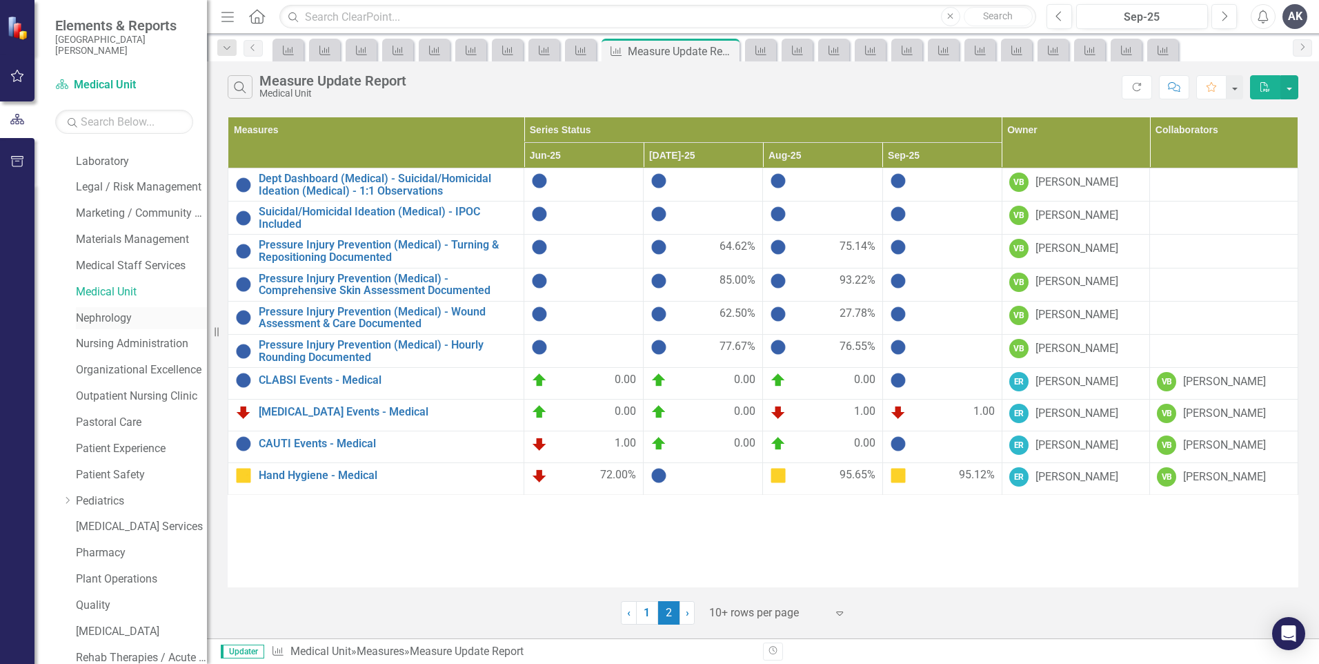
click at [119, 321] on link "Nephrology" at bounding box center [141, 318] width 131 height 16
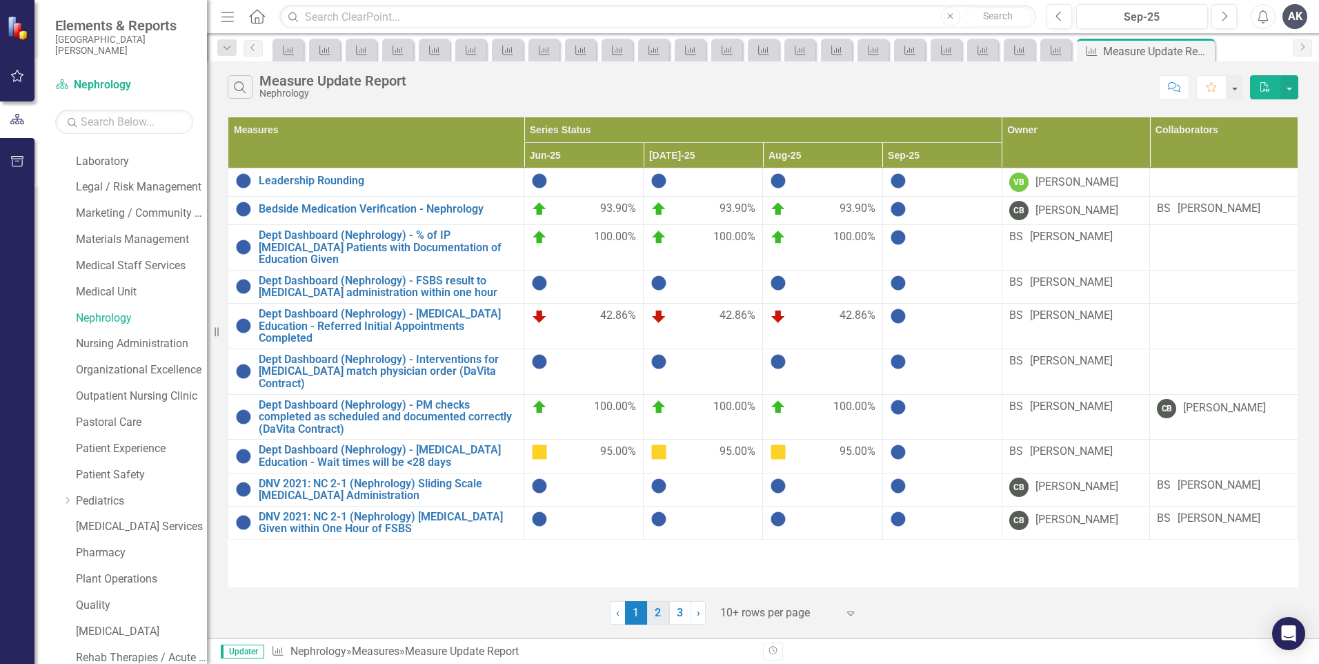
click at [659, 617] on link "2" at bounding box center [658, 612] width 22 height 23
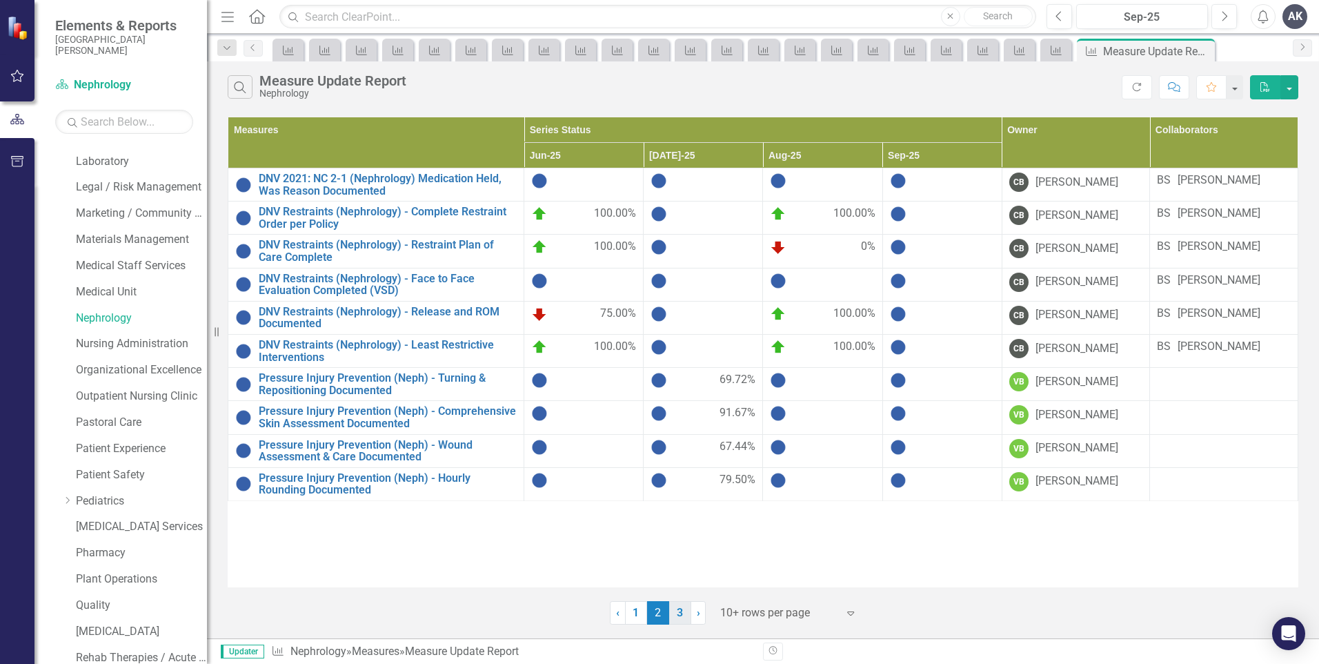
click at [682, 619] on link "3" at bounding box center [680, 612] width 22 height 23
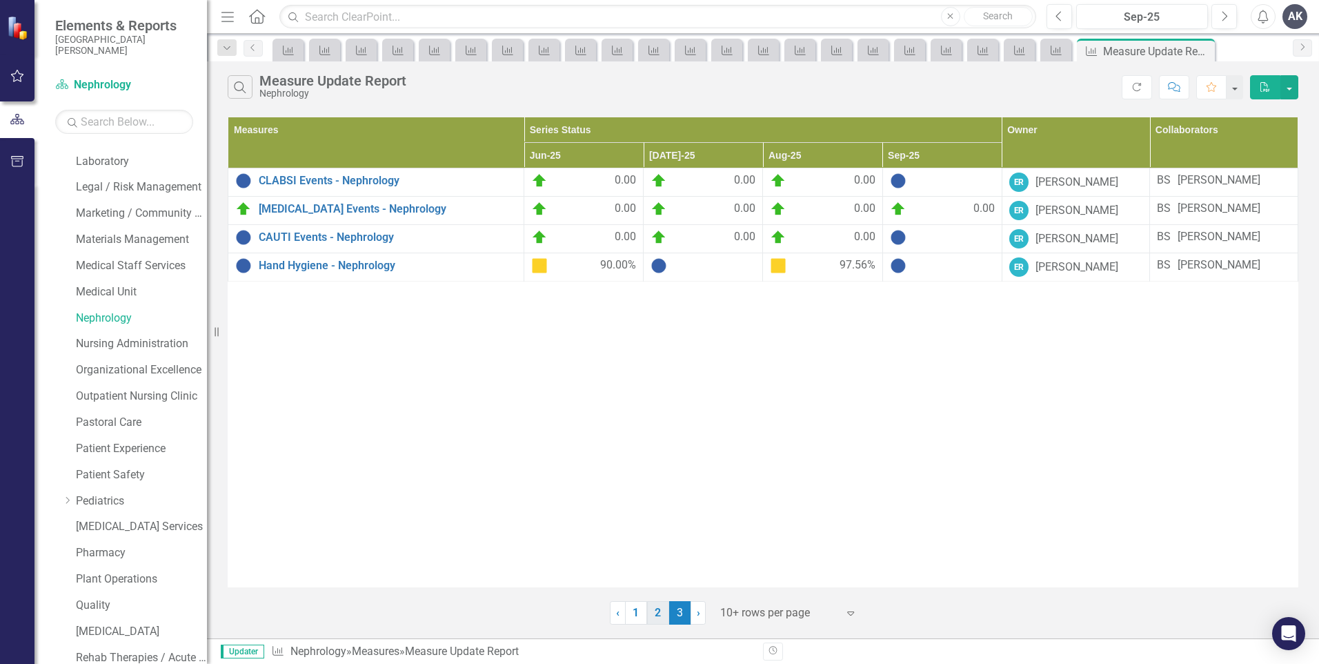
click at [663, 611] on link "2" at bounding box center [658, 612] width 22 height 23
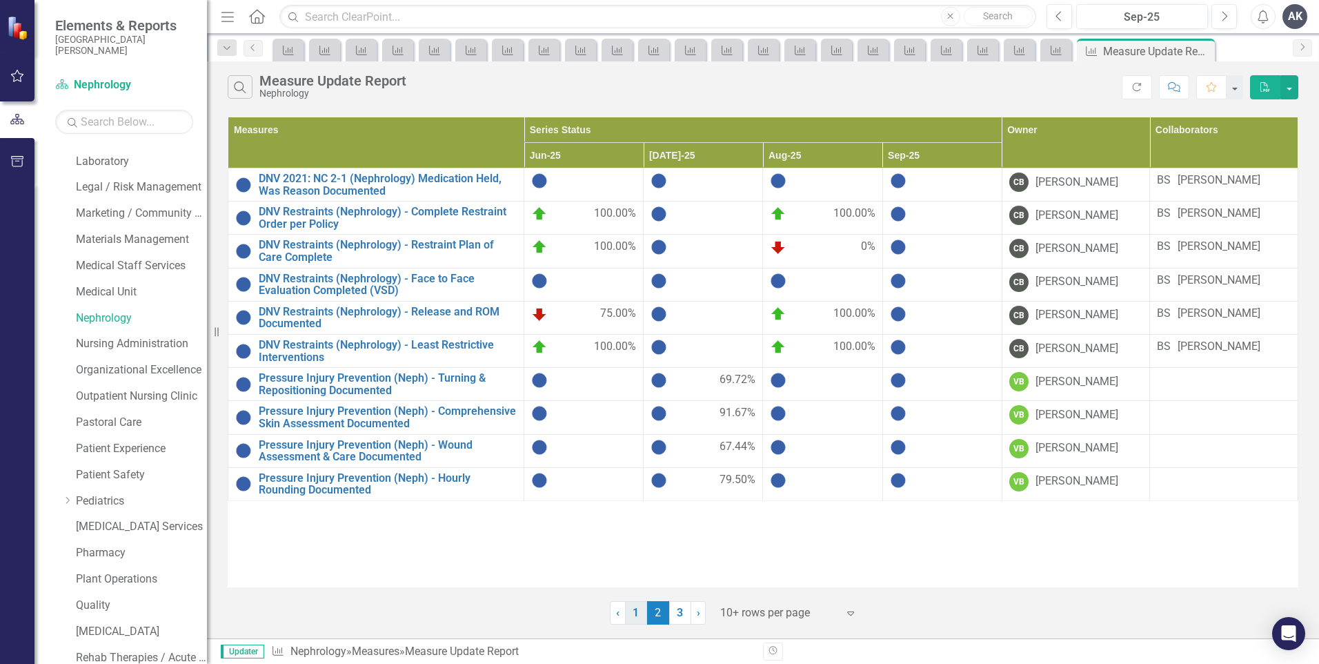
click at [633, 615] on link "1" at bounding box center [636, 612] width 22 height 23
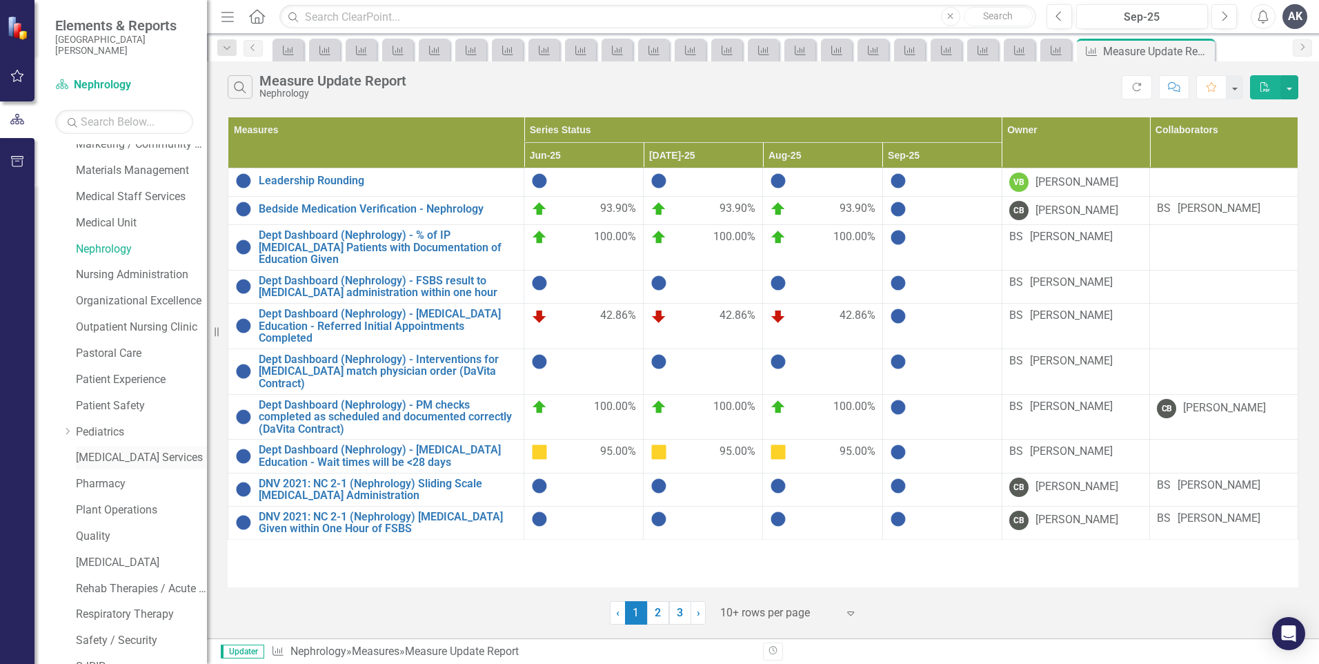
scroll to position [759, 0]
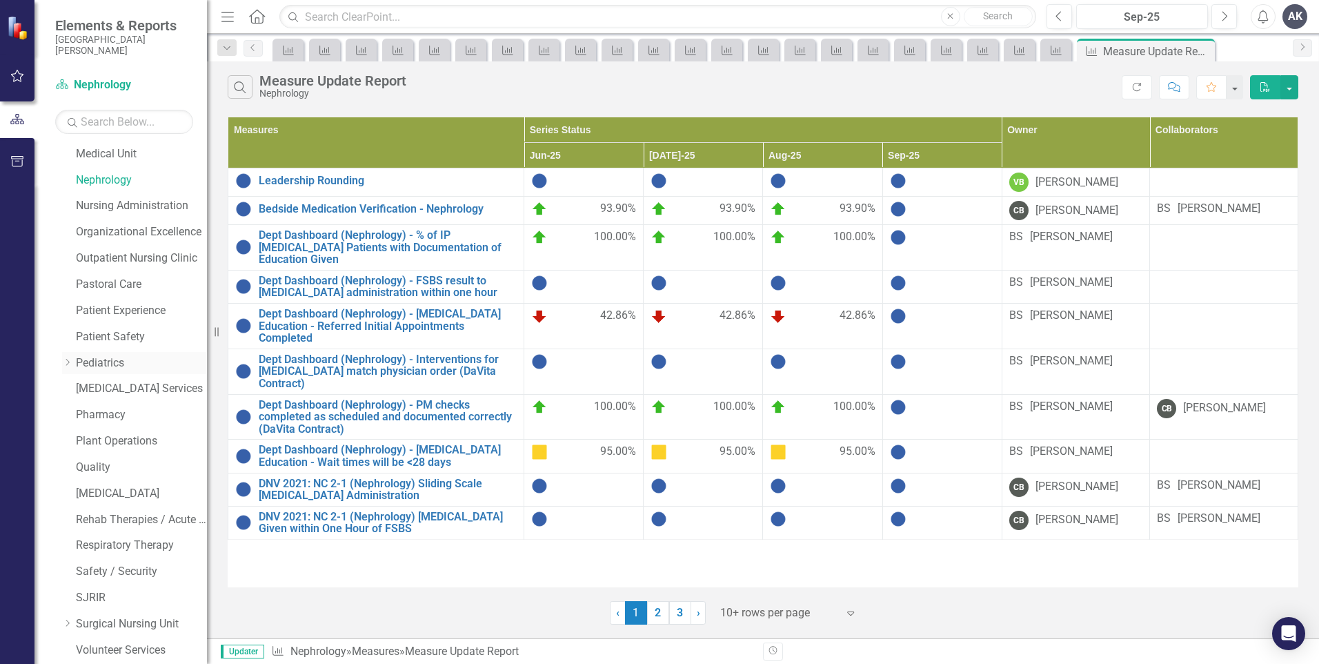
click at [93, 361] on link "Pediatrics" at bounding box center [141, 363] width 131 height 16
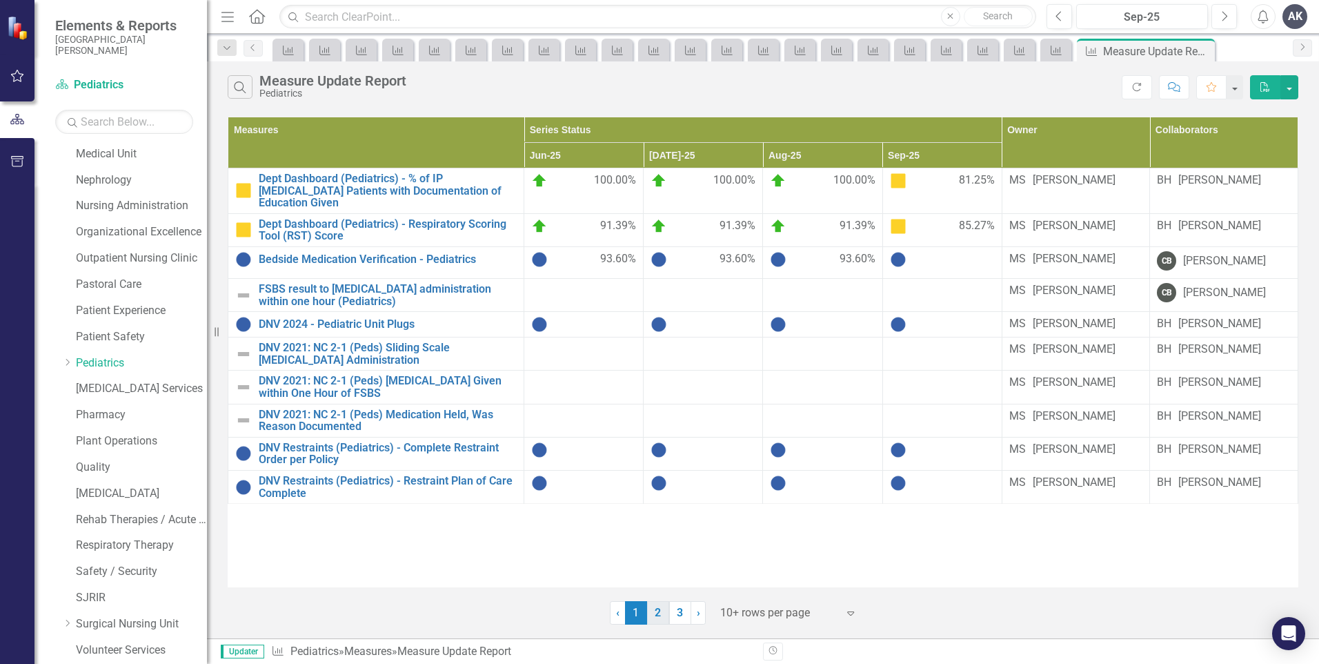
click at [661, 619] on link "2" at bounding box center [658, 612] width 22 height 23
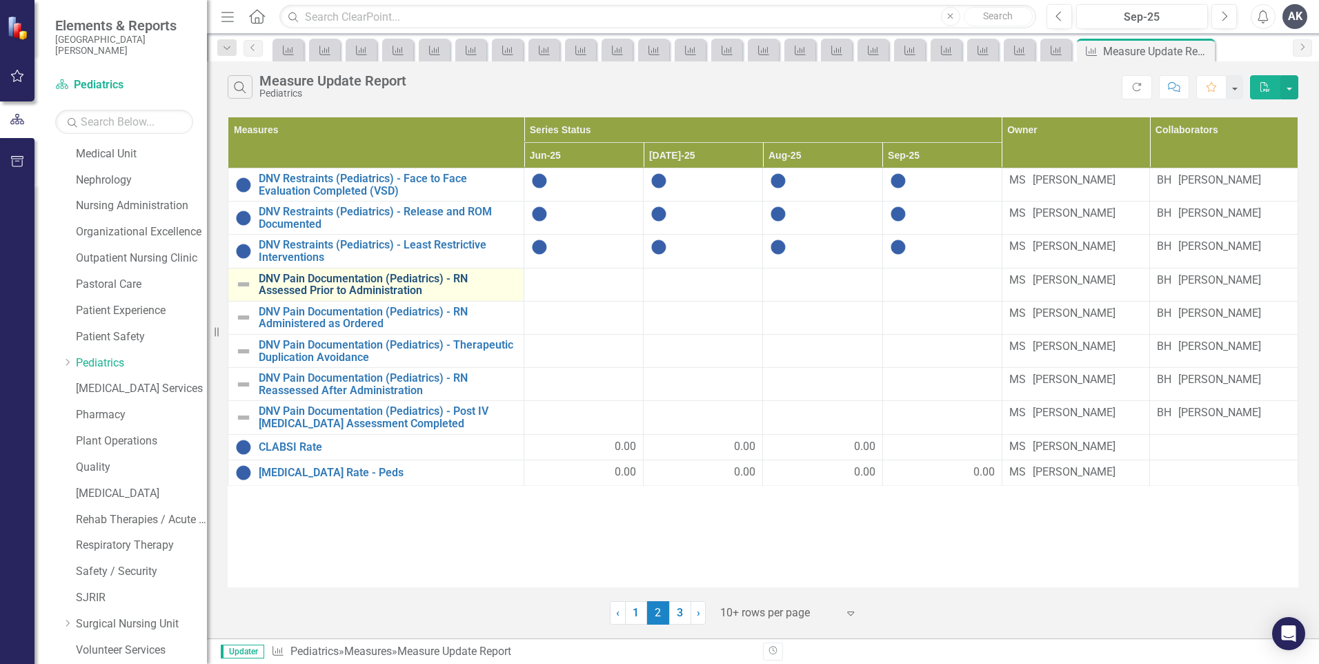
click at [449, 285] on link "DNV Pain Documentation (Pediatrics) - RN Assessed Prior to Administration" at bounding box center [388, 284] width 258 height 24
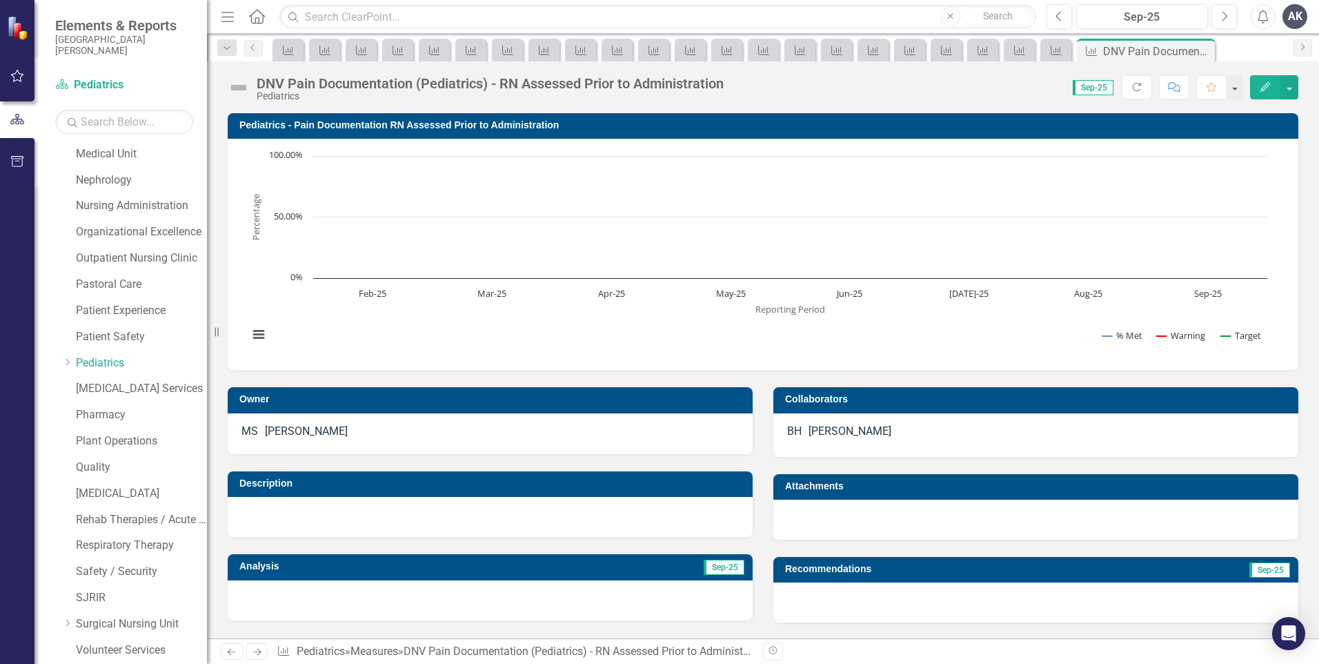
scroll to position [473, 0]
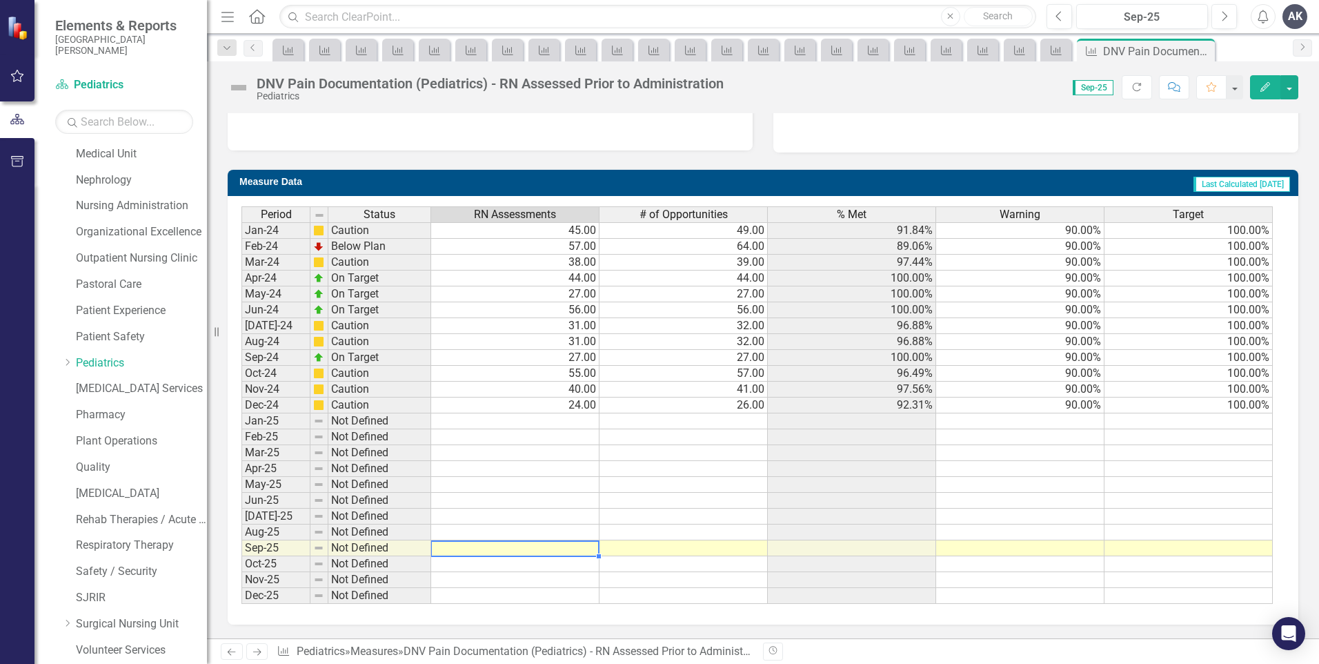
click at [575, 546] on td at bounding box center [515, 548] width 168 height 16
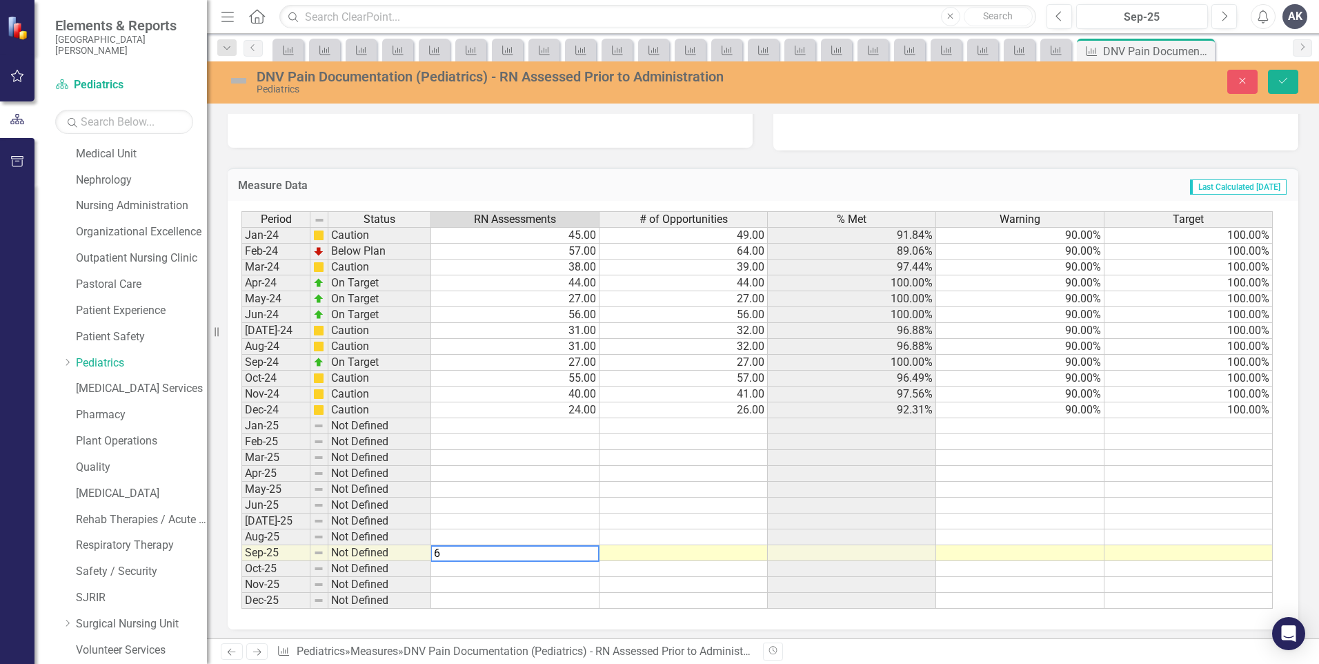
type textarea "67"
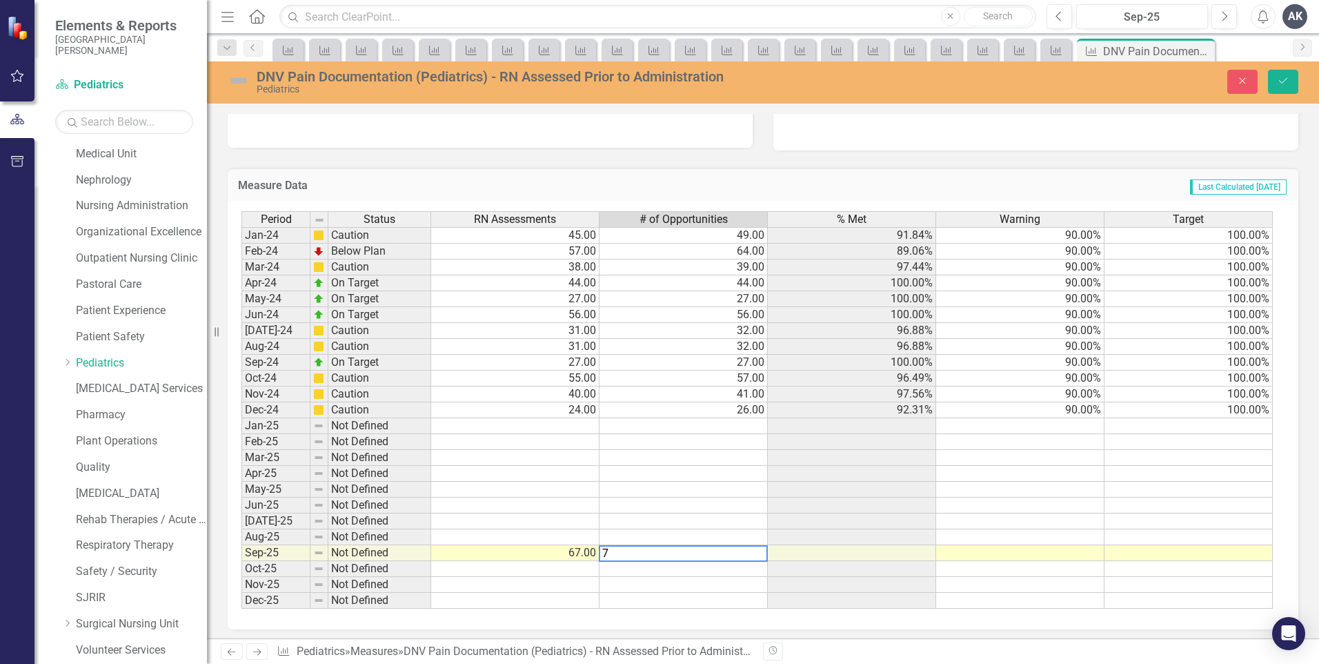
type textarea "72"
click at [1284, 85] on icon "Save" at bounding box center [1283, 81] width 12 height 10
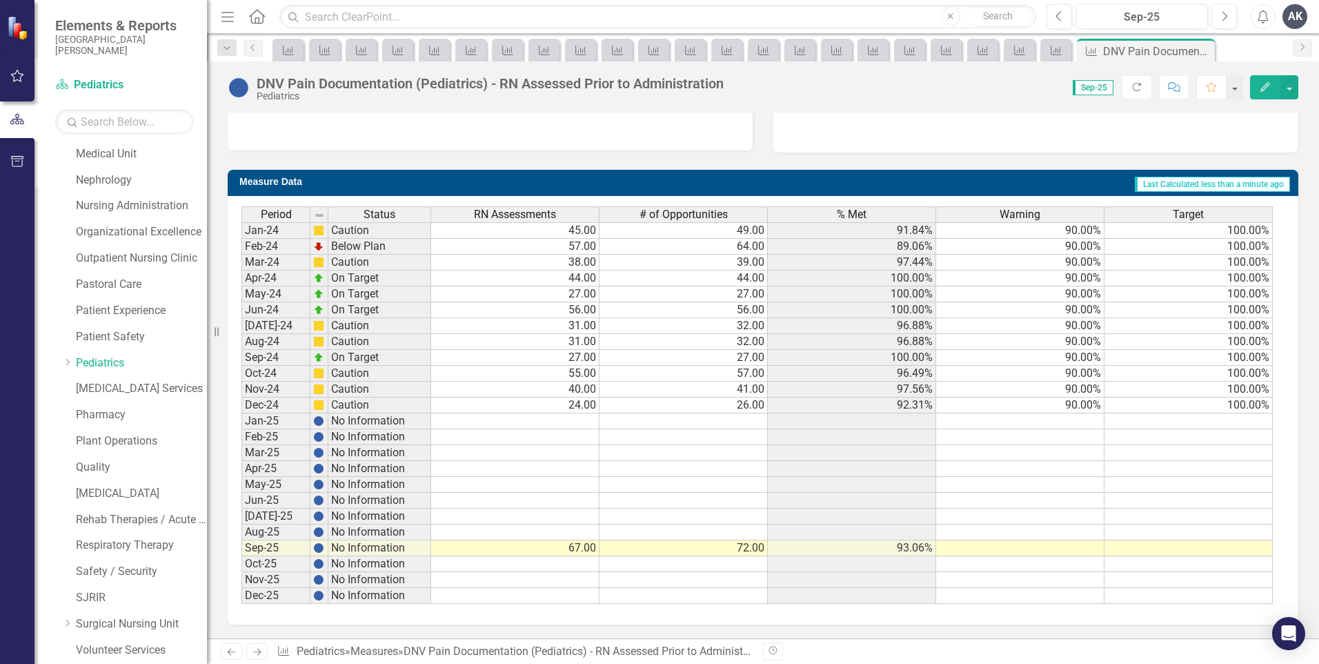
click at [261, 651] on icon "Next" at bounding box center [257, 651] width 12 height 9
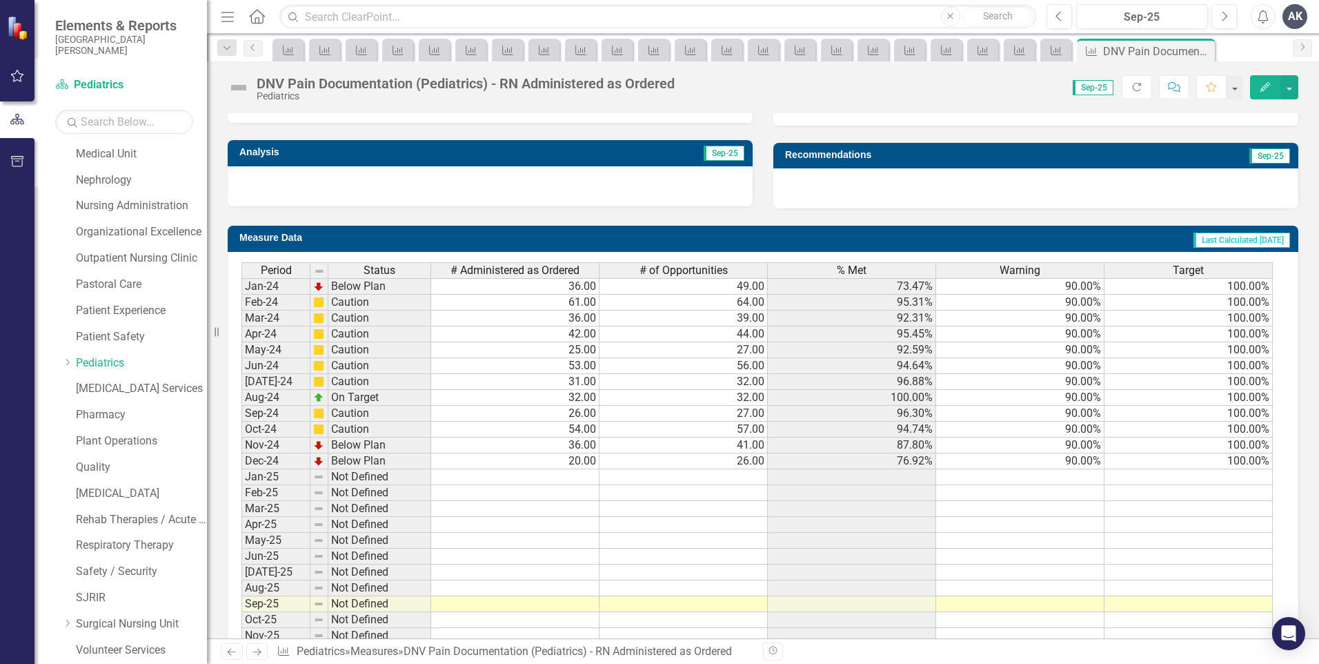
scroll to position [473, 0]
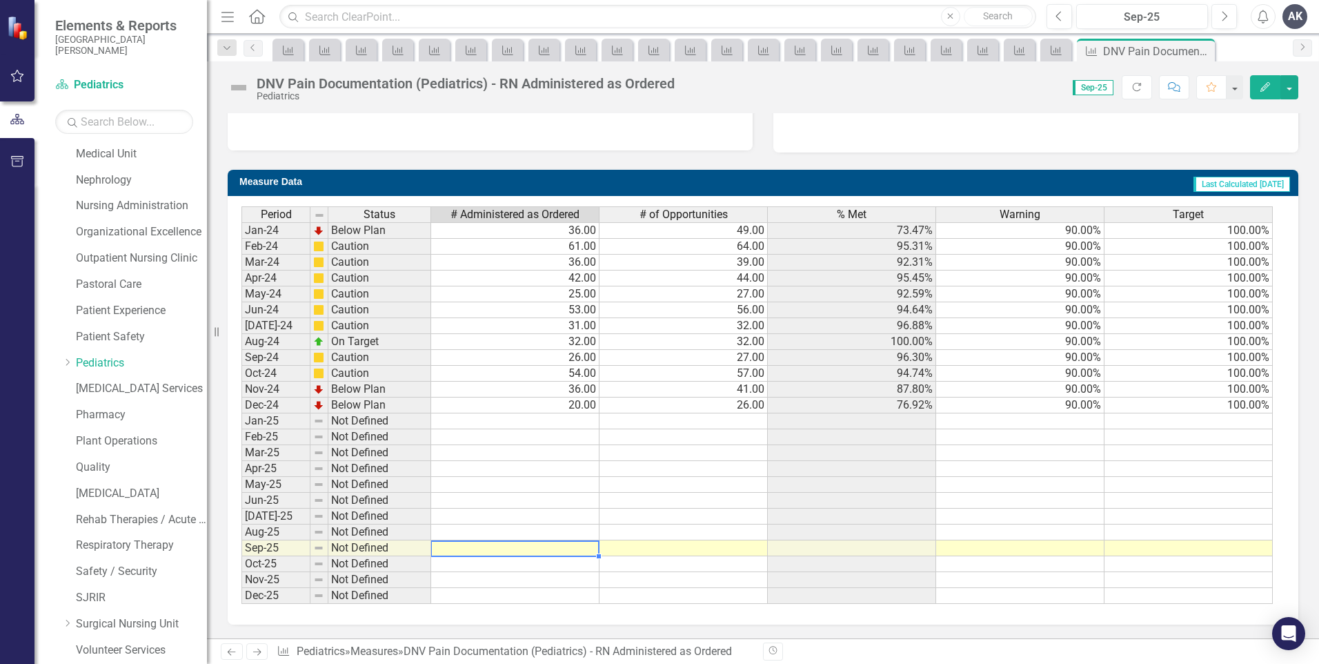
click at [589, 548] on td at bounding box center [515, 548] width 168 height 16
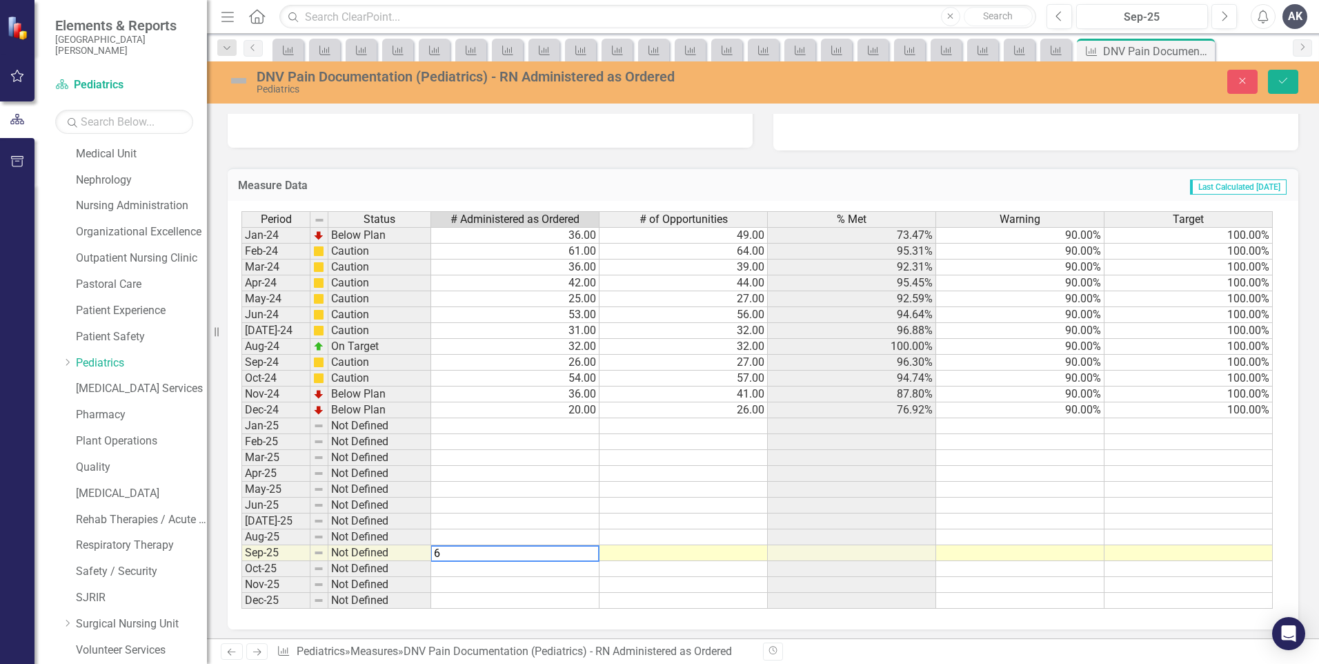
type textarea "60"
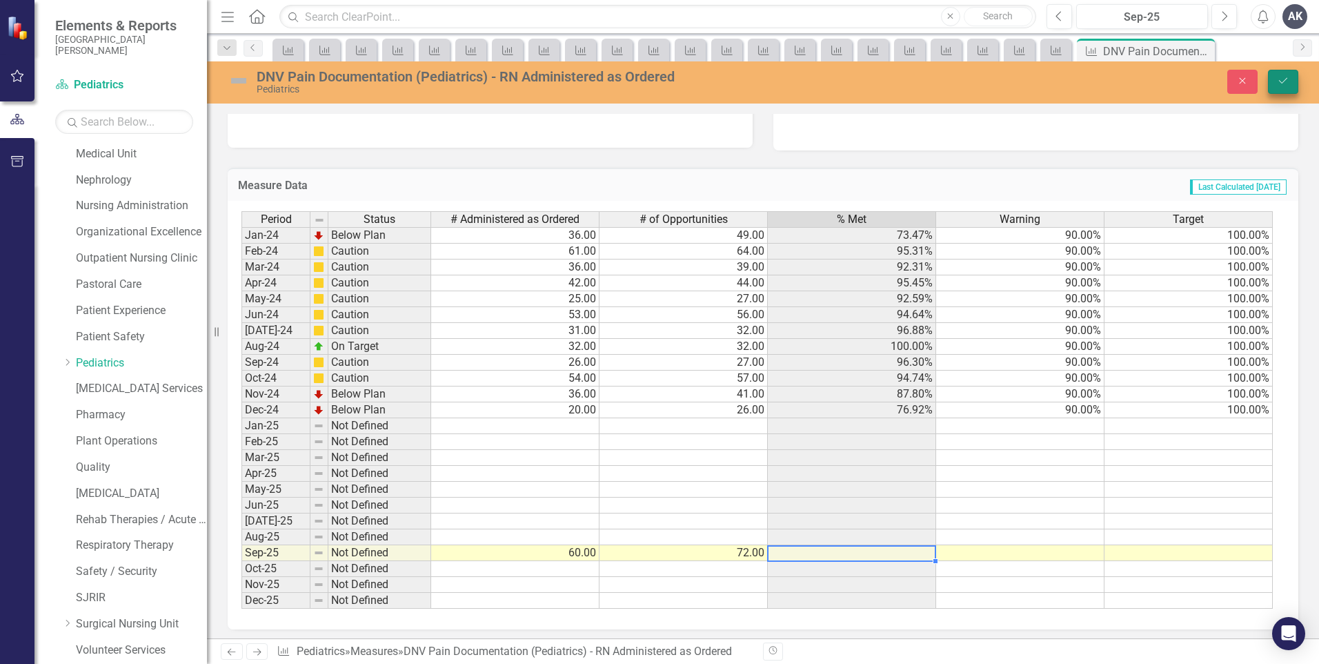
type textarea "72"
click at [1288, 83] on icon "Save" at bounding box center [1283, 81] width 12 height 10
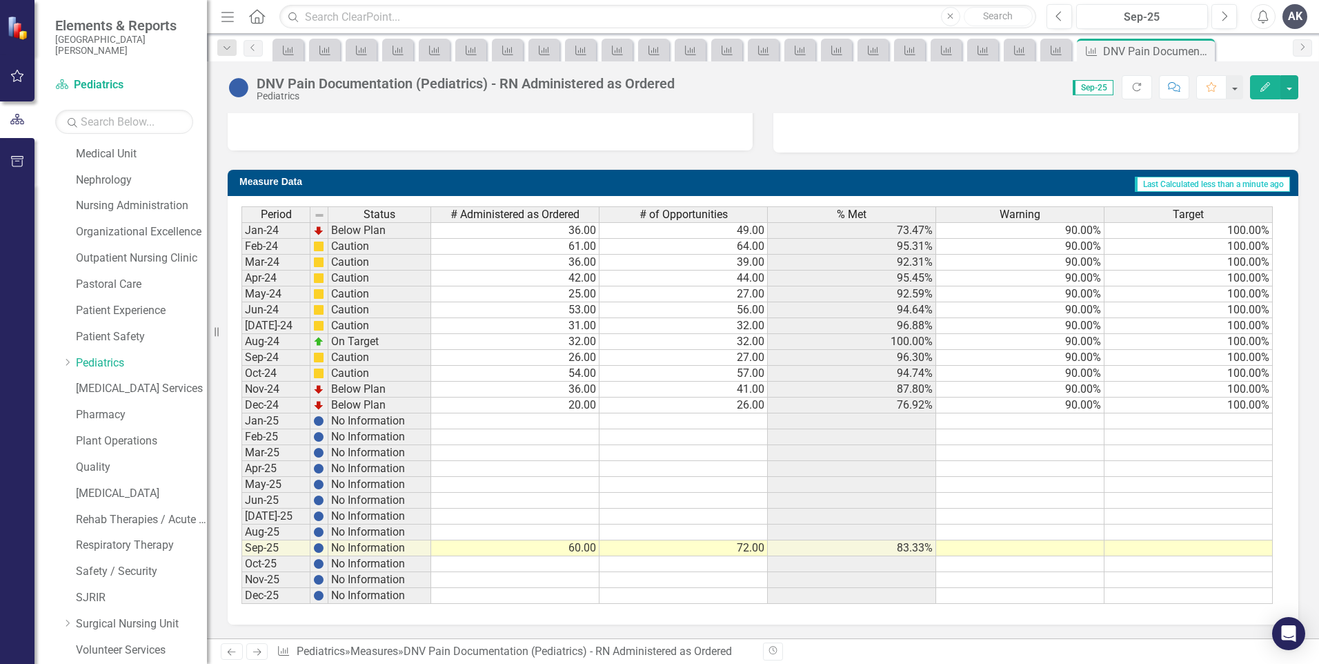
click at [257, 649] on icon "Next" at bounding box center [257, 651] width 12 height 9
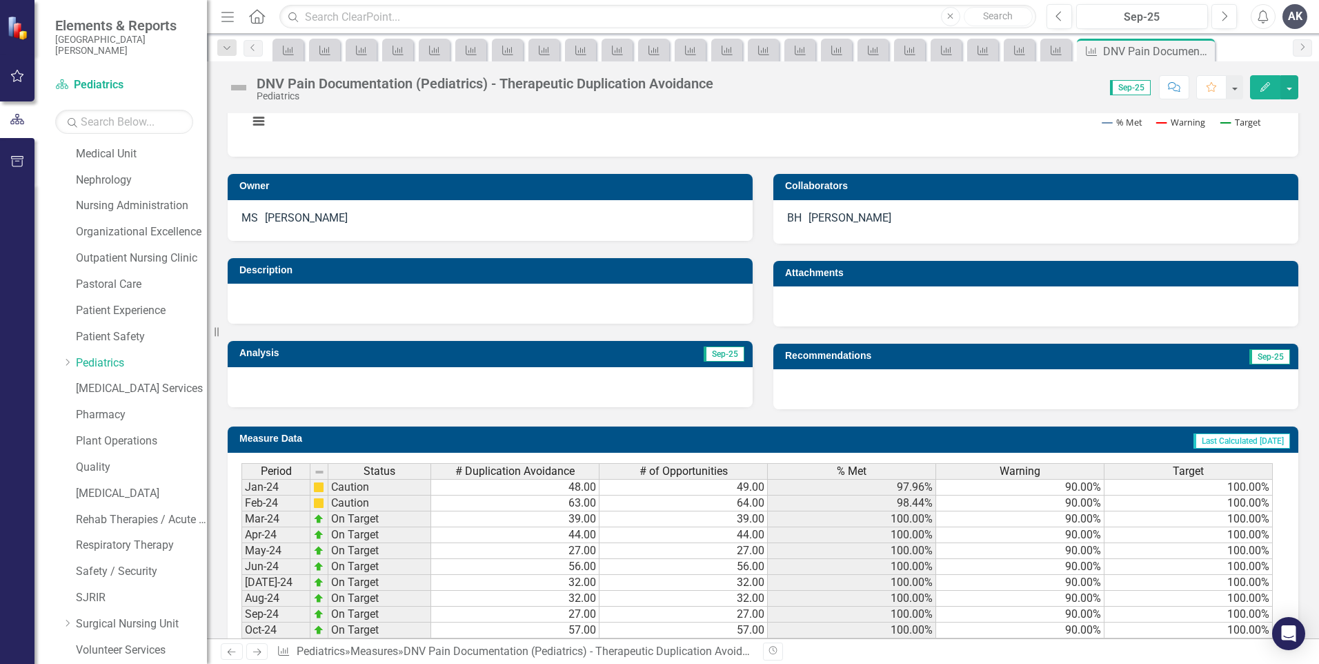
scroll to position [473, 0]
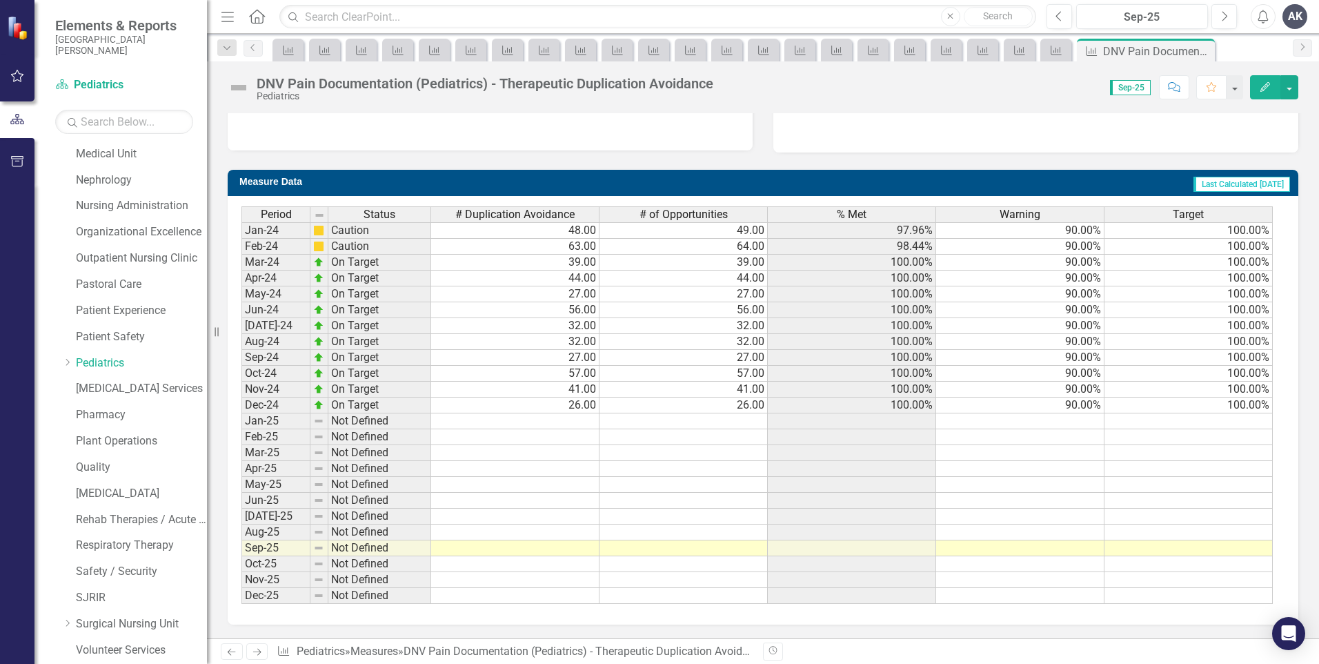
click at [255, 653] on icon "Next" at bounding box center [257, 651] width 12 height 9
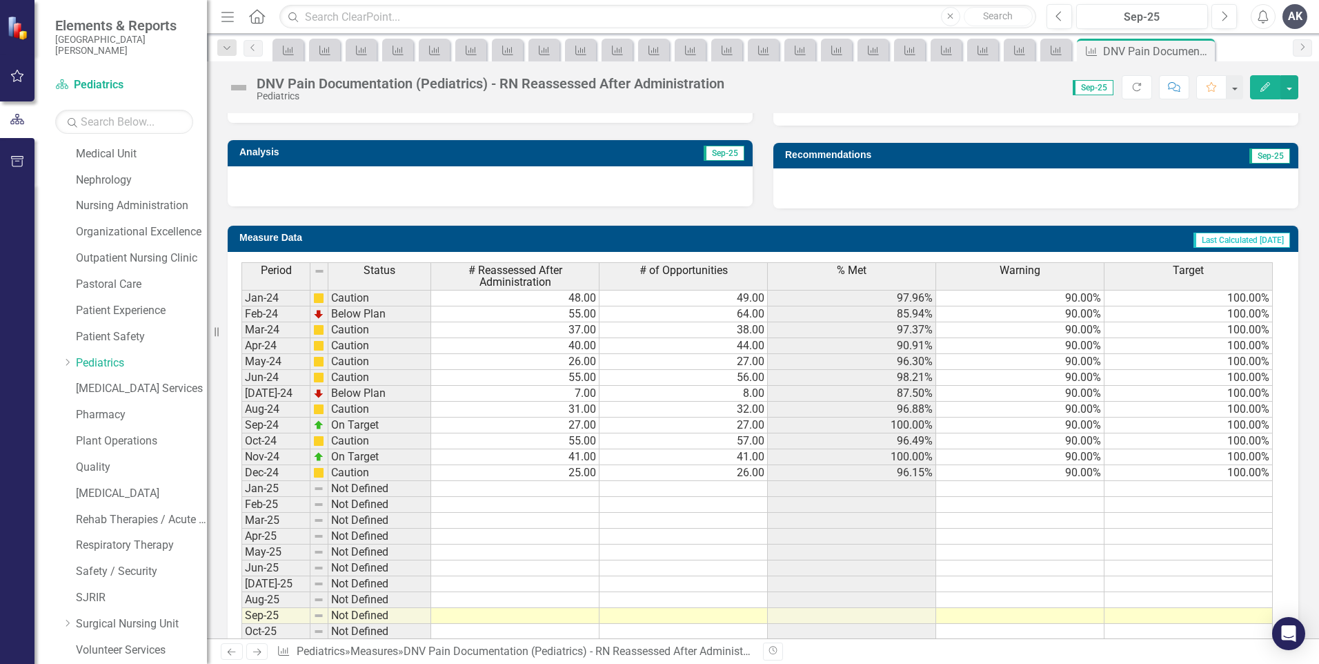
scroll to position [484, 0]
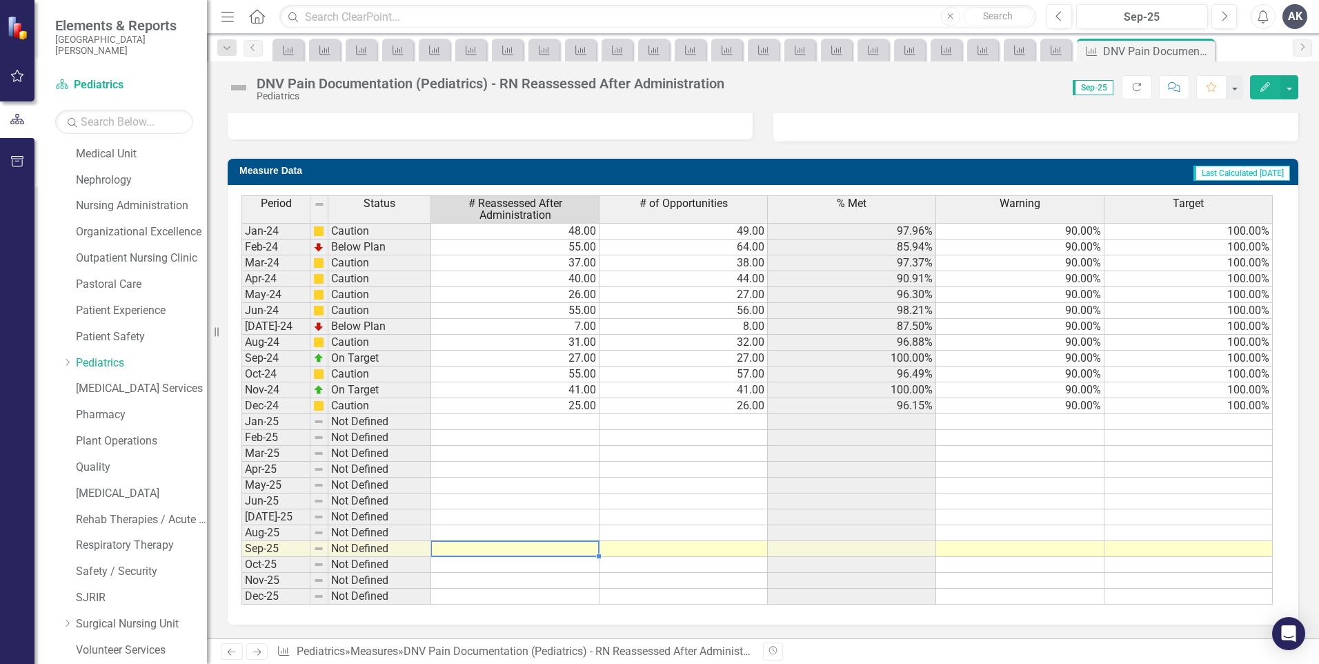
click at [588, 548] on td at bounding box center [515, 549] width 168 height 16
type textarea "69"
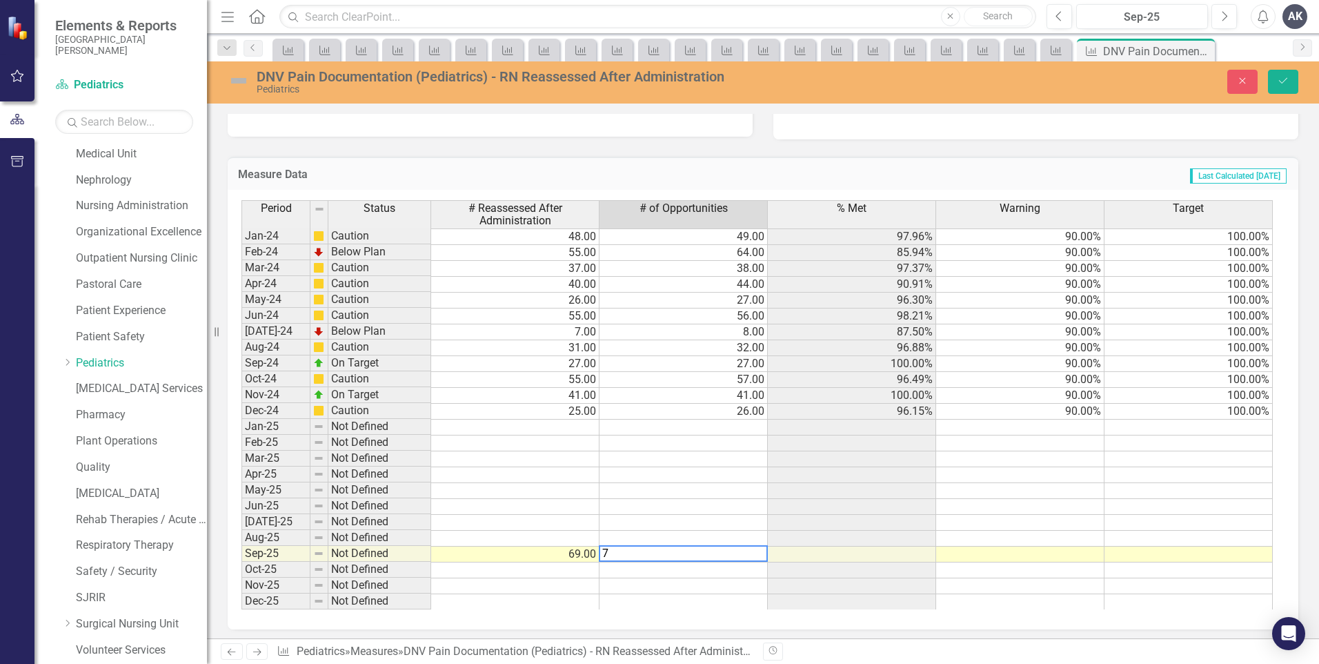
type textarea "72"
click at [1283, 78] on icon "Save" at bounding box center [1283, 81] width 12 height 10
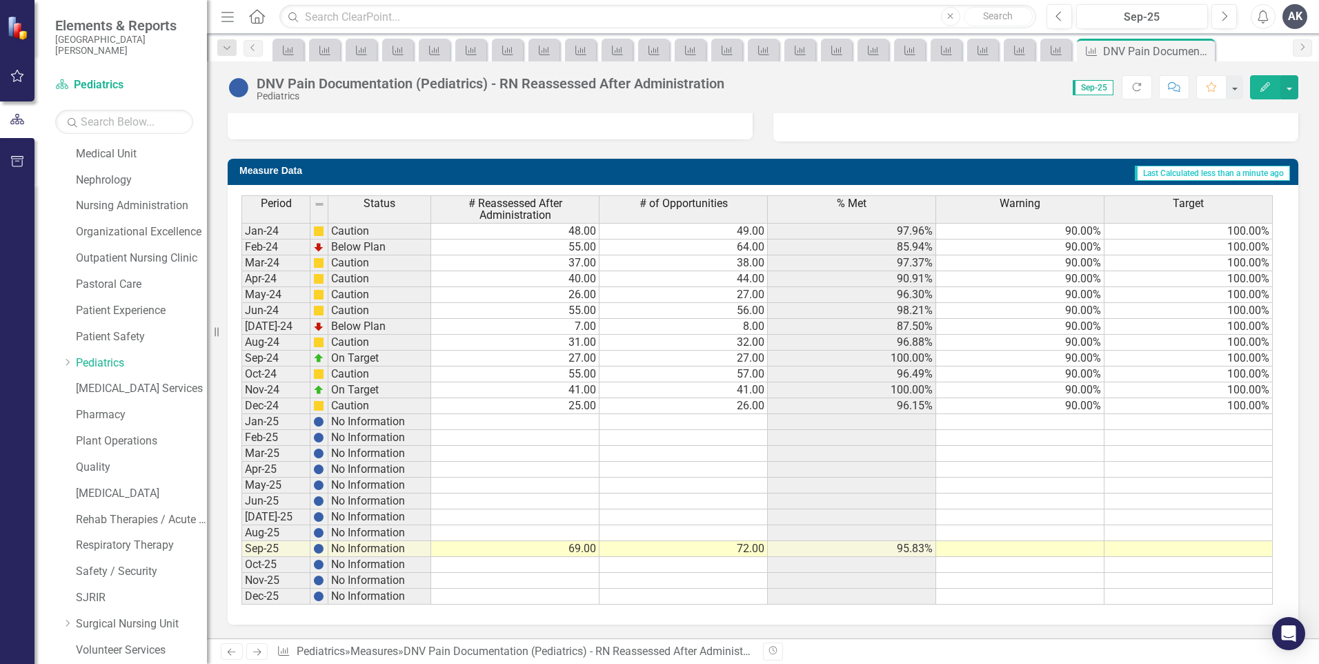
click at [257, 656] on icon "Next" at bounding box center [257, 651] width 12 height 9
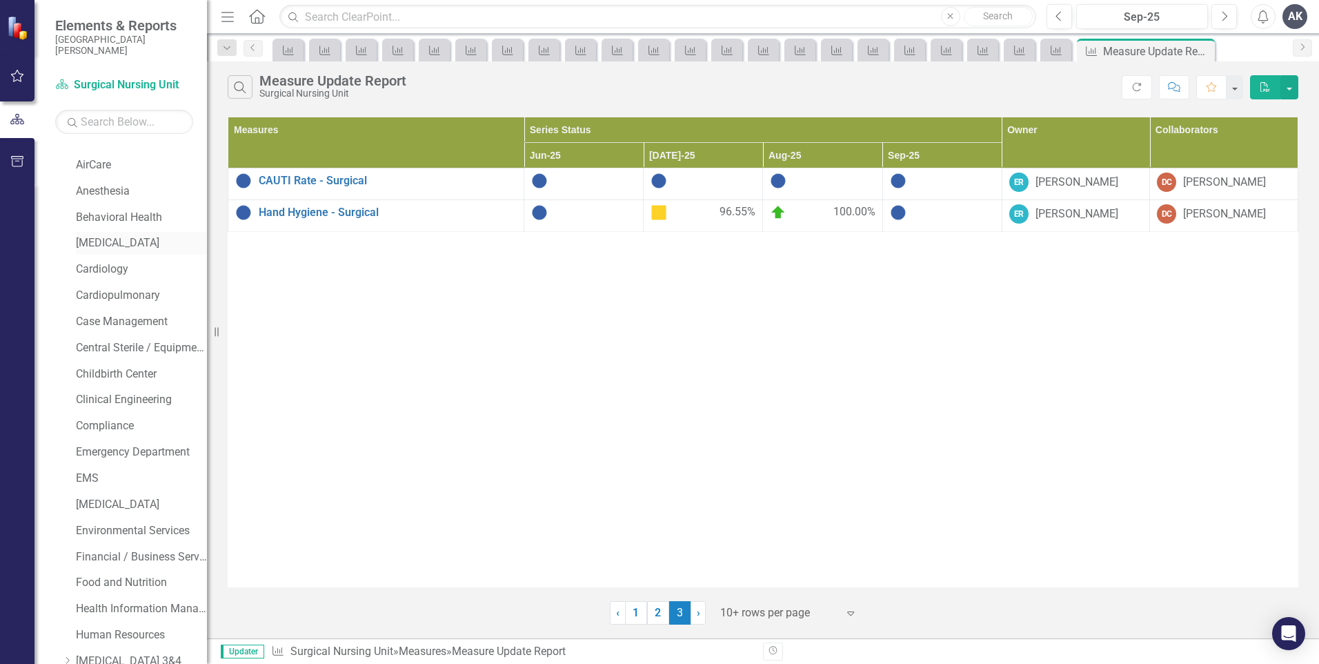
scroll to position [138, 0]
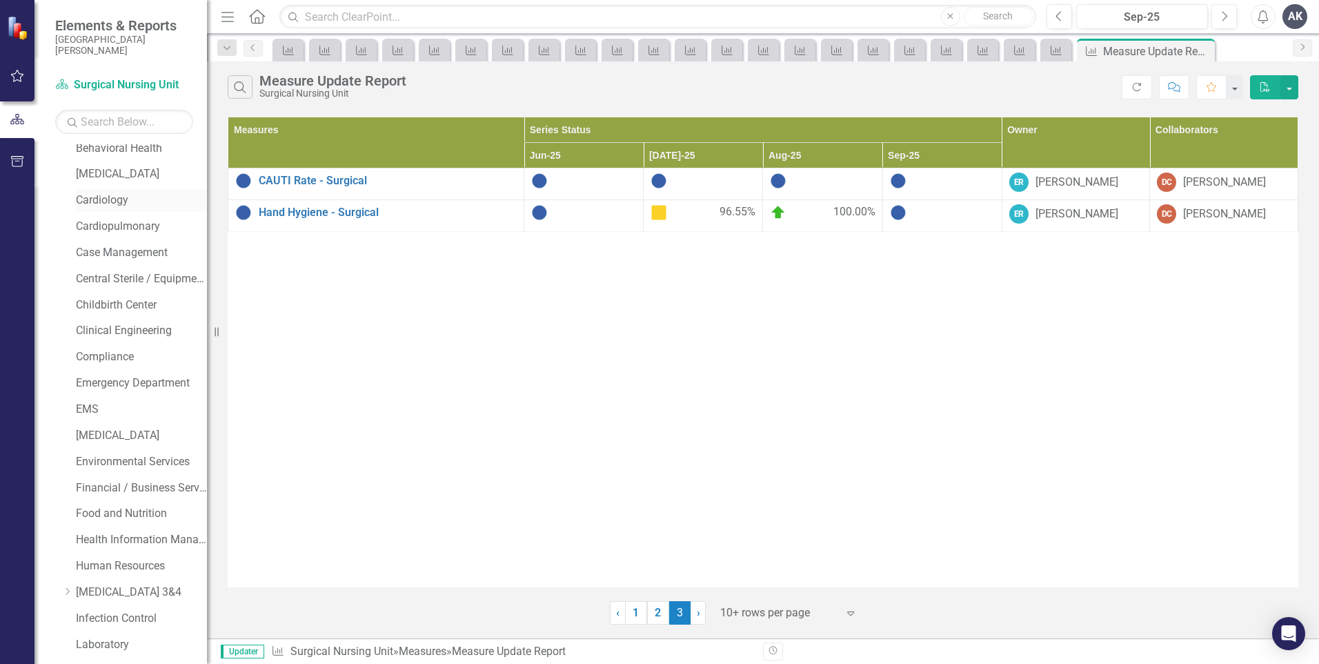
click at [137, 204] on link "Cardiology" at bounding box center [141, 200] width 131 height 16
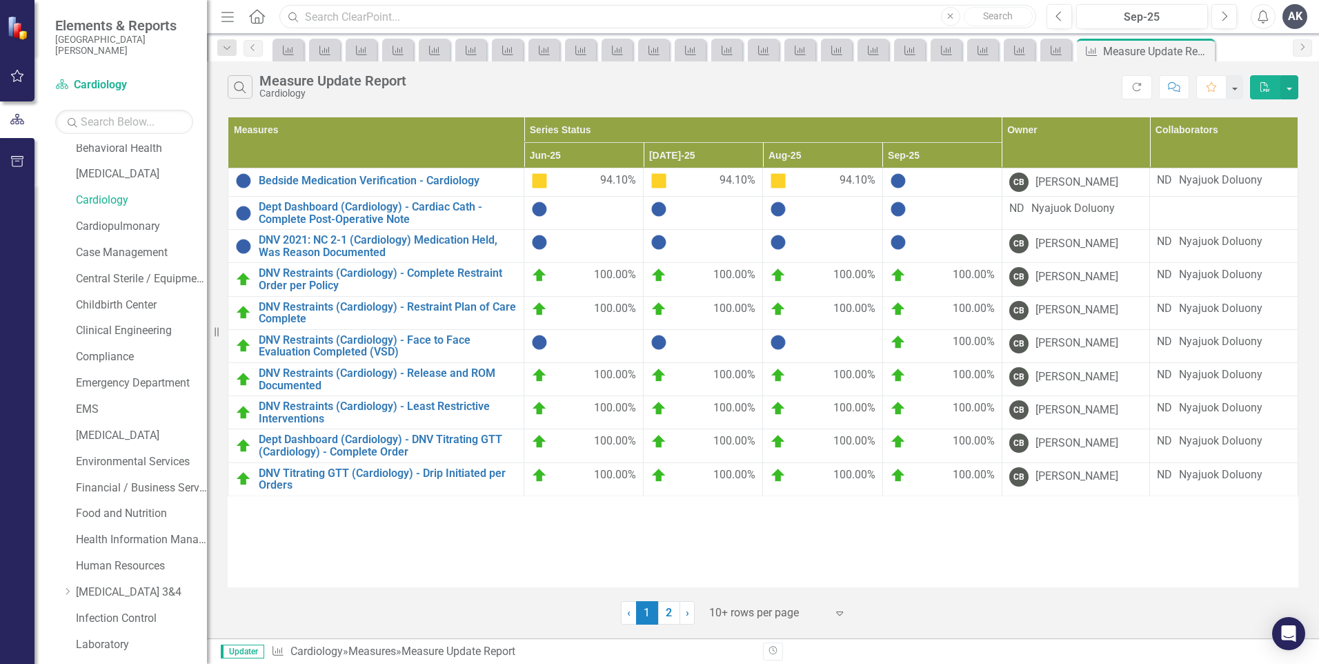
click at [341, 19] on input "text" at bounding box center [657, 17] width 757 height 24
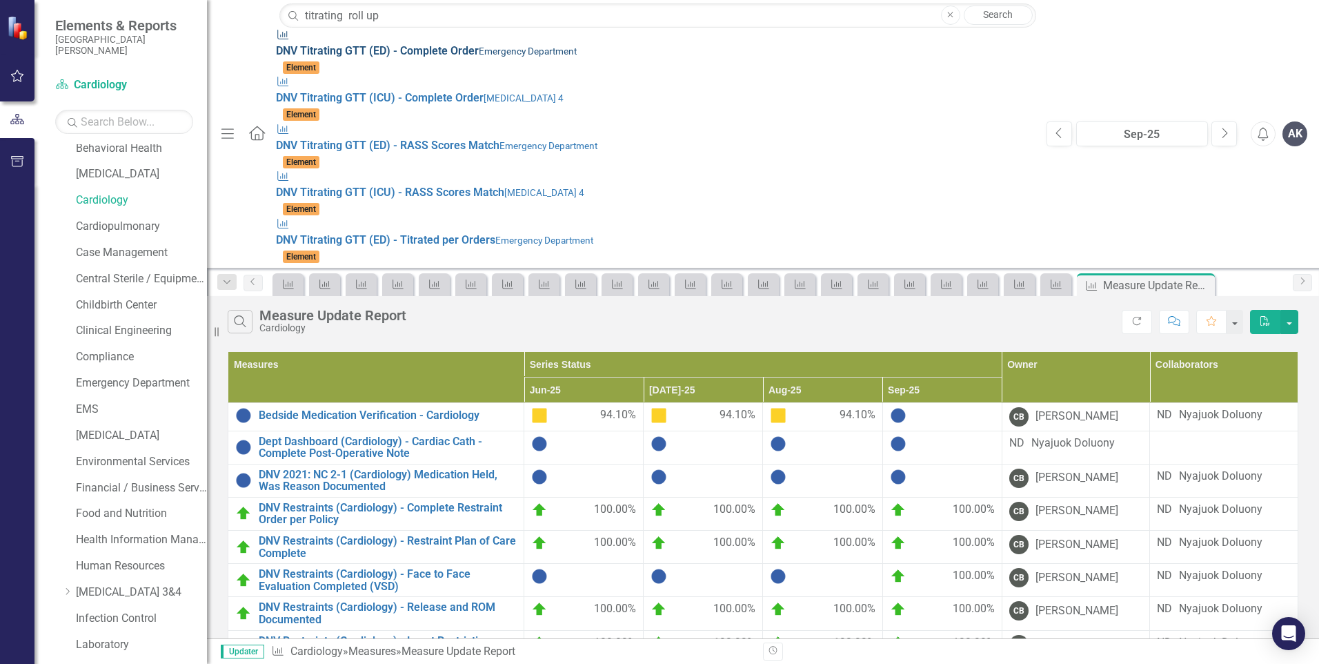
click at [300, 46] on strong "Titrating" at bounding box center [321, 50] width 42 height 13
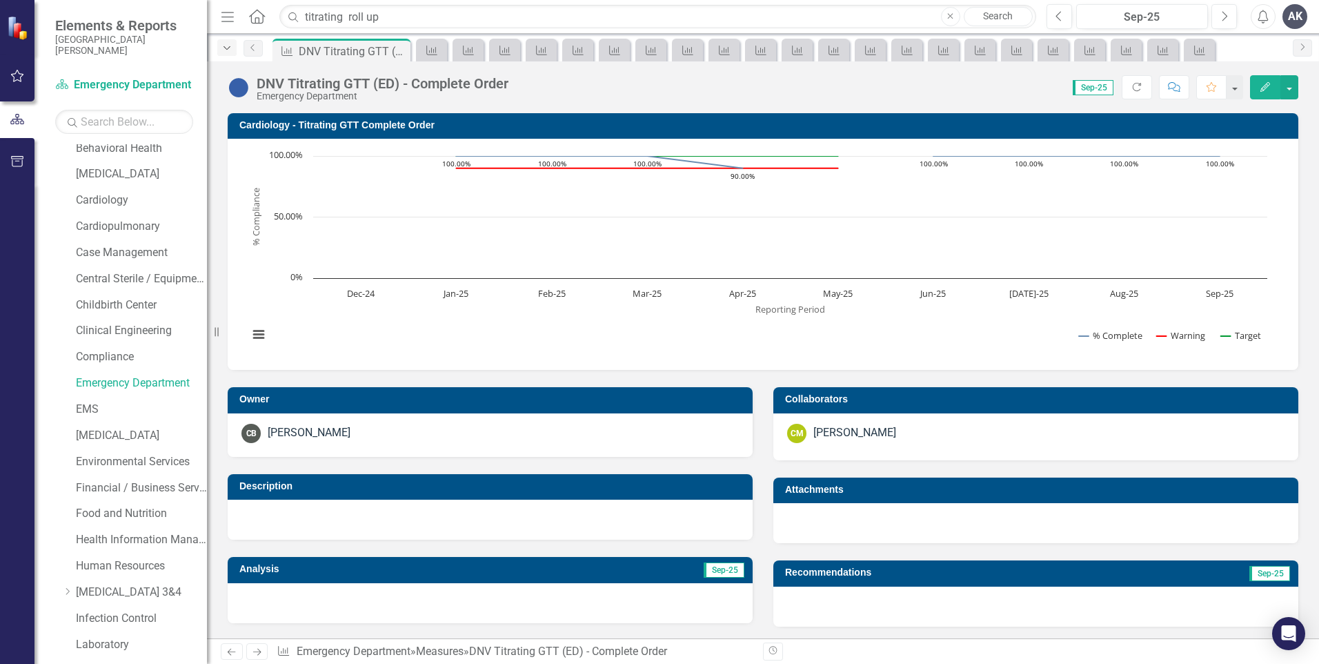
click at [226, 50] on icon "Dropdown" at bounding box center [227, 48] width 12 height 10
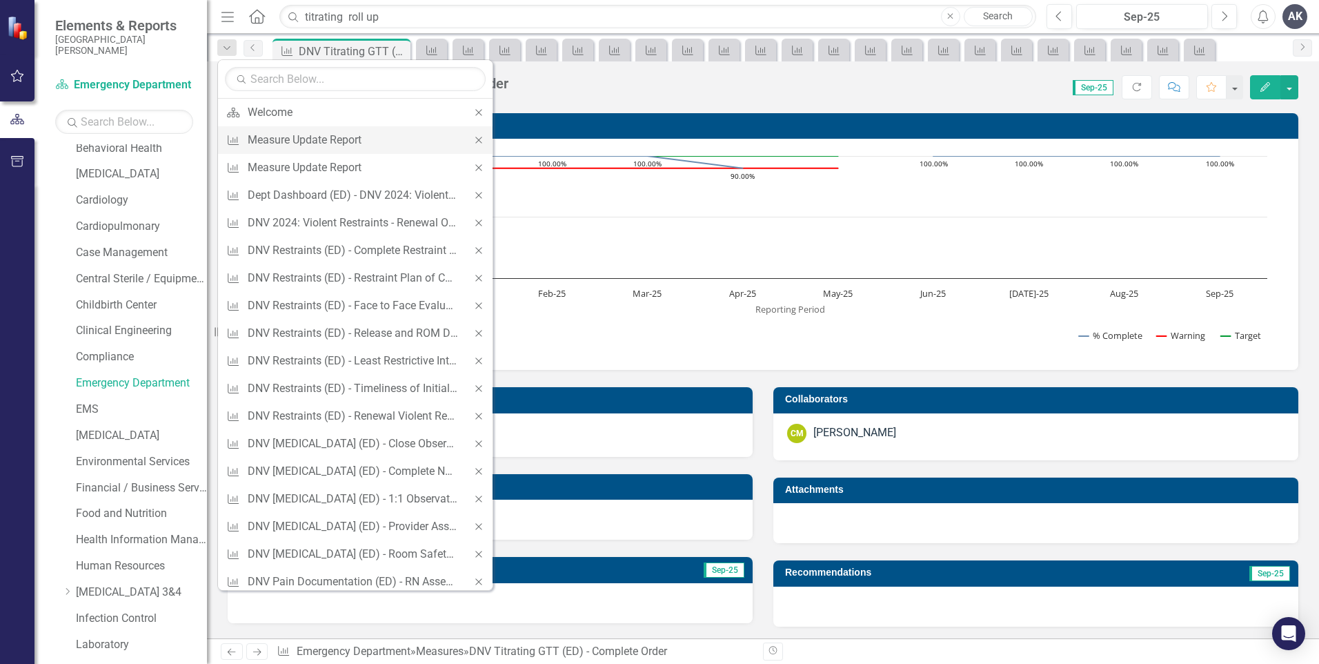
click at [473, 137] on icon "Close" at bounding box center [479, 140] width 12 height 10
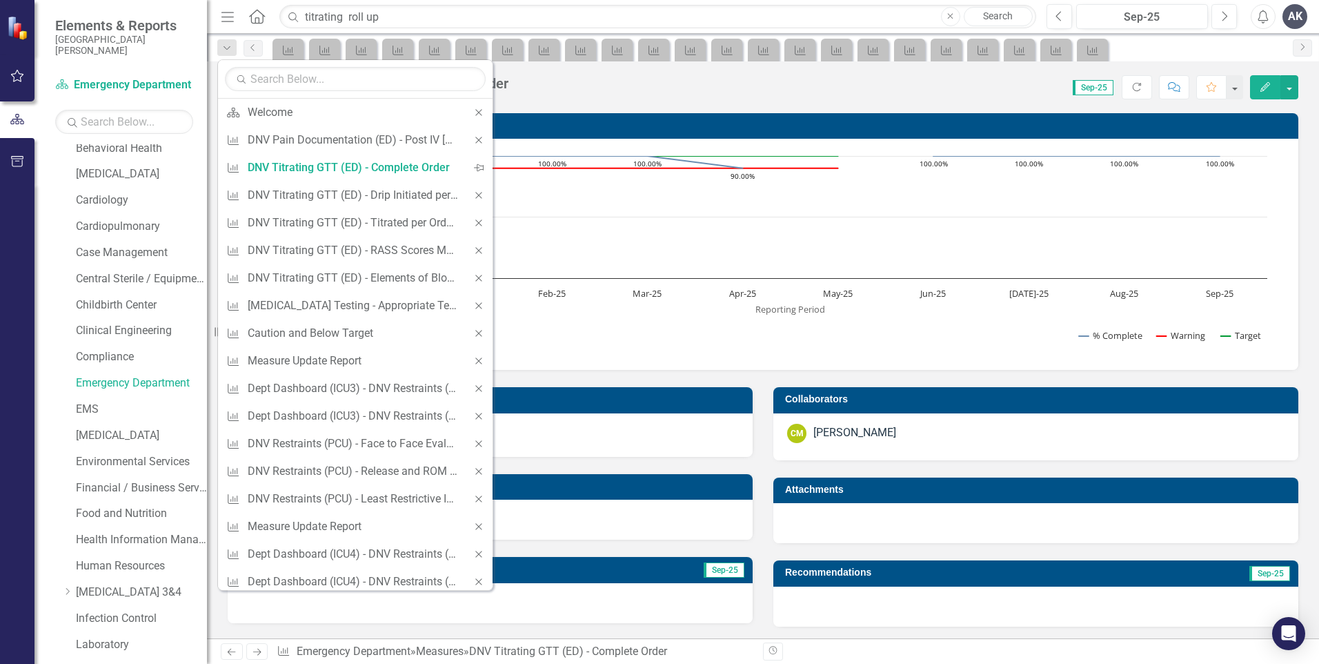
click at [473, 137] on icon "Close" at bounding box center [479, 140] width 12 height 10
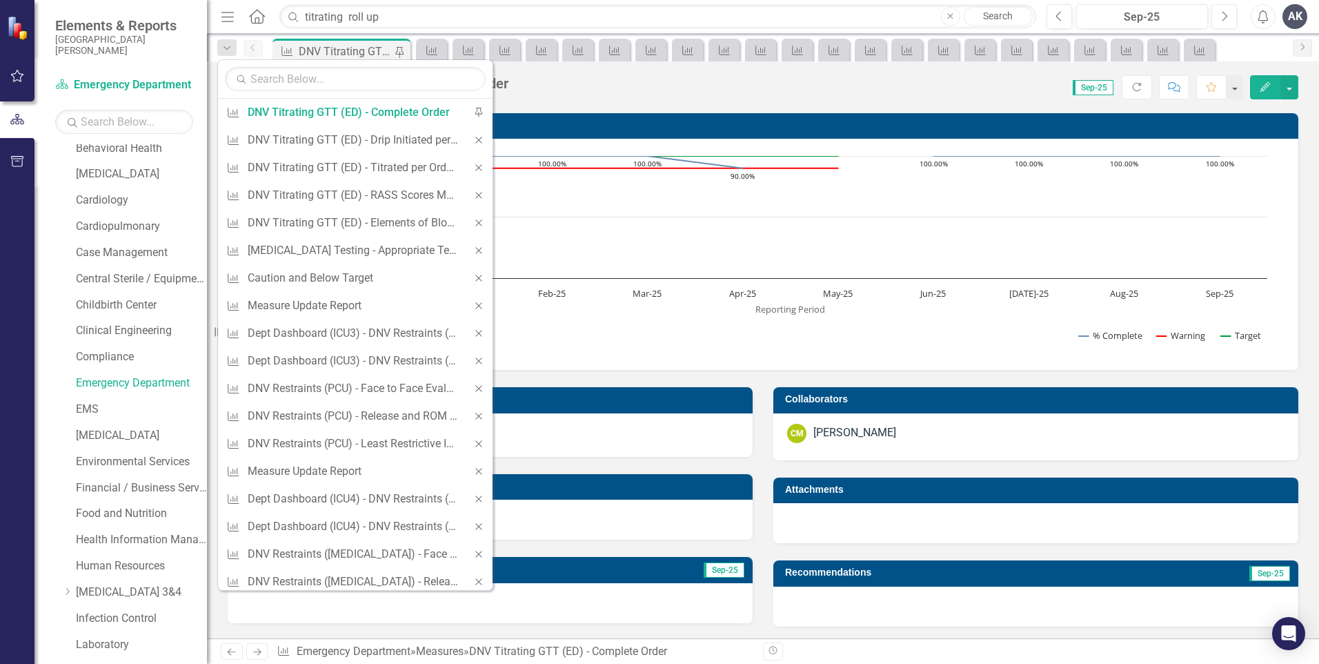
click at [473, 137] on icon "Close" at bounding box center [479, 140] width 12 height 10
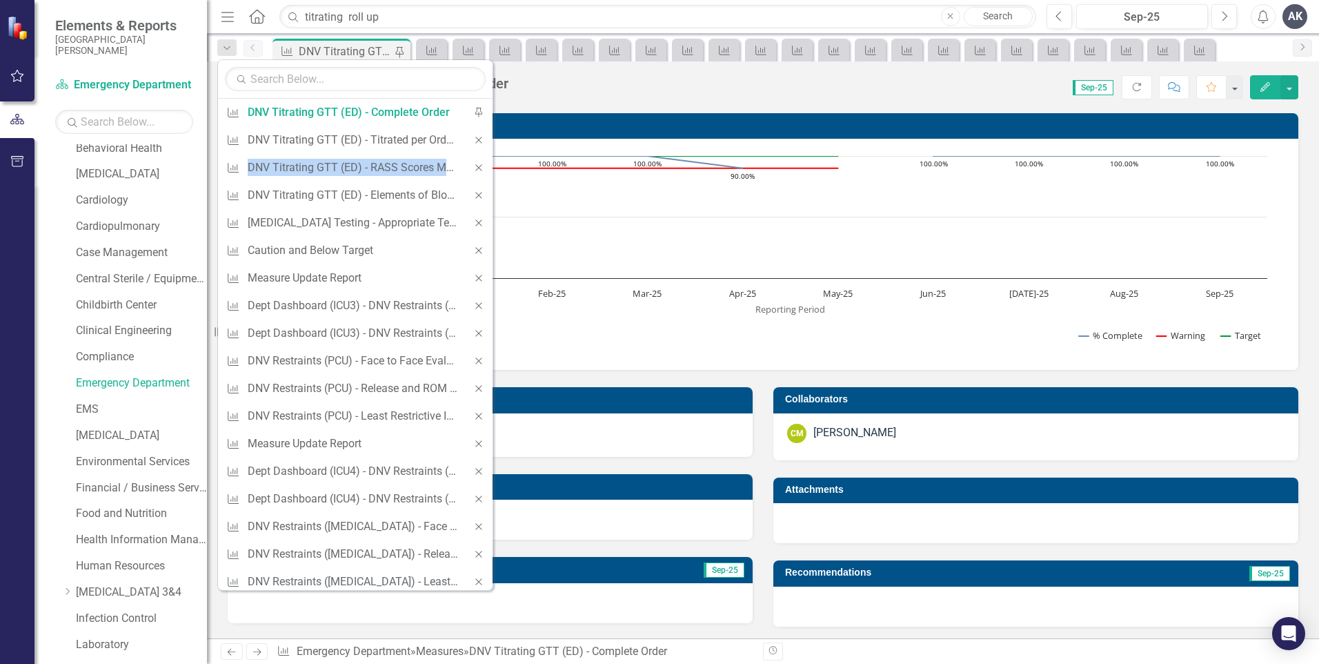
click at [473, 137] on icon "Close" at bounding box center [479, 140] width 12 height 10
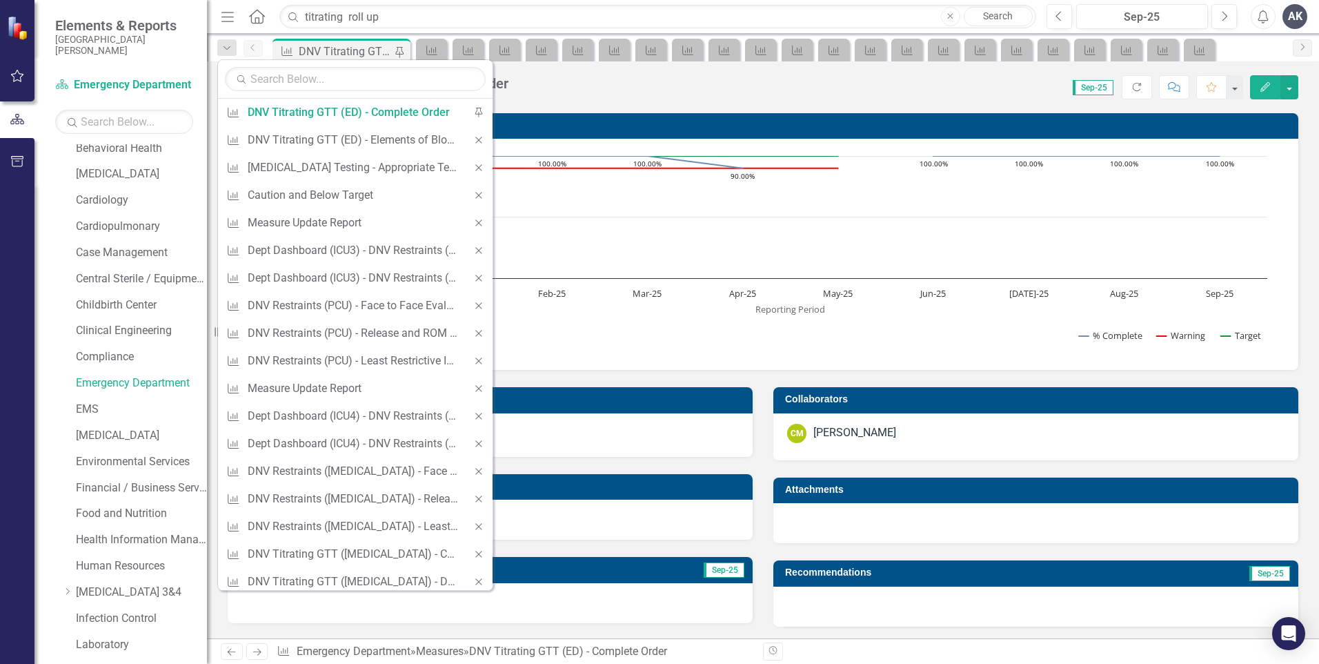
click at [473, 137] on icon "Close" at bounding box center [479, 140] width 12 height 10
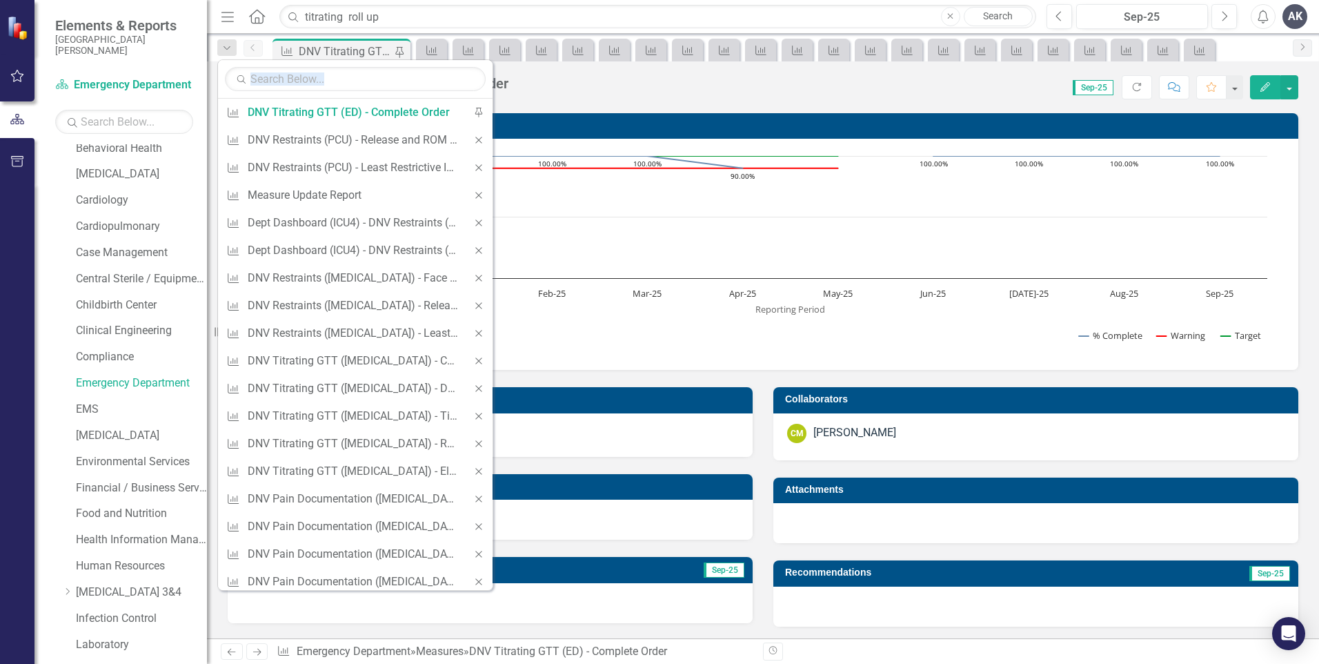
click at [473, 137] on icon "Close" at bounding box center [479, 140] width 12 height 10
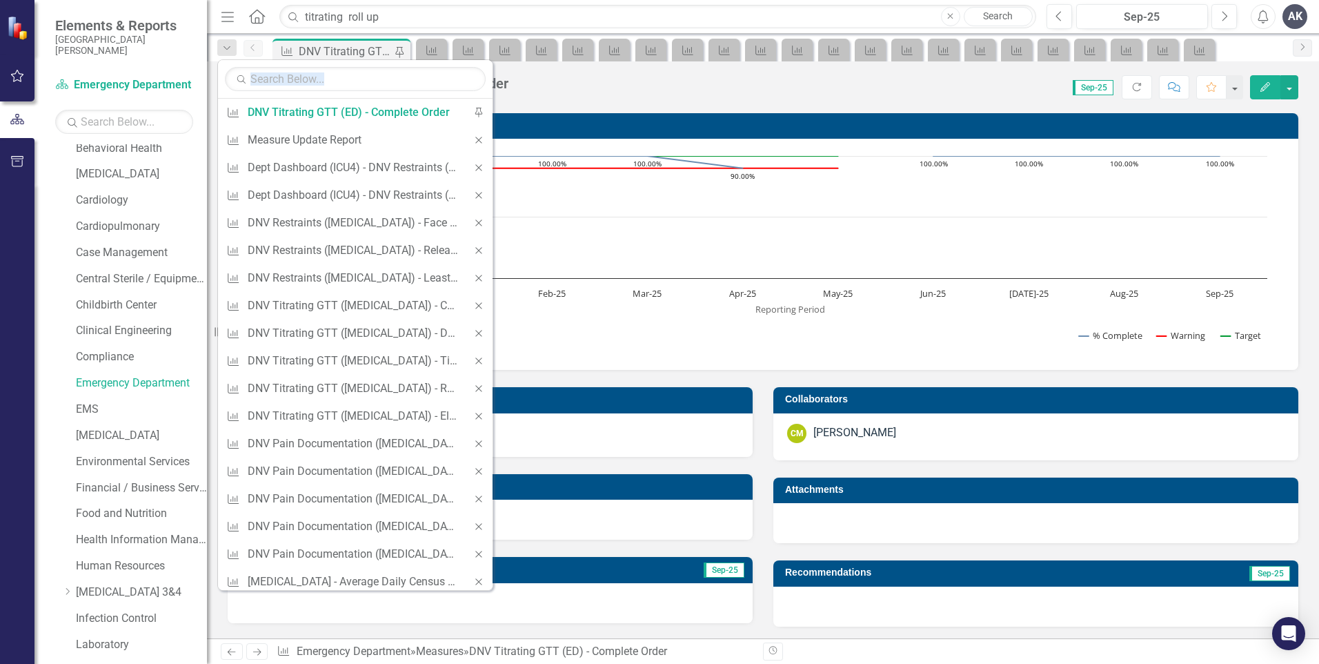
click at [473, 137] on icon "Close" at bounding box center [479, 140] width 12 height 10
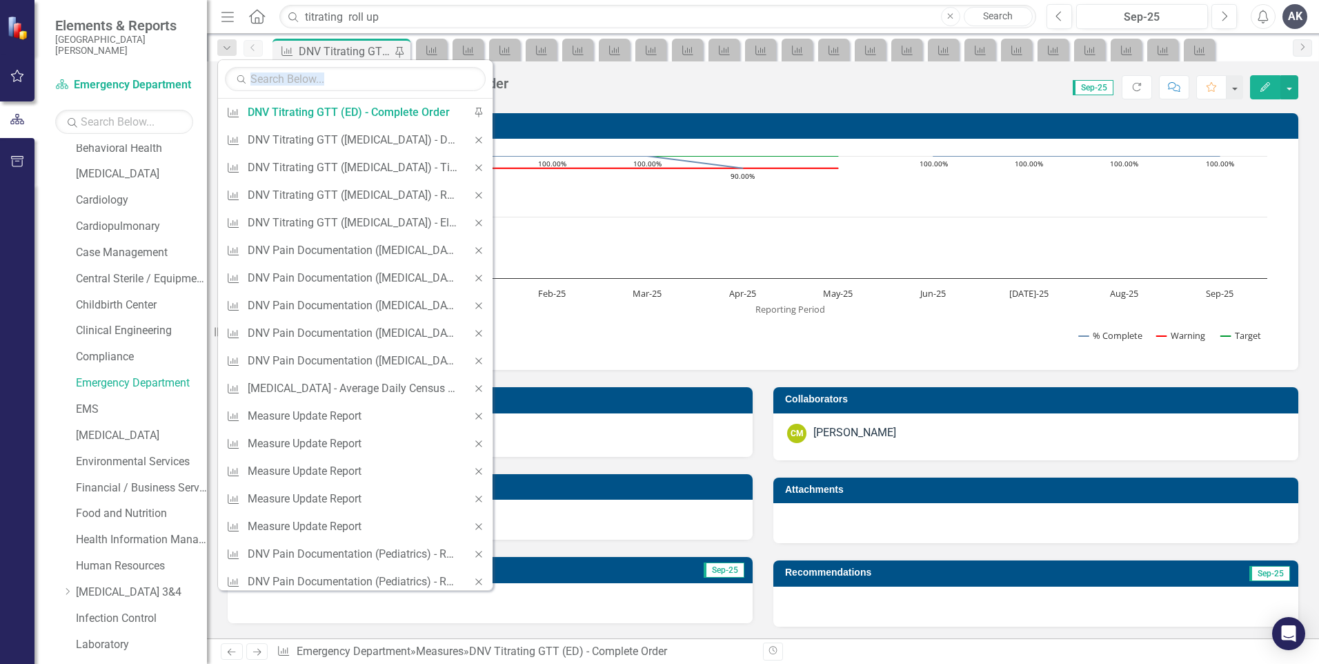
click at [473, 137] on icon "Close" at bounding box center [479, 140] width 12 height 10
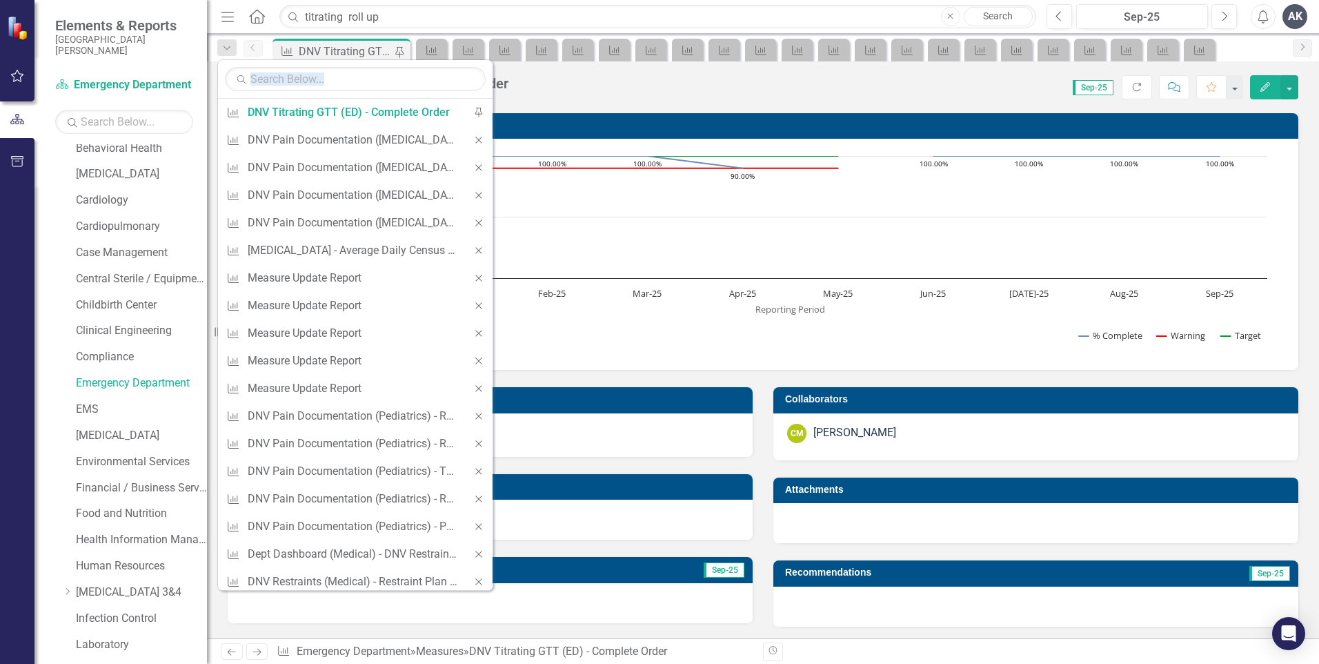
click at [473, 137] on icon "Close" at bounding box center [479, 140] width 12 height 10
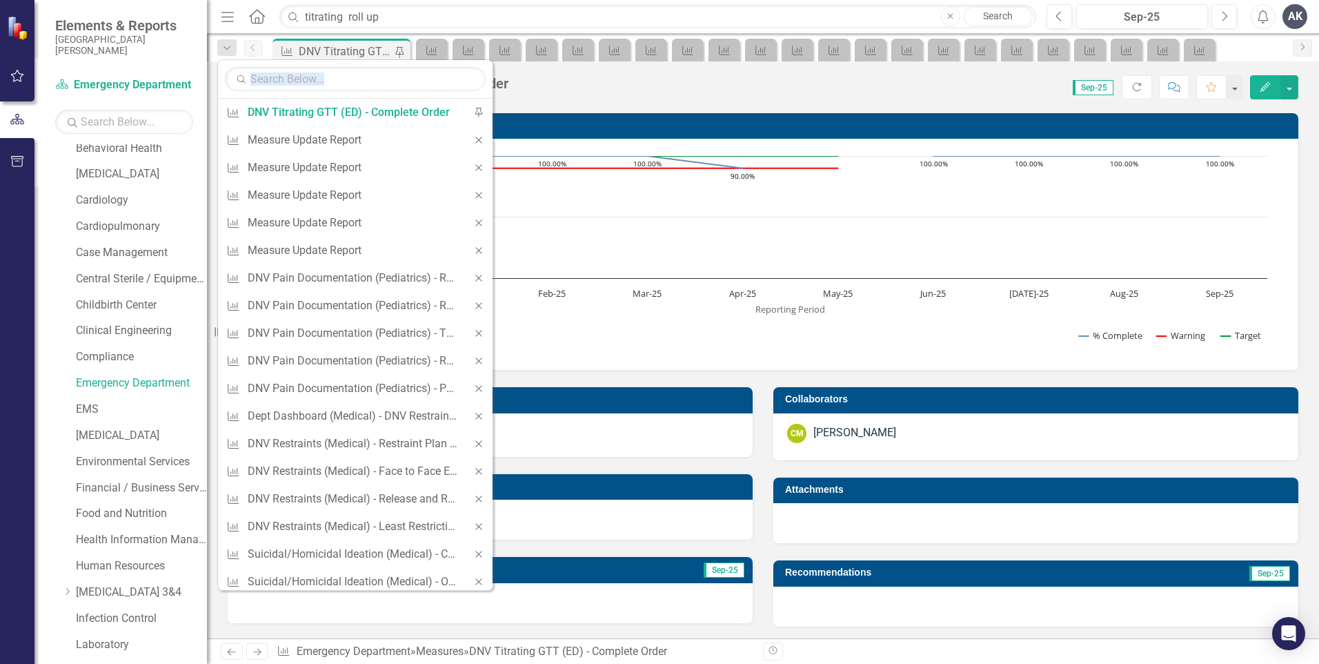
click at [473, 137] on icon "Close" at bounding box center [479, 140] width 12 height 10
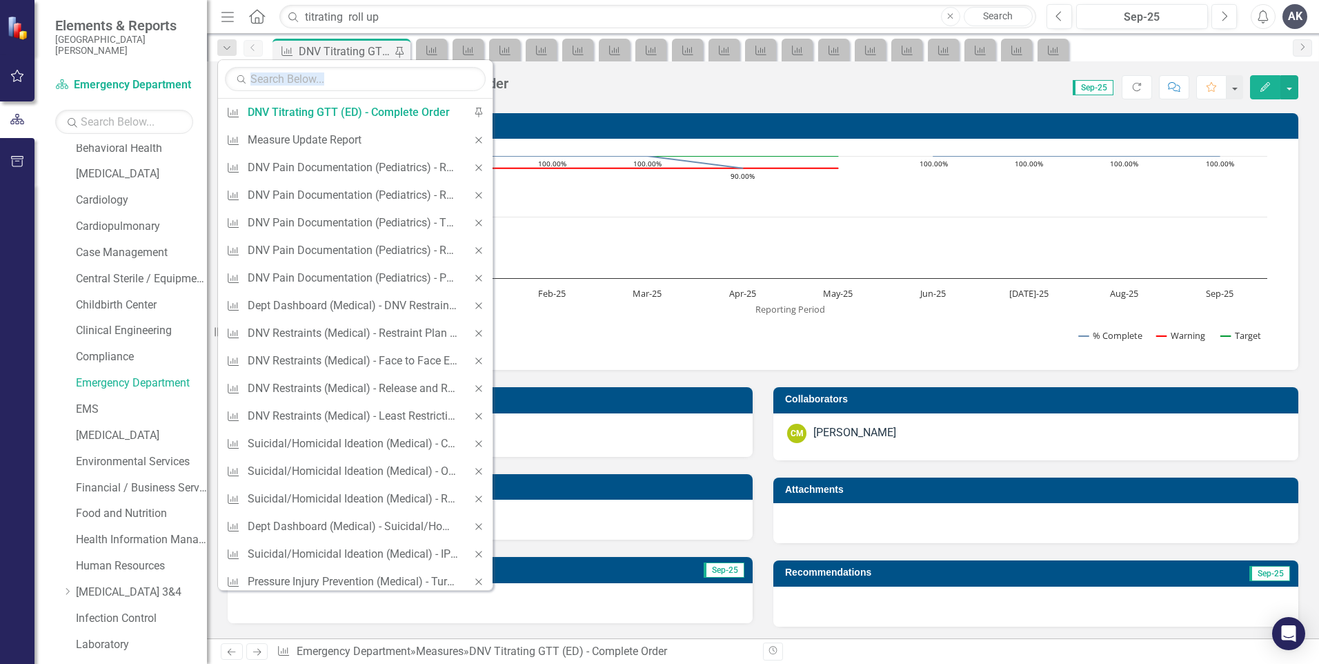
click at [473, 137] on icon "Close" at bounding box center [479, 140] width 12 height 10
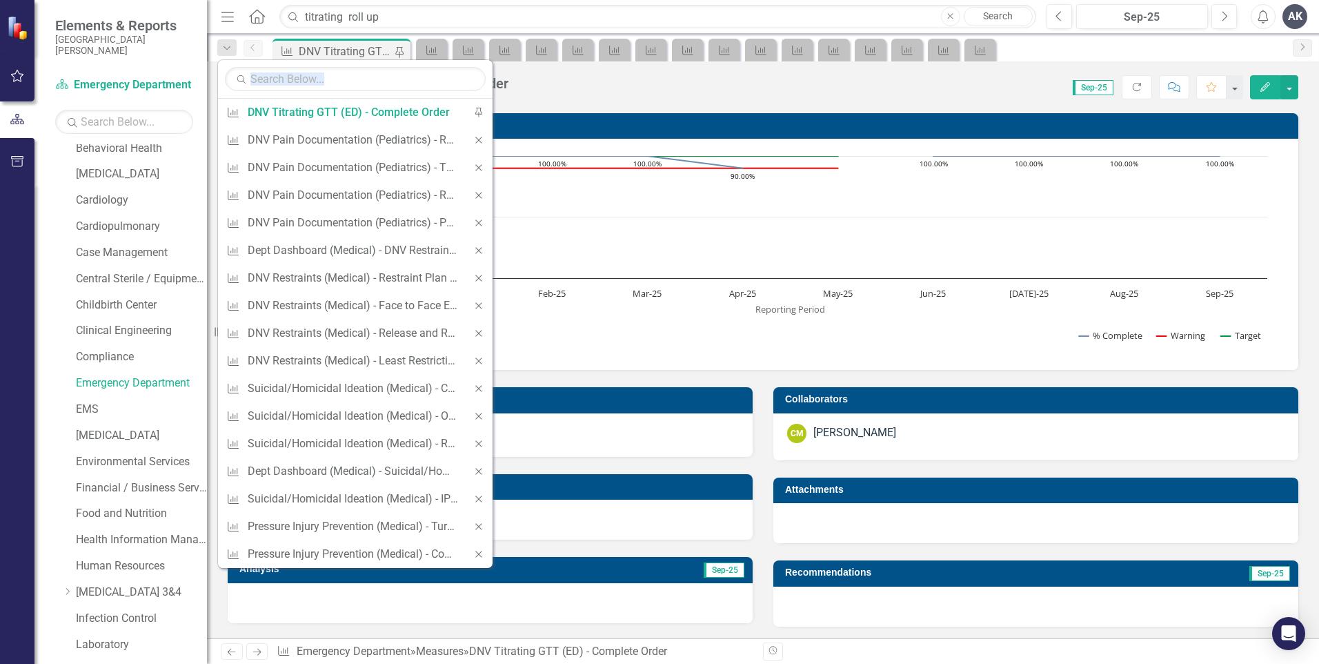
click at [468, 137] on div "Close" at bounding box center [479, 140] width 28 height 28
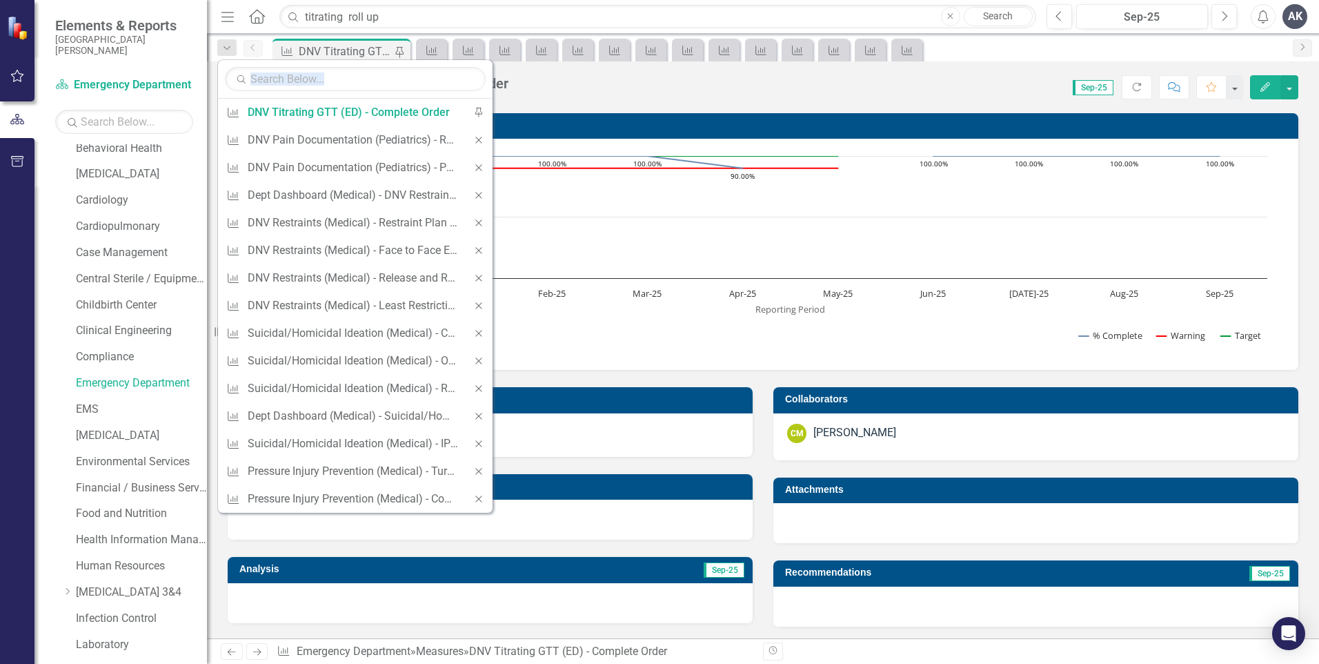
click at [468, 137] on div "Close" at bounding box center [479, 140] width 28 height 28
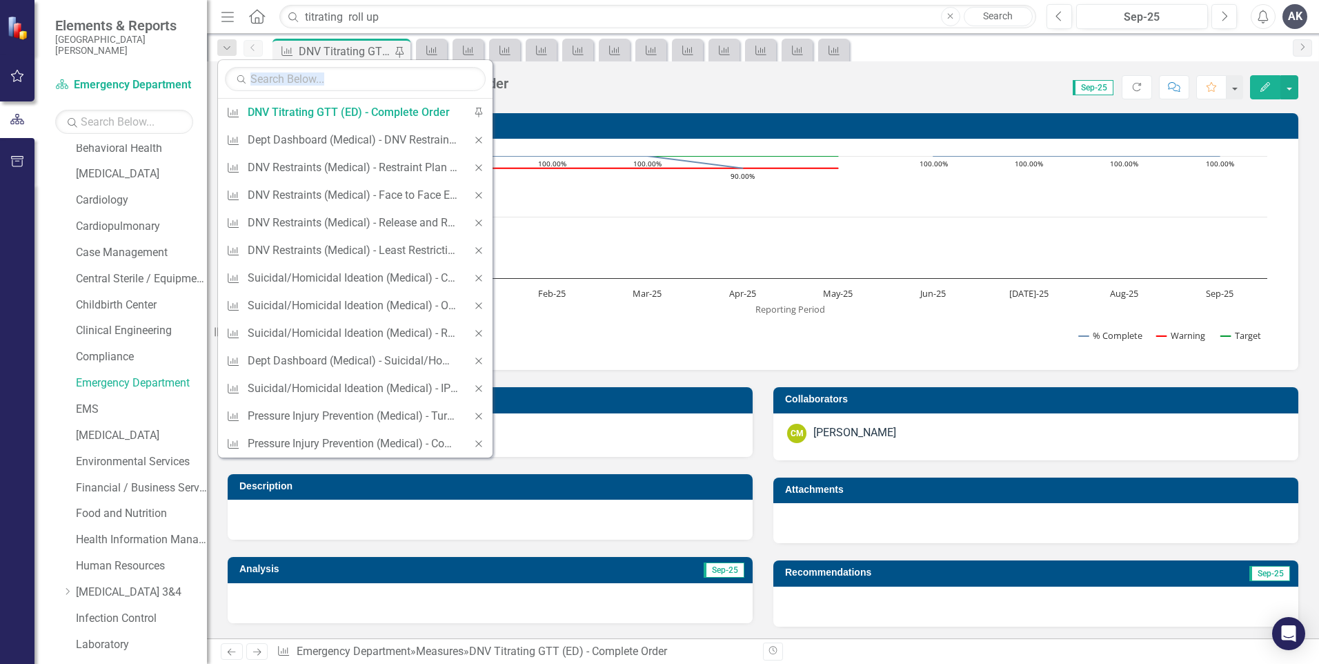
click at [468, 137] on div "Close" at bounding box center [479, 140] width 28 height 28
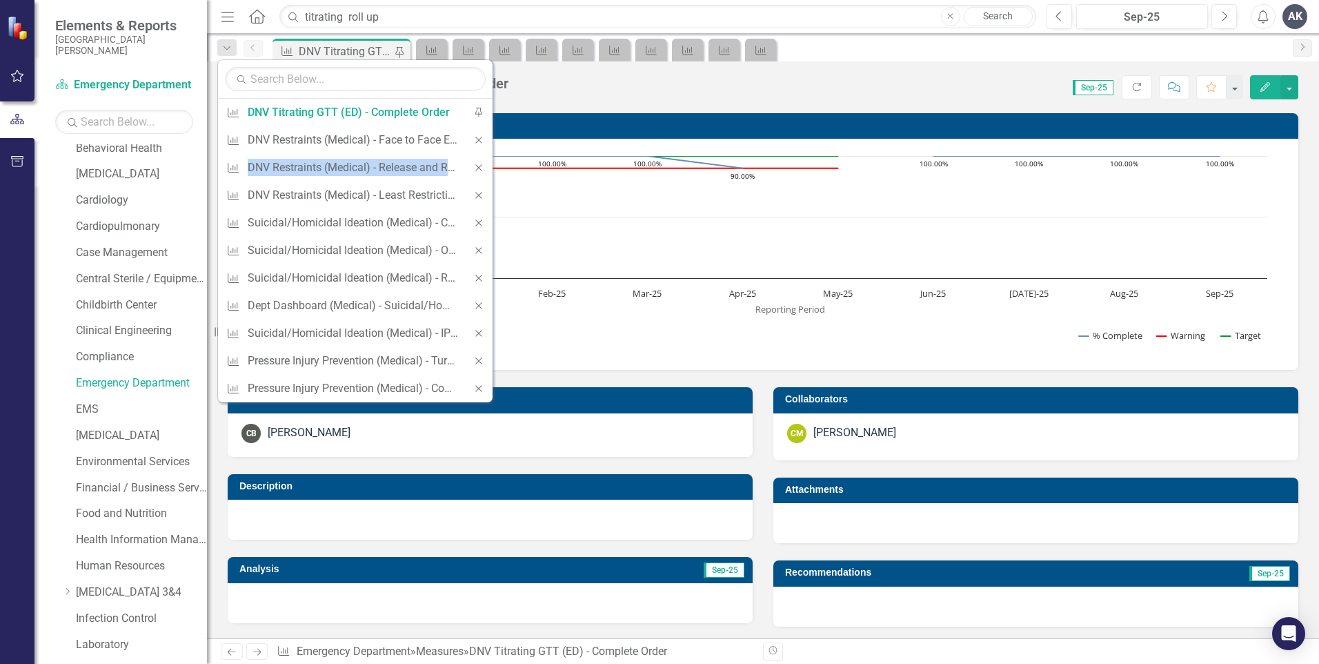
click at [468, 137] on div "Close" at bounding box center [479, 140] width 28 height 28
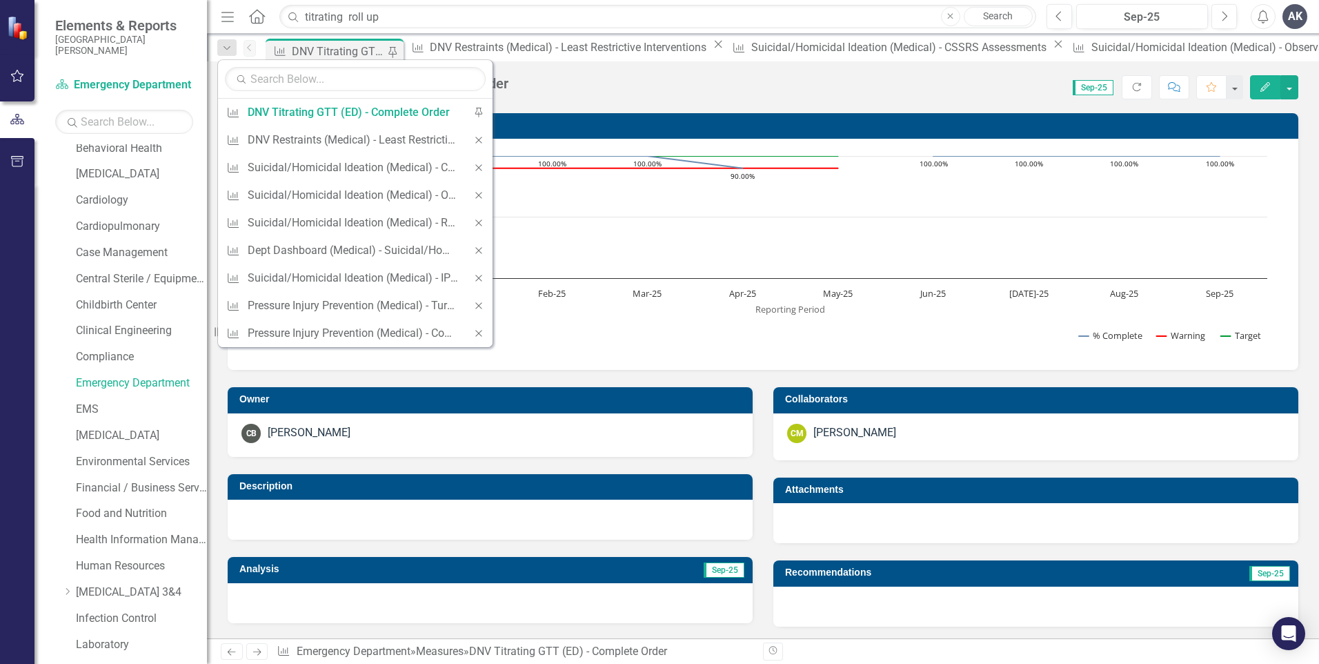
click at [468, 137] on div "Close" at bounding box center [479, 140] width 28 height 28
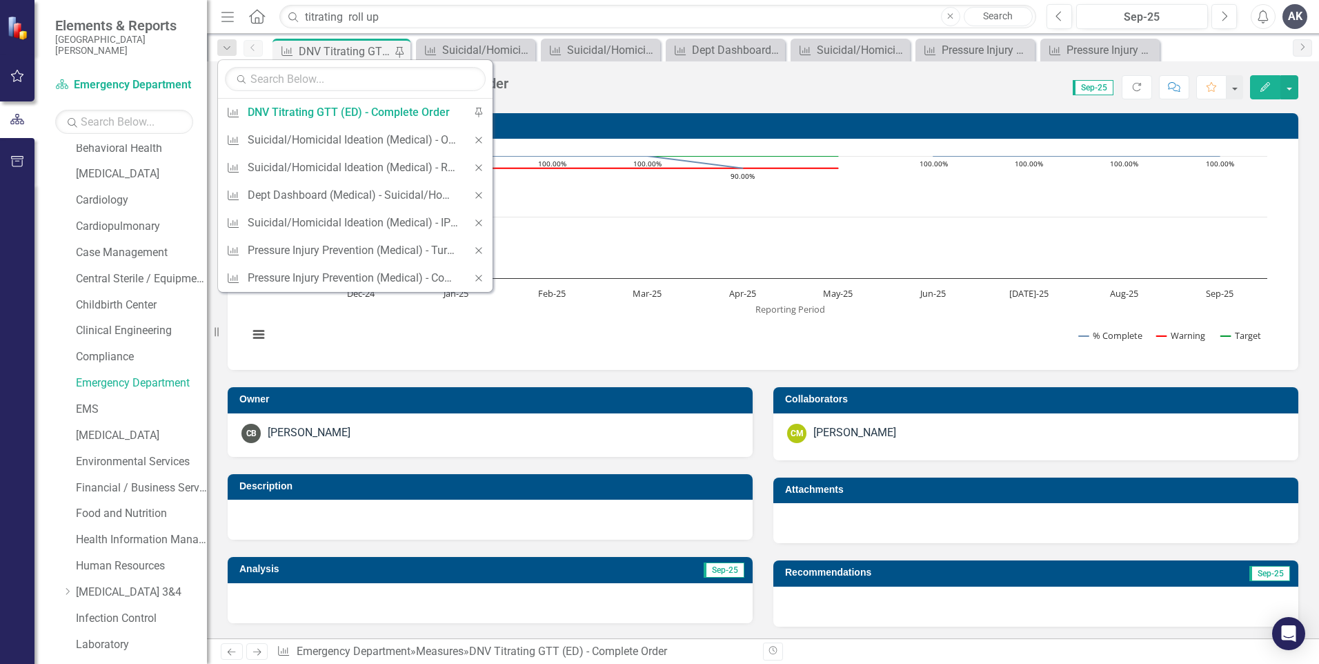
click at [468, 137] on div "Close" at bounding box center [479, 140] width 28 height 28
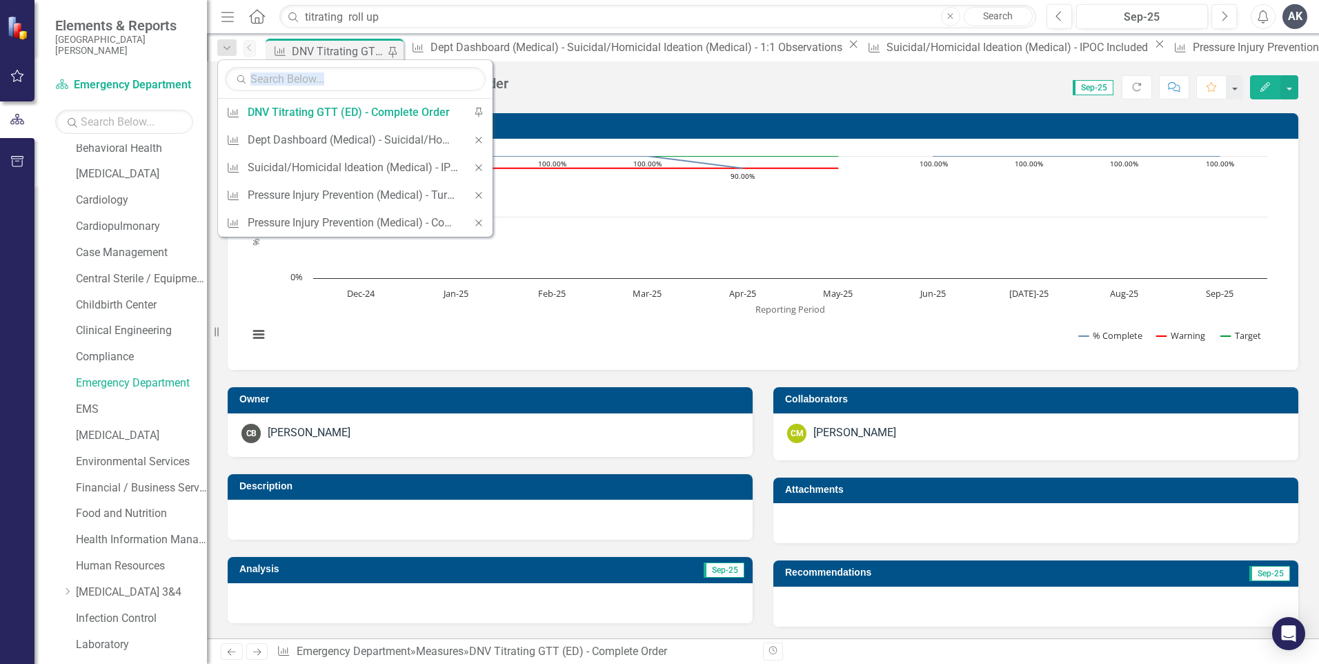
click at [468, 137] on div "Close" at bounding box center [479, 140] width 28 height 28
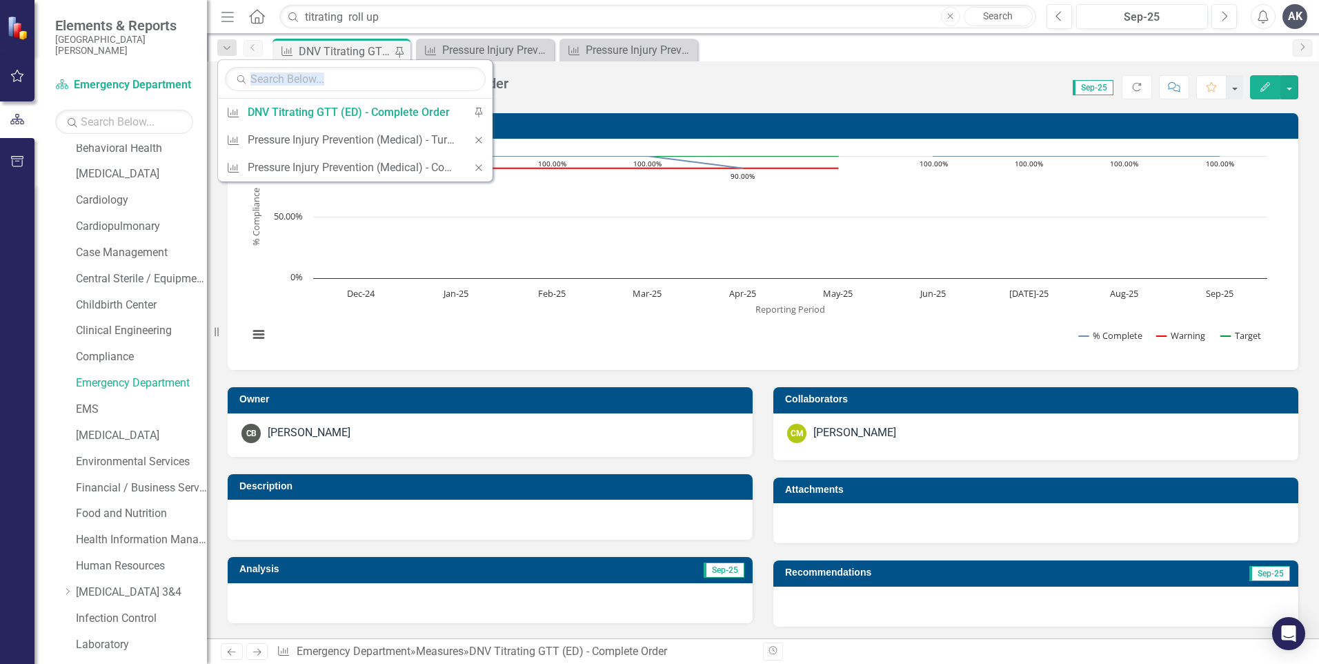
click at [468, 137] on div "Close" at bounding box center [479, 140] width 28 height 28
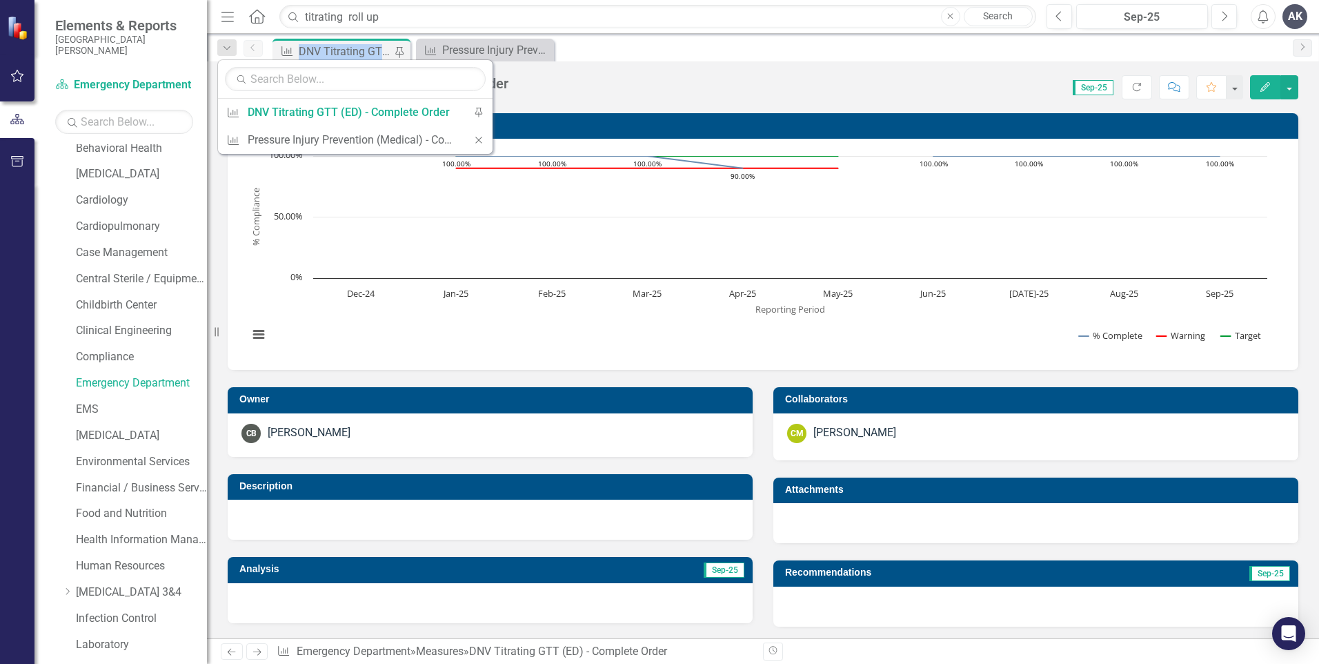
drag, startPoint x: 468, startPoint y: 137, endPoint x: 477, endPoint y: 141, distance: 9.6
click at [477, 141] on icon "Close" at bounding box center [479, 140] width 12 height 10
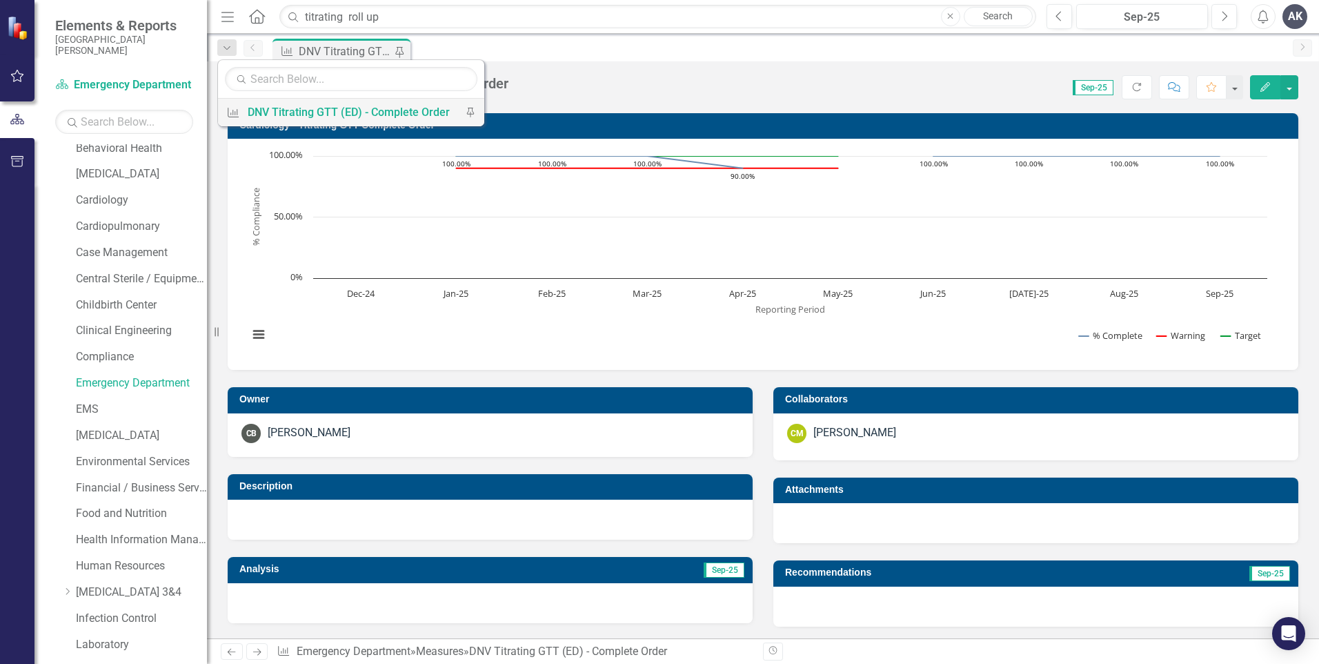
drag, startPoint x: 477, startPoint y: 141, endPoint x: 468, endPoint y: 117, distance: 25.5
click at [468, 117] on icon "Pin" at bounding box center [470, 113] width 12 height 10
click at [467, 115] on icon "Pin" at bounding box center [471, 112] width 10 height 12
click at [467, 115] on icon "Pin" at bounding box center [470, 113] width 12 height 10
click at [450, 41] on div "Measure DNV Titrating GTT (ED) - Complete Order Pin" at bounding box center [778, 50] width 1016 height 22
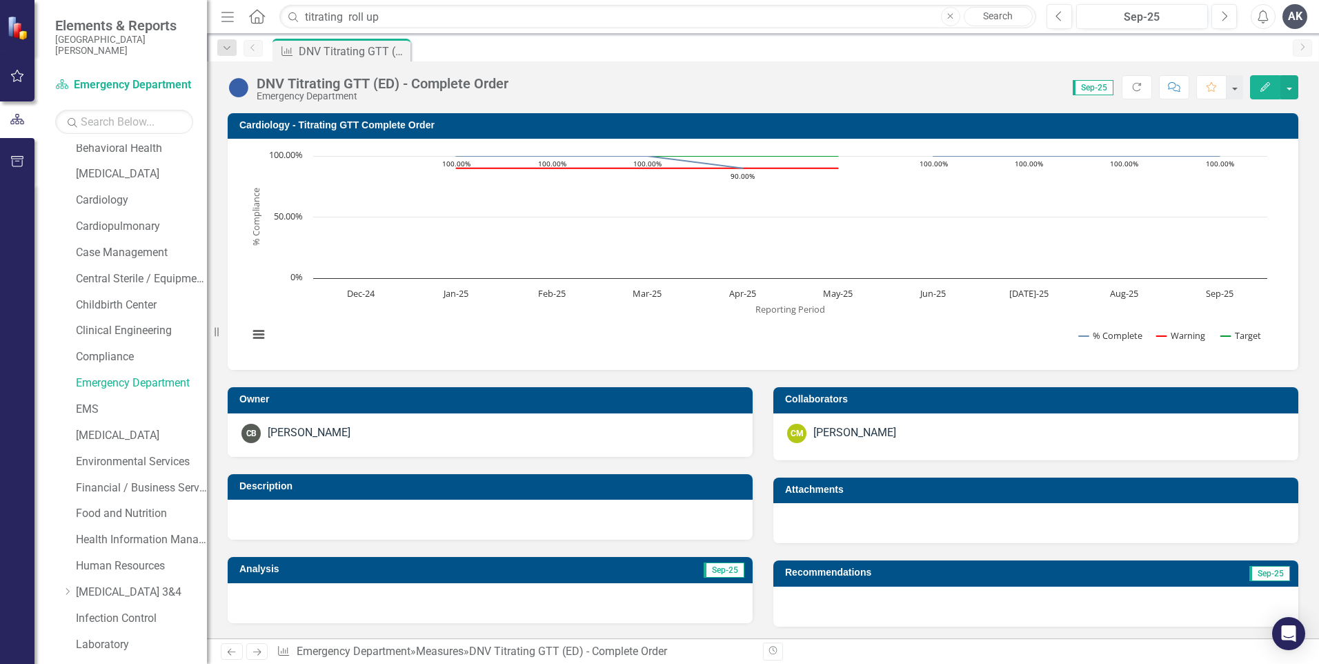
scroll to position [69, 0]
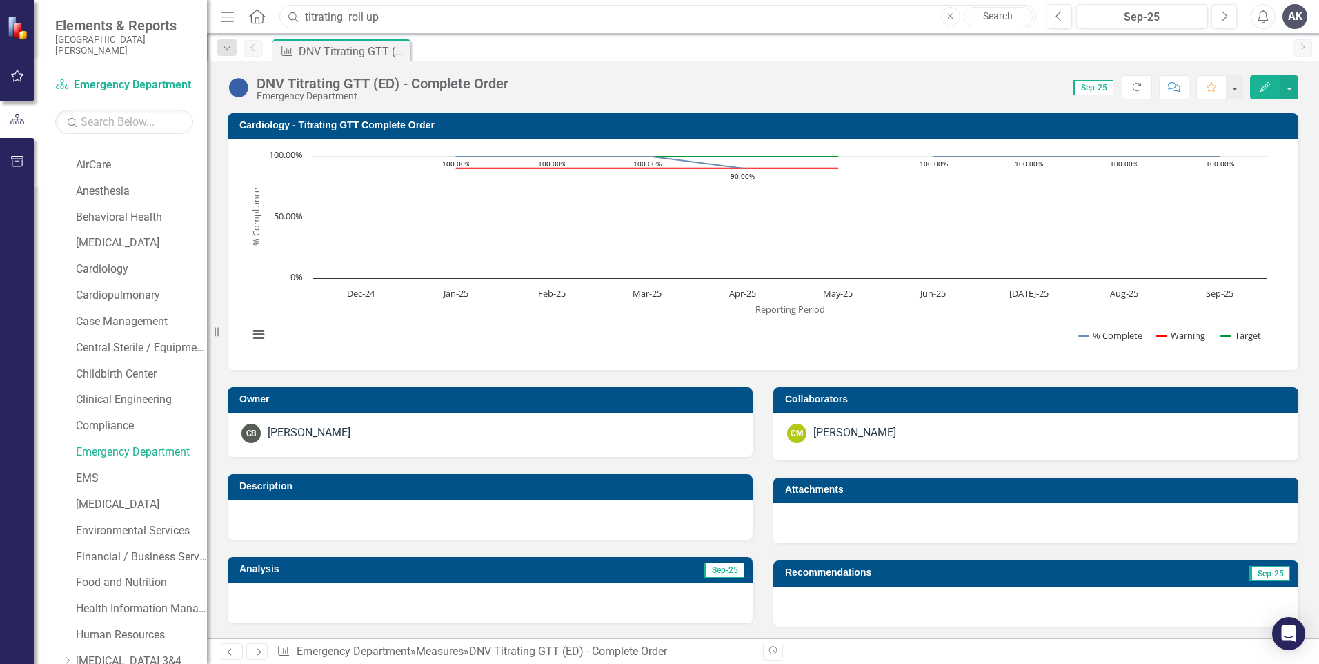
click at [387, 15] on input "titrating roll up" at bounding box center [657, 17] width 757 height 24
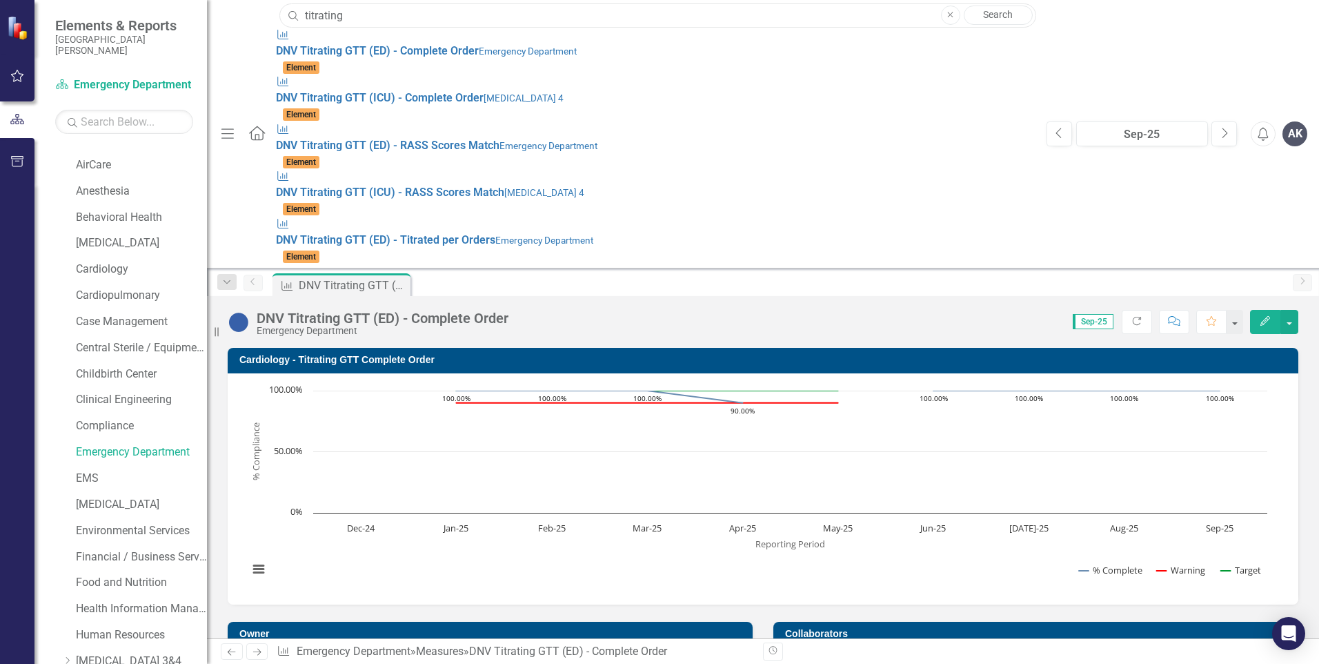
type input "titrating"
click at [991, 19] on link "Search" at bounding box center [998, 15] width 69 height 19
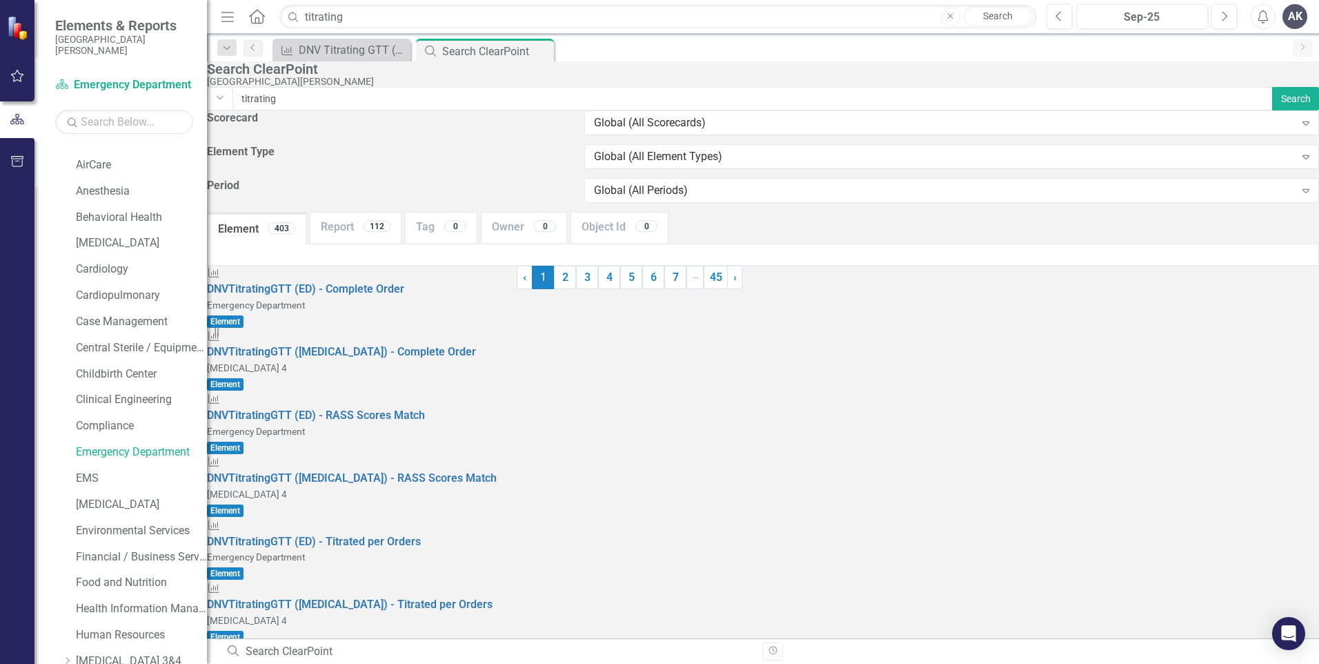
click at [395, 660] on span "DNV Titrating GTT (Card/ICU/ED) - Complete Order" at bounding box center [330, 666] width 247 height 13
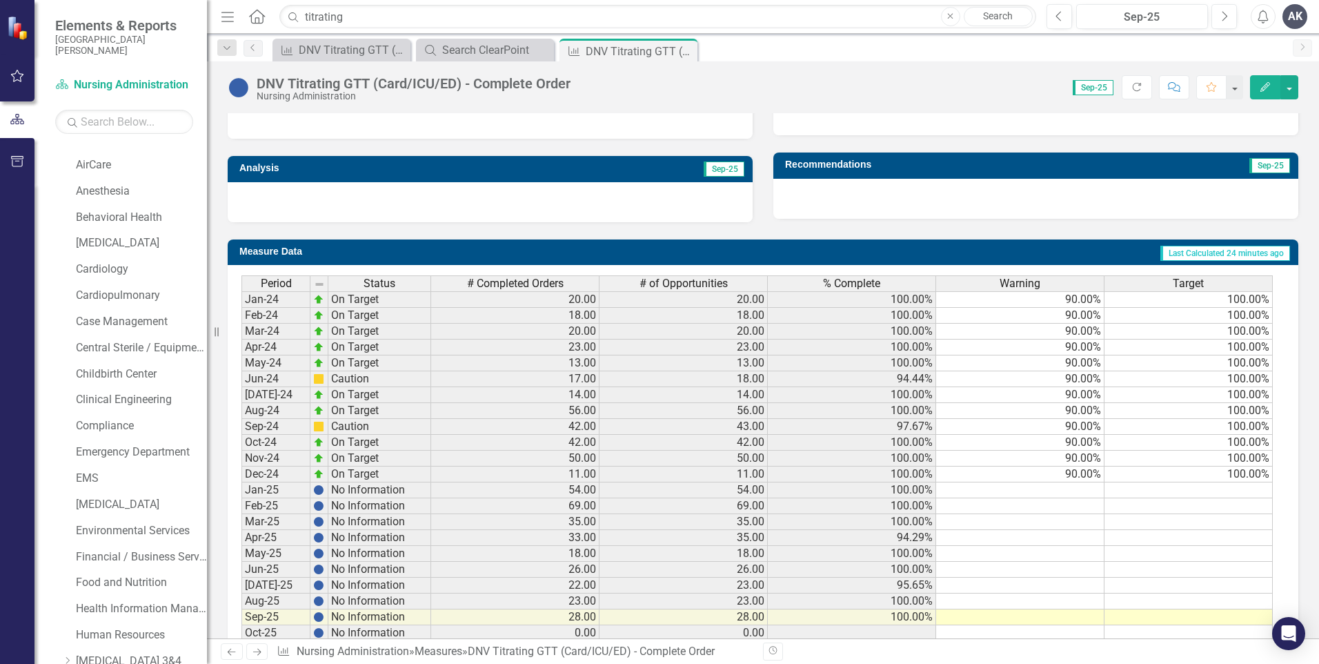
scroll to position [470, 0]
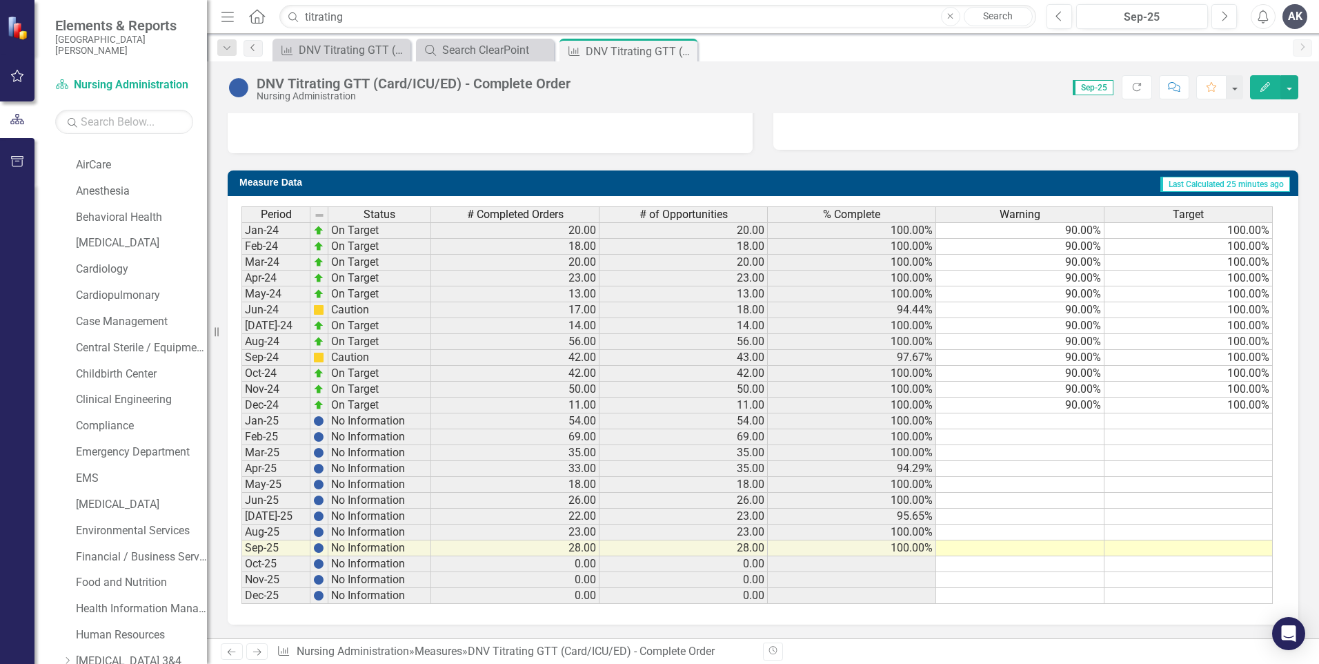
click at [253, 49] on icon "Previous" at bounding box center [253, 47] width 11 height 8
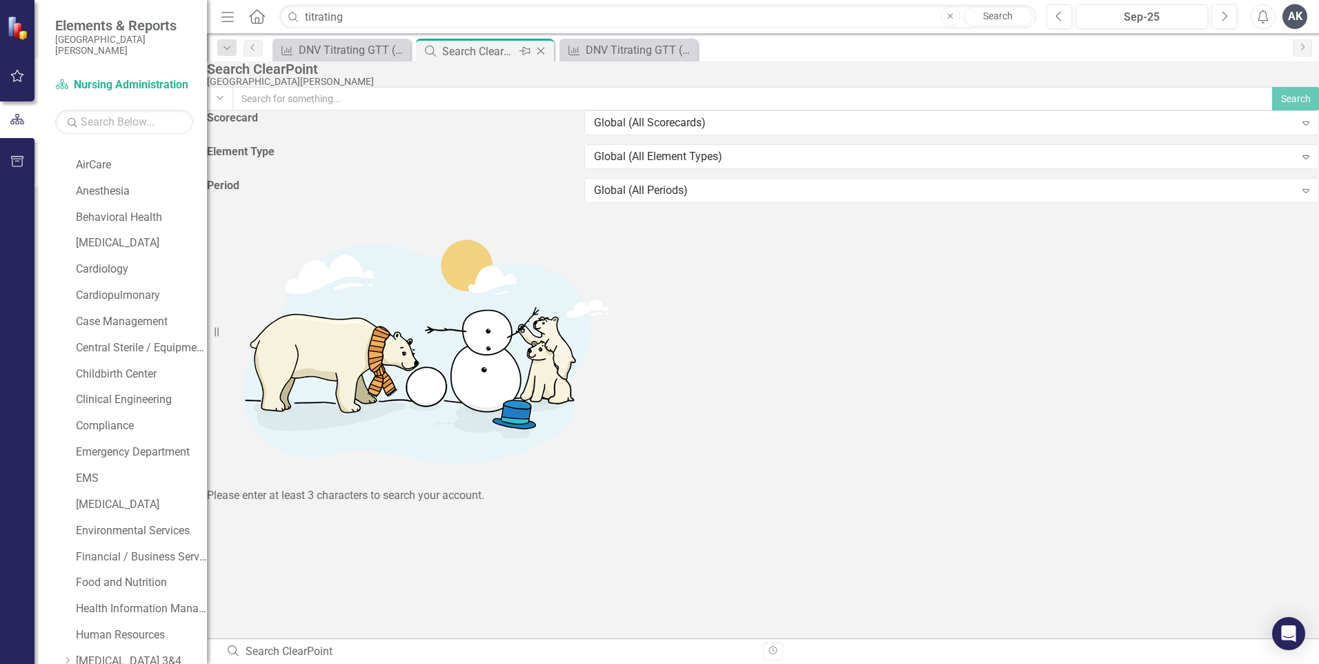
click at [464, 51] on div "Search ClearPoint" at bounding box center [479, 51] width 74 height 17
click at [374, 57] on div "DNV Titrating GTT (ED) - Complete Order" at bounding box center [344, 49] width 91 height 17
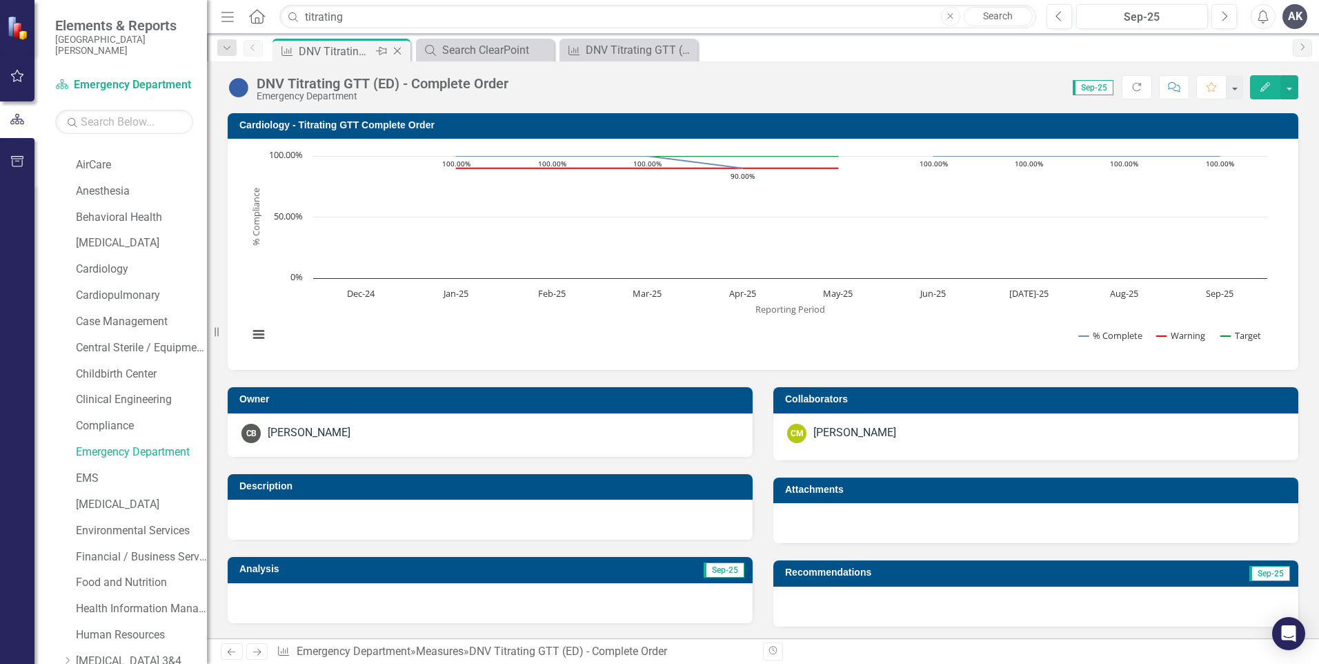
click at [397, 54] on icon "Close" at bounding box center [397, 51] width 14 height 11
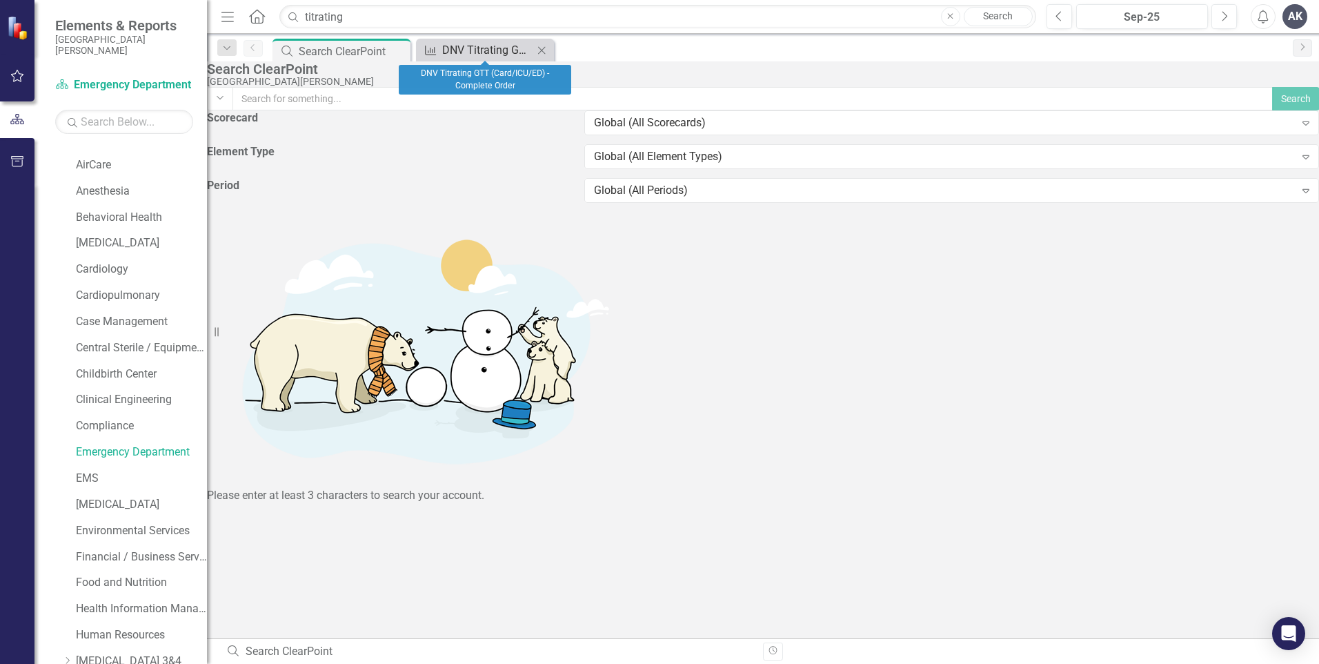
click at [481, 49] on div "DNV Titrating GTT (Card/ICU/ED) - Complete Order" at bounding box center [487, 49] width 91 height 17
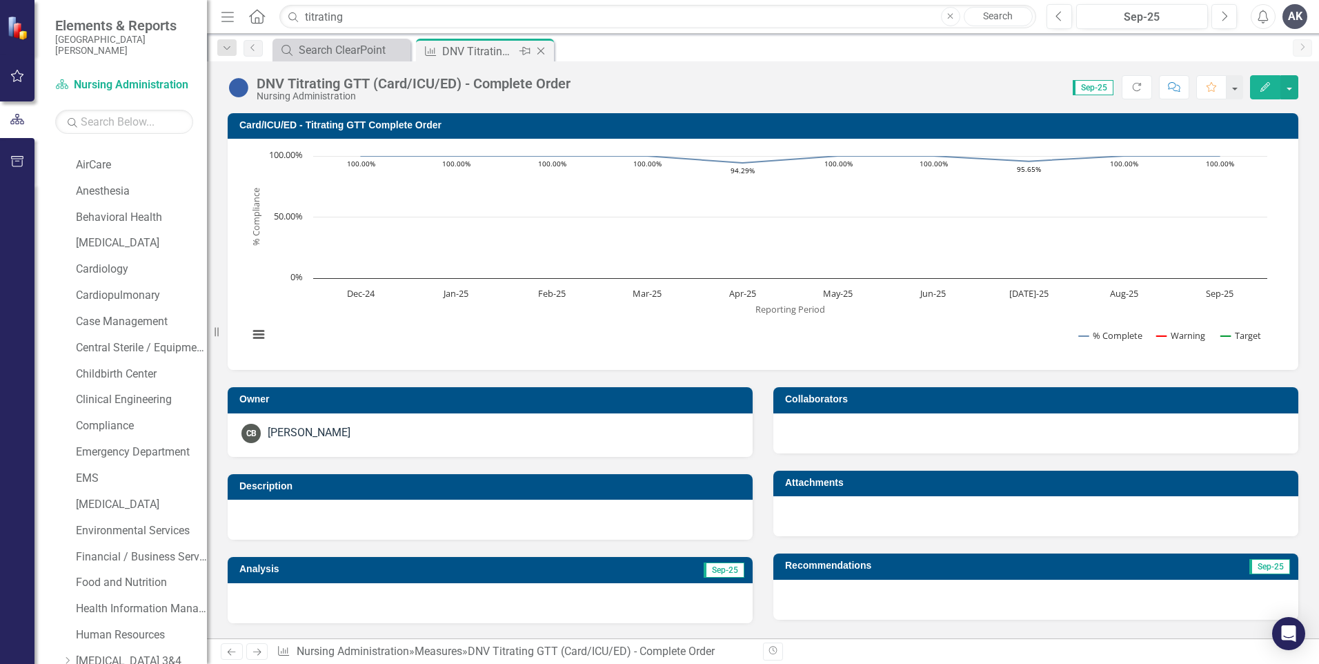
click at [544, 52] on icon "Close" at bounding box center [541, 51] width 14 height 11
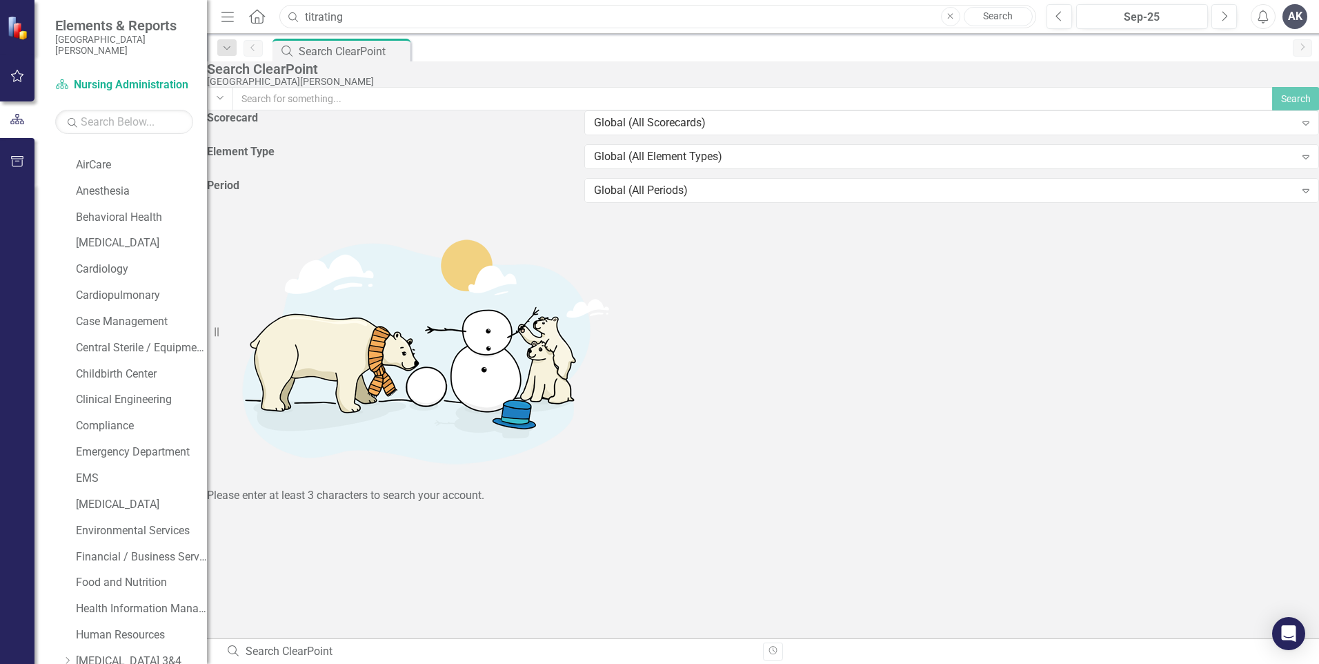
click at [500, 19] on input "titrating" at bounding box center [657, 17] width 757 height 24
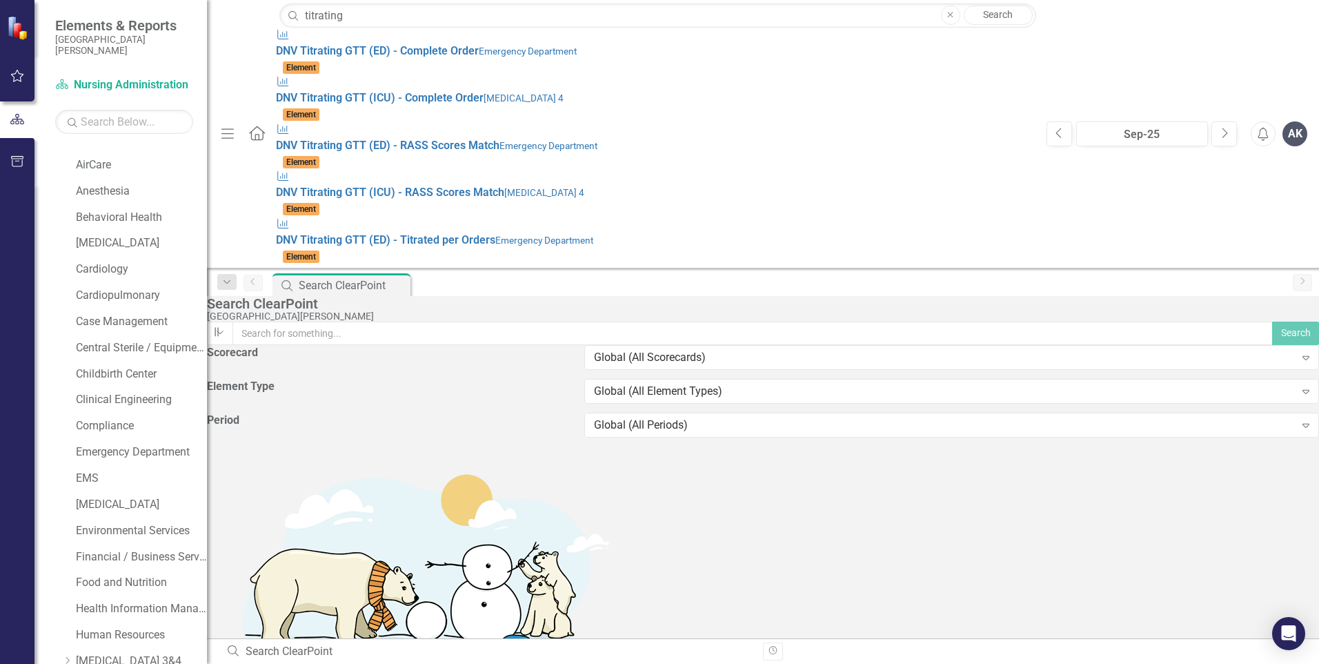
click at [988, 16] on link "Search" at bounding box center [998, 15] width 69 height 19
type input "titrating"
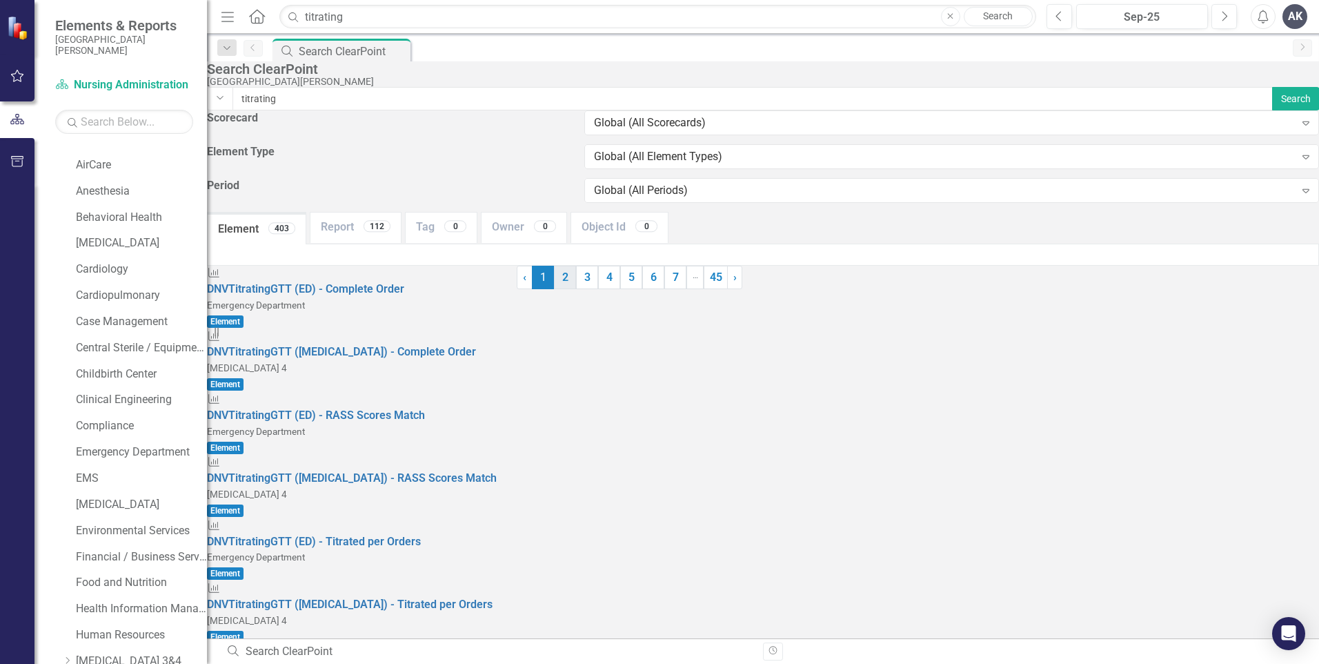
click at [576, 289] on link "2" at bounding box center [565, 277] width 22 height 23
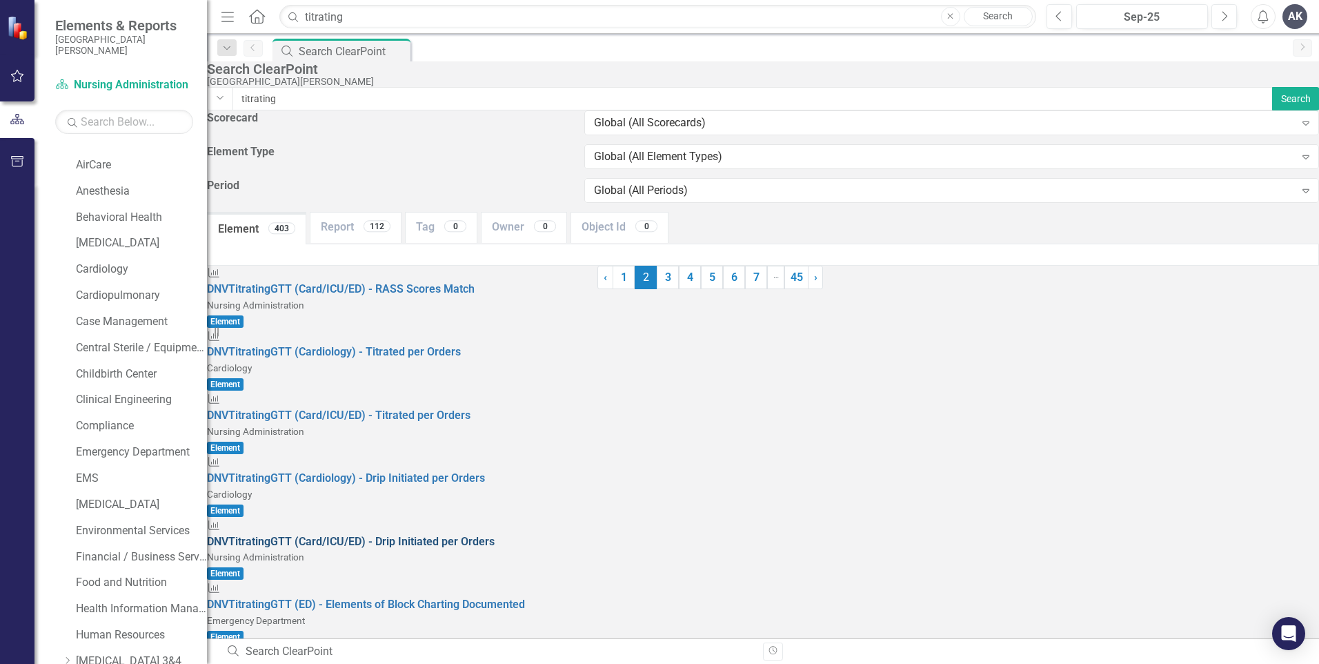
click at [492, 535] on span "DNV Titrating GTT (Card/ICU/ED) - Drip Initiated per Orders" at bounding box center [351, 541] width 288 height 13
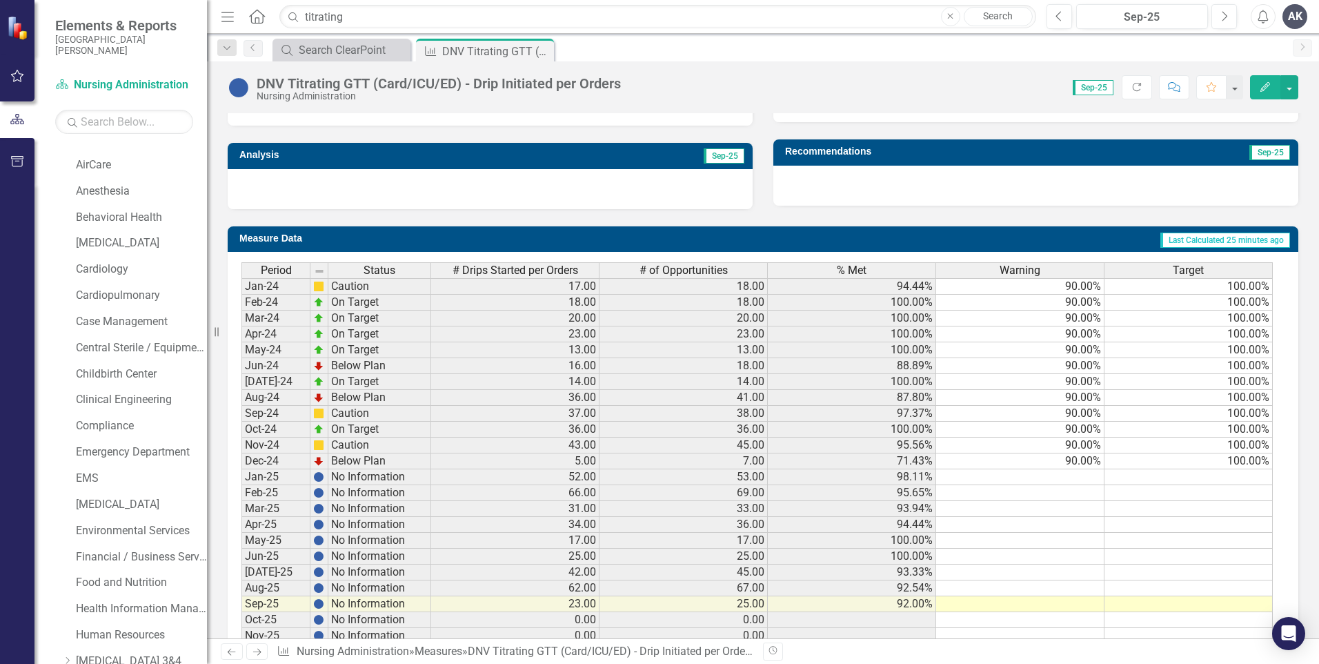
scroll to position [470, 0]
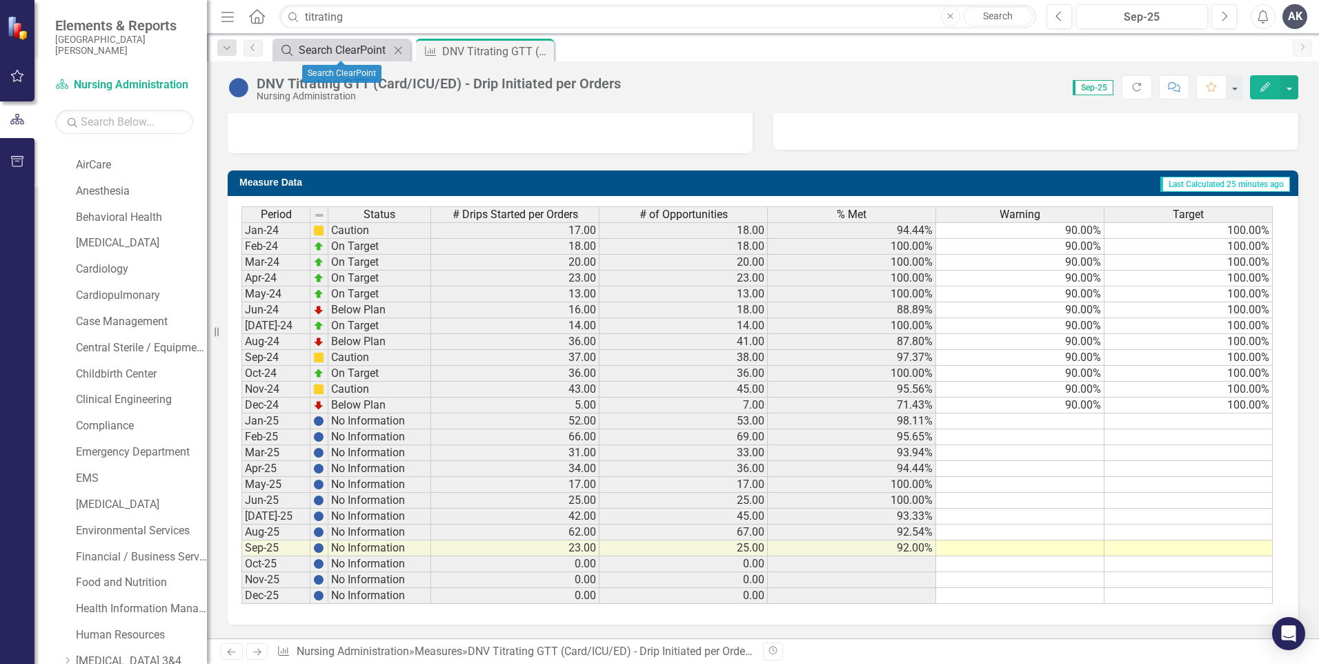
click at [354, 52] on div "Search ClearPoint" at bounding box center [344, 49] width 91 height 17
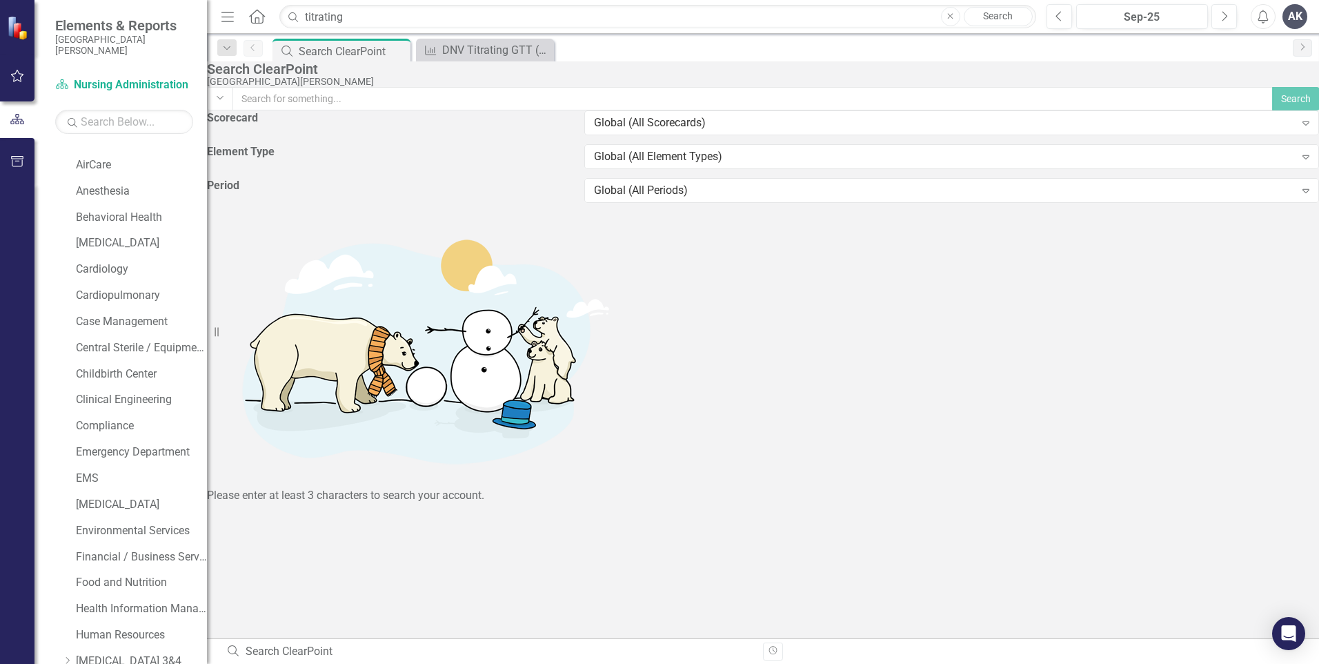
click at [1004, 16] on link "Search" at bounding box center [998, 16] width 69 height 19
type input "titrating"
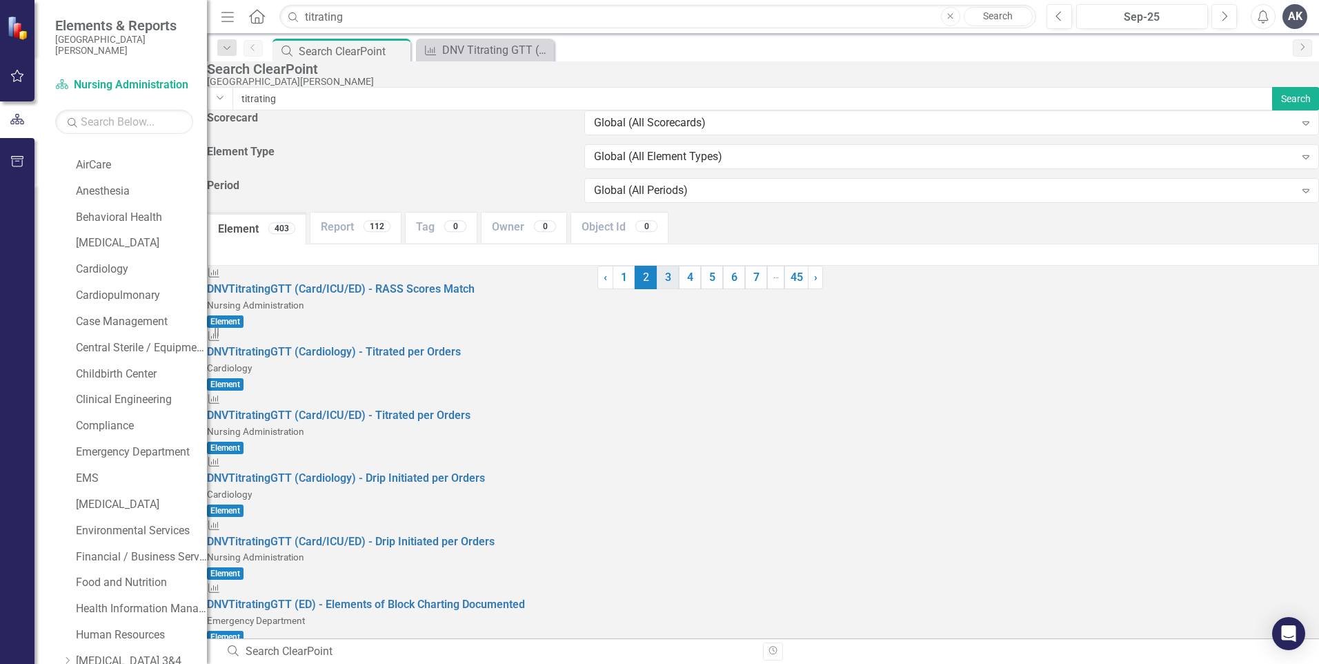
click at [679, 289] on link "3" at bounding box center [668, 277] width 22 height 23
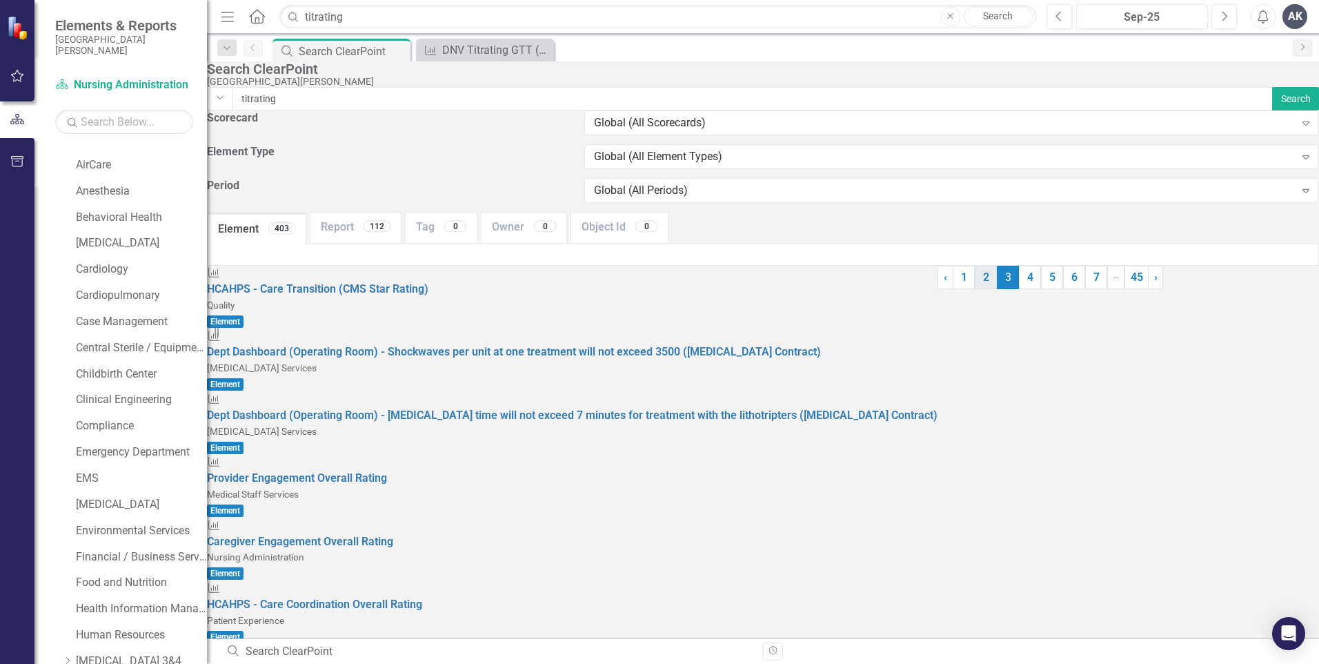
click at [975, 289] on link "2" at bounding box center [986, 277] width 22 height 23
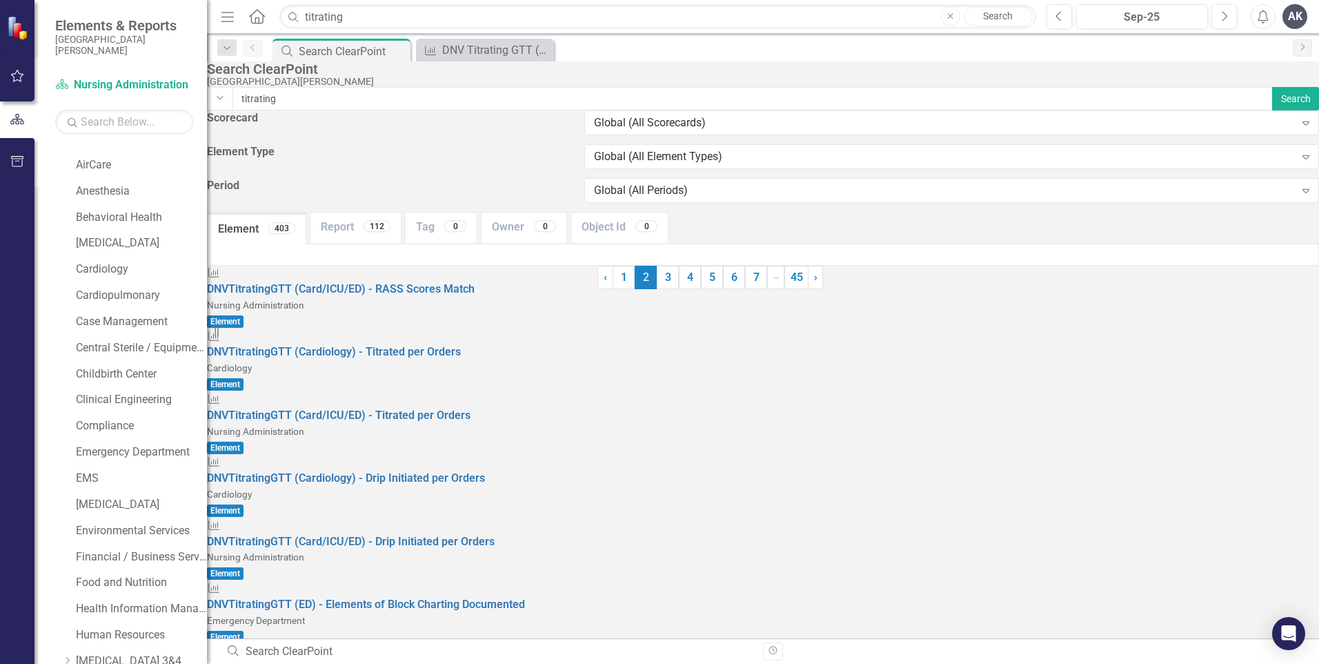
click at [439, 282] on span "DNV Titrating GTT (Card/ICU/ED) - RASS Scores Match" at bounding box center [341, 288] width 268 height 13
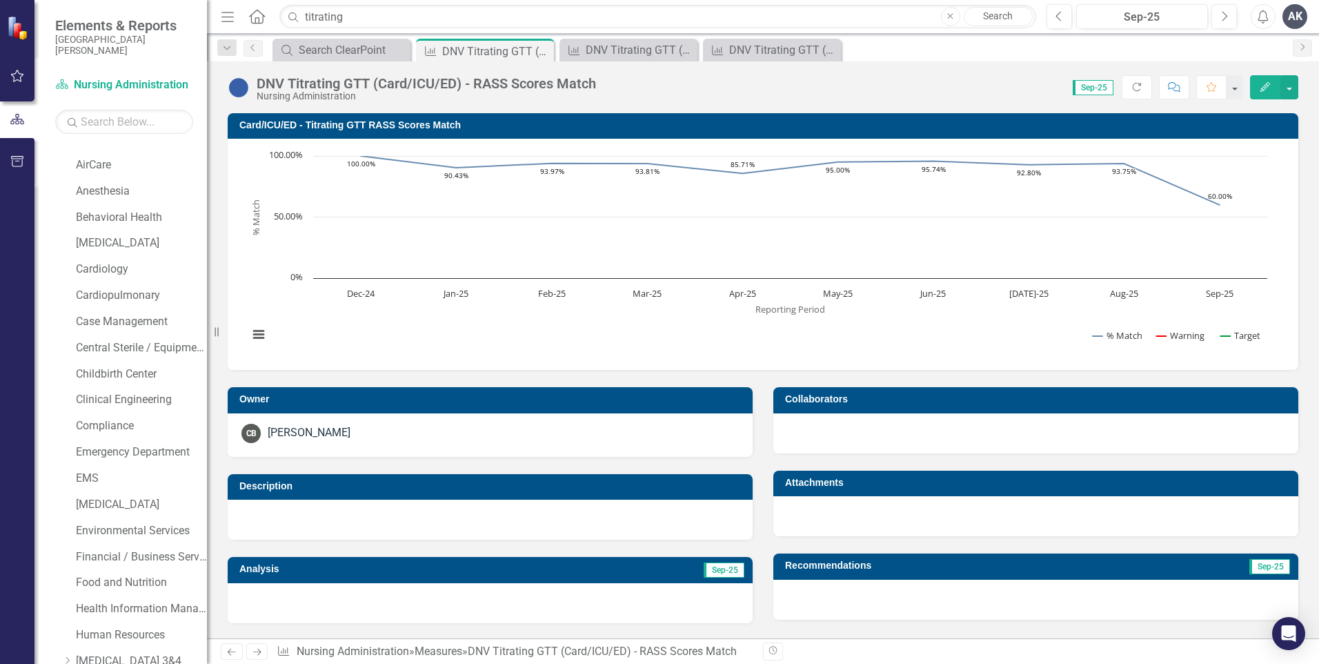
scroll to position [470, 0]
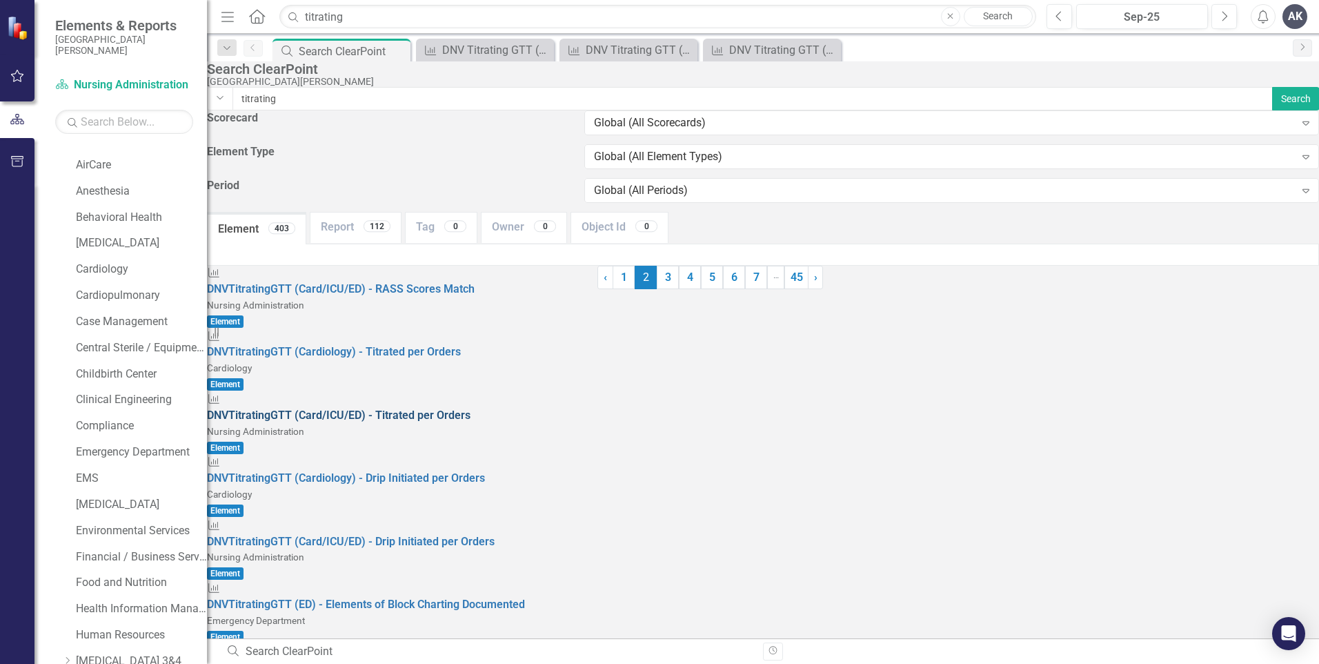
click at [470, 408] on span "DNV Titrating GTT (Card/ICU/ED) - Titrated per Orders" at bounding box center [339, 414] width 264 height 13
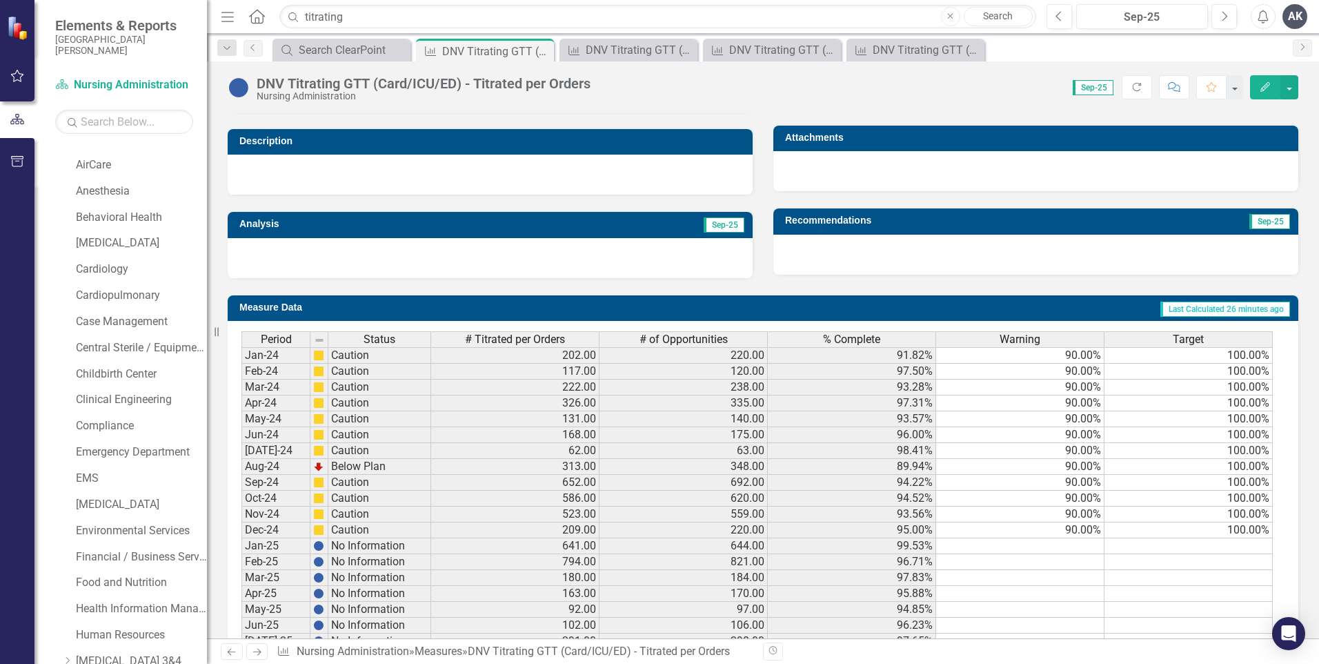
scroll to position [414, 0]
